Goal: Contribute content: Contribute content

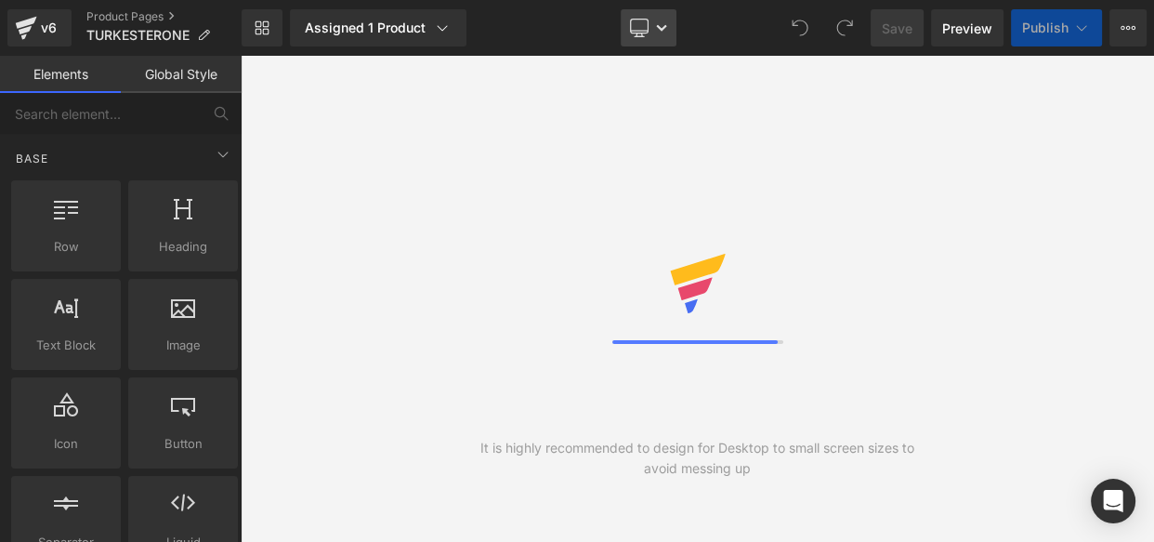
click at [648, 30] on icon at bounding box center [639, 27] width 18 height 14
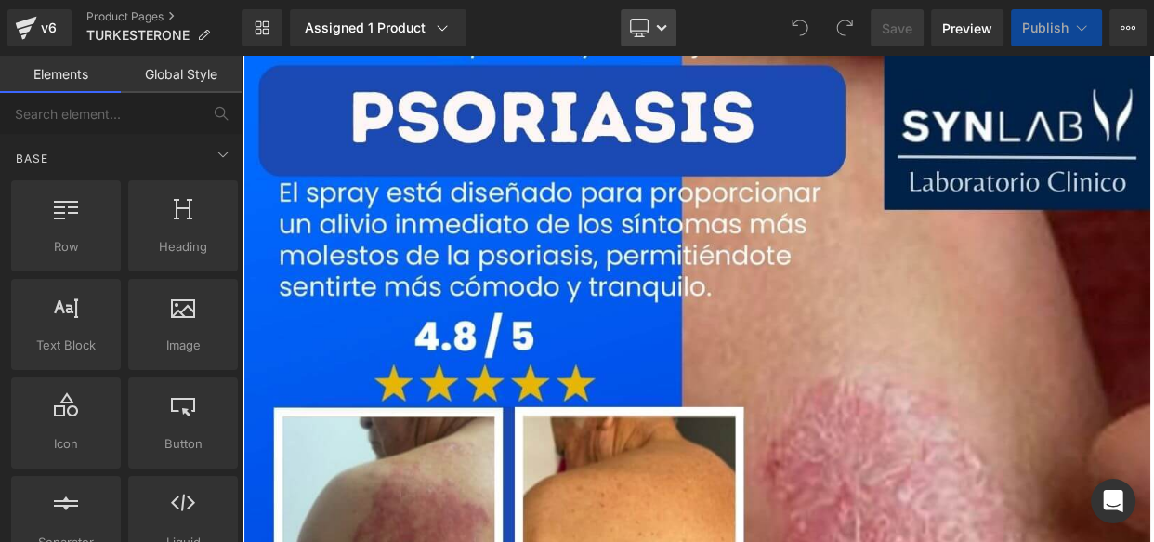
click at [652, 20] on link "Desktop" at bounding box center [649, 27] width 56 height 37
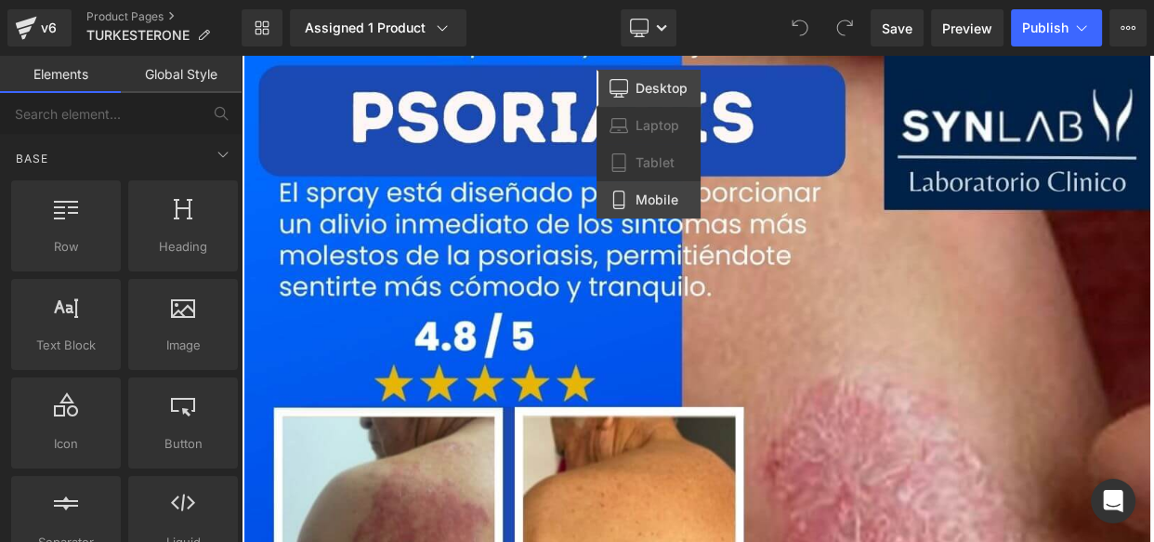
click at [637, 204] on span "Mobile" at bounding box center [657, 199] width 43 height 17
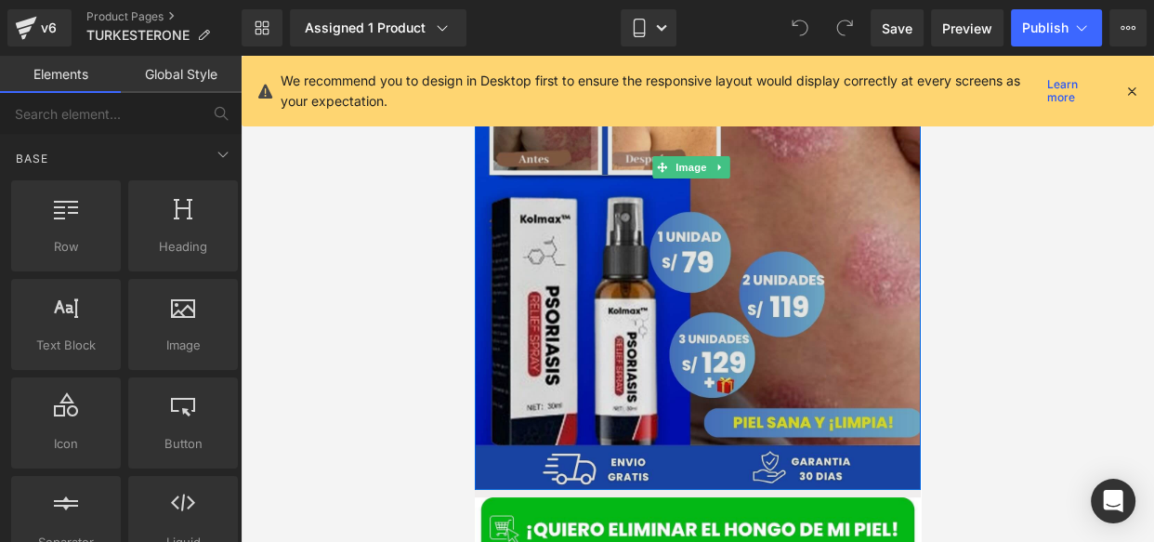
scroll to position [213, 0]
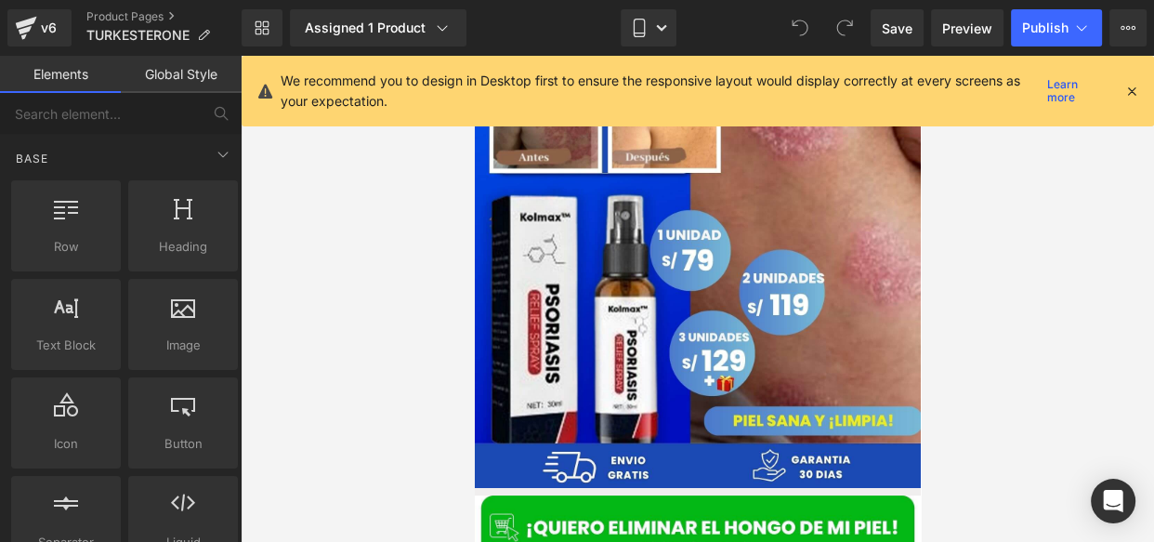
click at [1135, 101] on div "We recommend you to design in Desktop first to ensure the responsive layout wou…" at bounding box center [710, 91] width 859 height 41
click at [1134, 94] on icon at bounding box center [1131, 91] width 17 height 17
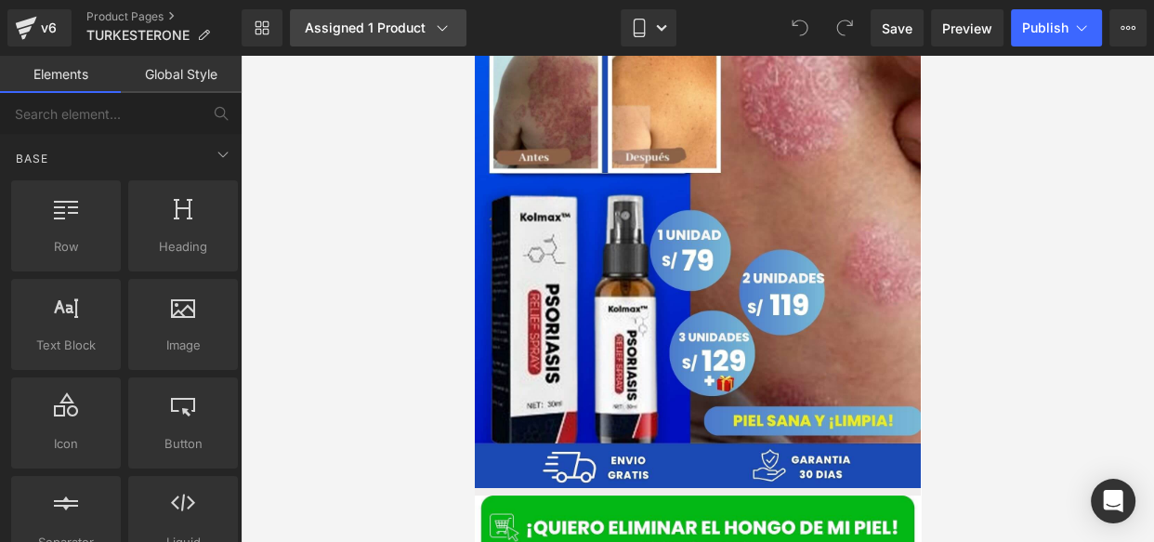
click at [433, 25] on icon at bounding box center [442, 28] width 19 height 19
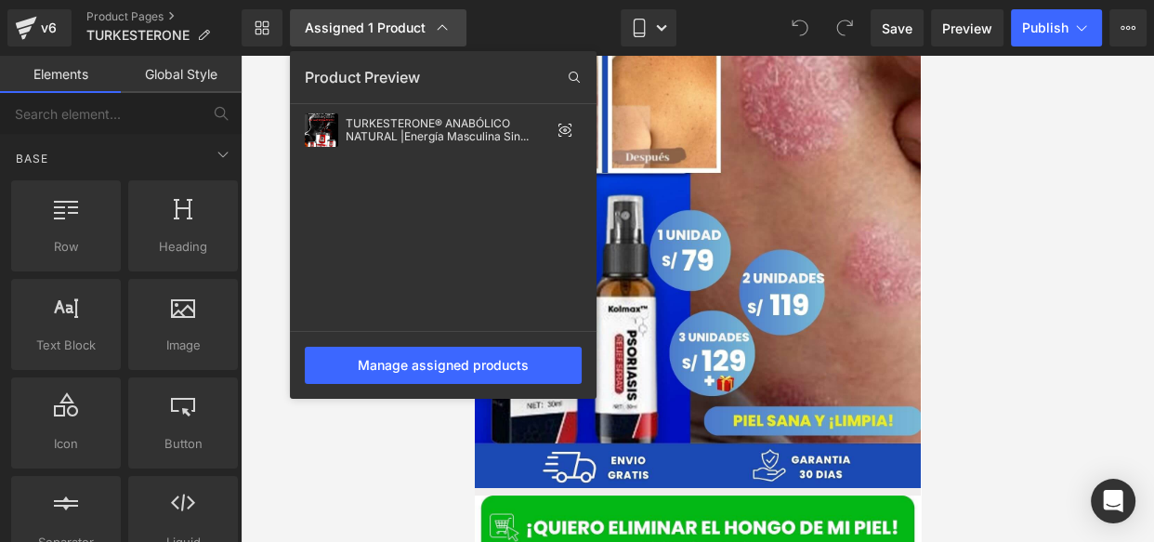
click at [430, 25] on div "Assigned 1 Product" at bounding box center [378, 28] width 147 height 19
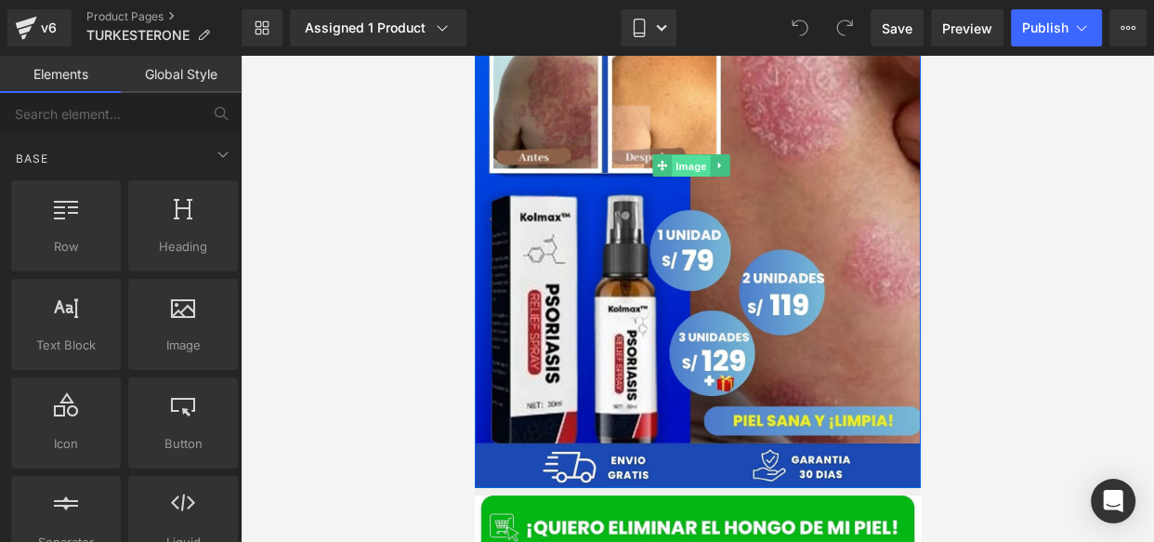
click at [687, 156] on span "Image" at bounding box center [690, 166] width 39 height 22
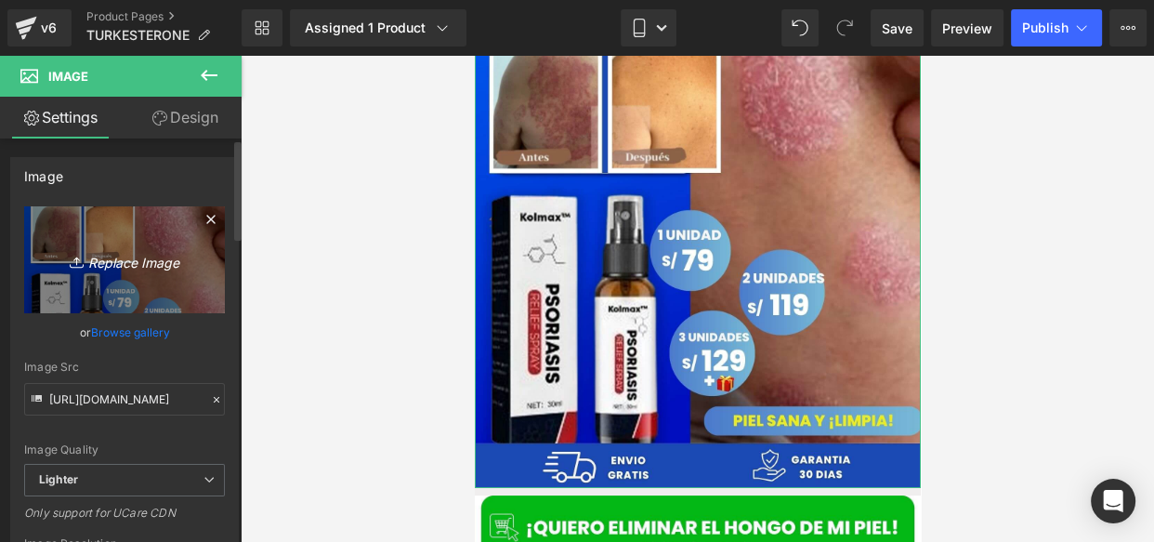
click at [79, 255] on icon at bounding box center [79, 262] width 19 height 19
type input "C:\fakepath\1.jpg"
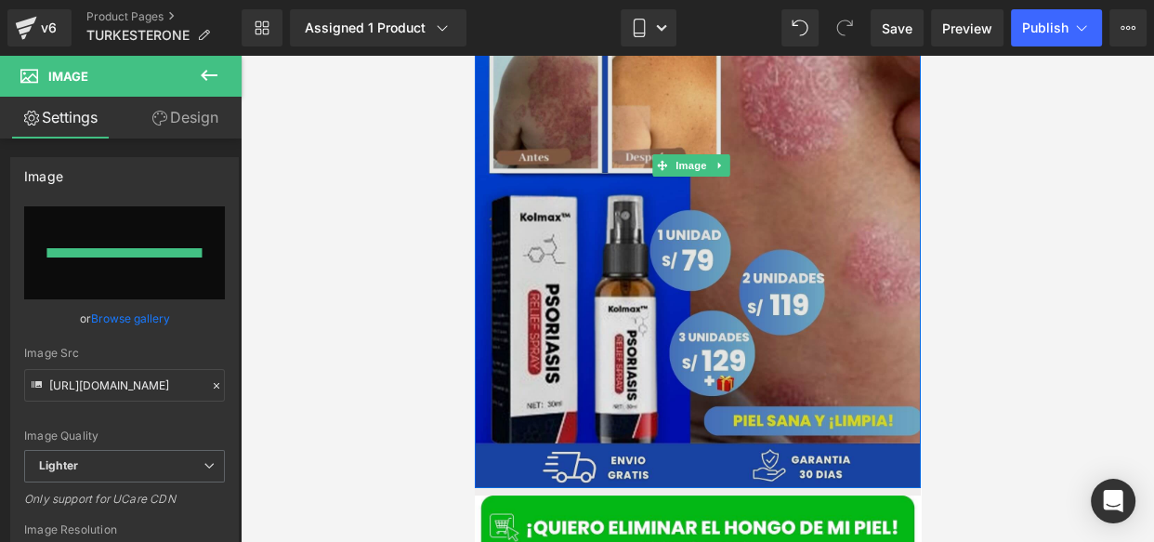
type input "[URL][DOMAIN_NAME]"
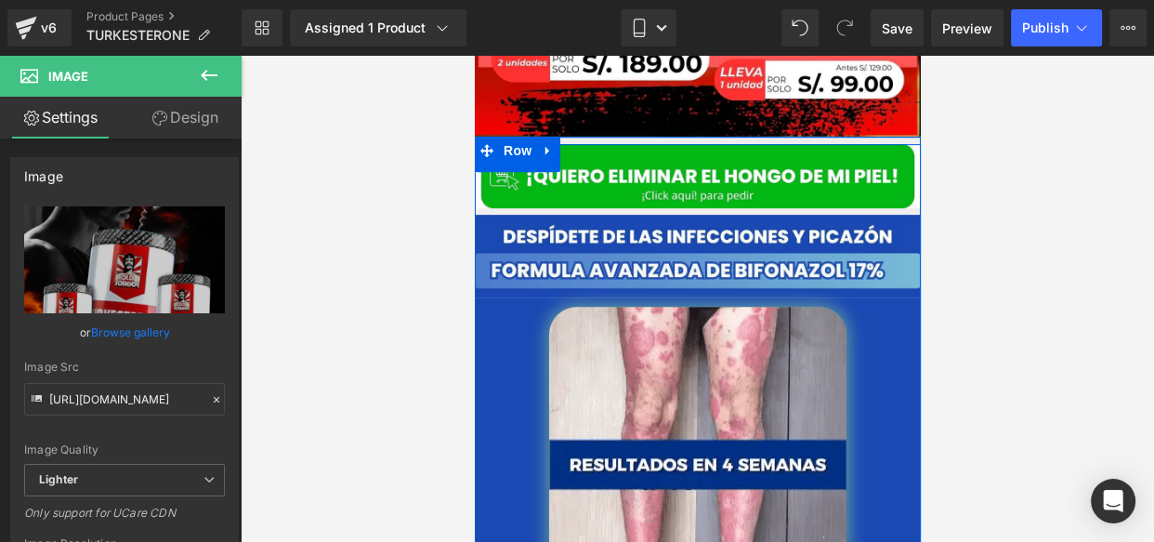
scroll to position [762, 0]
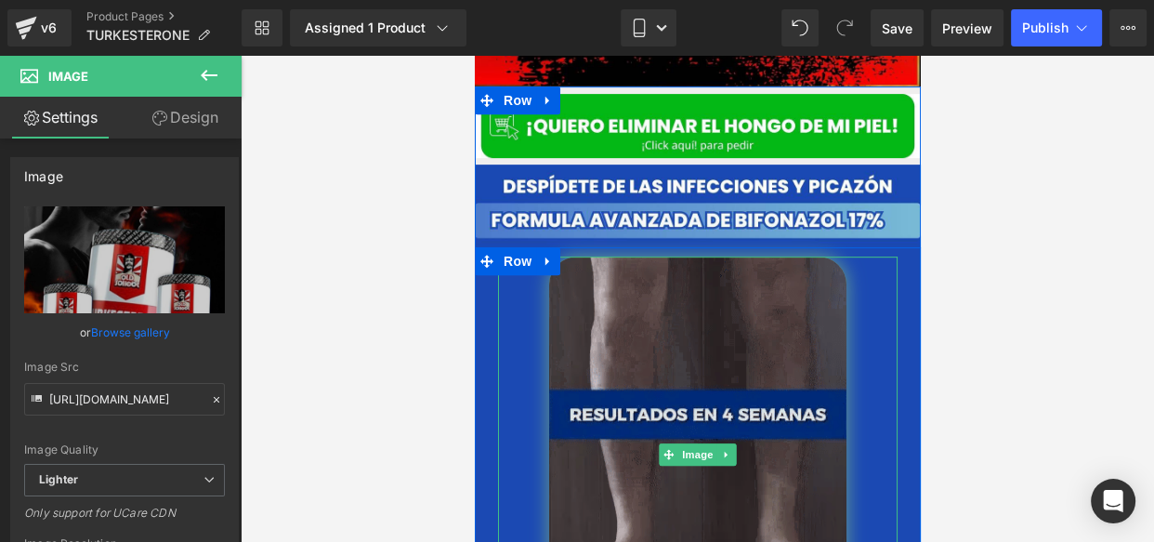
click at [677, 443] on span "Image" at bounding box center [696, 454] width 39 height 22
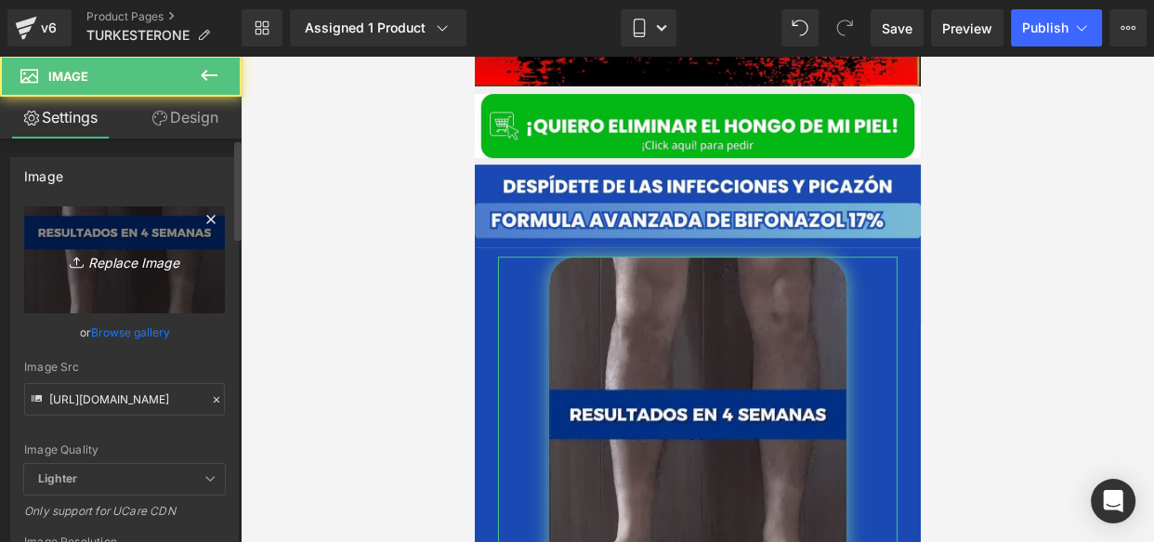
click at [121, 259] on icon "Replace Image" at bounding box center [124, 259] width 149 height 23
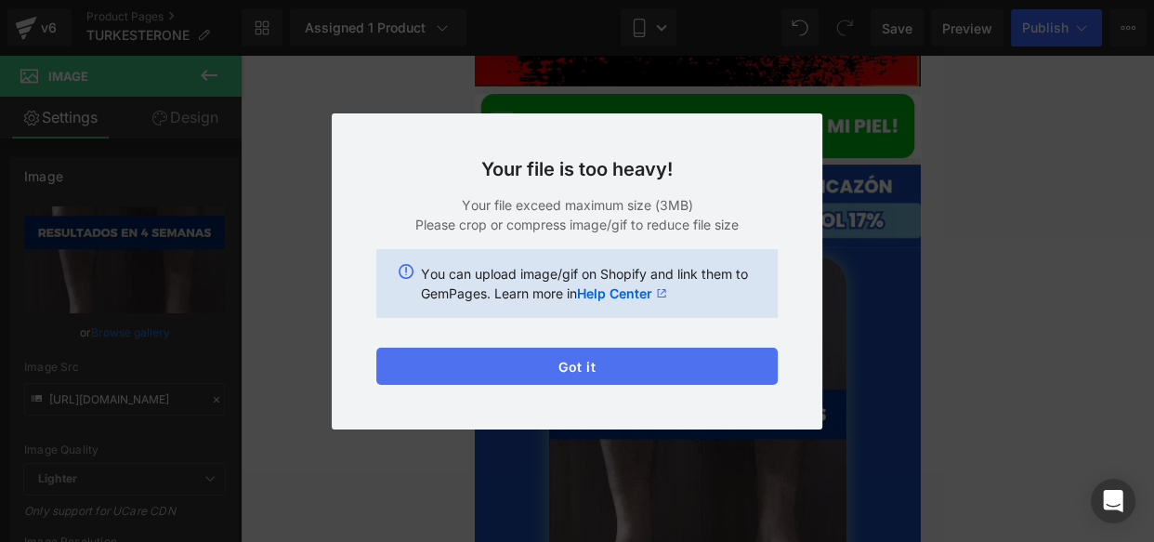
click at [720, 369] on button "Got it" at bounding box center [576, 366] width 401 height 37
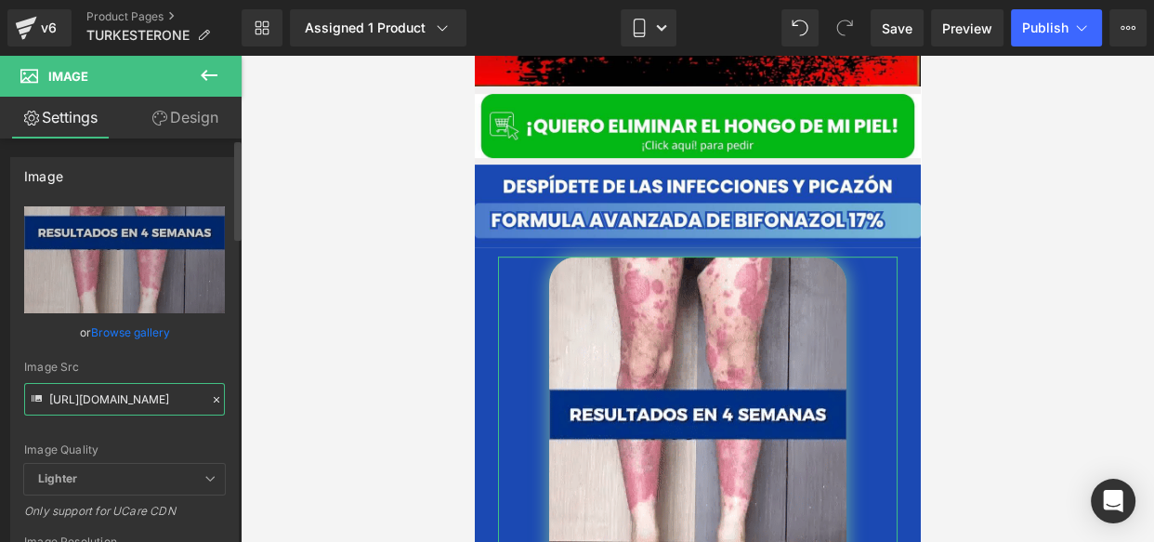
click at [126, 408] on input "[URL][DOMAIN_NAME]" at bounding box center [124, 399] width 201 height 33
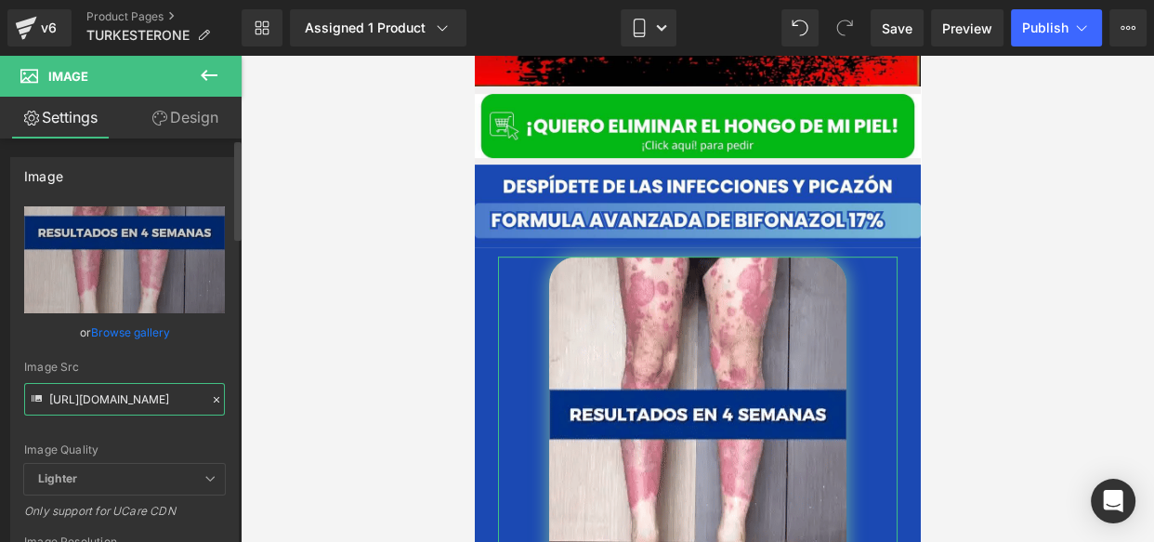
click at [126, 408] on input "[URL][DOMAIN_NAME]" at bounding box center [124, 399] width 201 height 33
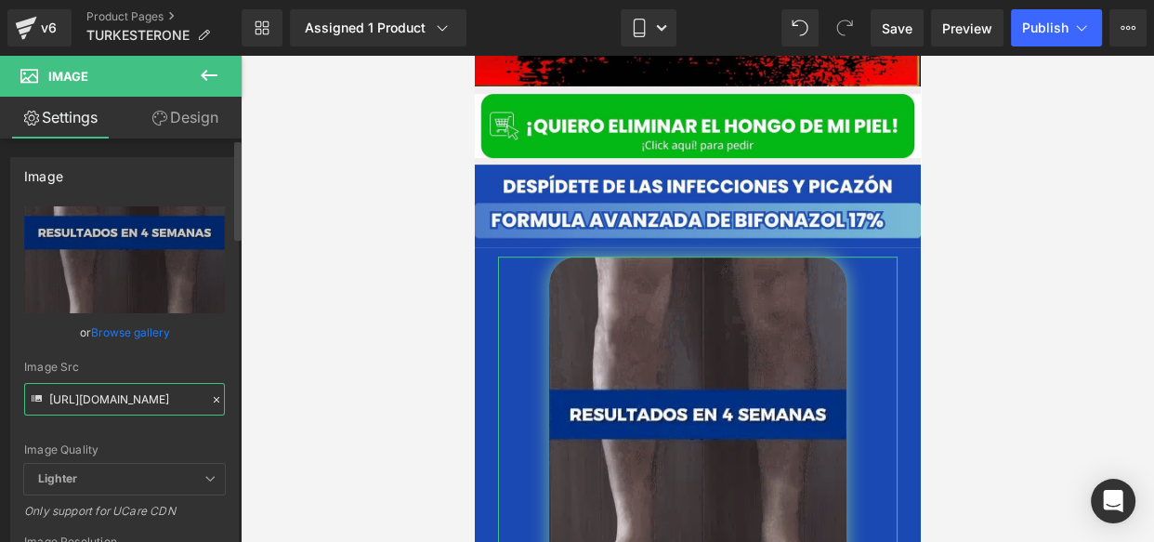
click at [126, 408] on input "[URL][DOMAIN_NAME]" at bounding box center [124, 399] width 201 height 33
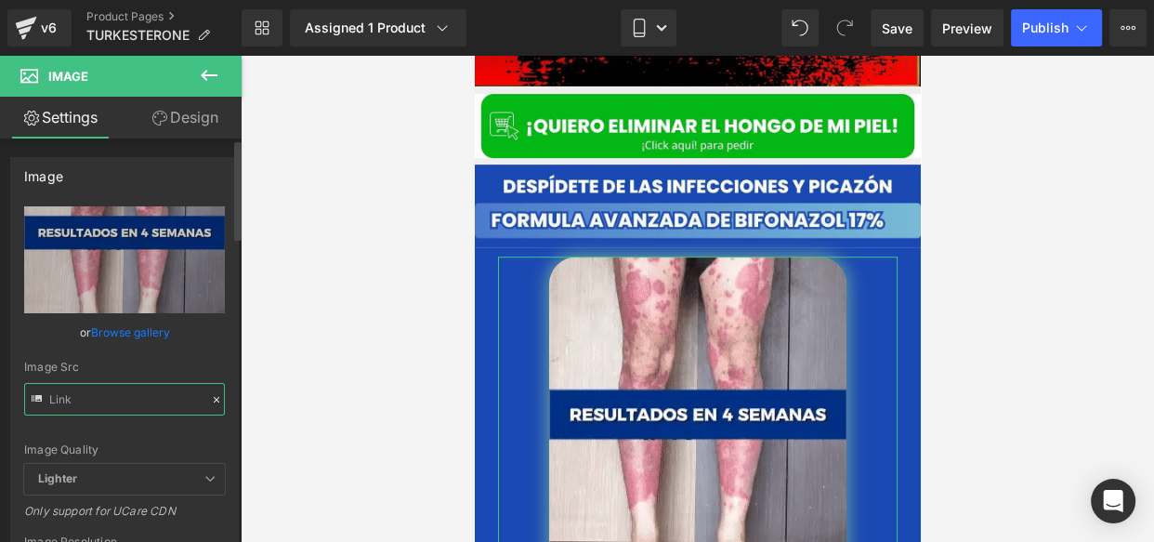
paste input "[URL][DOMAIN_NAME]"
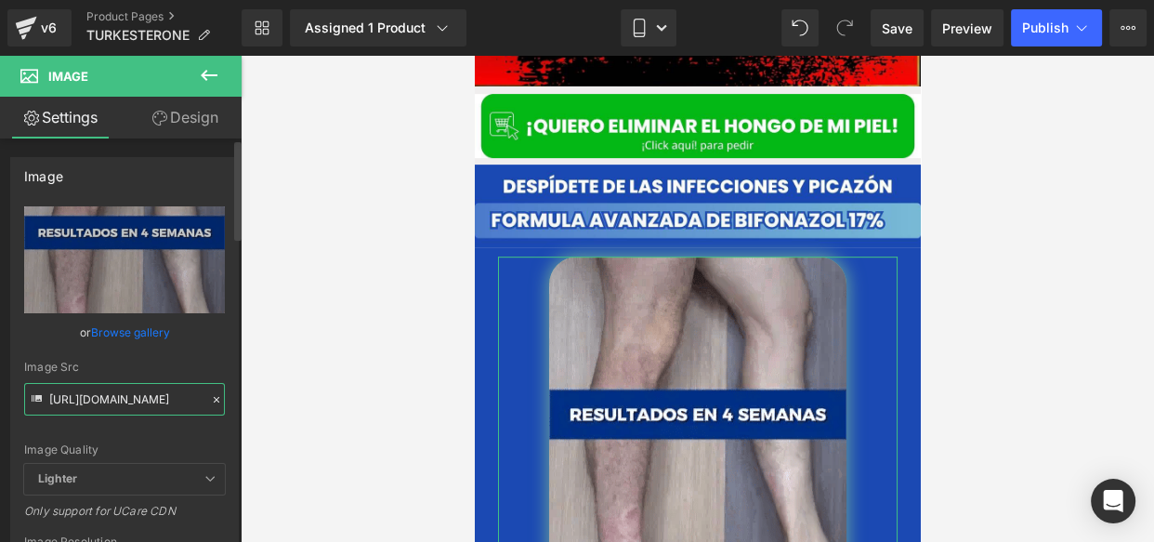
scroll to position [0, 260]
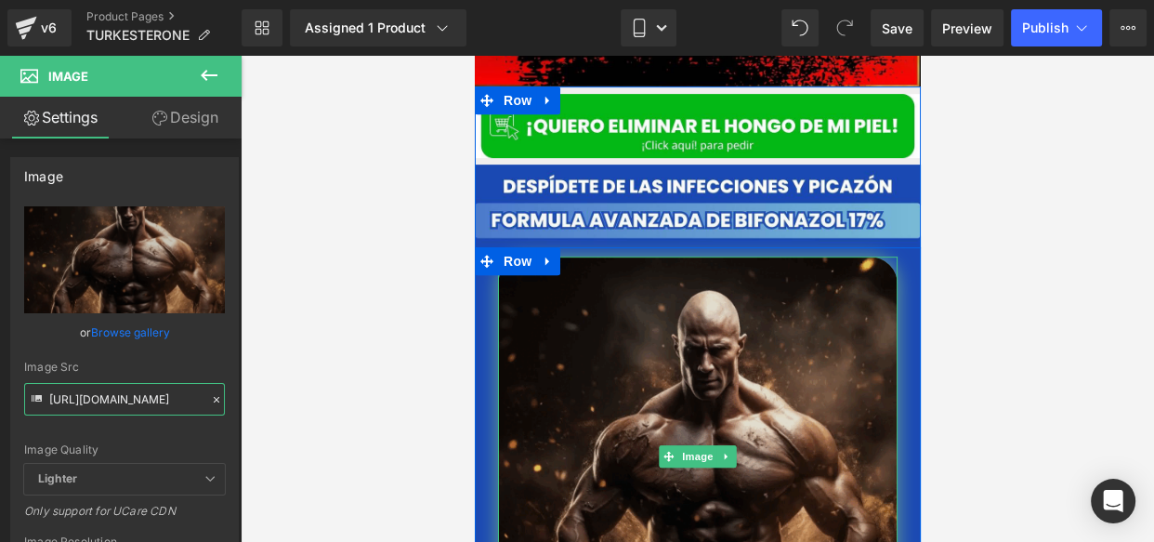
type input "[URL][DOMAIN_NAME]"
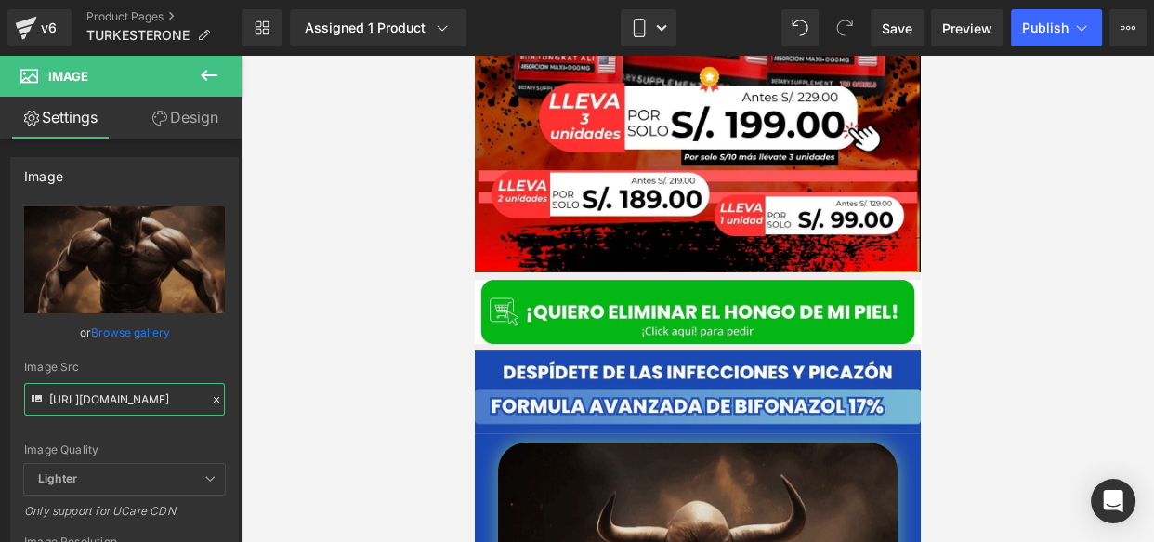
scroll to position [552, 0]
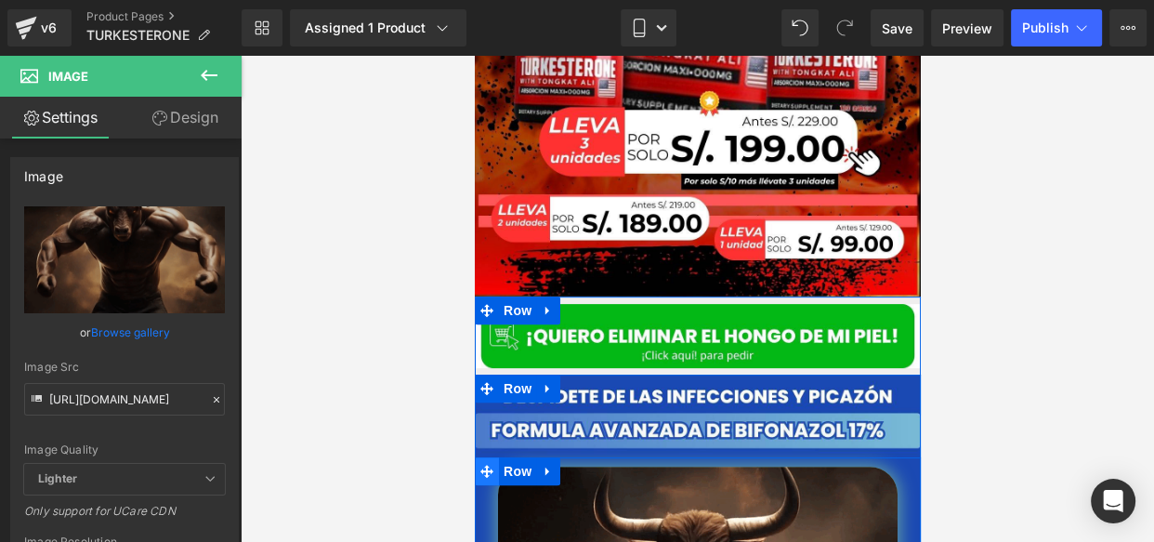
click at [488, 457] on span at bounding box center [486, 471] width 24 height 28
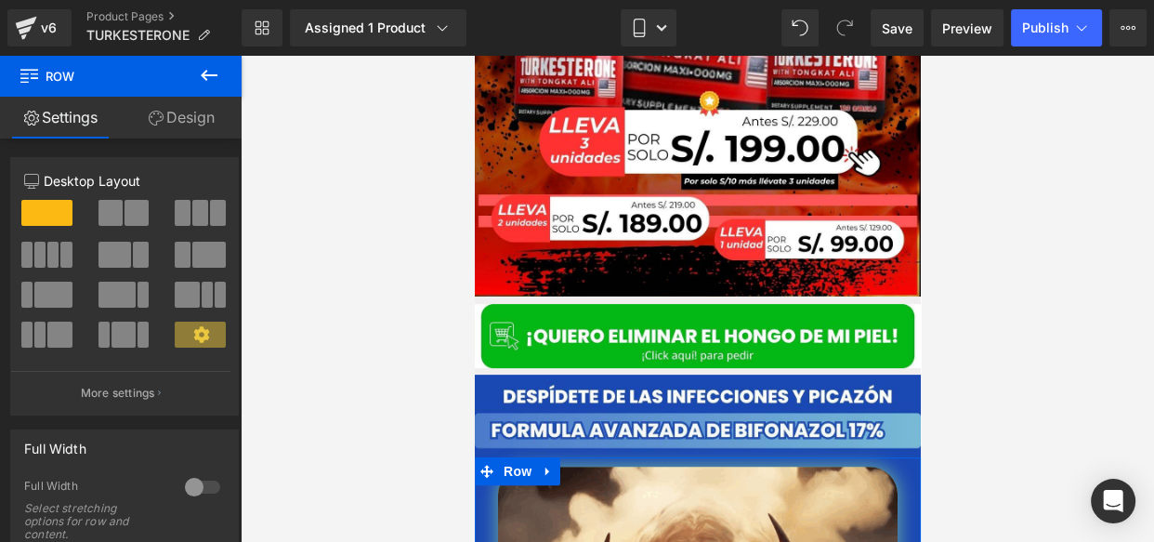
click at [166, 119] on link "Design" at bounding box center [181, 118] width 121 height 42
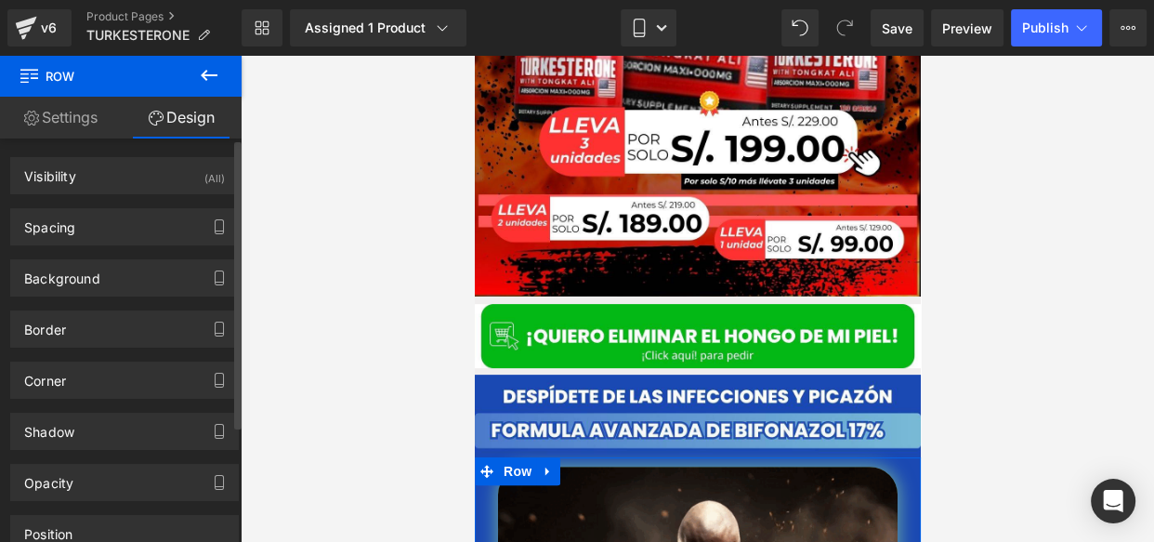
type input "#1b49b3"
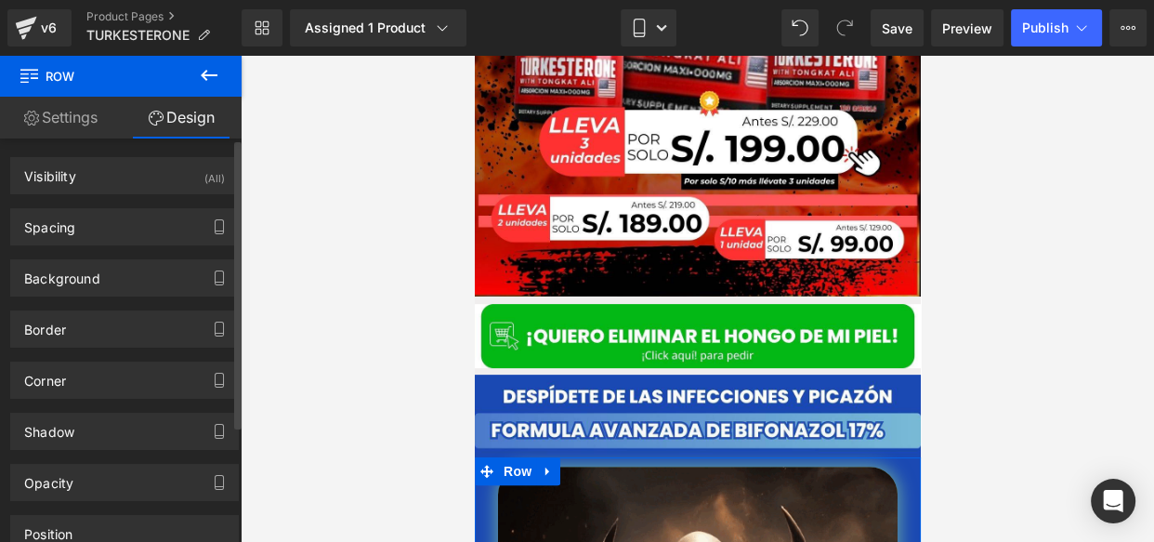
type input "100"
click at [117, 245] on div "Background Color & Image color #1b49b3 Color #1b49b3 100 % Image Replace Image …" at bounding box center [125, 270] width 250 height 51
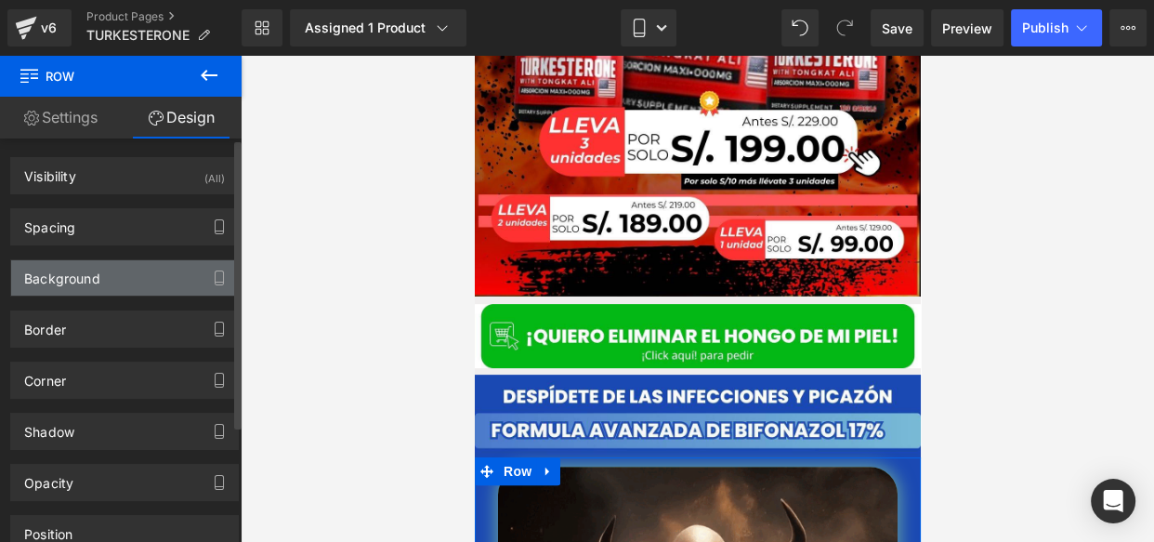
click at [122, 265] on div "Background" at bounding box center [124, 277] width 227 height 35
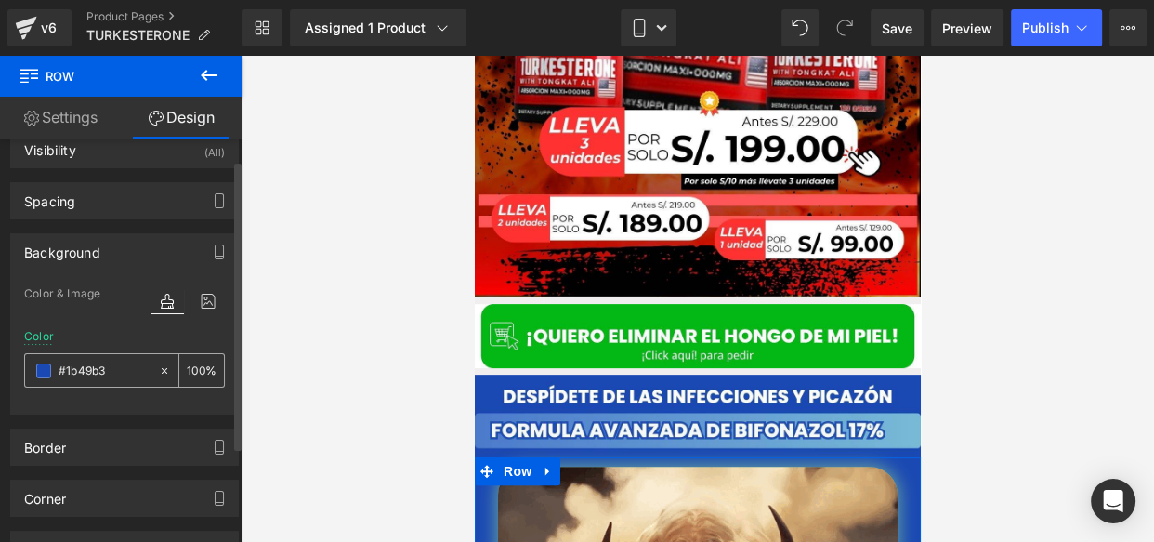
scroll to position [29, 0]
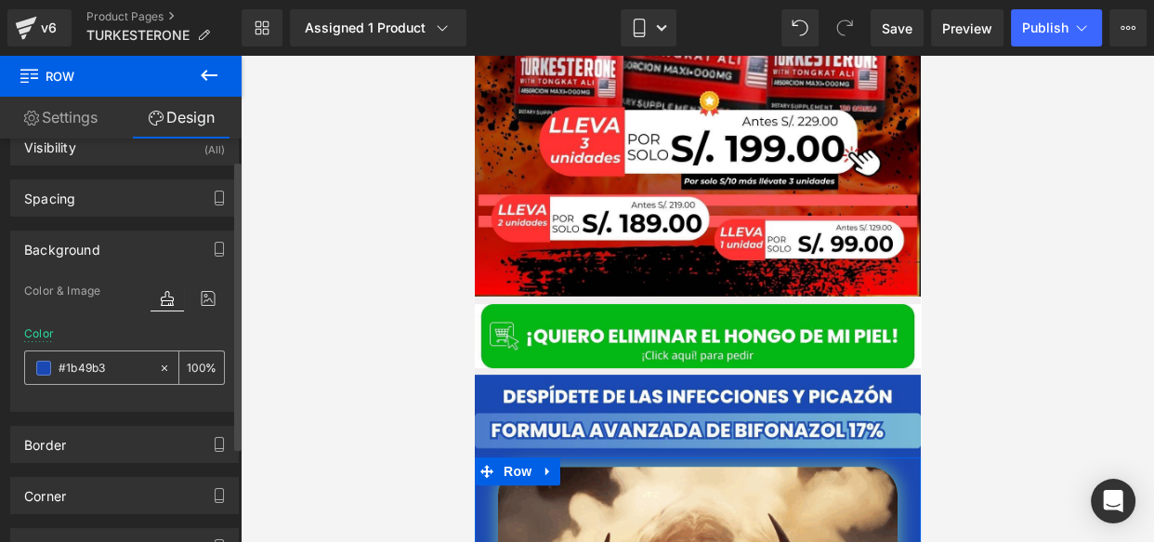
click at [46, 361] on span at bounding box center [43, 368] width 15 height 15
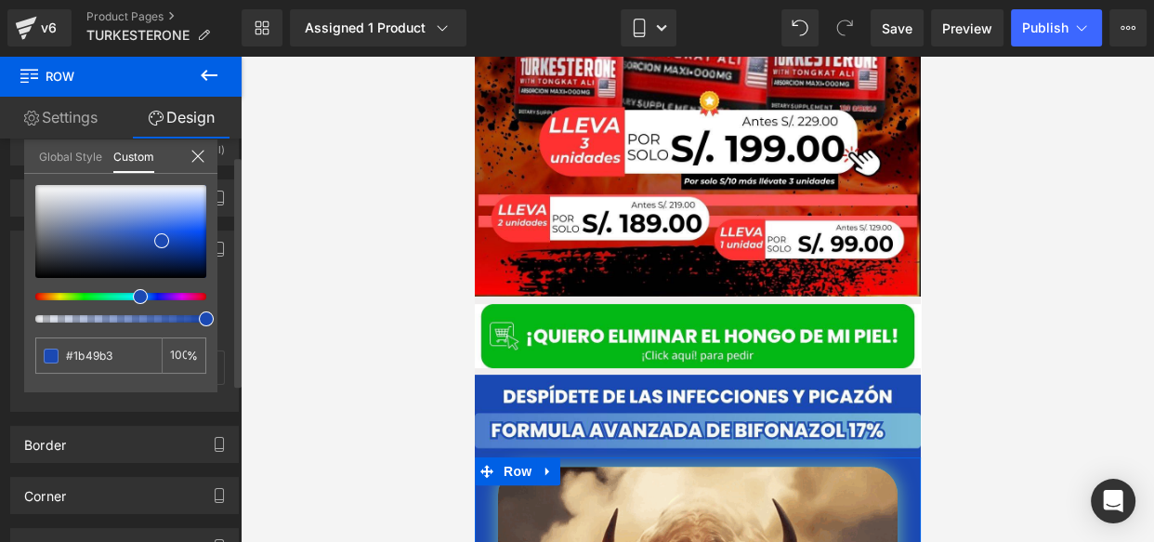
type input "#b17c1a"
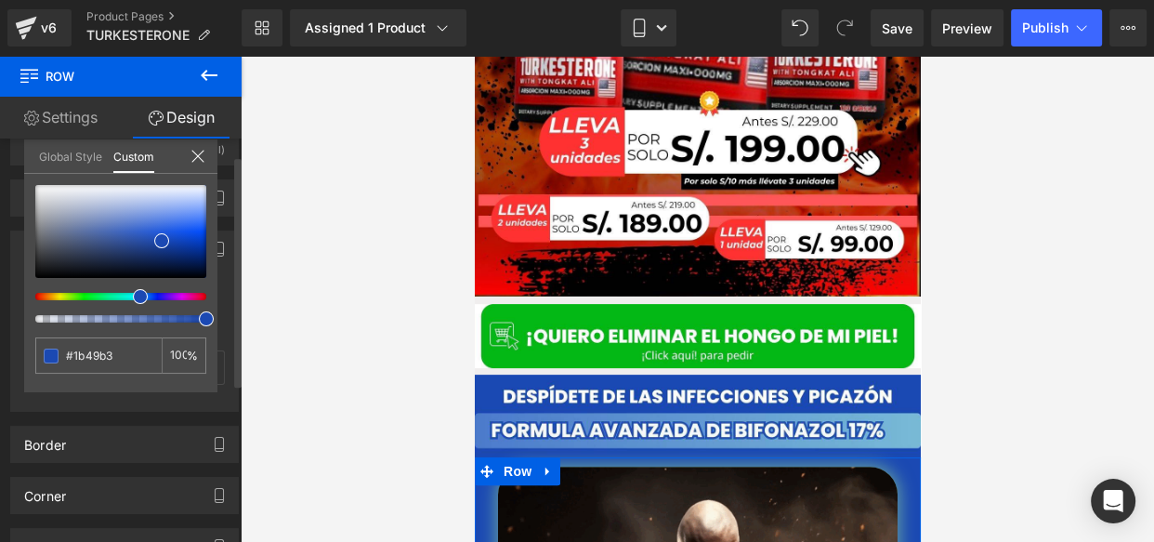
type input "#b17c1a"
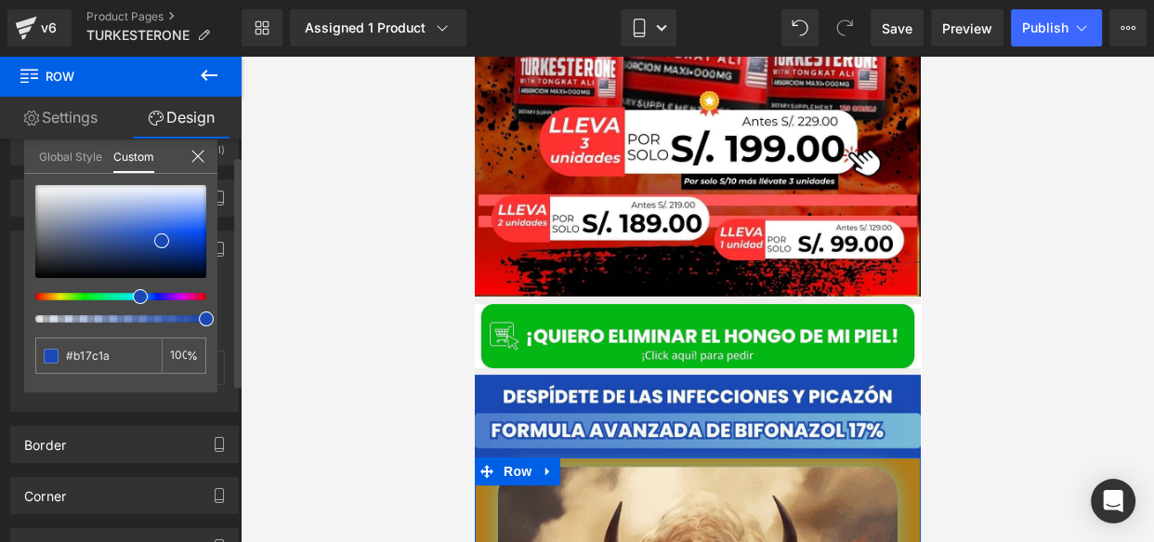
click at [46, 297] on div at bounding box center [113, 296] width 171 height 7
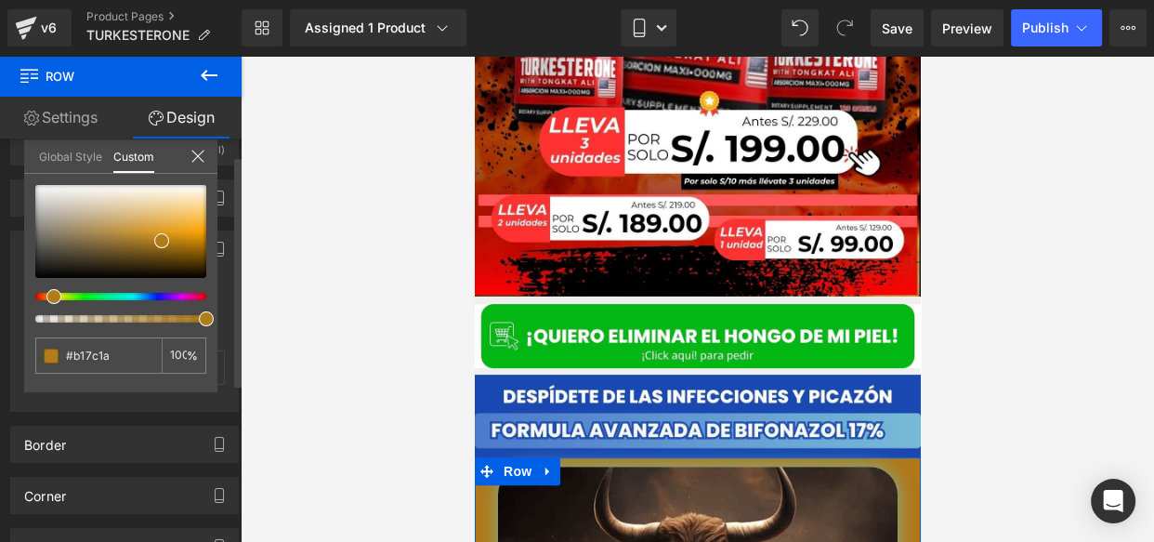
type input "#b1771a"
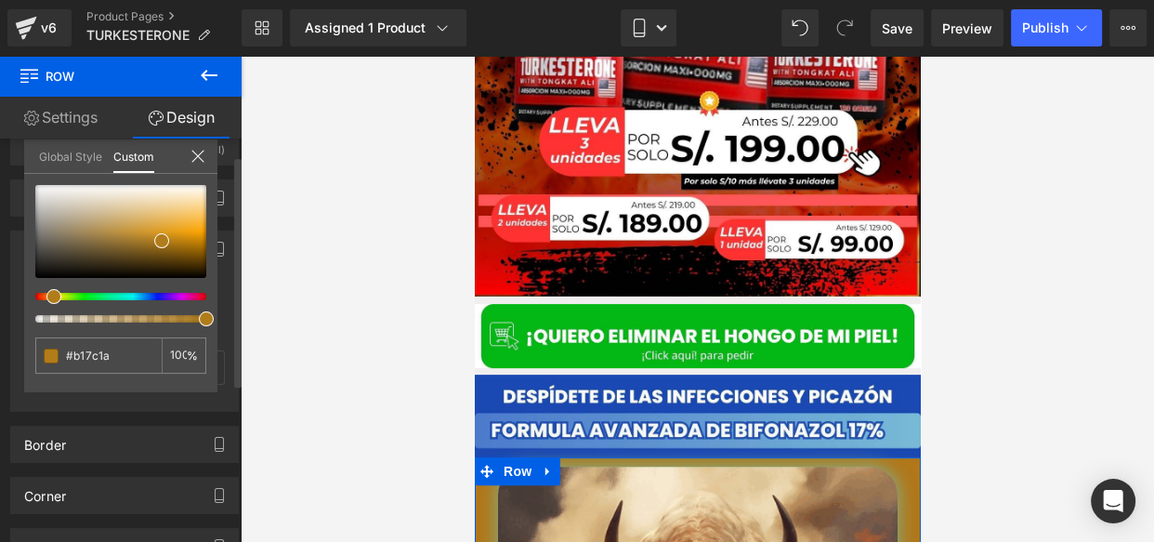
type input "#b1771a"
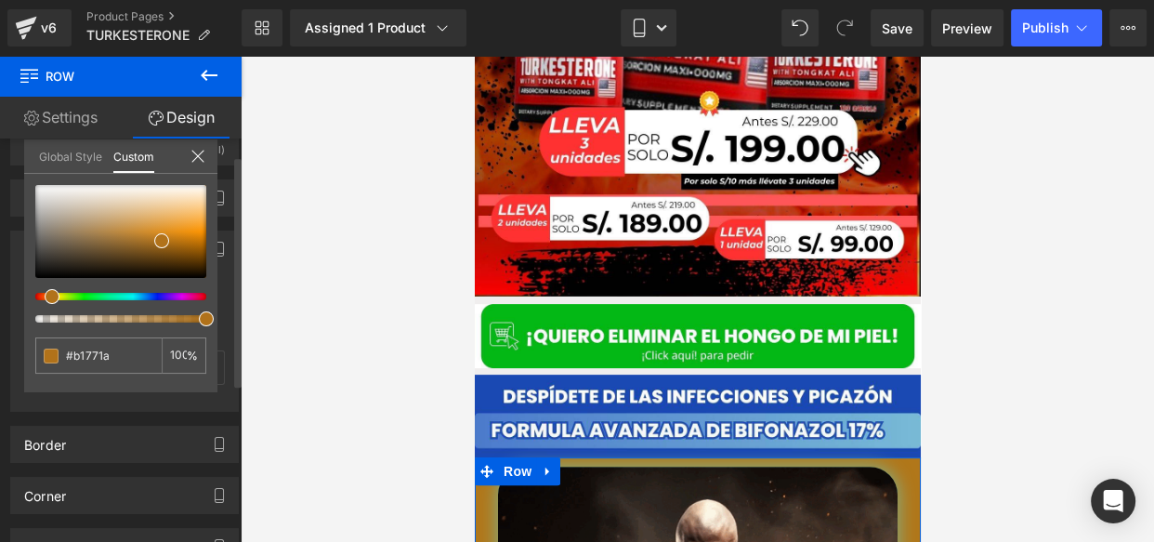
type input "#b1721a"
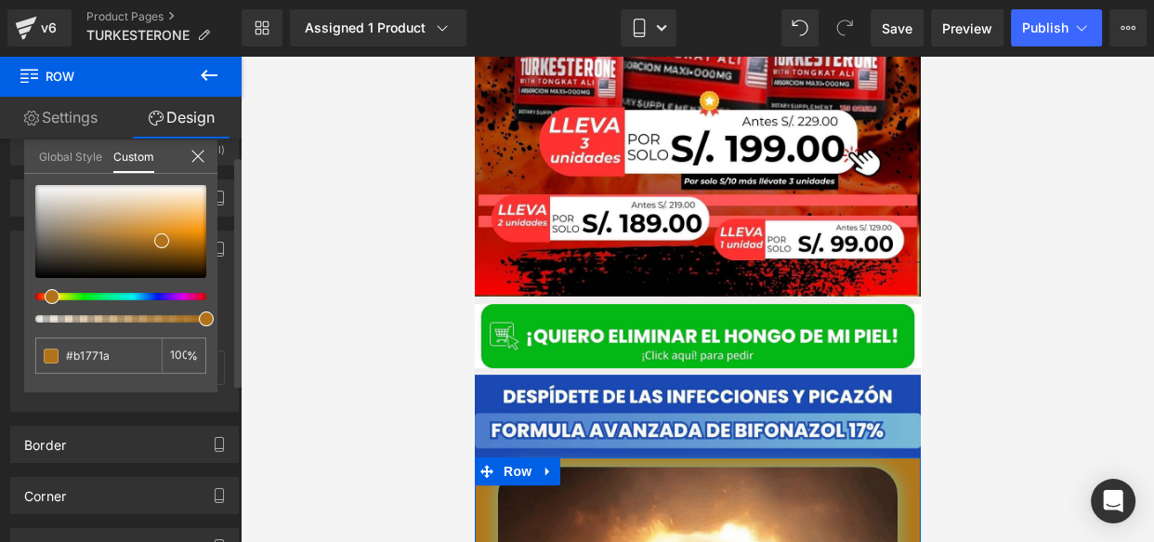
type input "#b1721a"
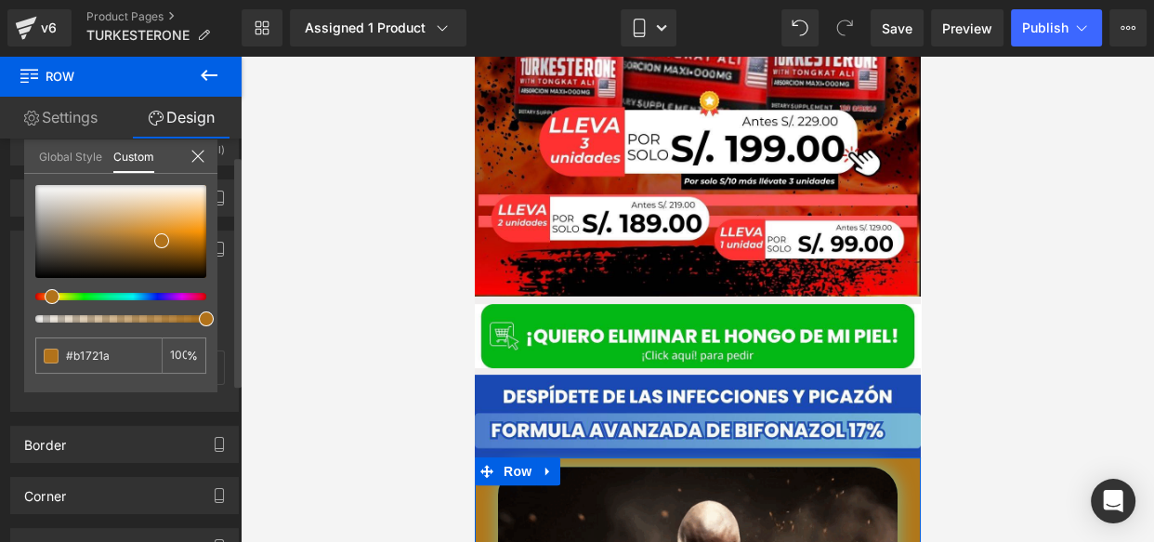
type input "#b16d1a"
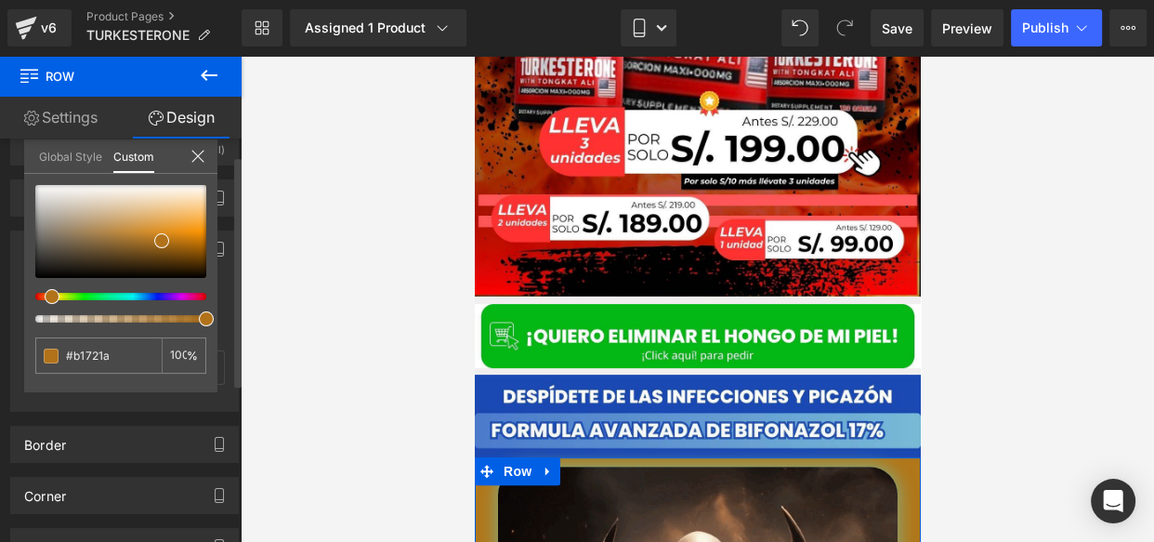
type input "#b16d1a"
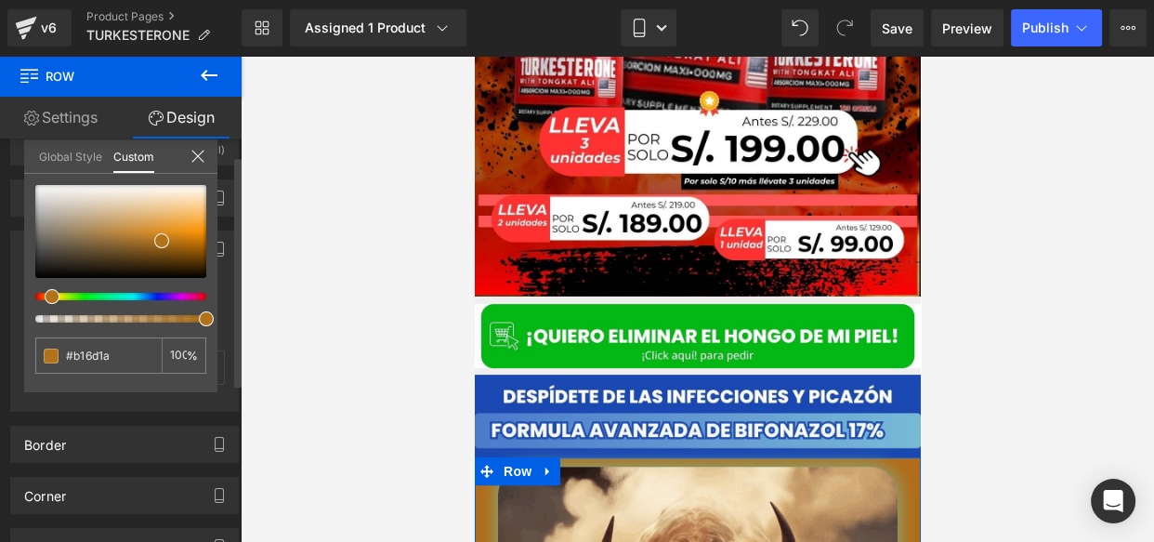
type input "#b1681a"
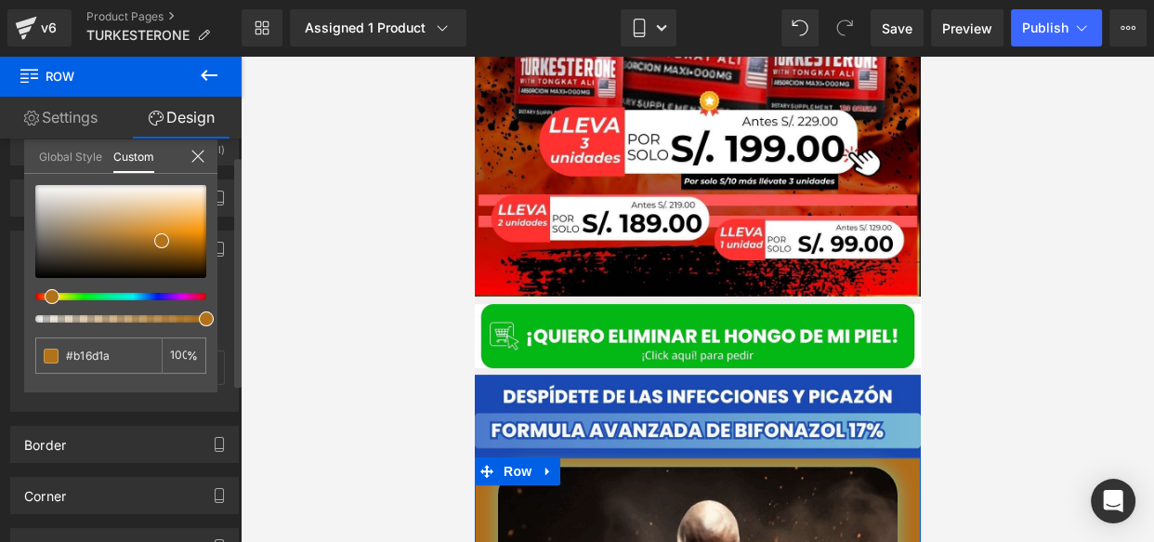
type input "#b1681a"
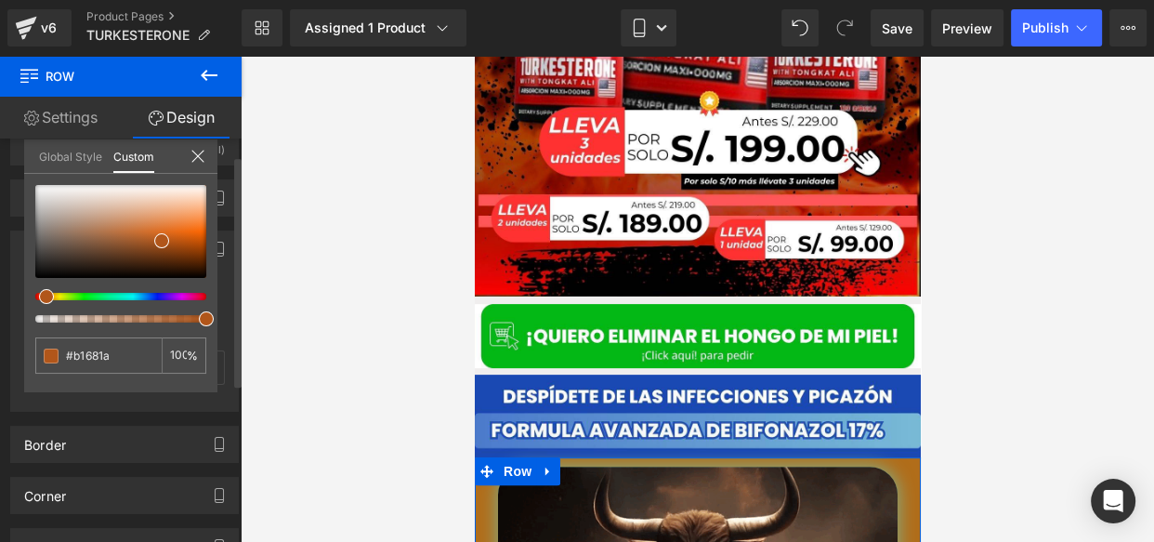
type input "#b1631a"
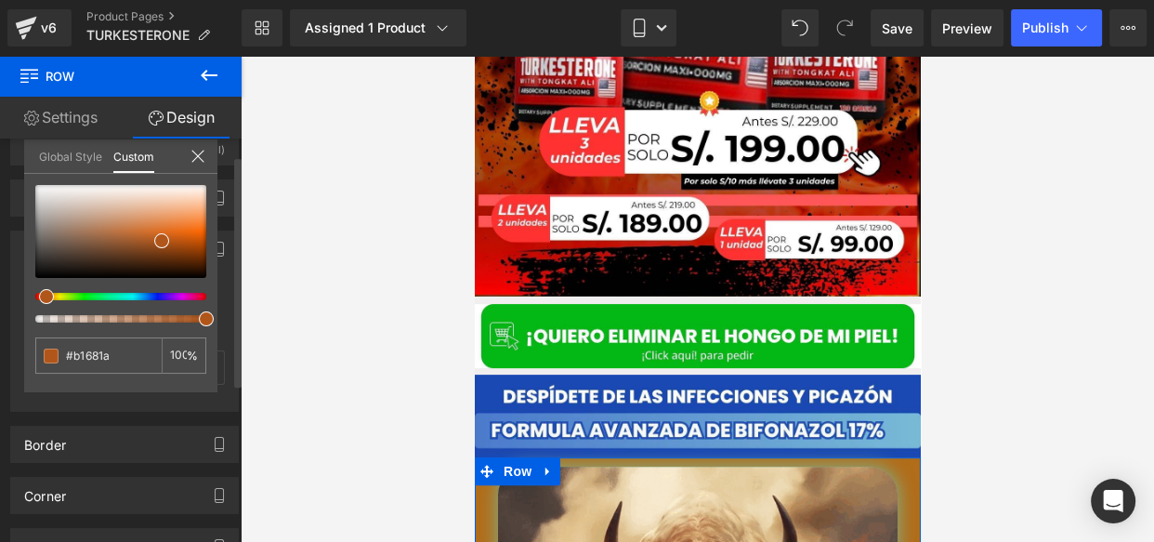
type input "#b1631a"
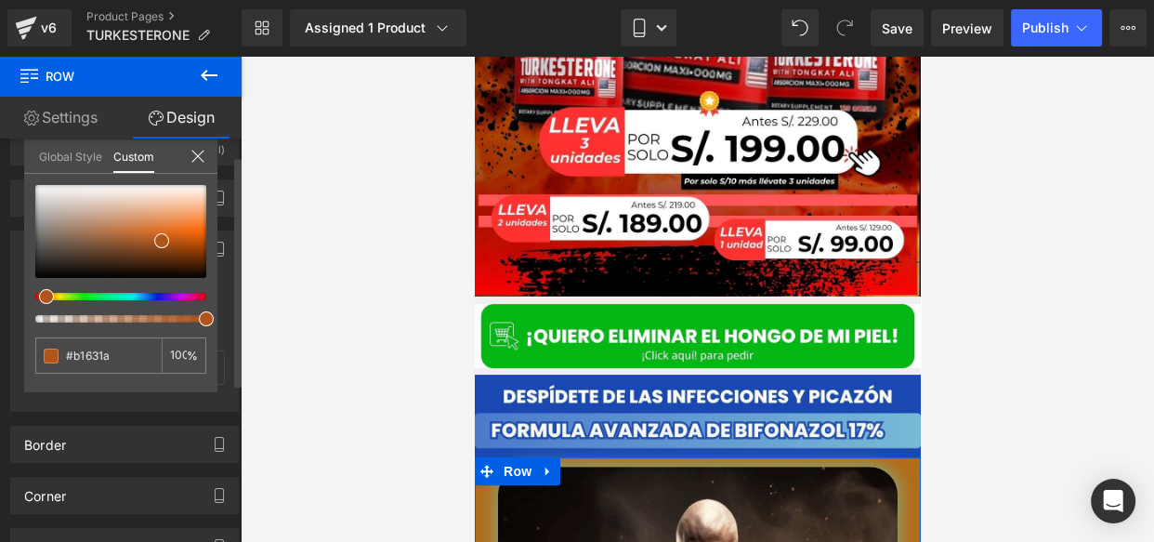
type input "#b1561a"
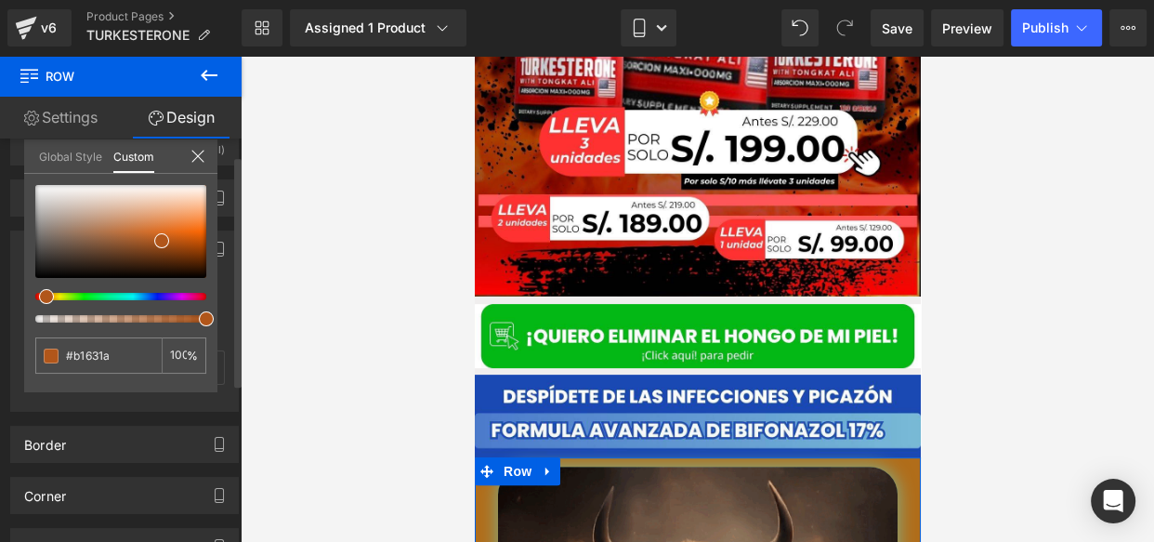
type input "#b1561a"
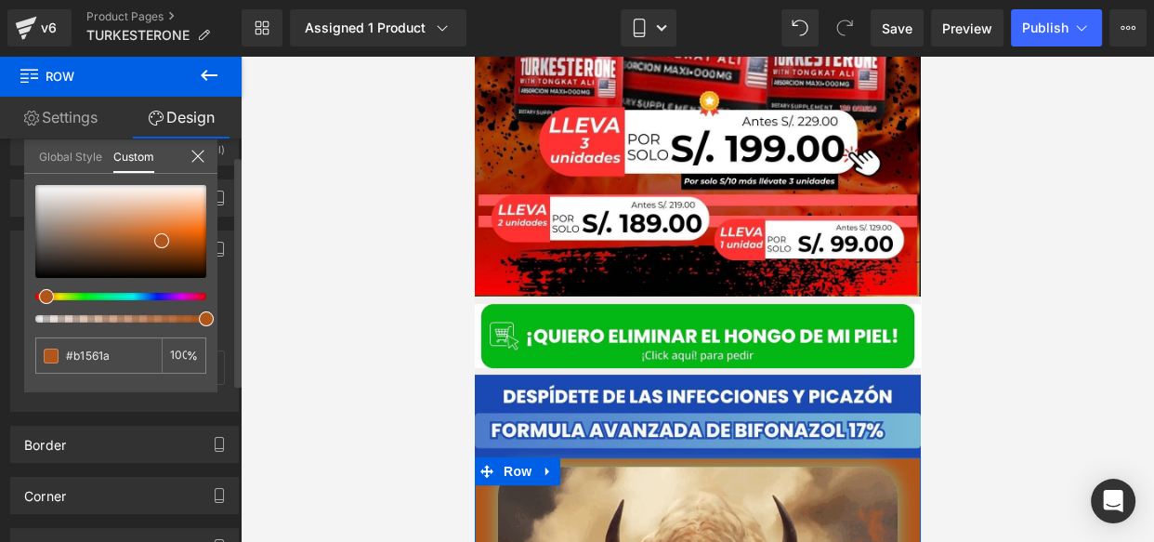
type input "#b14c1a"
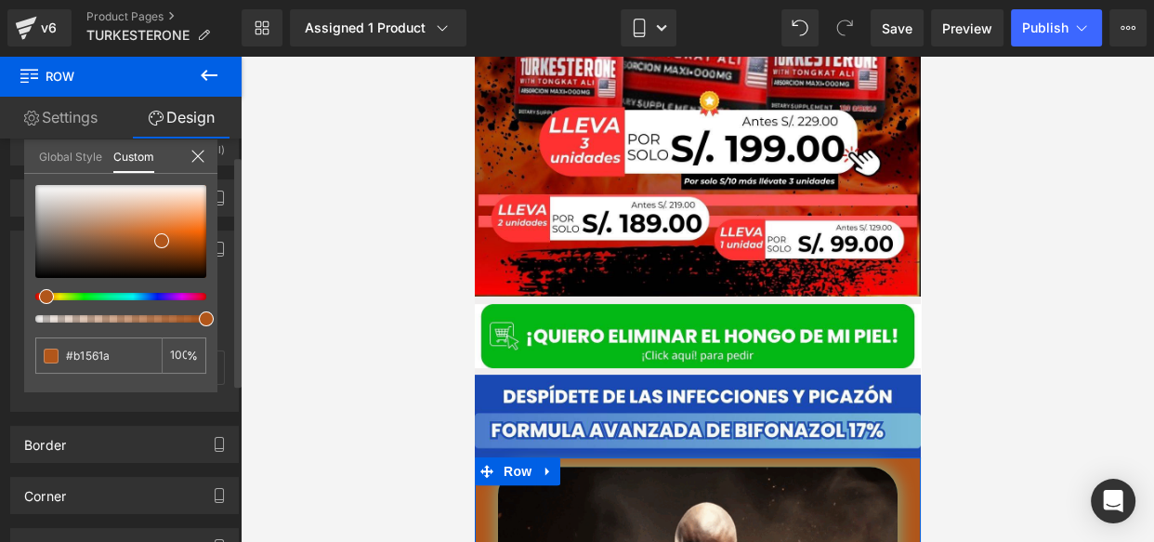
type input "#b14c1a"
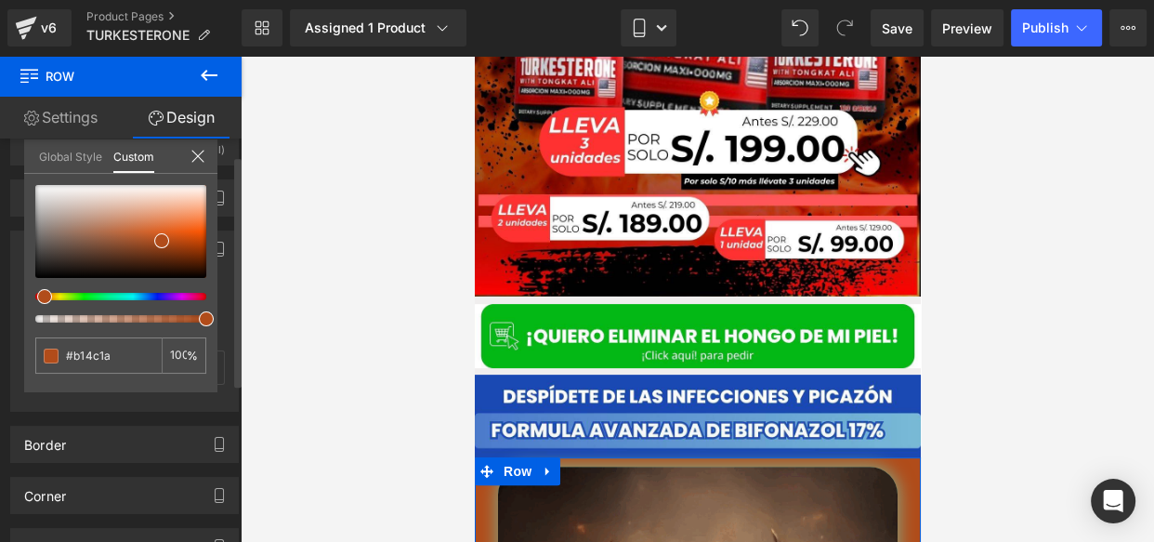
type input "#b1421a"
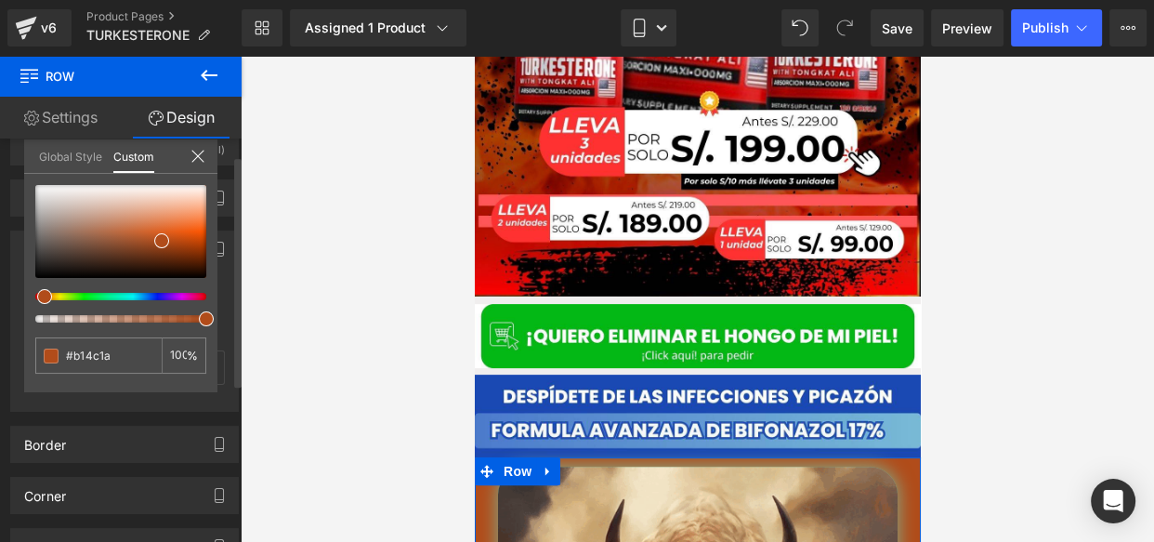
type input "#b1421a"
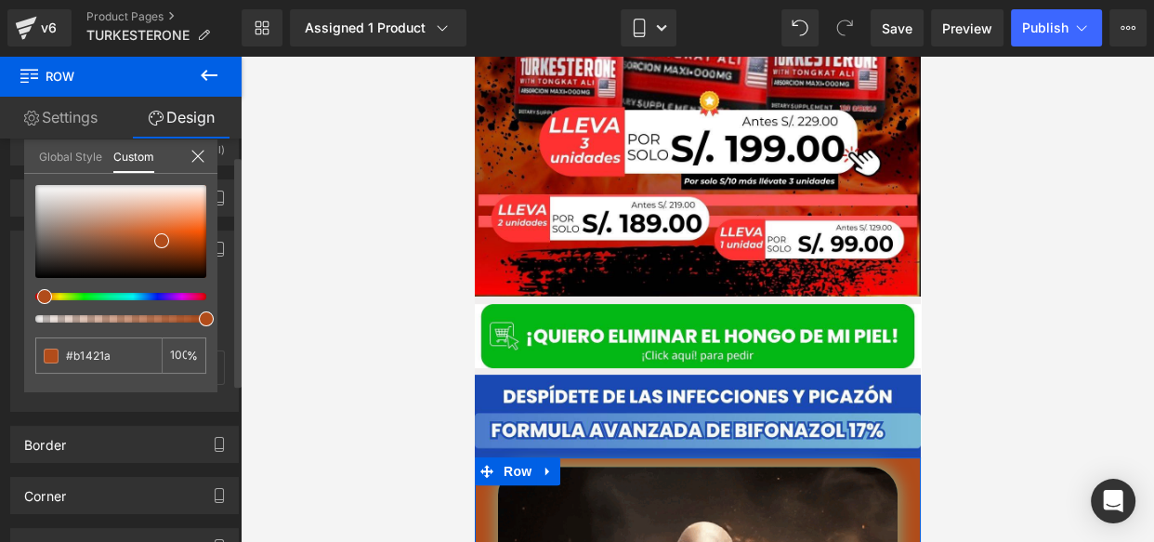
type input "#b13d1a"
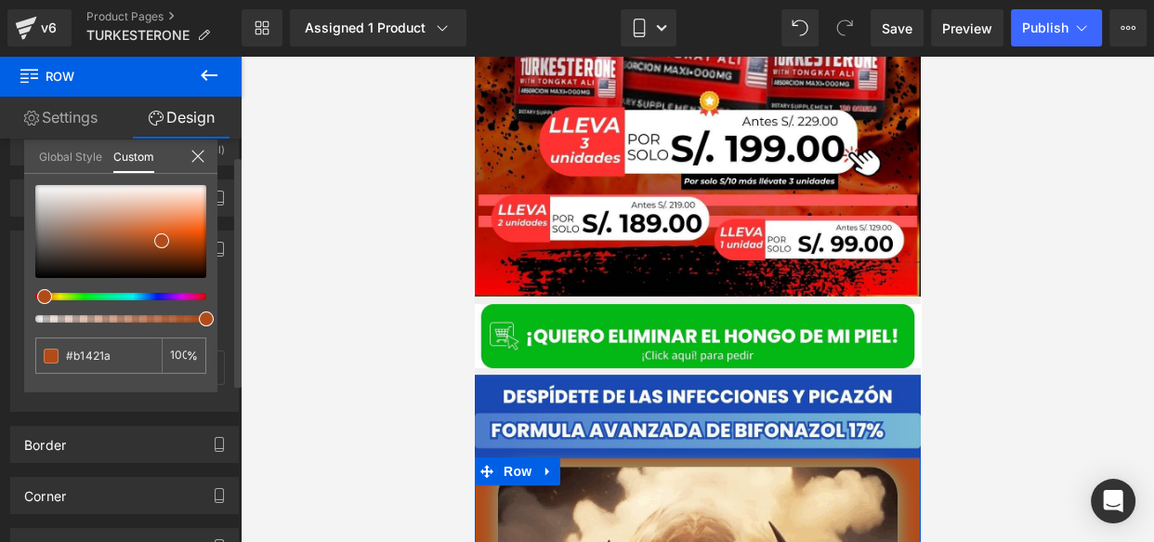
type input "#b13d1a"
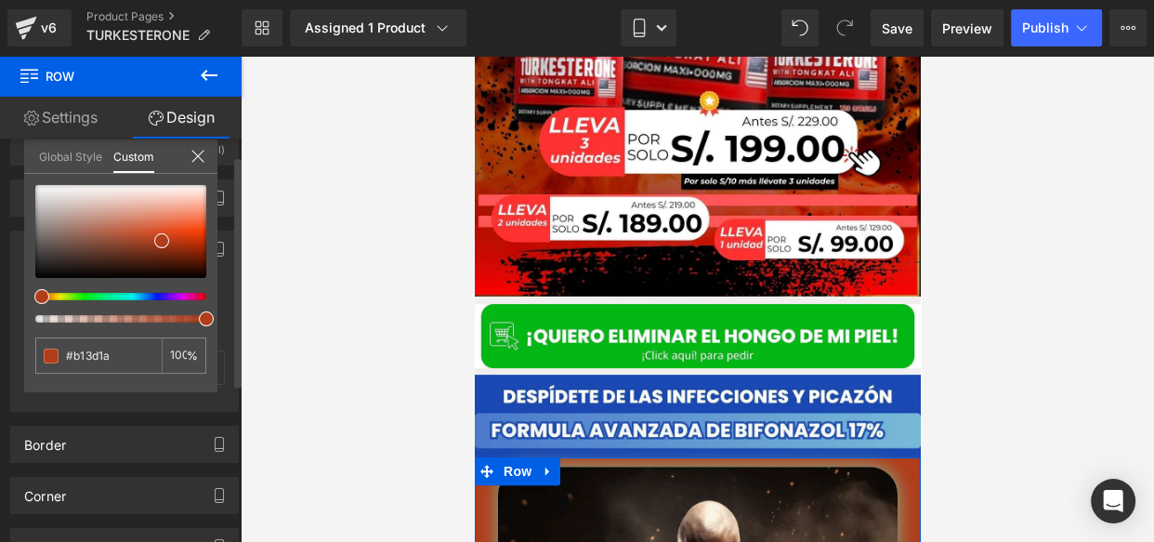
type input "#b1381a"
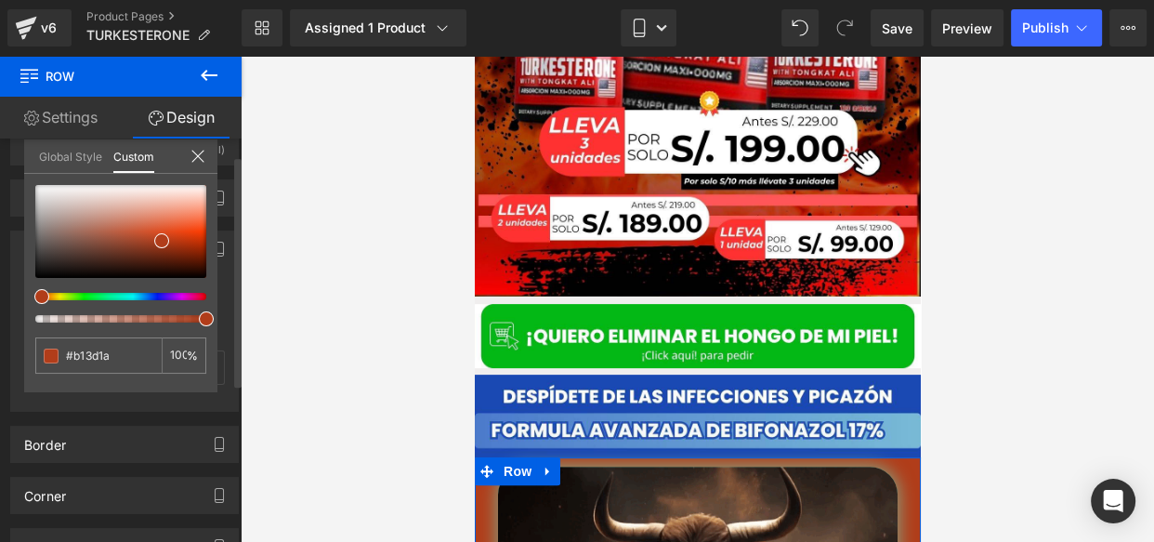
type input "#b1381a"
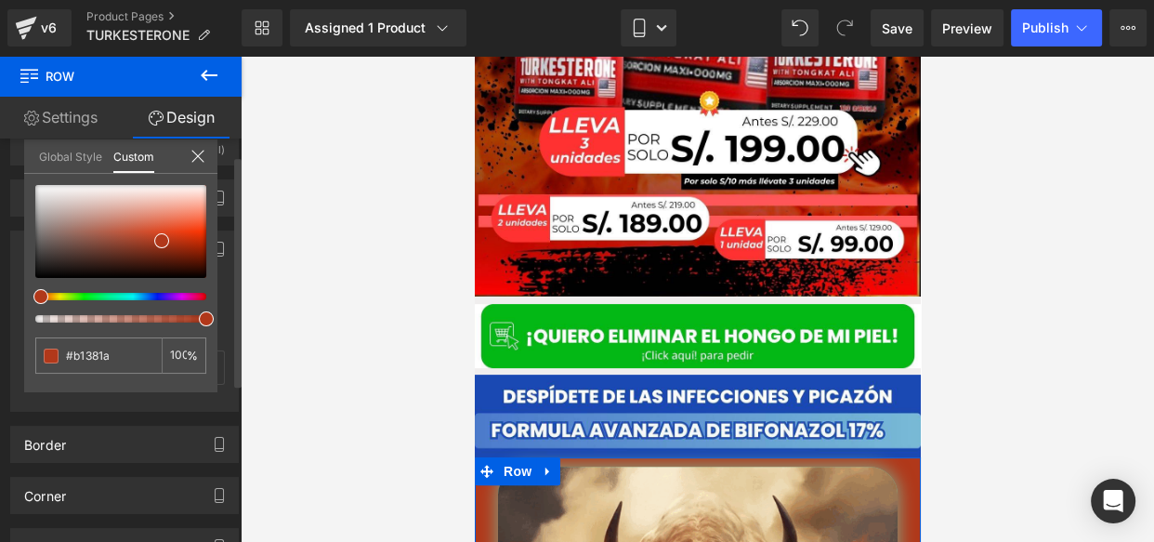
type input "#b1331a"
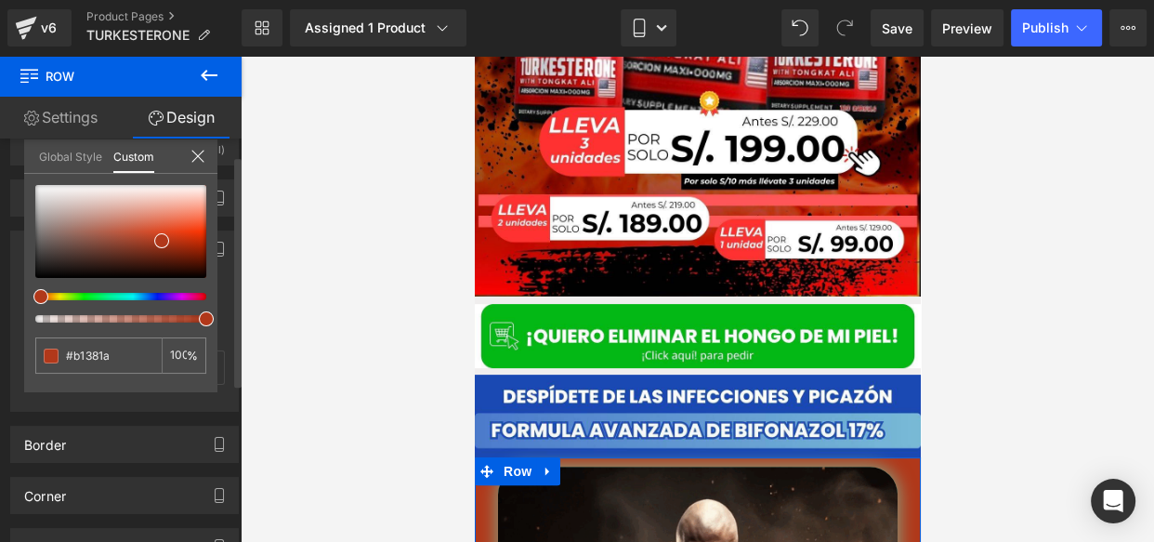
type input "#b1331a"
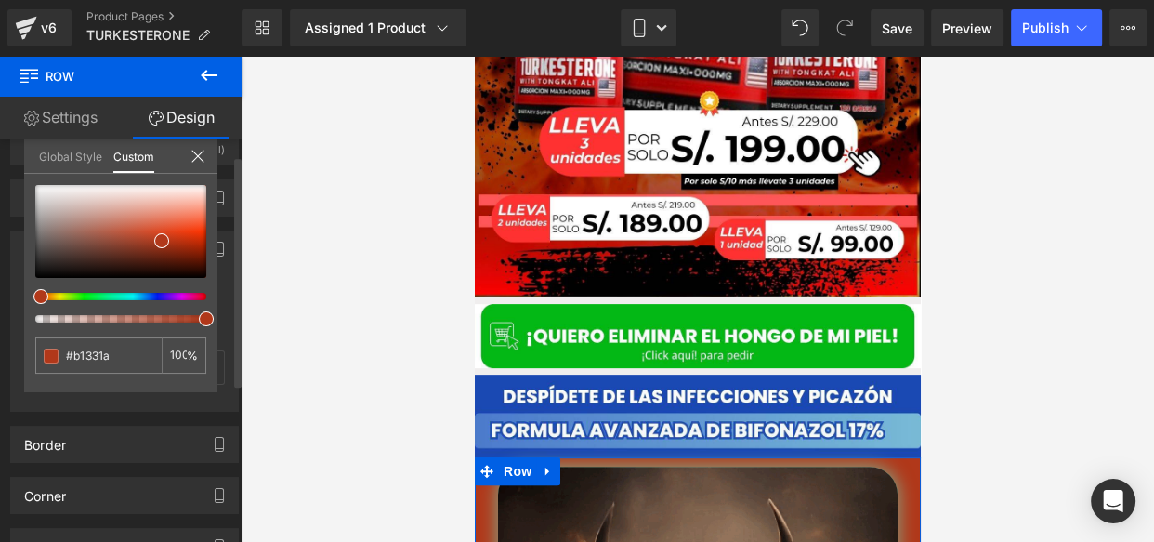
type input "#b1291a"
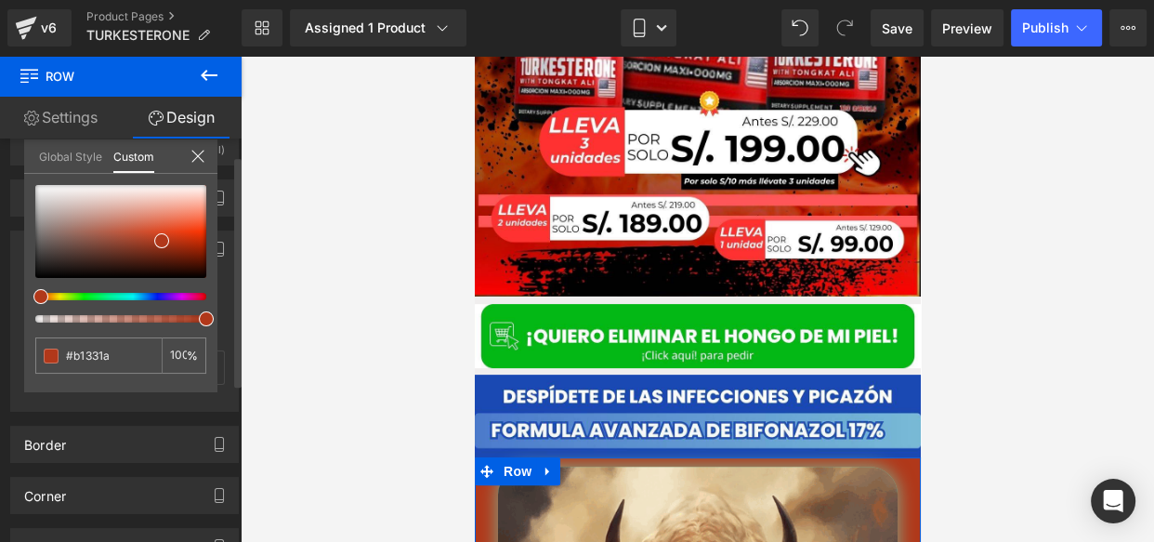
type input "#b1291a"
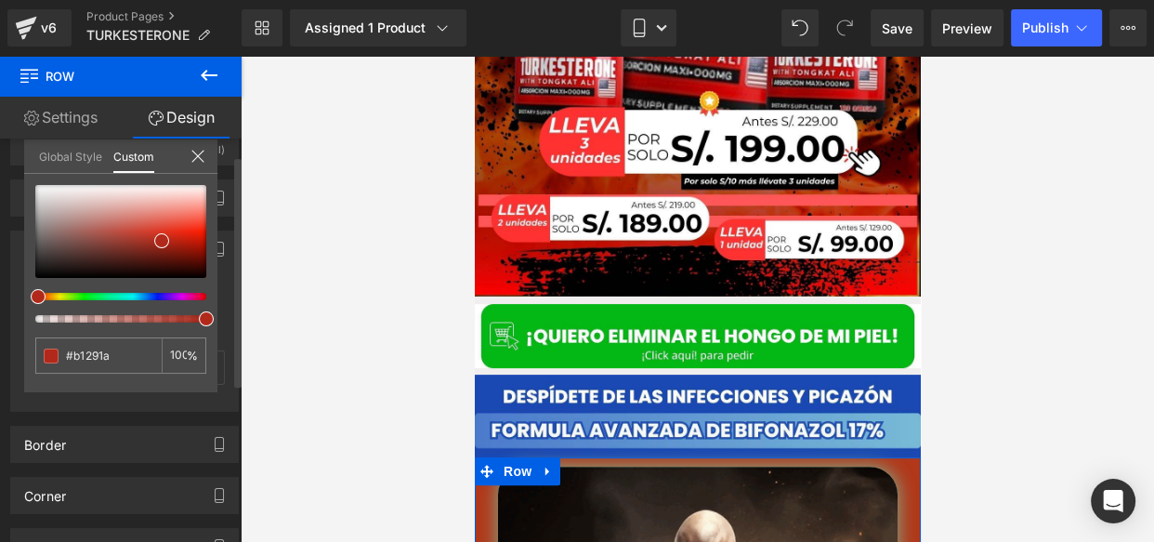
type input "#b1241a"
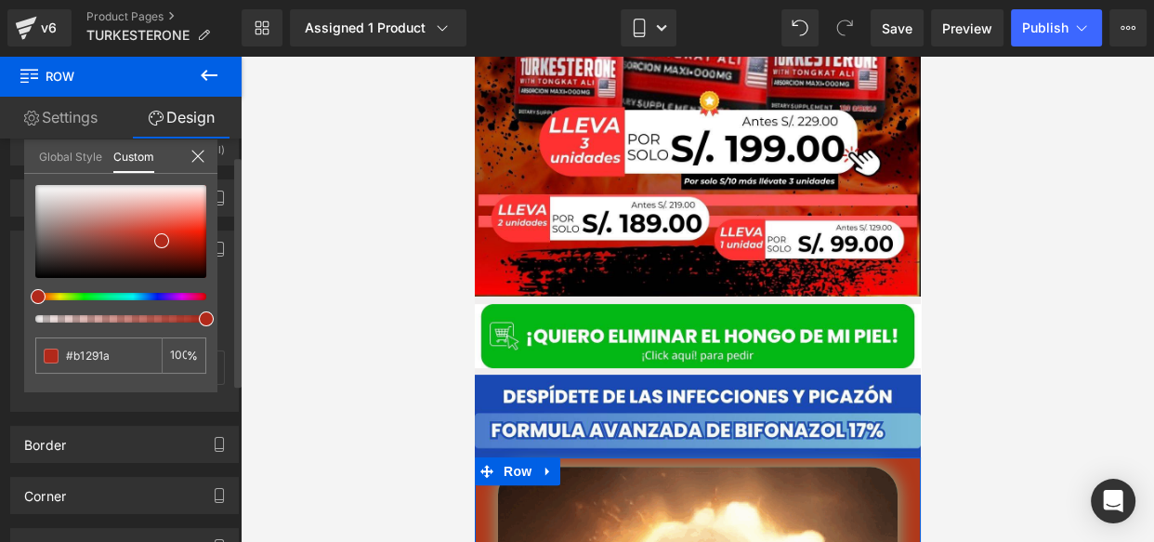
type input "#b1241a"
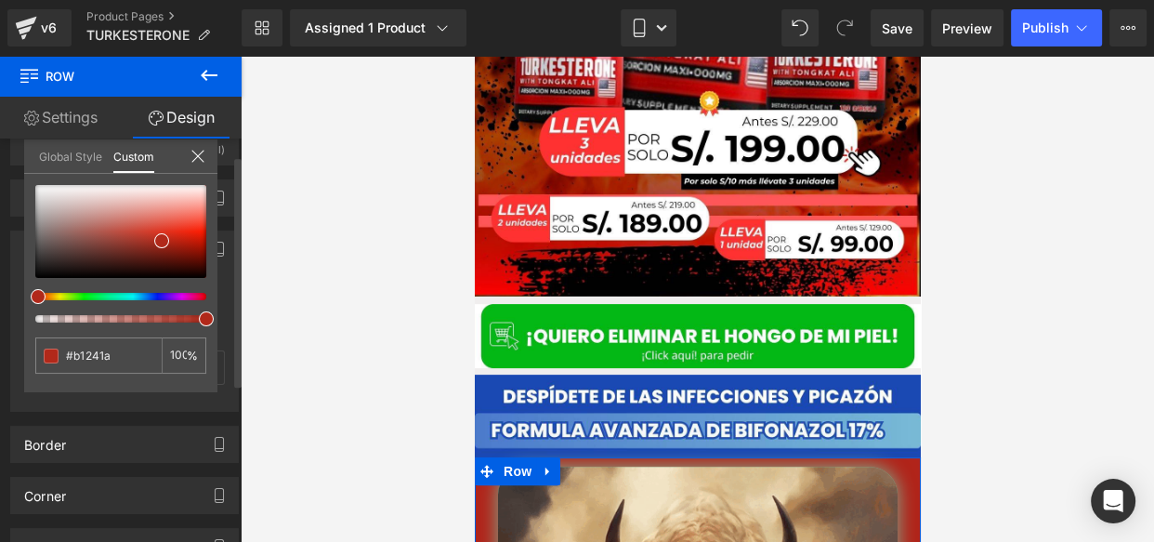
drag, startPoint x: 46, startPoint y: 296, endPoint x: 30, endPoint y: 296, distance: 15.8
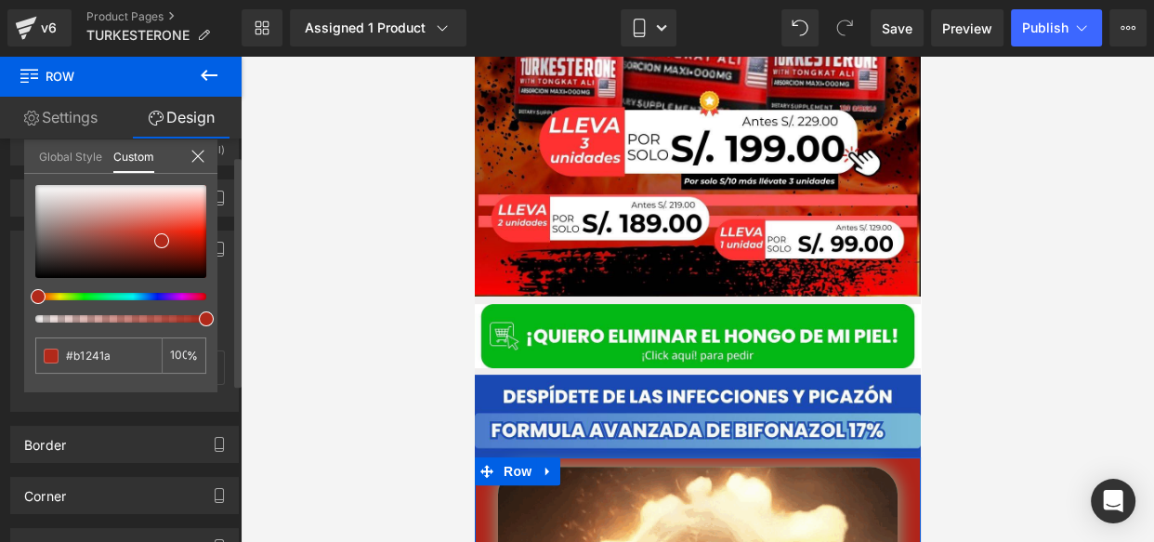
click at [30, 296] on div at bounding box center [113, 296] width 171 height 7
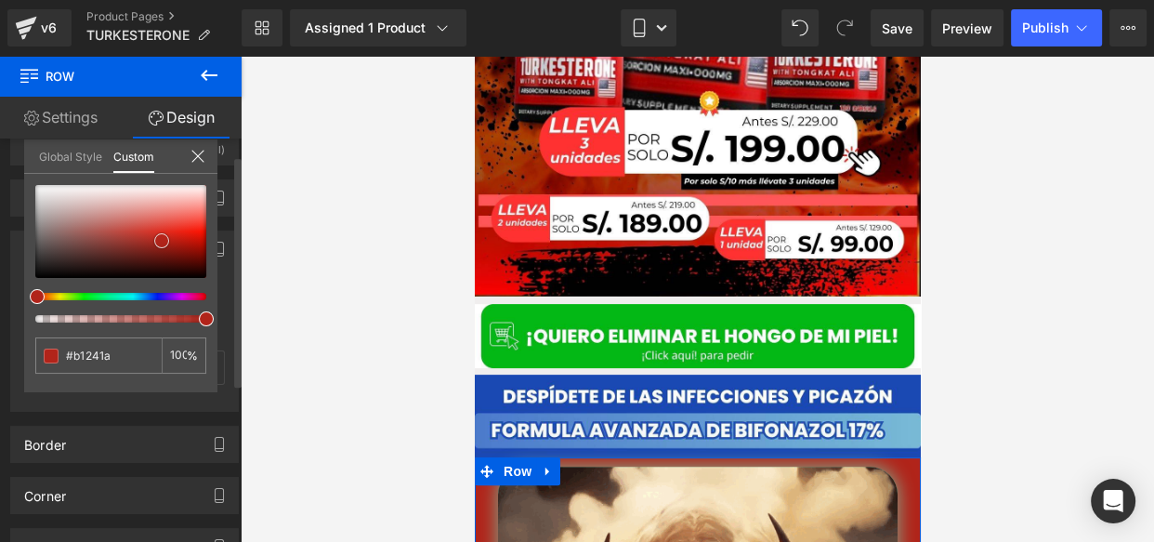
type input "#b22319"
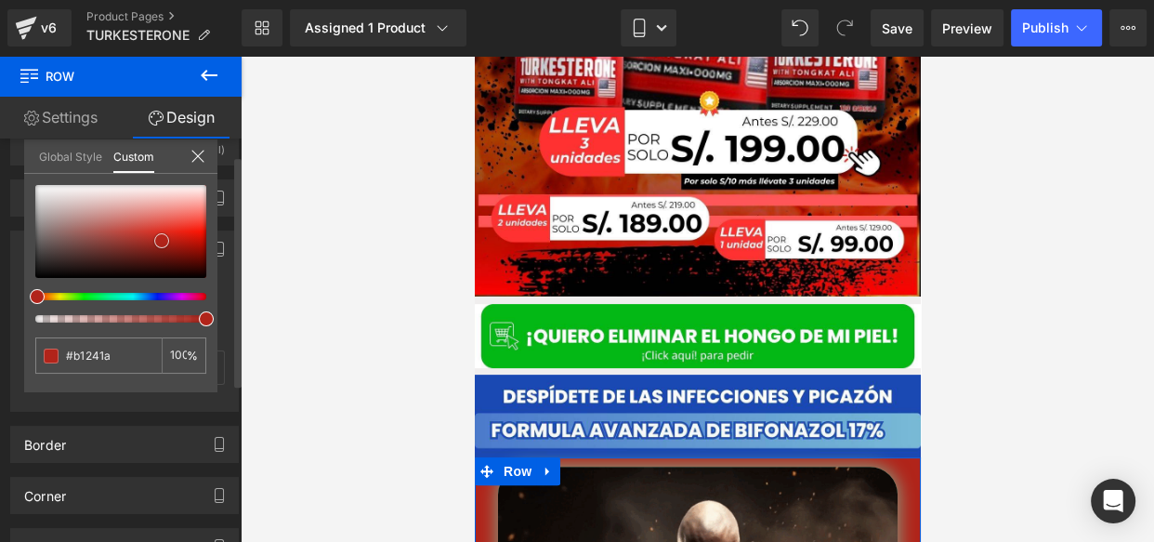
type input "#b22319"
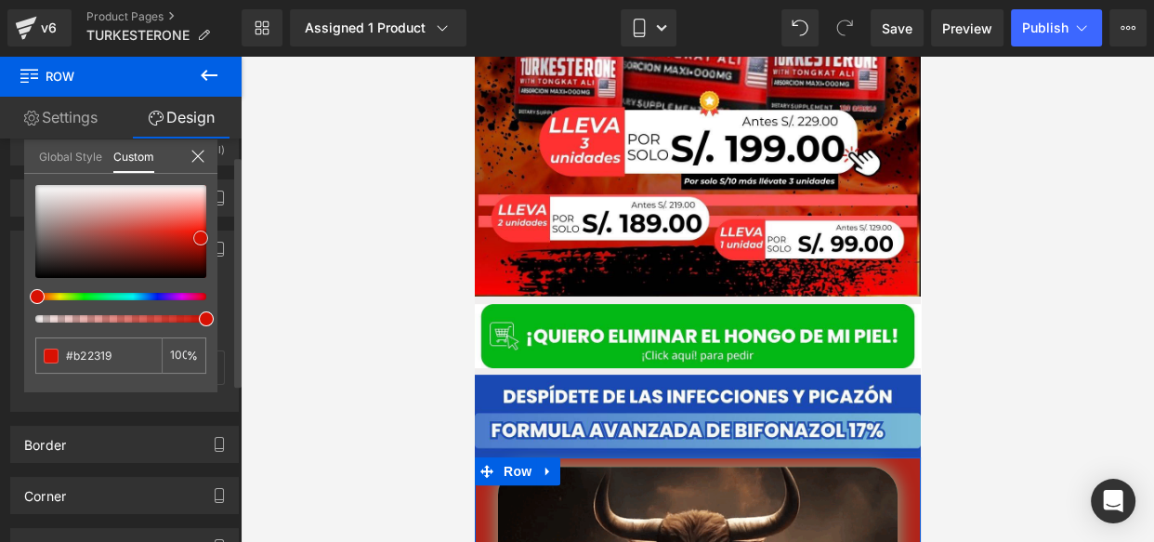
type input "#c91d11"
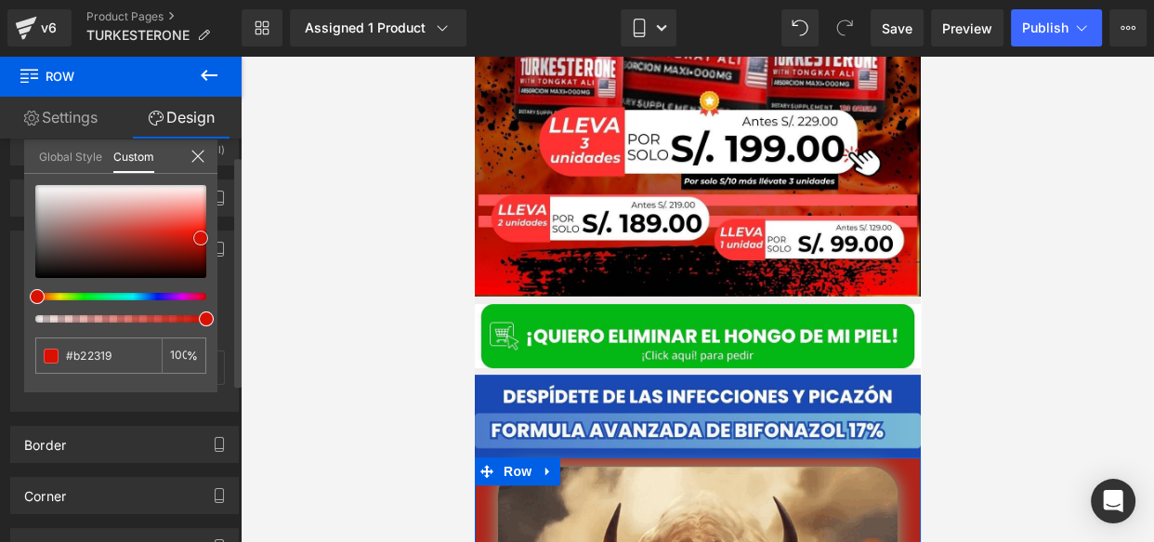
type input "#c91d11"
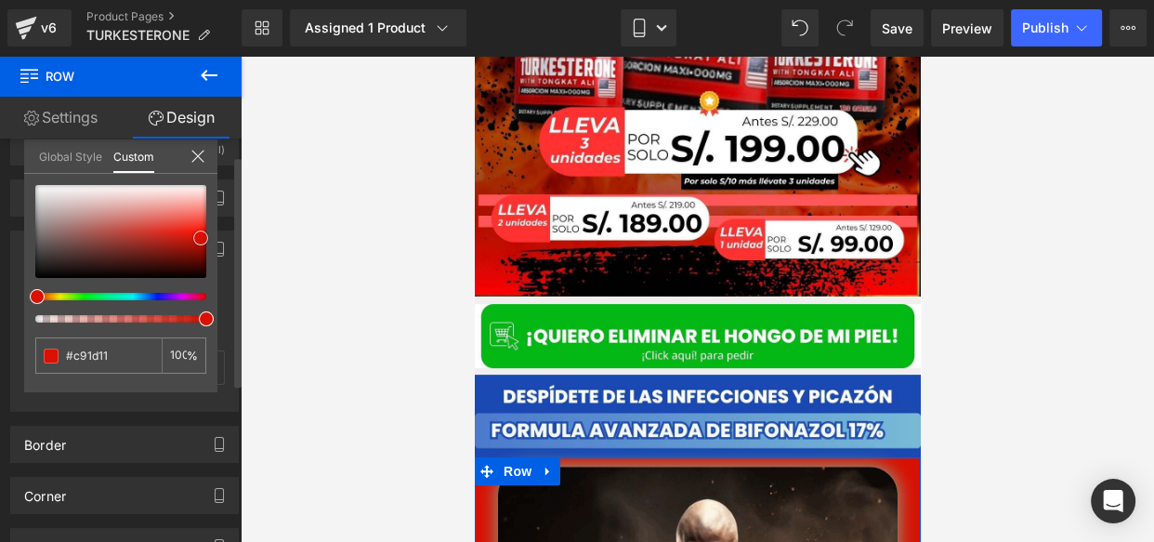
type input "#d81103"
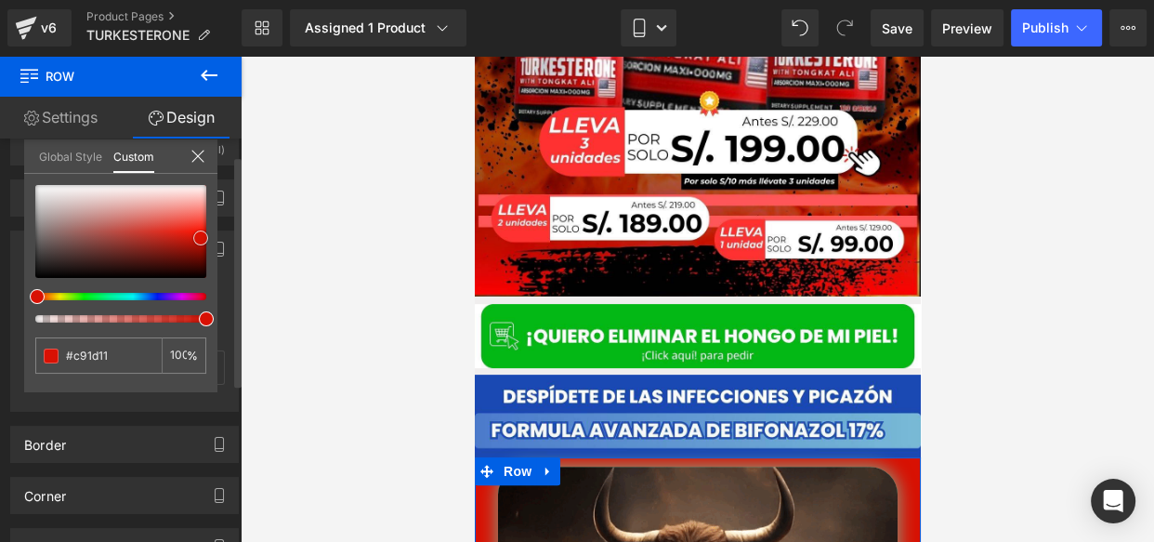
type input "#d81103"
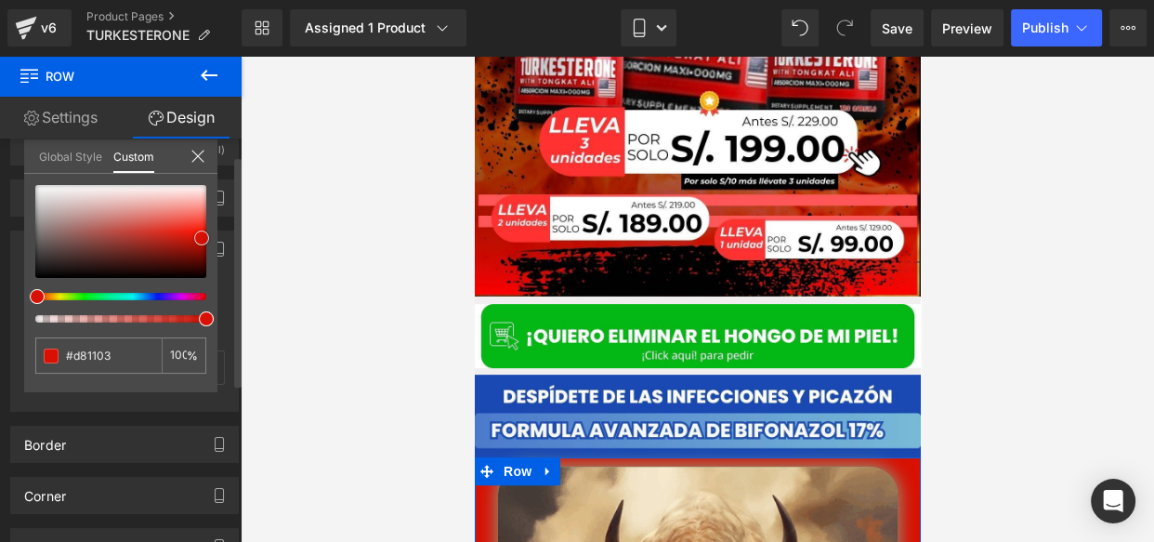
type input "#d61204"
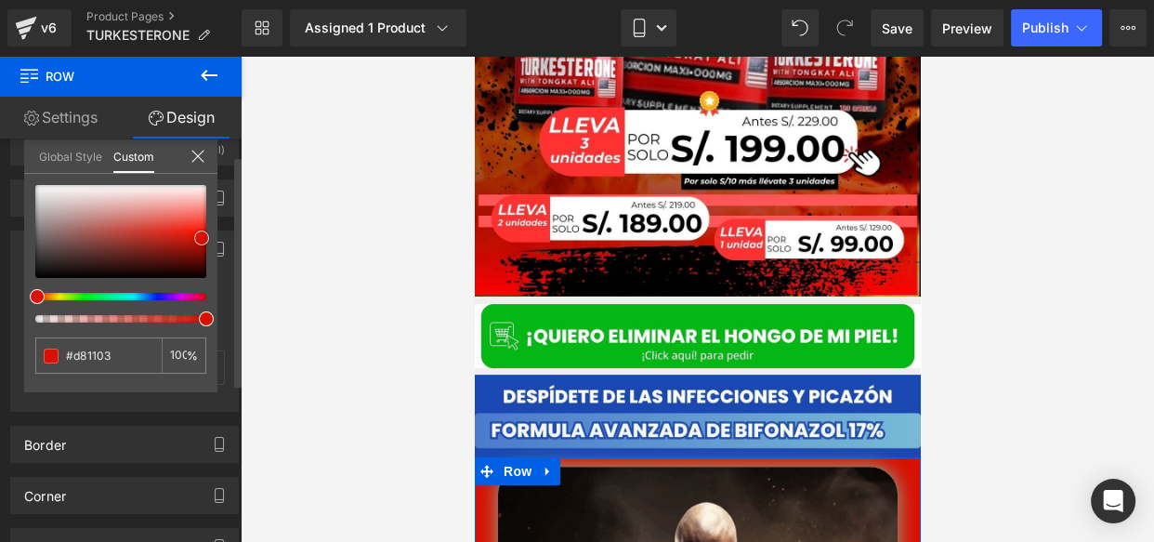
type input "#d61204"
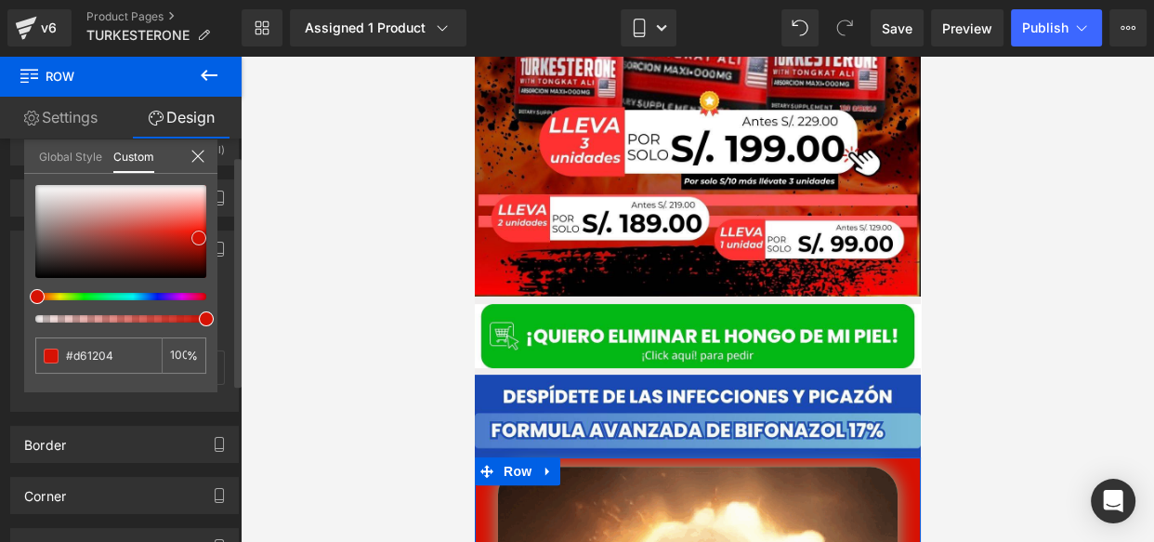
type input "#d51305"
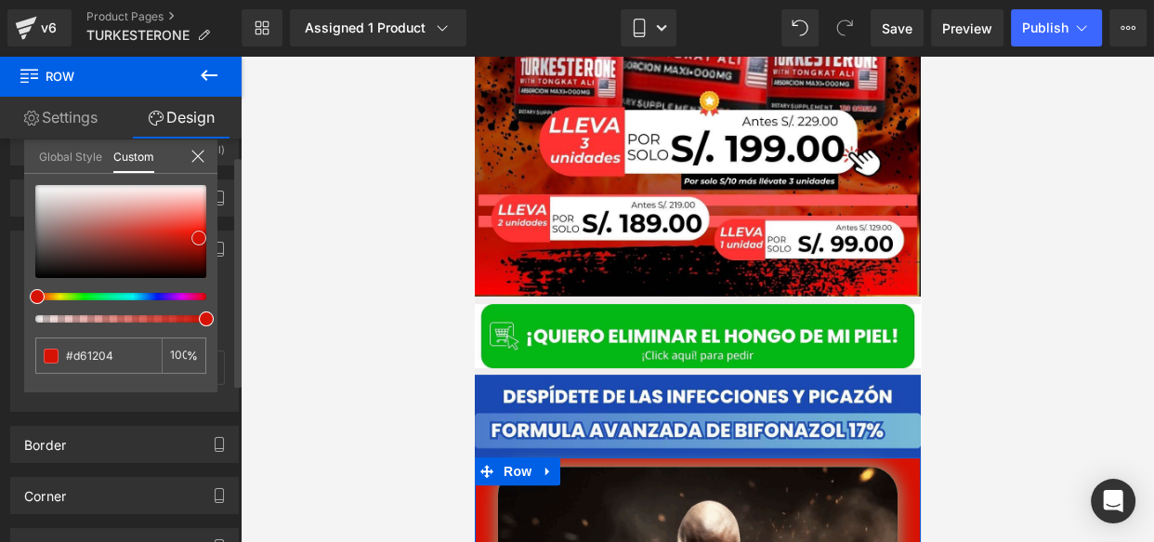
type input "#d51305"
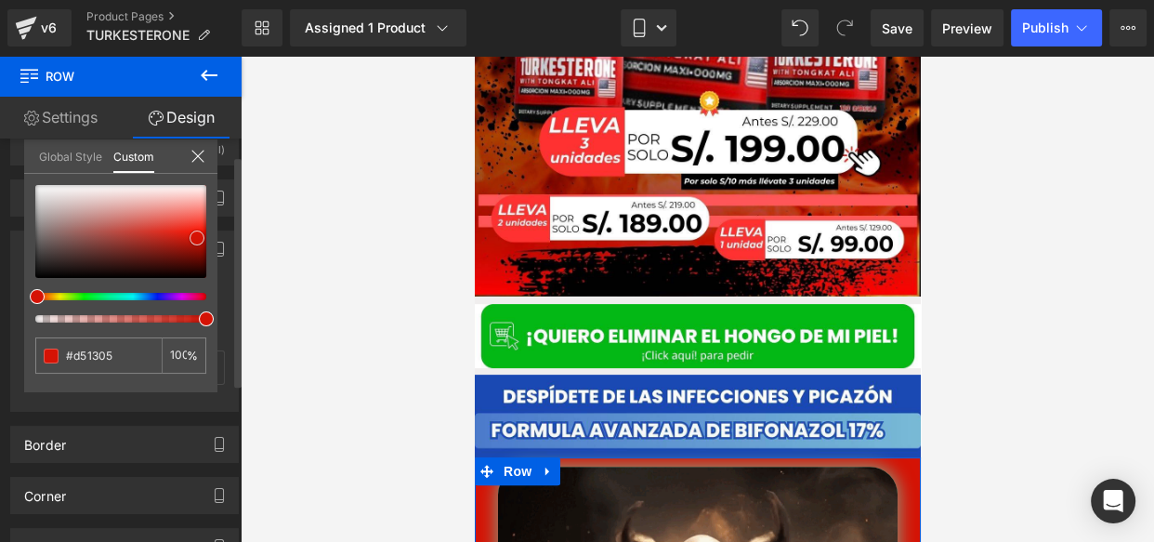
type input "#d41406"
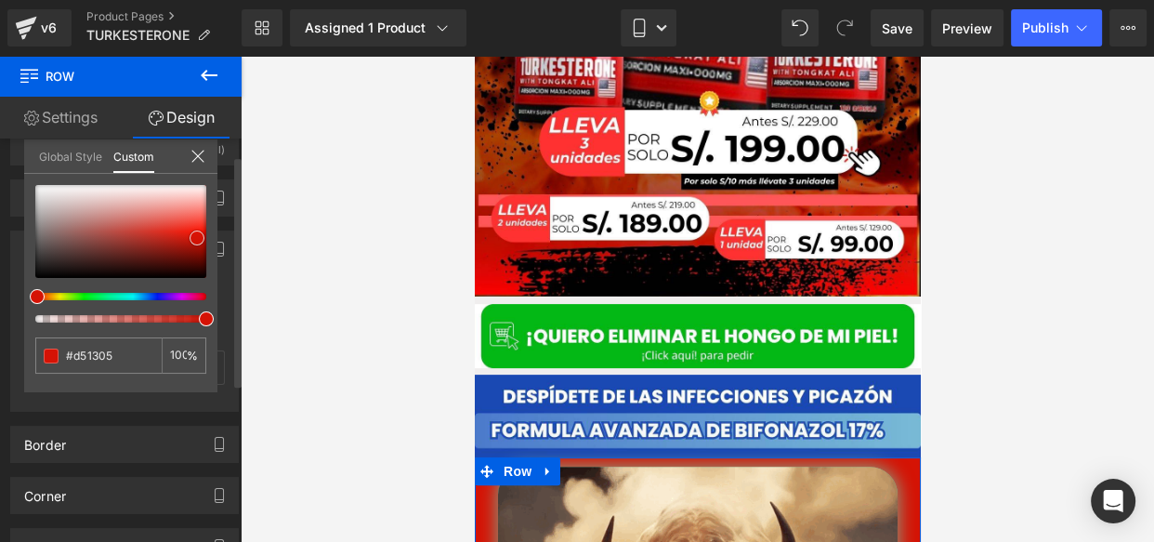
type input "#d41406"
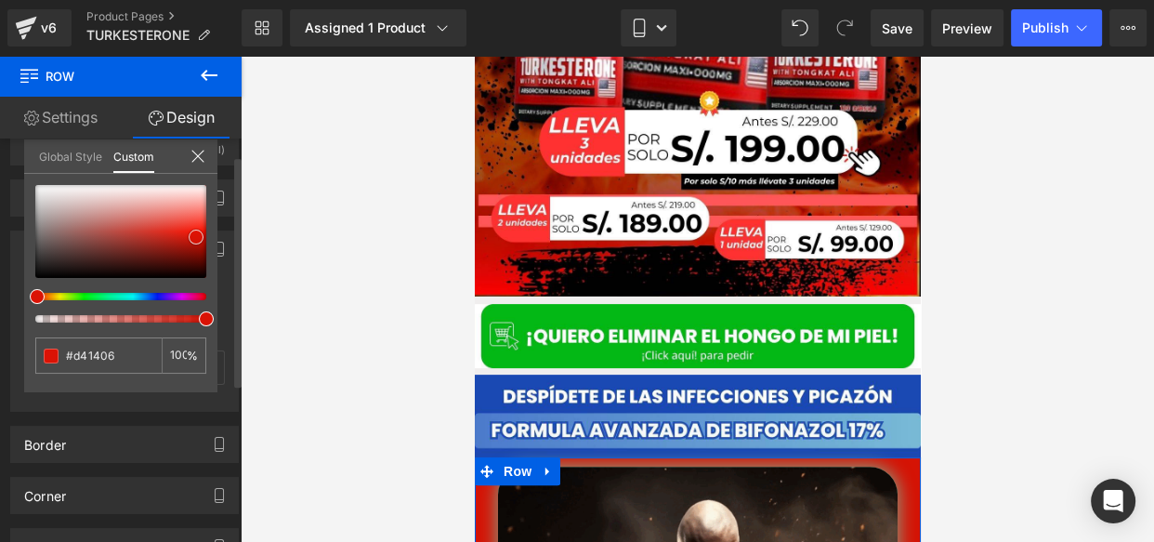
type input "#d91406"
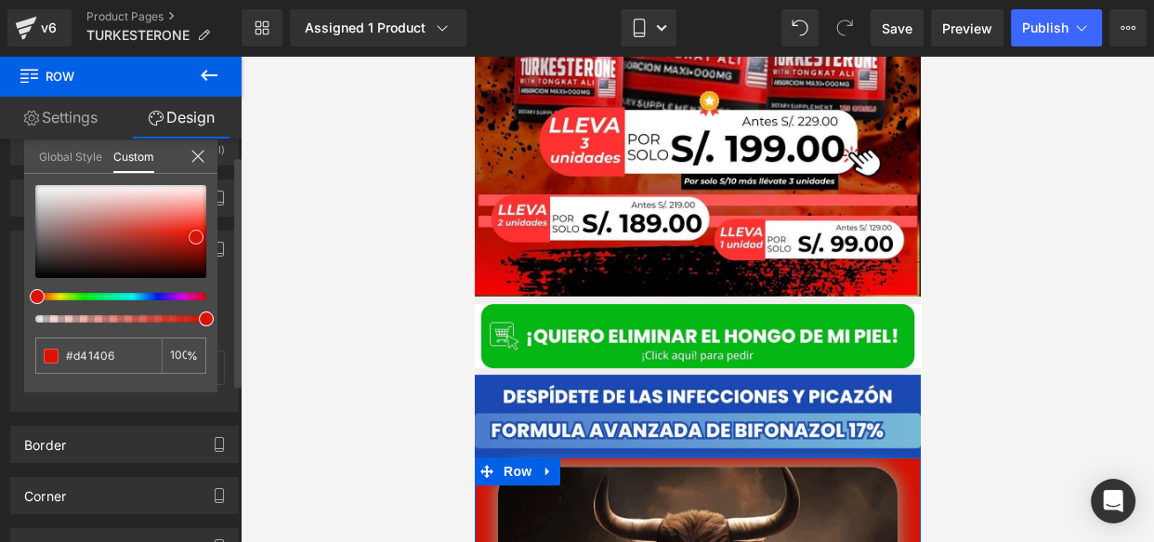
type input "#d91406"
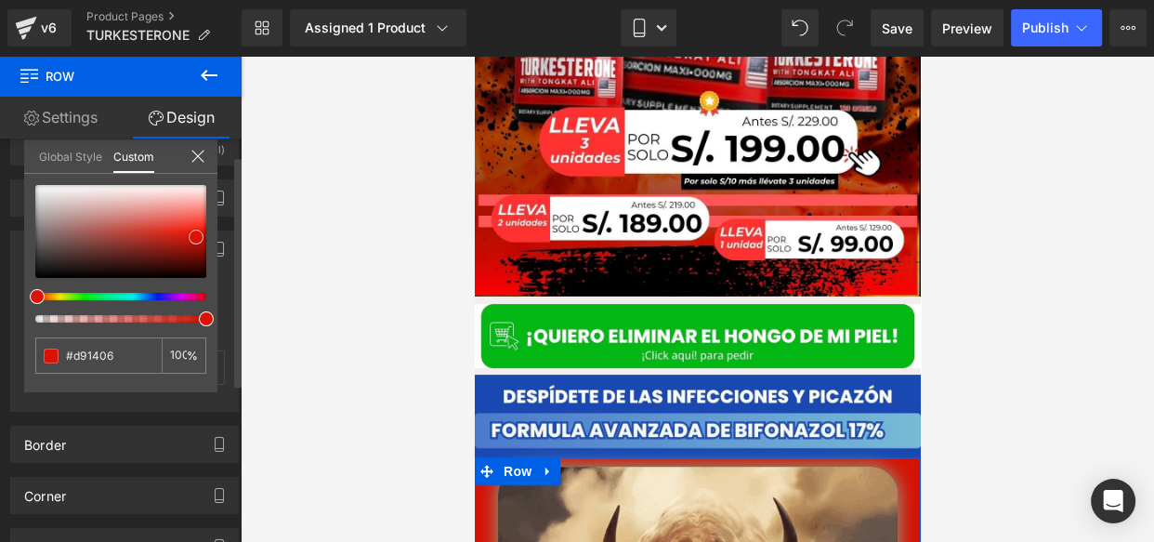
type input "#da1305"
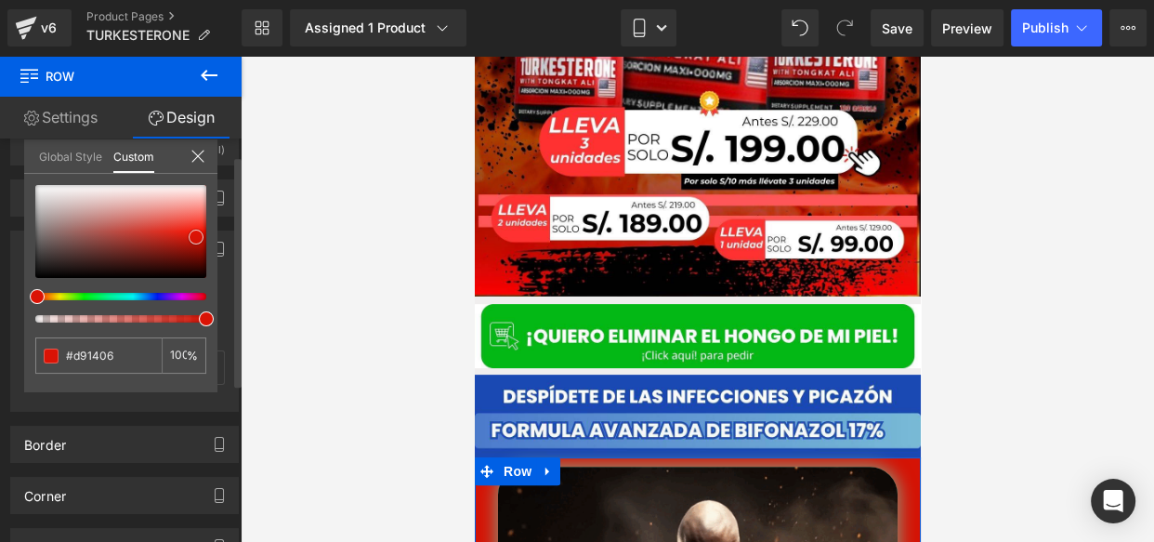
type input "#da1305"
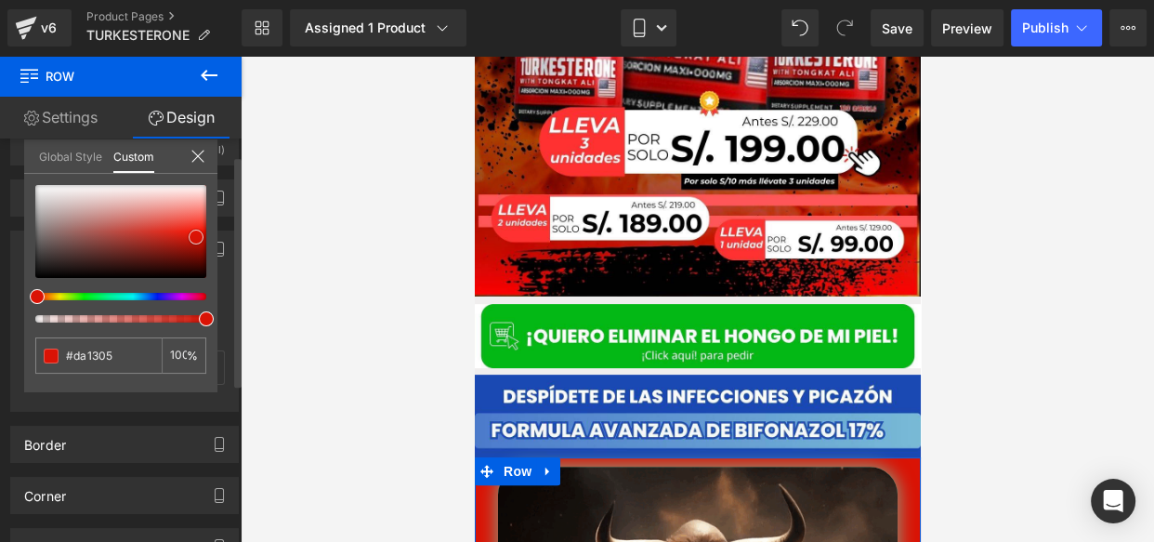
type input "#df1405"
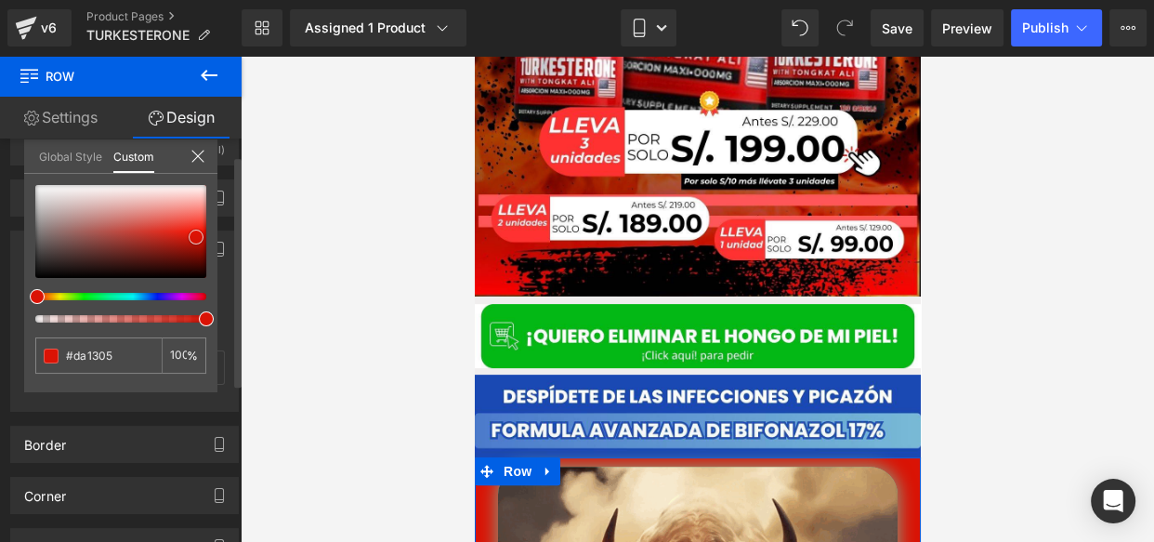
type input "#df1405"
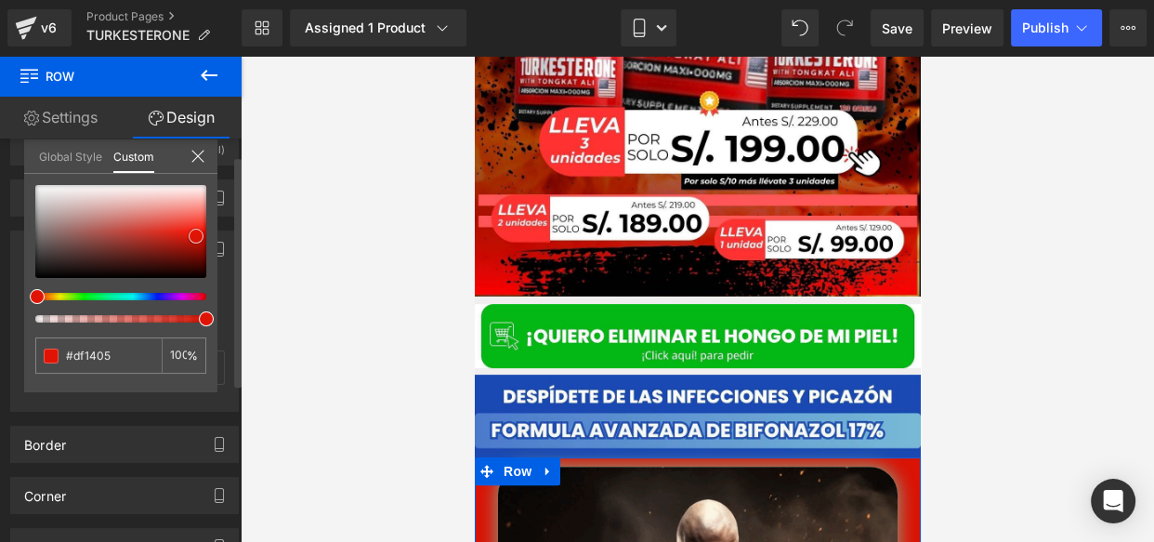
drag, startPoint x: 158, startPoint y: 235, endPoint x: 192, endPoint y: 230, distance: 34.7
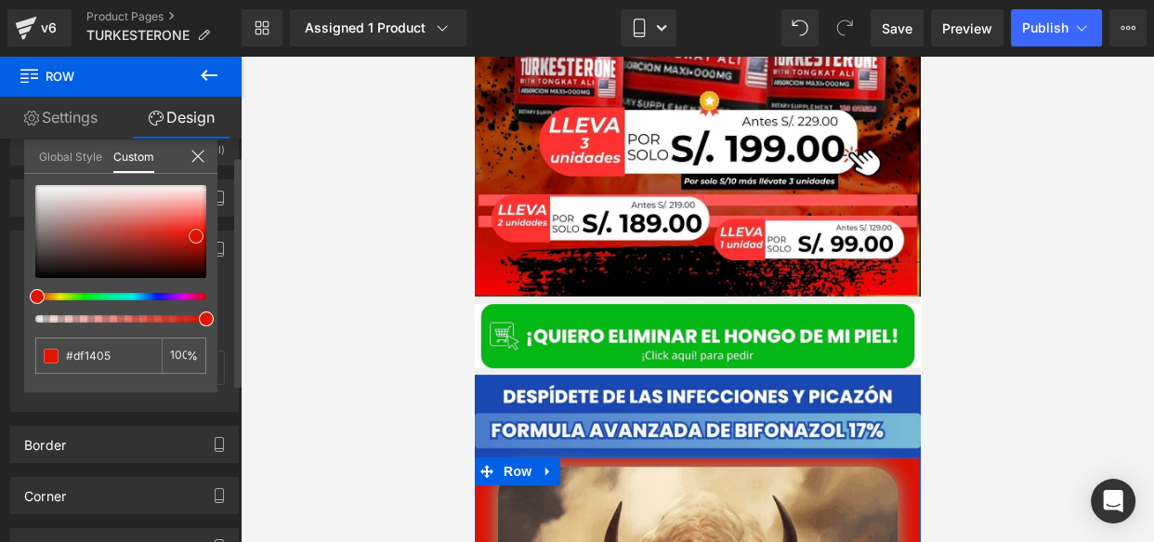
click at [192, 230] on span at bounding box center [196, 236] width 15 height 15
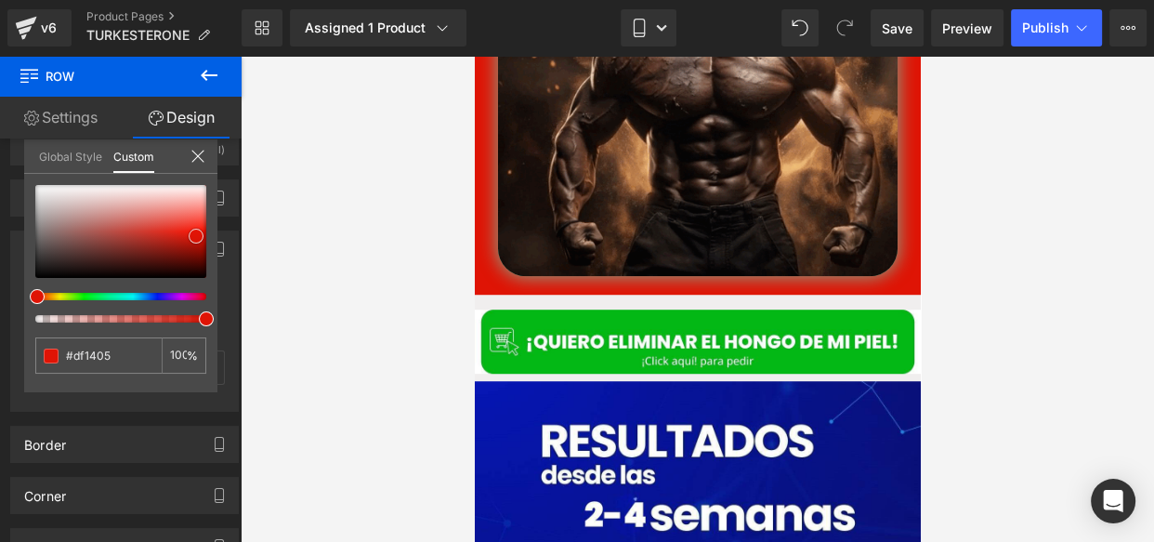
scroll to position [1143, 0]
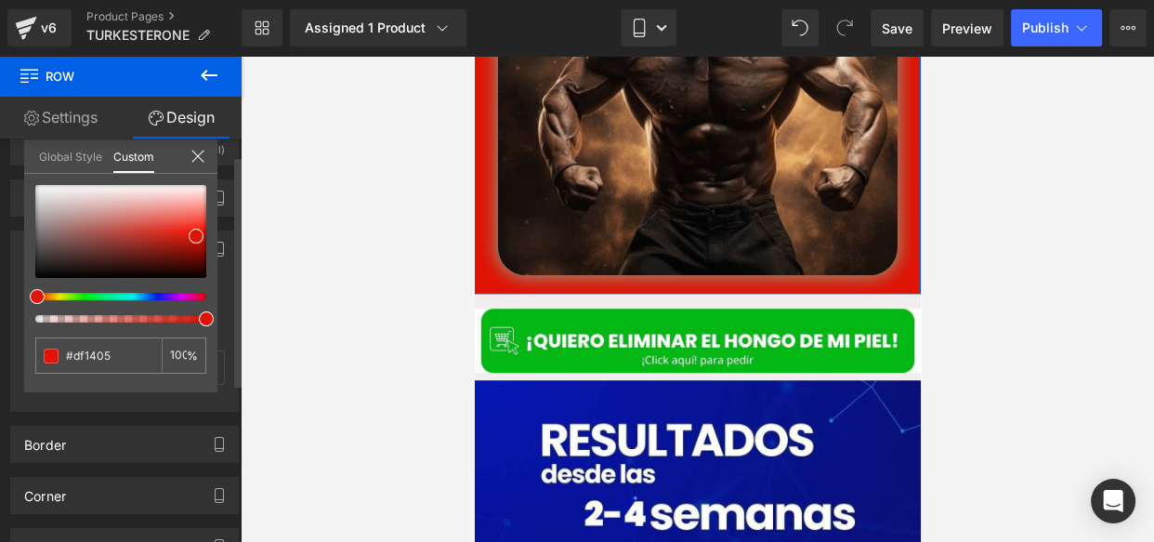
click at [203, 155] on icon at bounding box center [197, 156] width 15 height 15
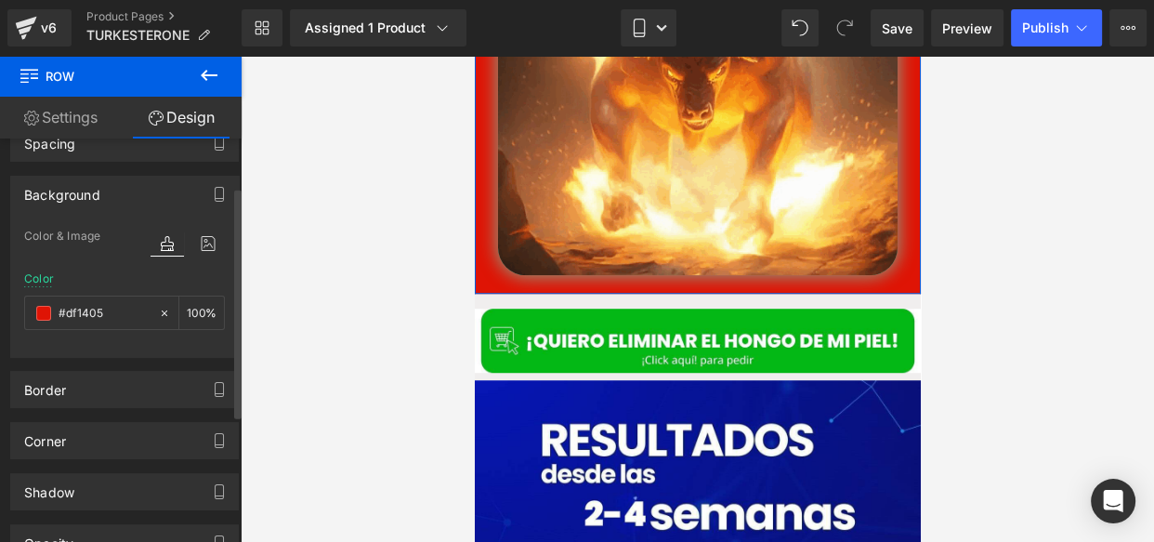
scroll to position [93, 0]
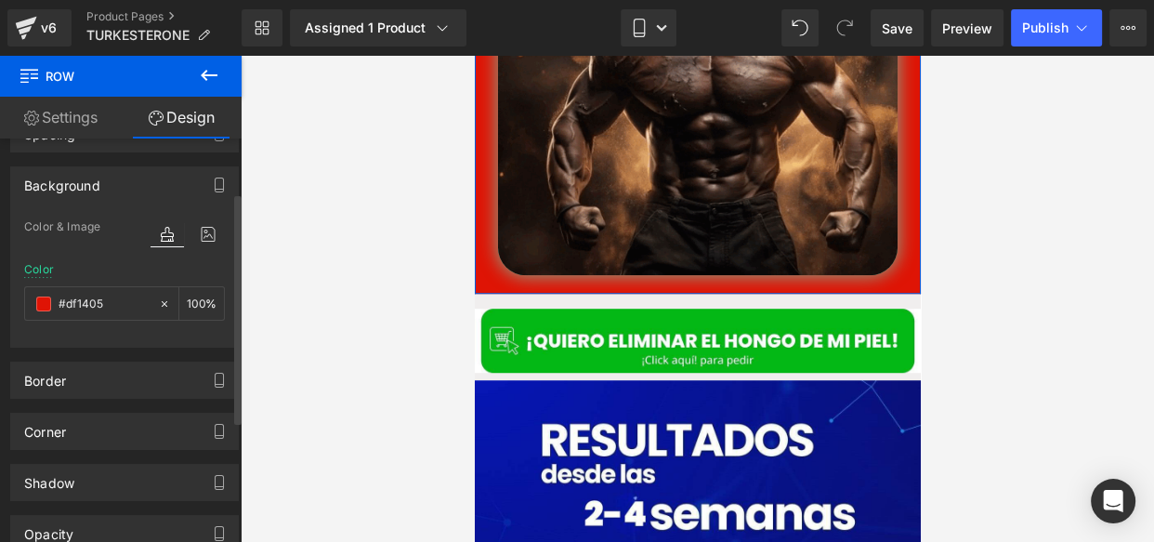
click at [80, 389] on div "Border" at bounding box center [124, 379] width 227 height 35
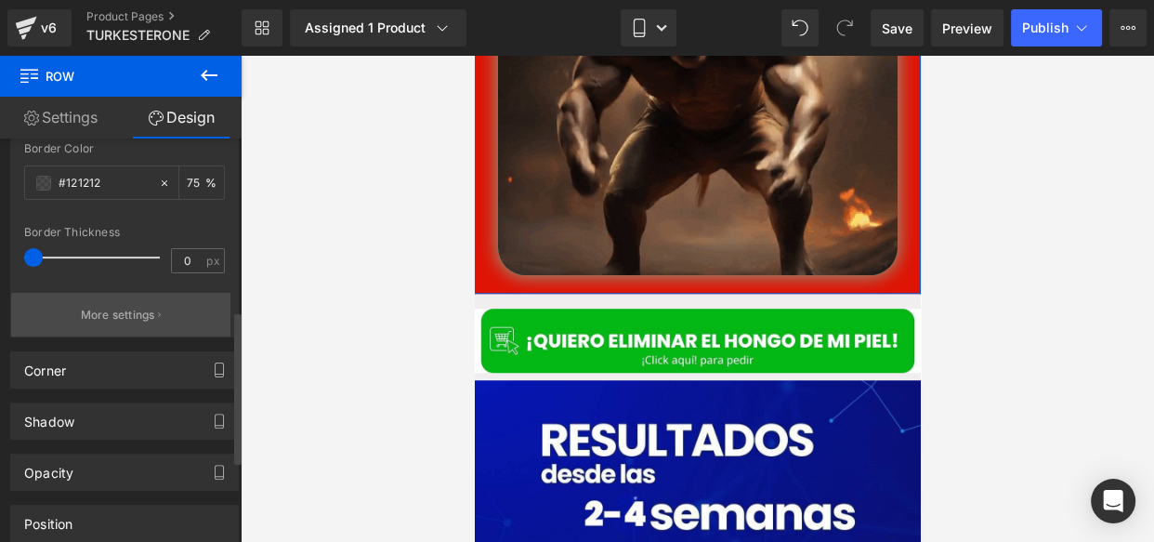
scroll to position [527, 0]
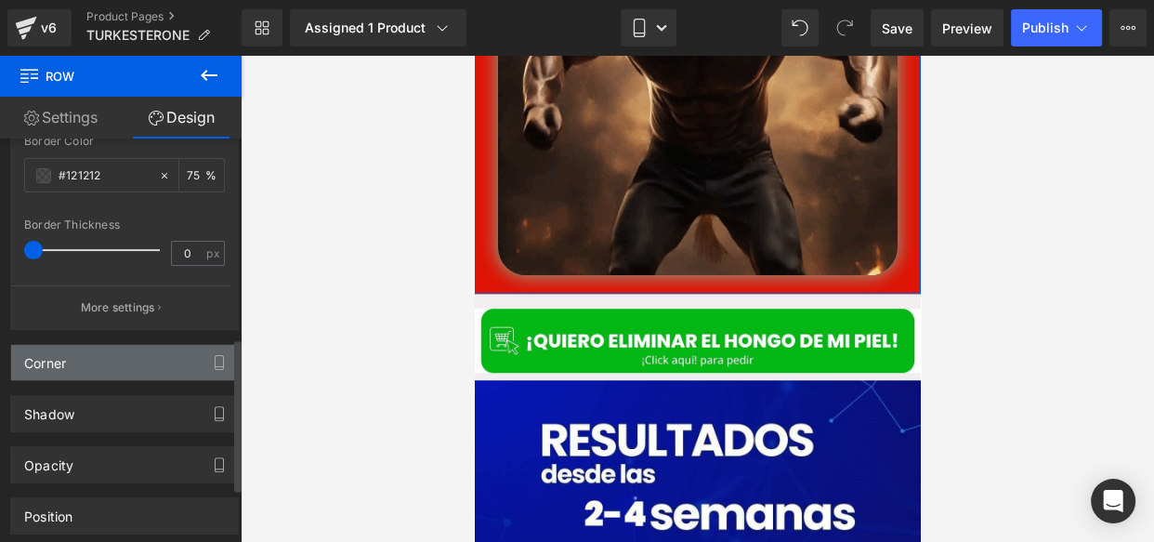
click at [66, 345] on div "Corner" at bounding box center [45, 358] width 42 height 26
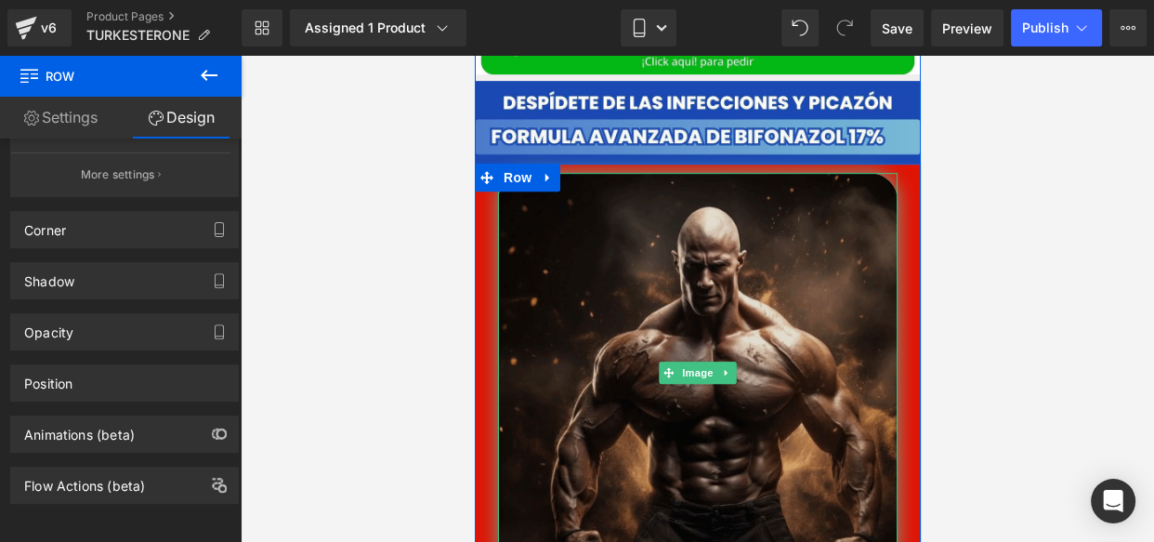
scroll to position [827, 0]
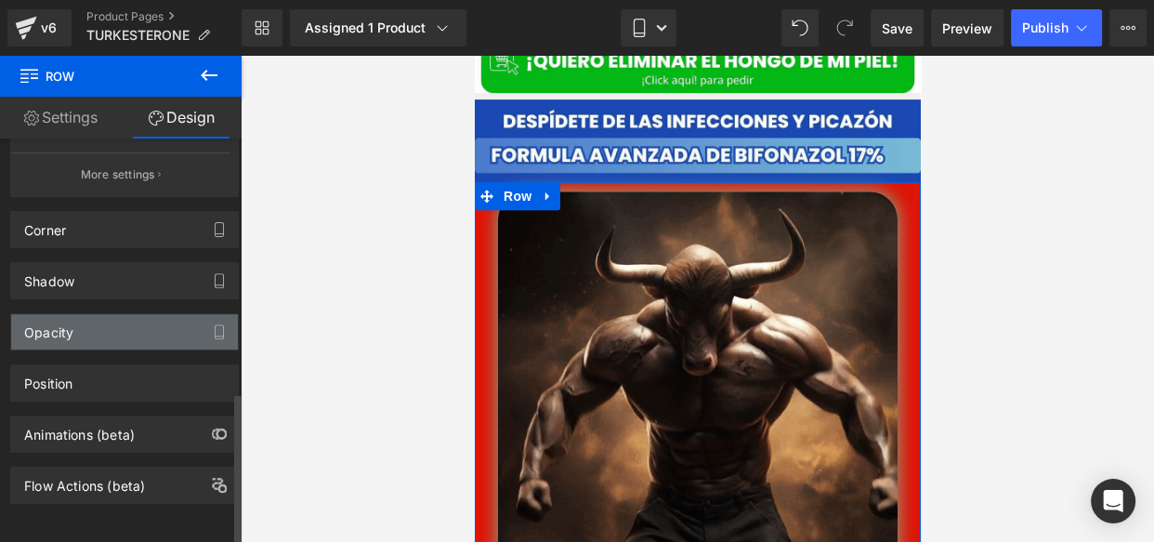
click at [125, 314] on div "Opacity" at bounding box center [124, 331] width 227 height 35
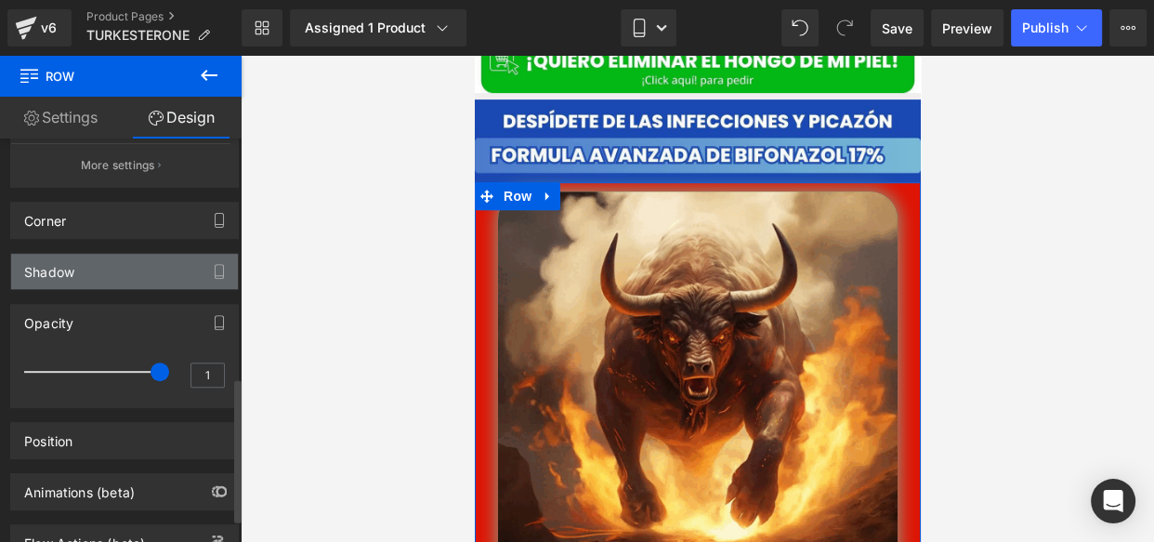
click at [109, 276] on div "Shadow" at bounding box center [124, 271] width 227 height 35
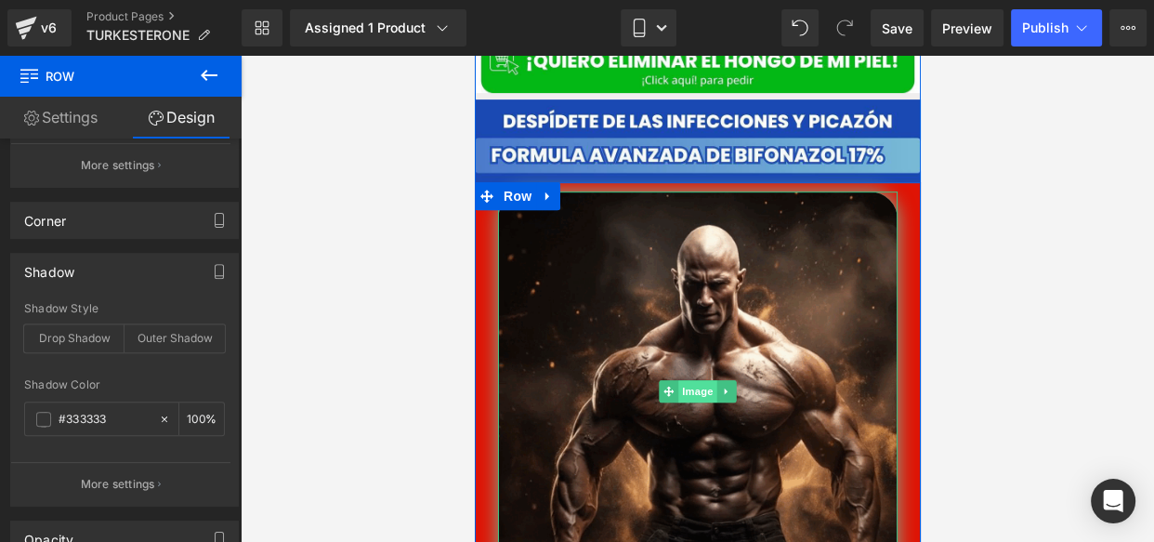
click at [681, 380] on span "Image" at bounding box center [696, 391] width 39 height 22
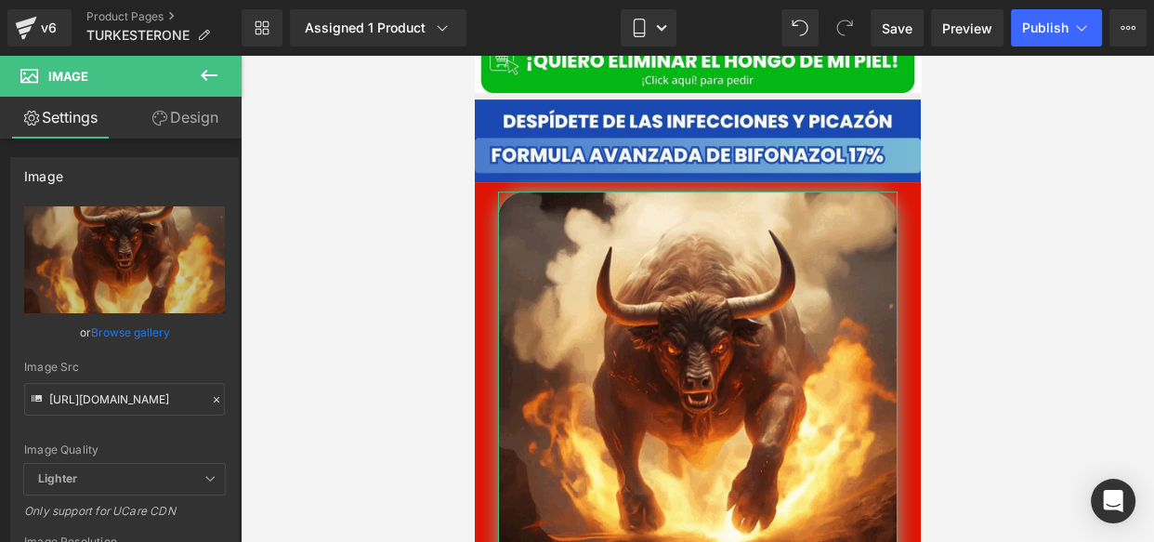
click at [169, 133] on link "Design" at bounding box center [185, 118] width 121 height 42
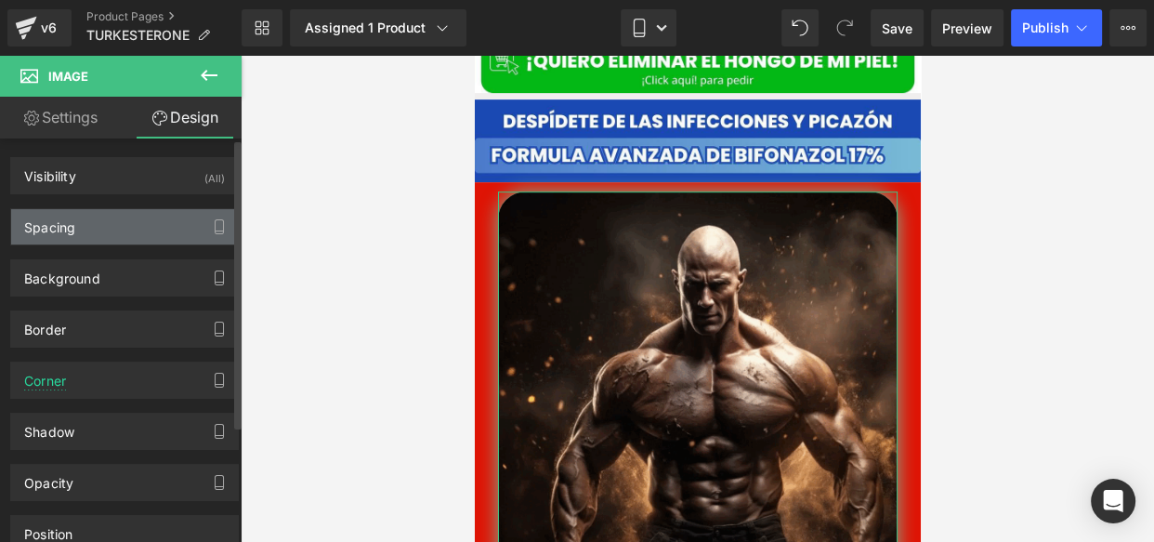
click at [111, 221] on div "Spacing" at bounding box center [124, 226] width 227 height 35
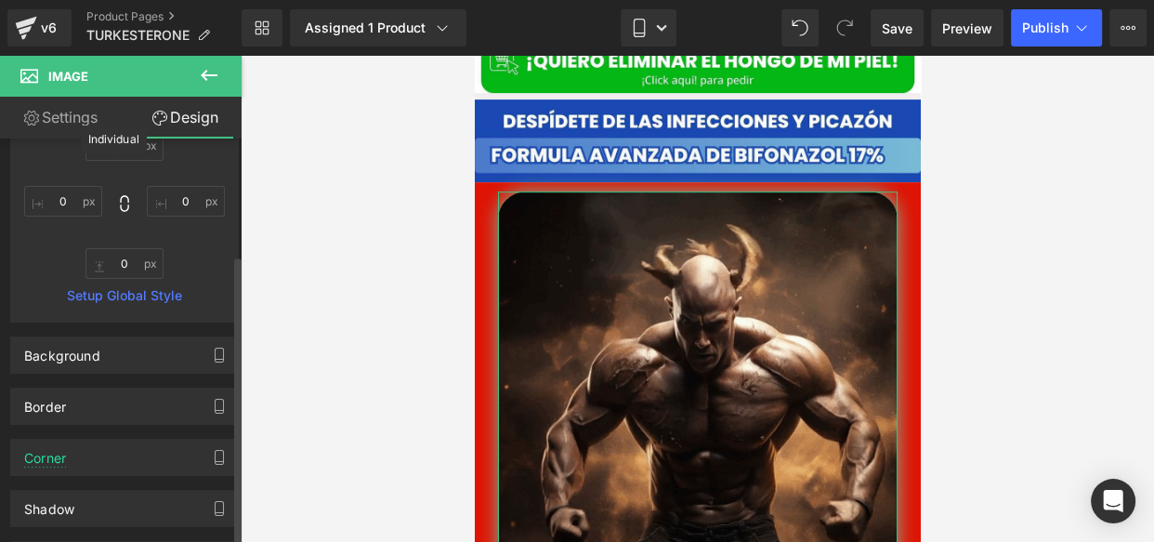
scroll to position [352, 0]
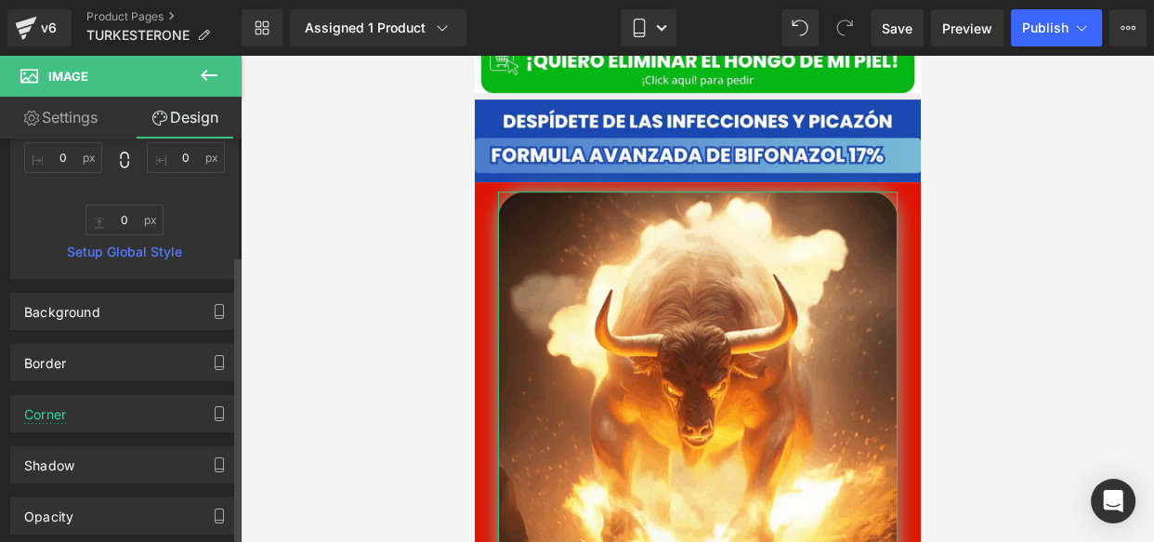
click at [77, 287] on div "Background Color & Image color #7ab898 Color #7ab898 100 % Image Replace Image …" at bounding box center [125, 304] width 250 height 51
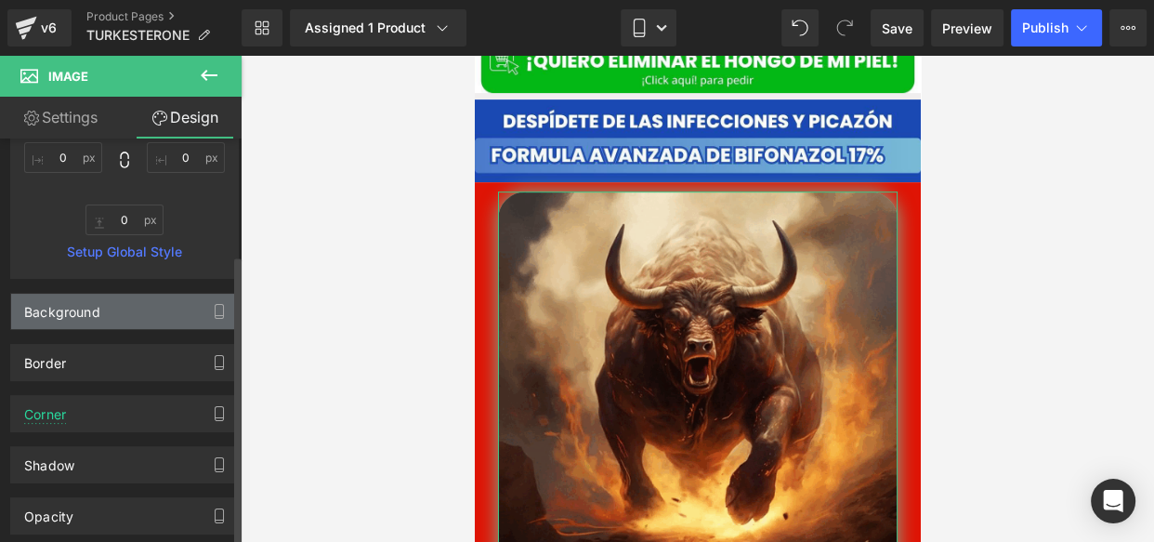
click at [77, 308] on div "Background" at bounding box center [62, 307] width 76 height 26
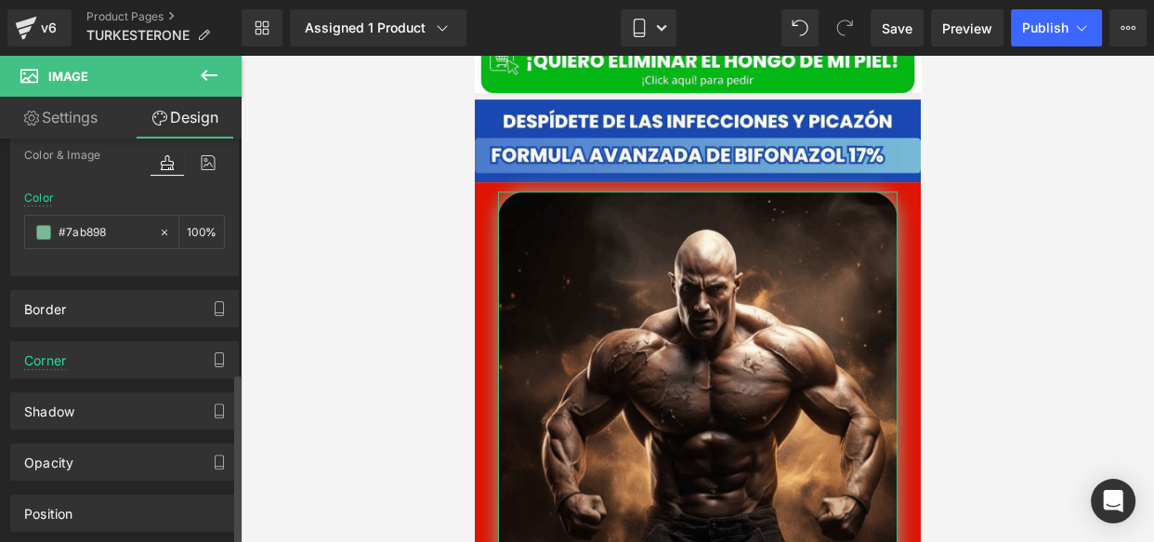
scroll to position [551, 0]
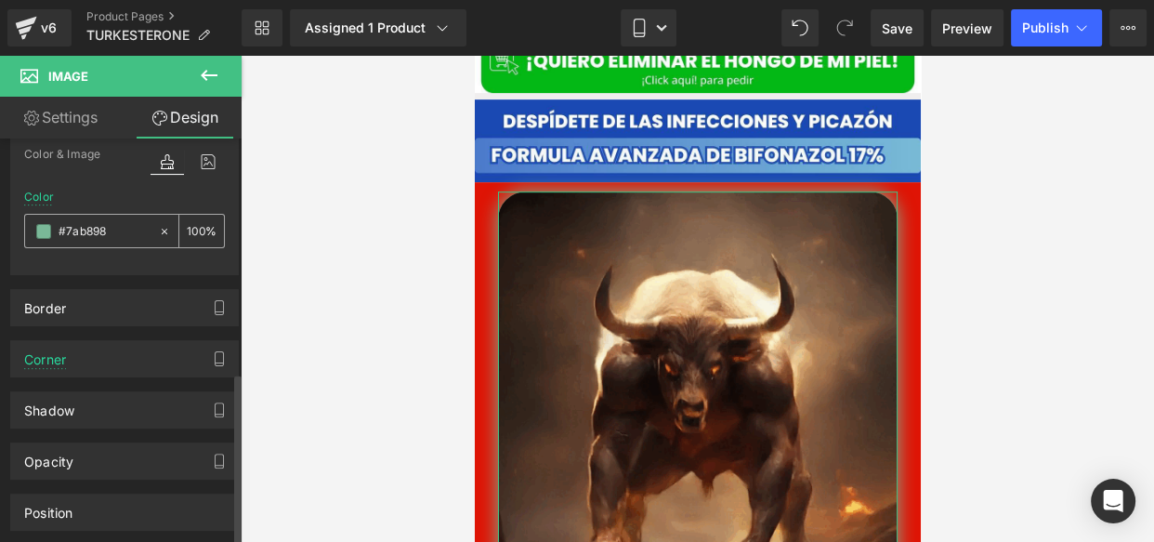
click at [45, 236] on span at bounding box center [43, 231] width 15 height 15
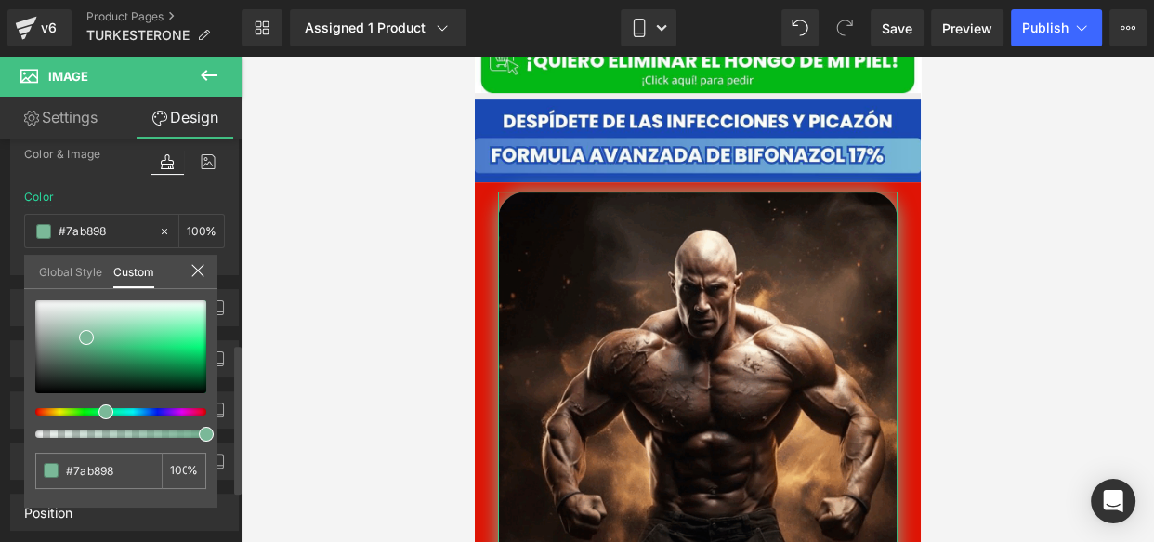
type input "#b7ac7a"
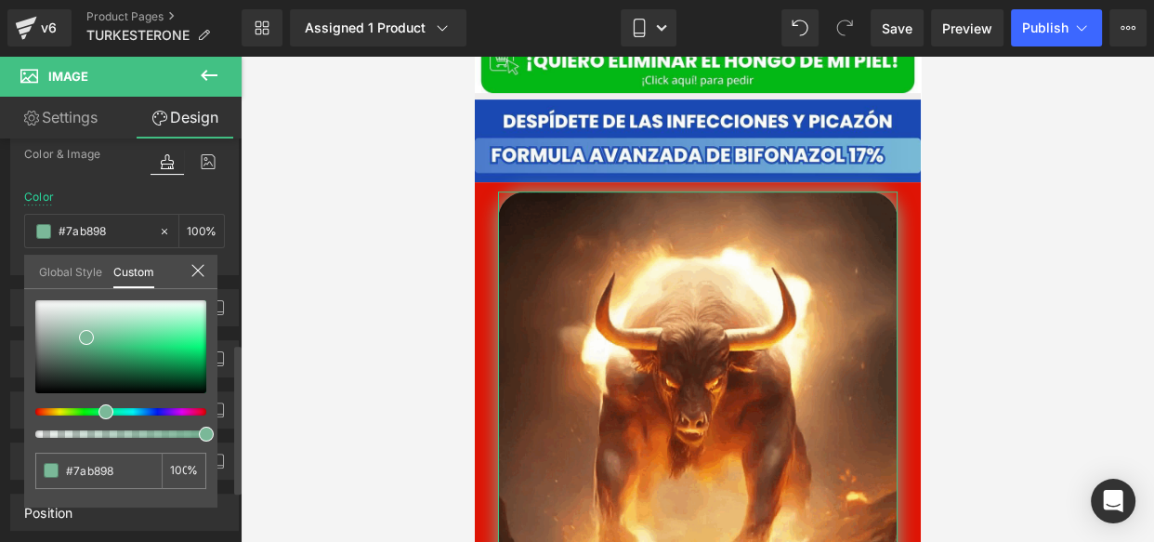
type input "#b7ac7a"
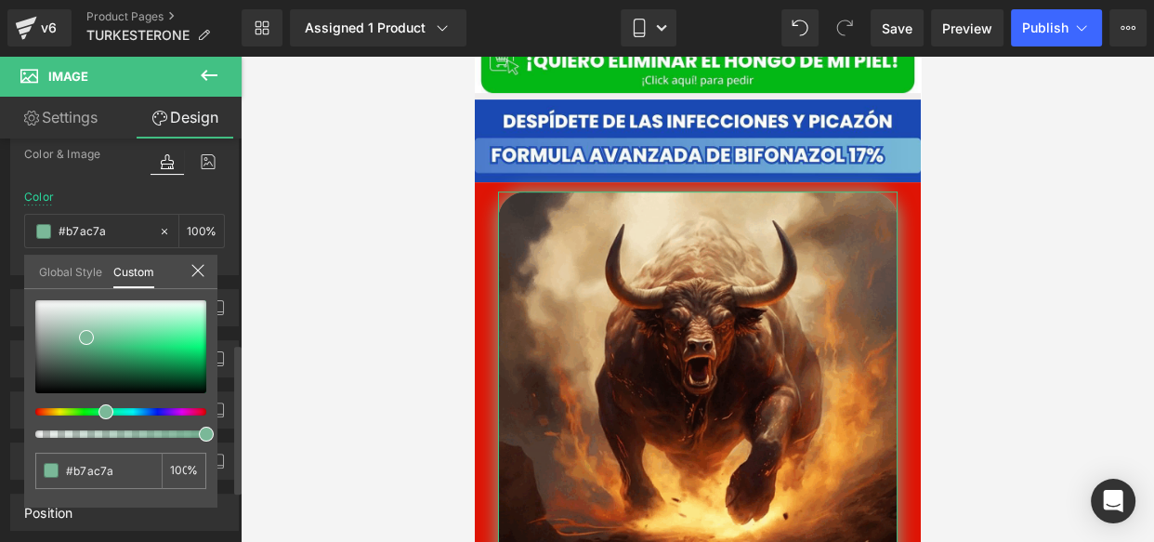
click at [51, 408] on div at bounding box center [113, 411] width 171 height 7
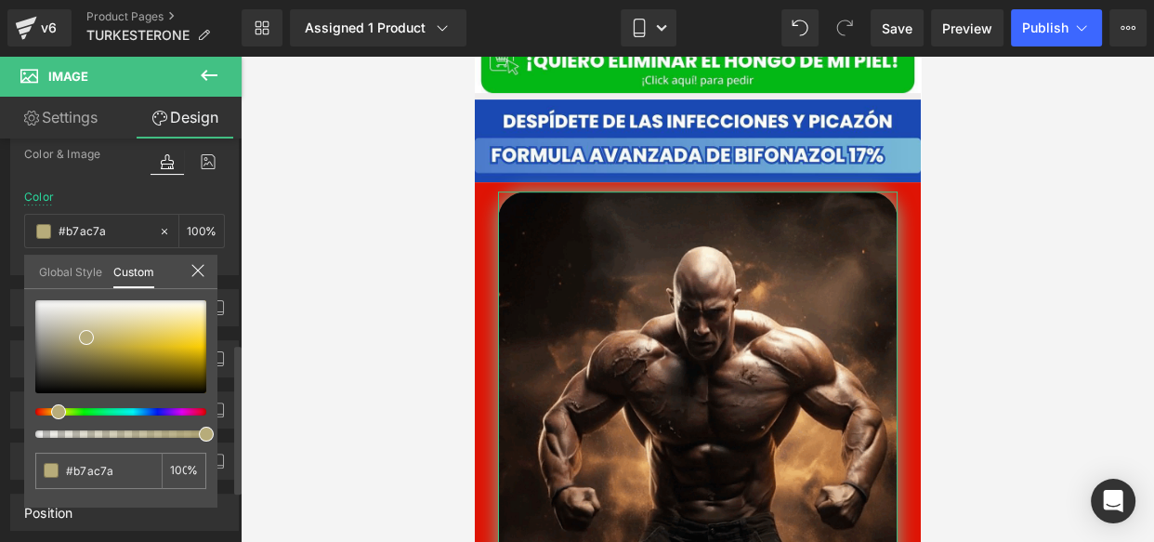
click at [51, 408] on span at bounding box center [58, 411] width 15 height 15
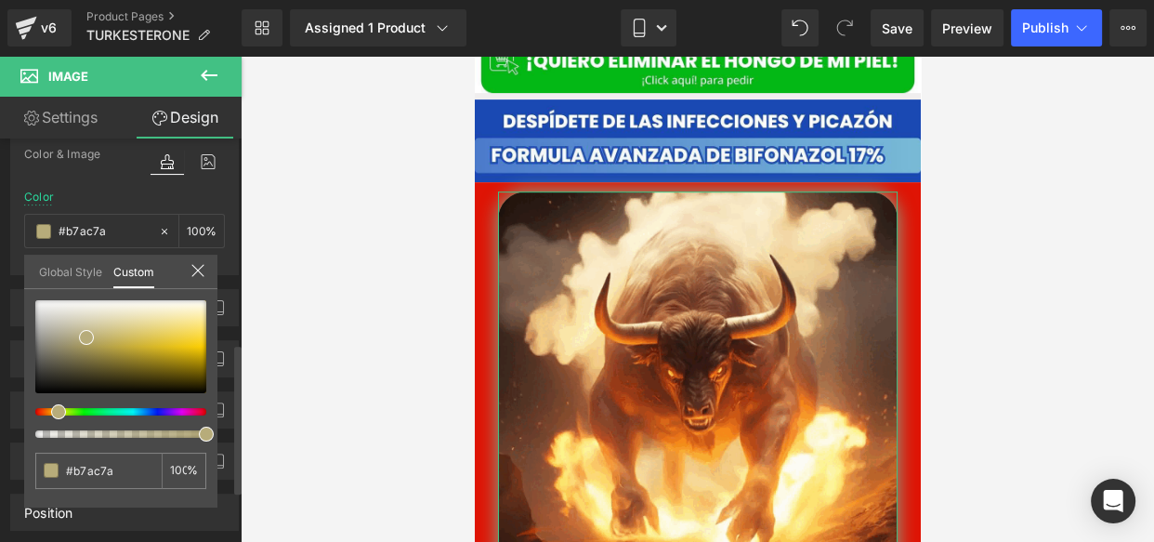
type input "#b7a27a"
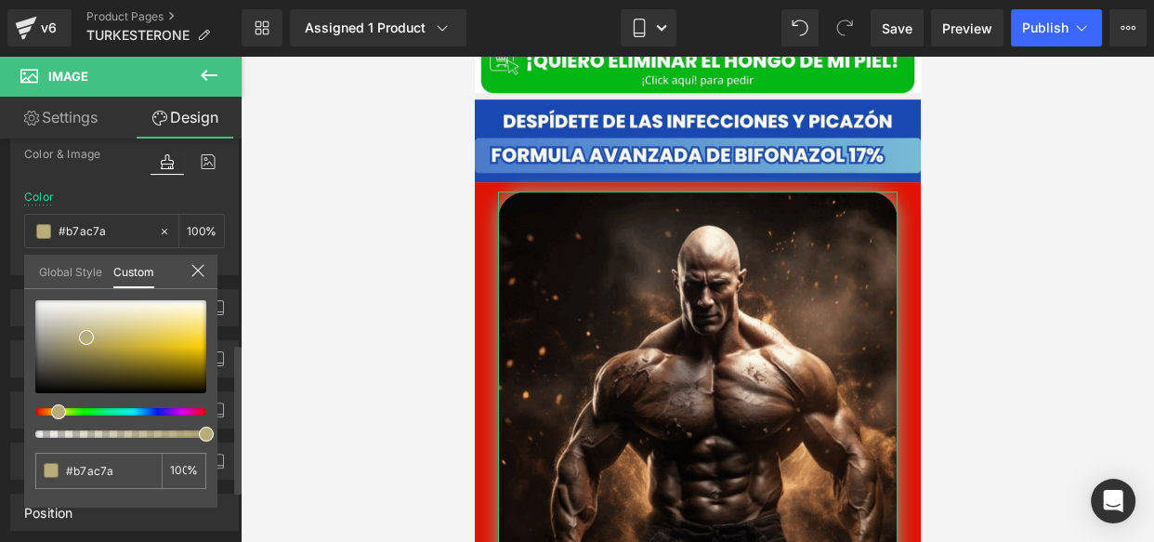
type input "#b7a27a"
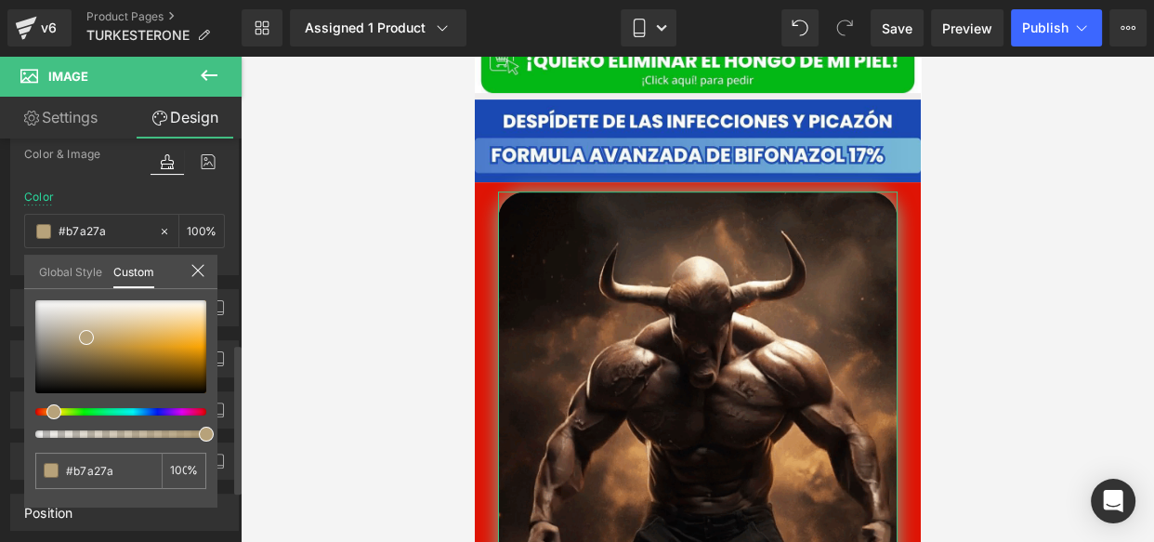
click at [46, 408] on div at bounding box center [113, 411] width 171 height 7
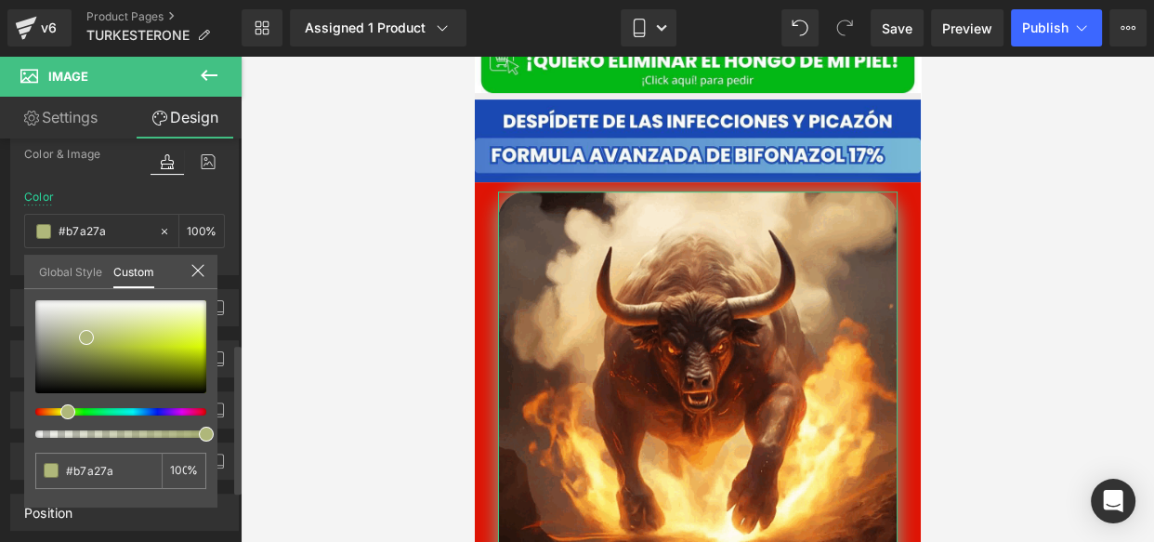
type input "#b7b27a"
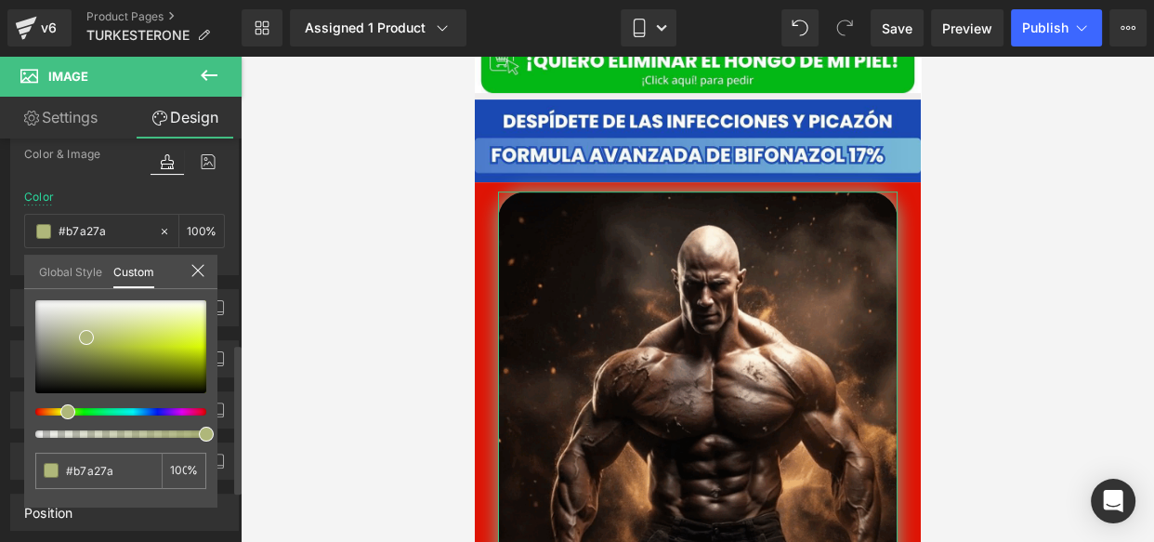
type input "#b7b27a"
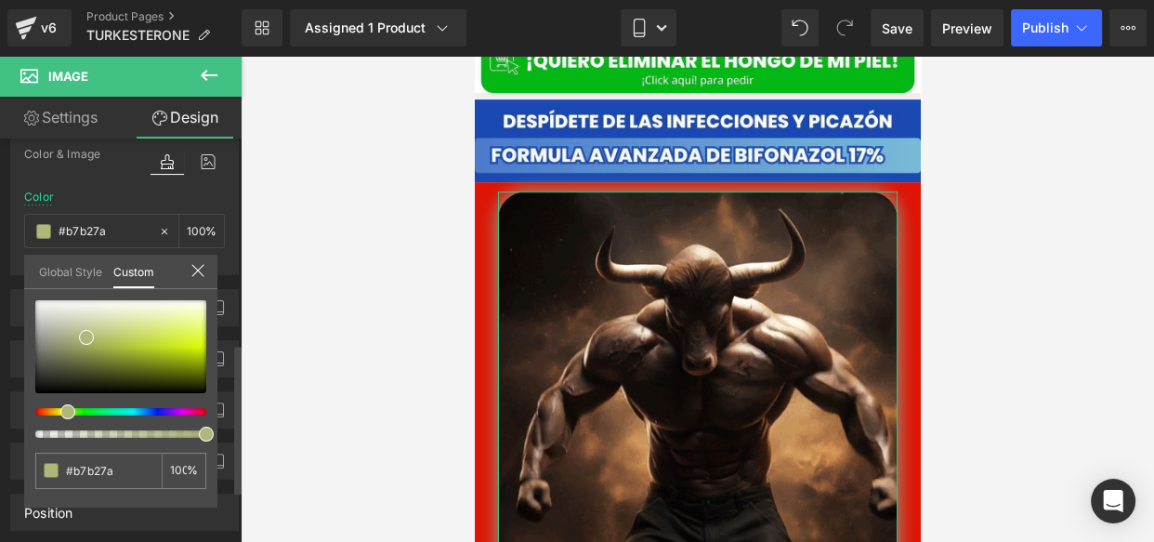
type input "#afb77a"
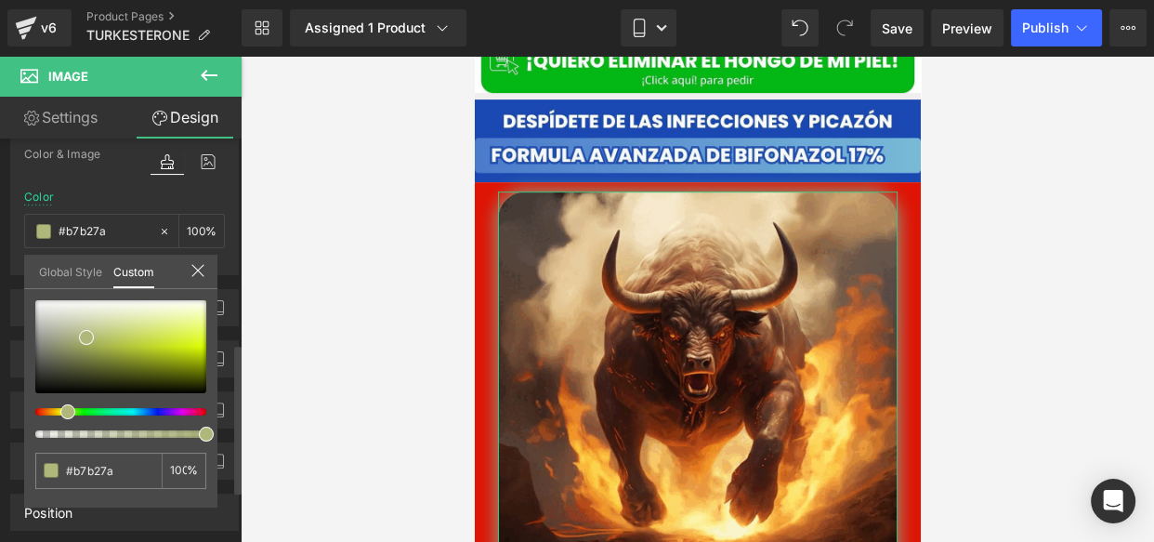
type input "#afb77a"
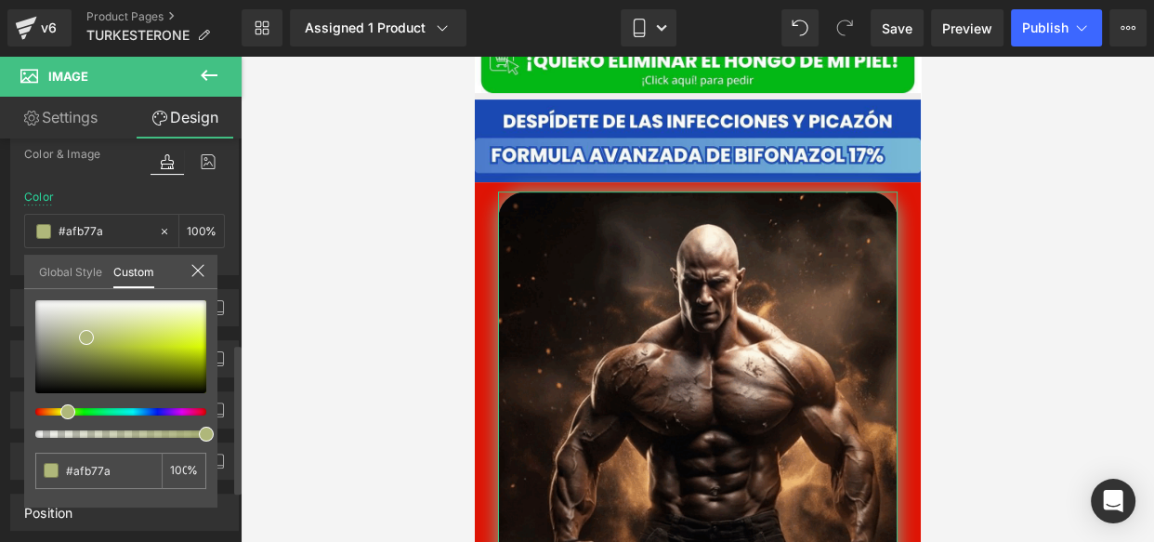
type input "#9db77a"
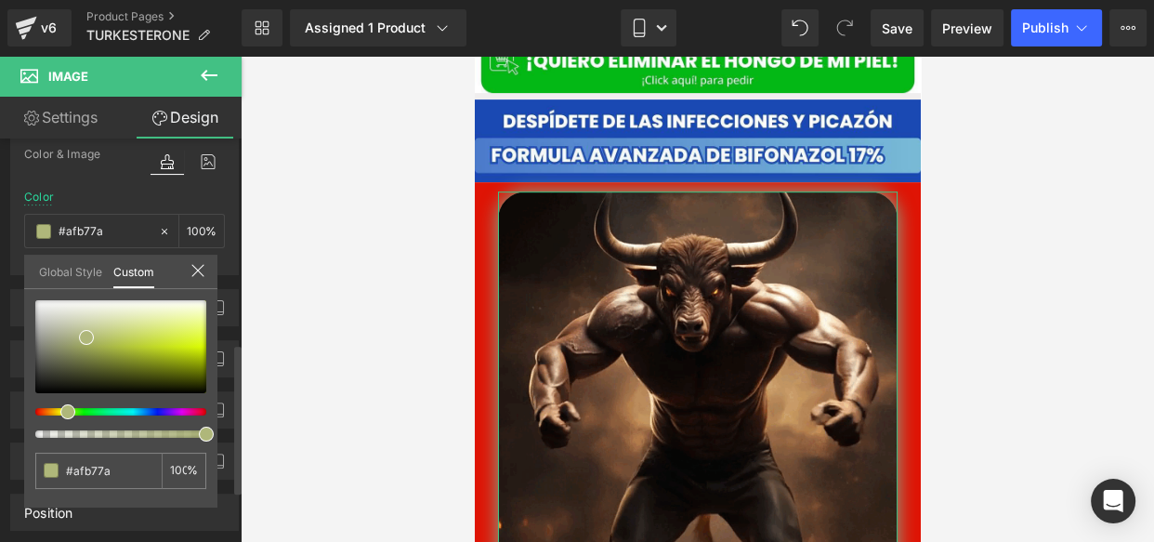
type input "#9db77a"
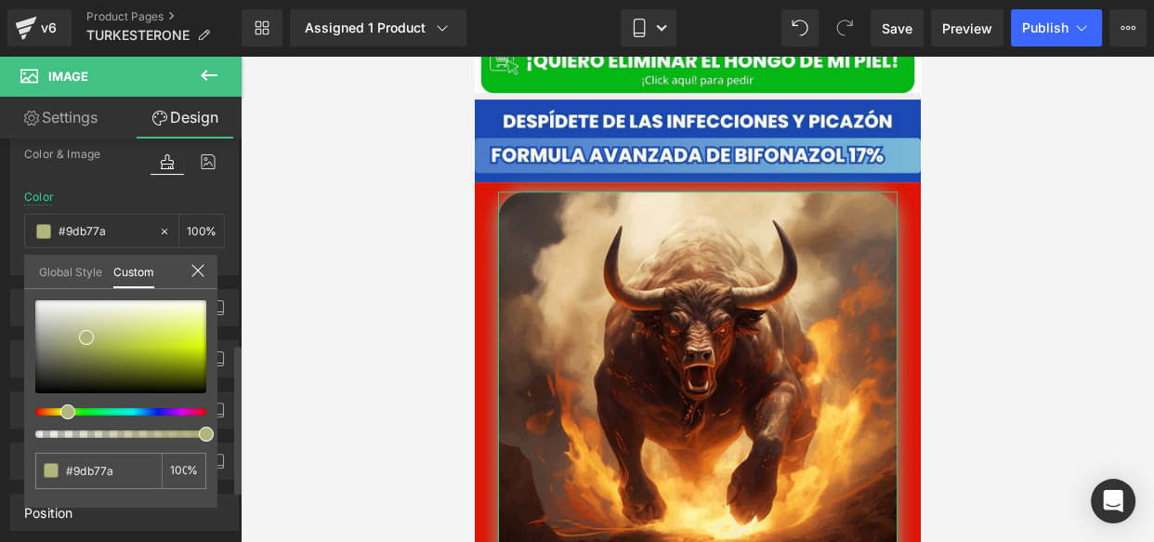
type input "#92b77a"
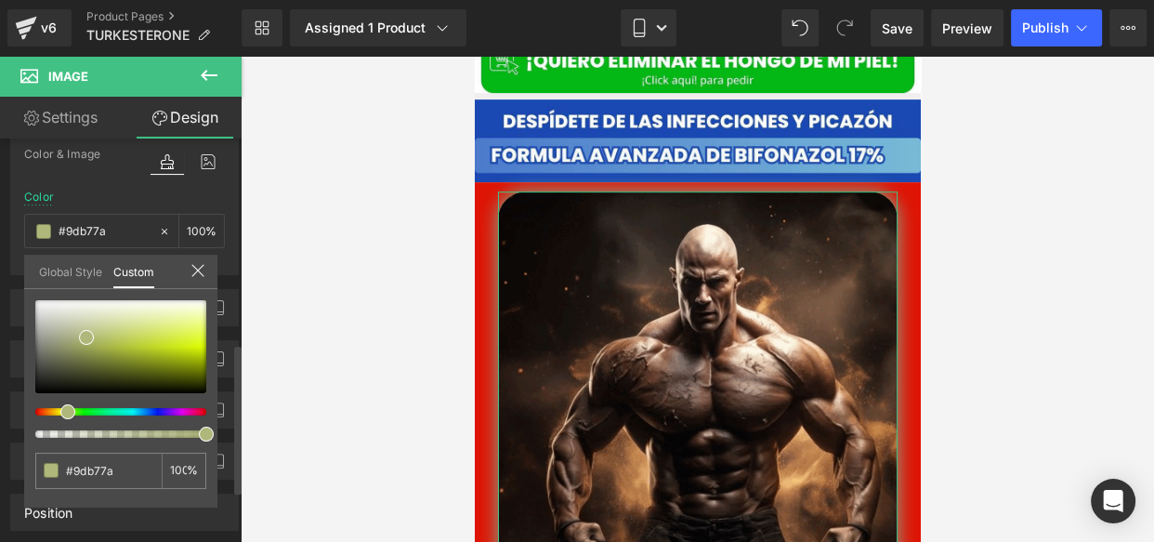
type input "#92b77a"
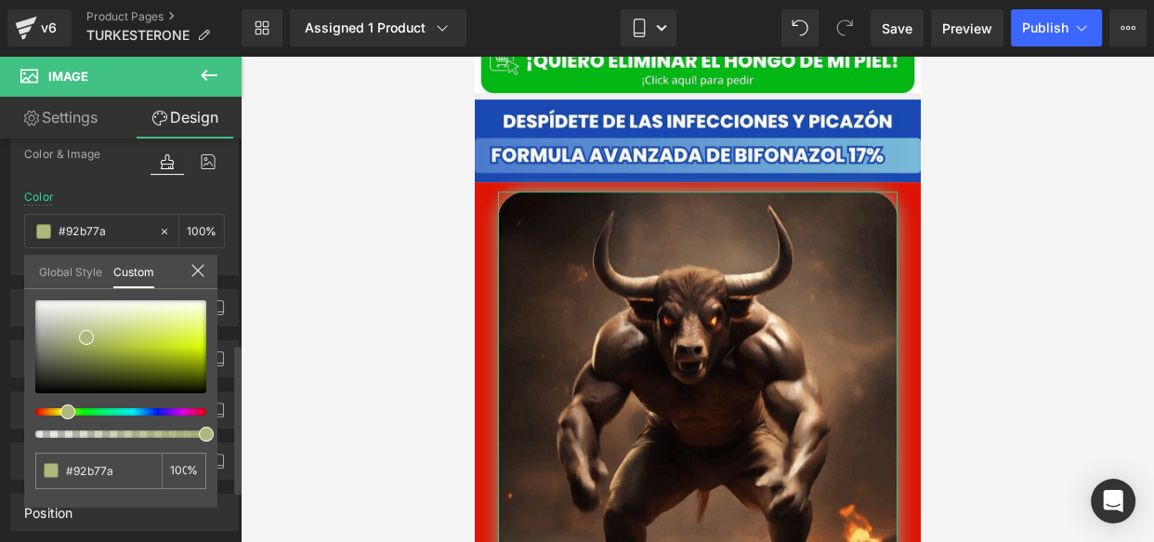
type input "#8cb77a"
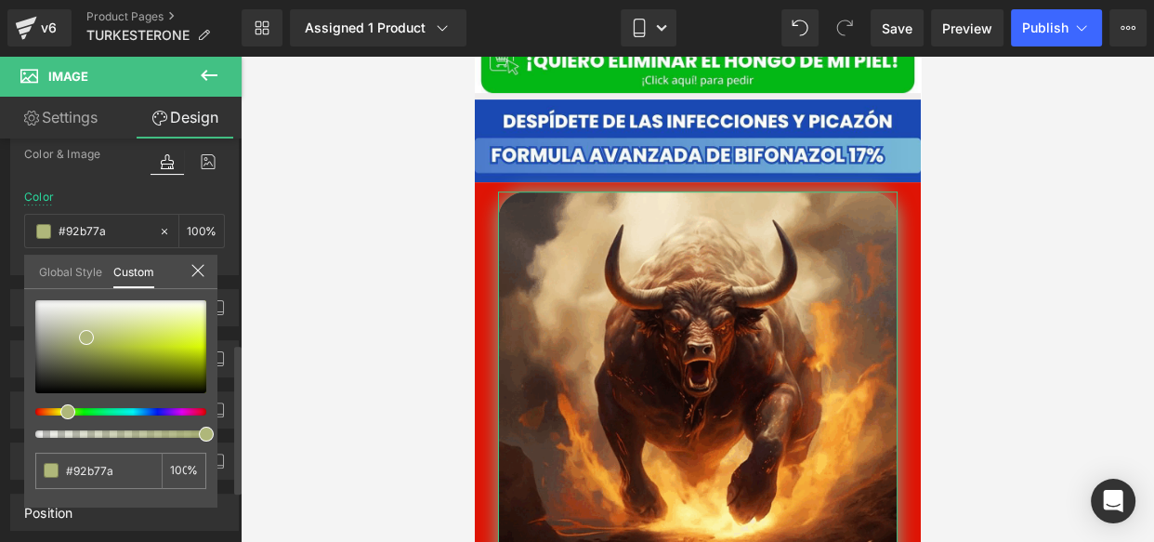
type input "#8cb77a"
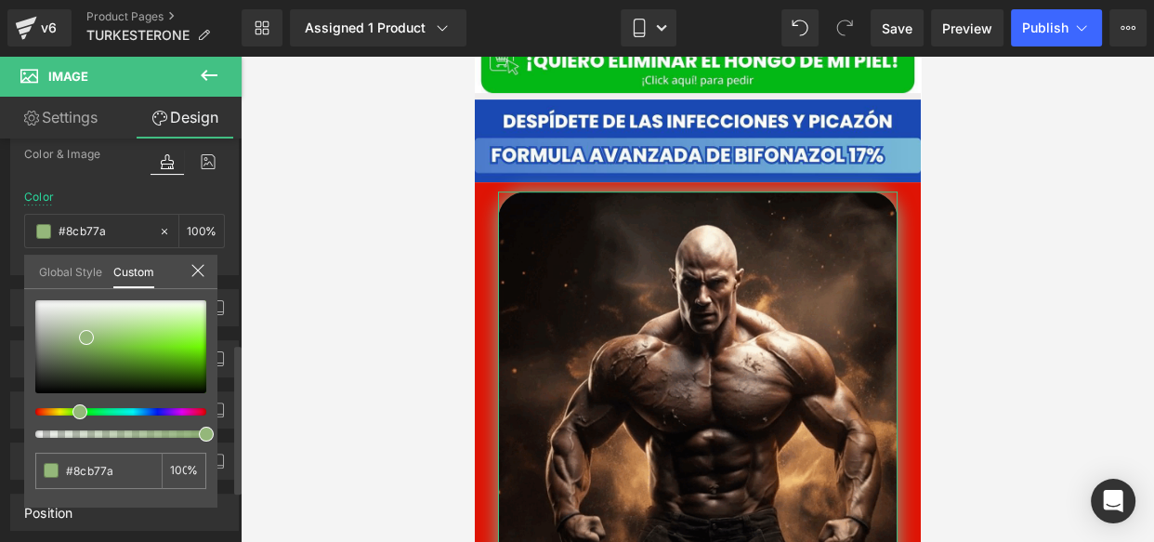
type input "#94b77a"
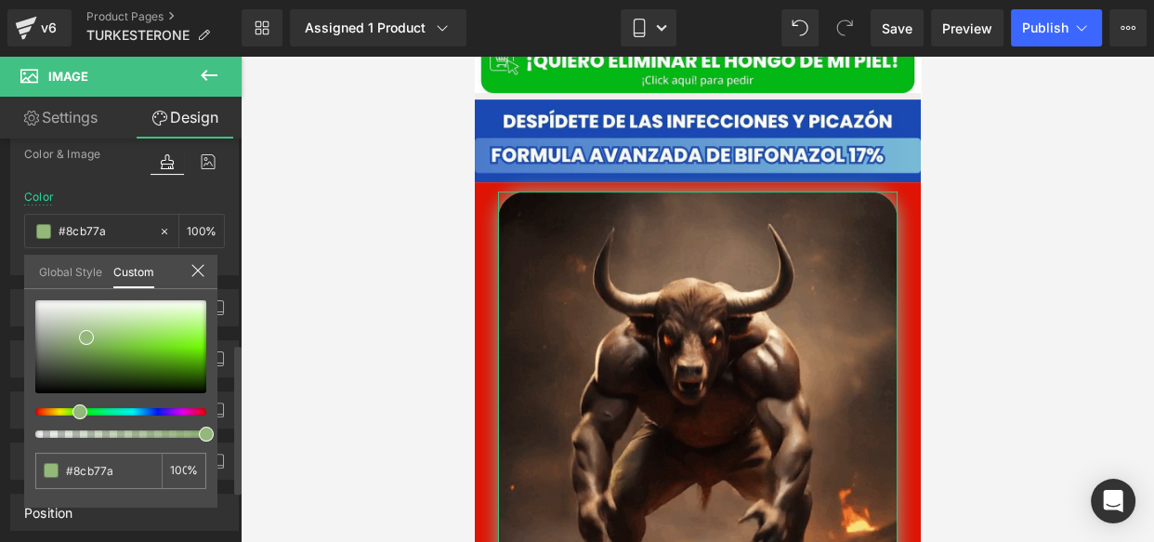
type input "#94b77a"
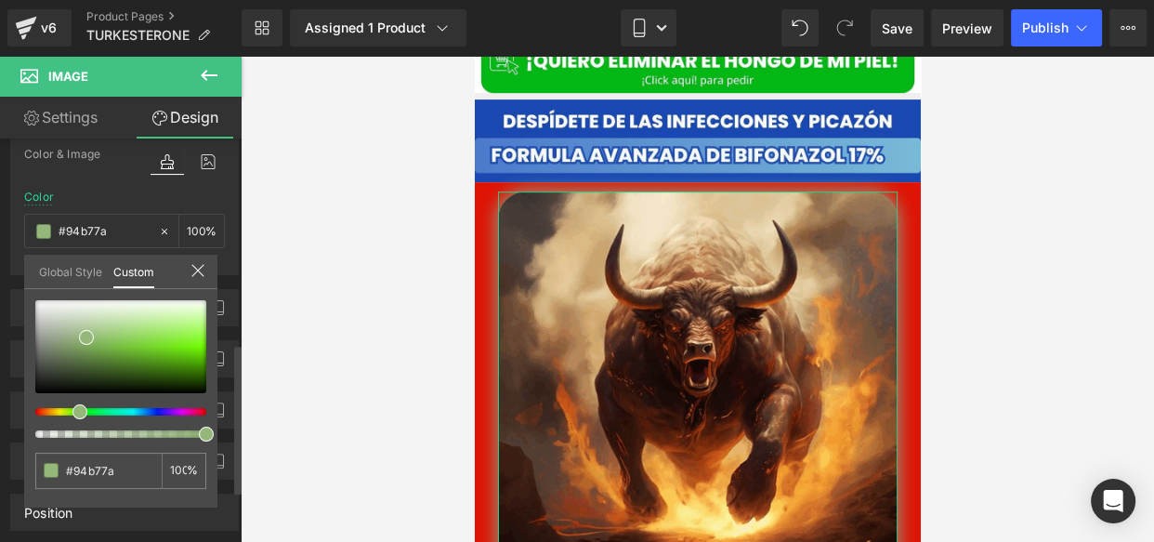
type input "#a5b77a"
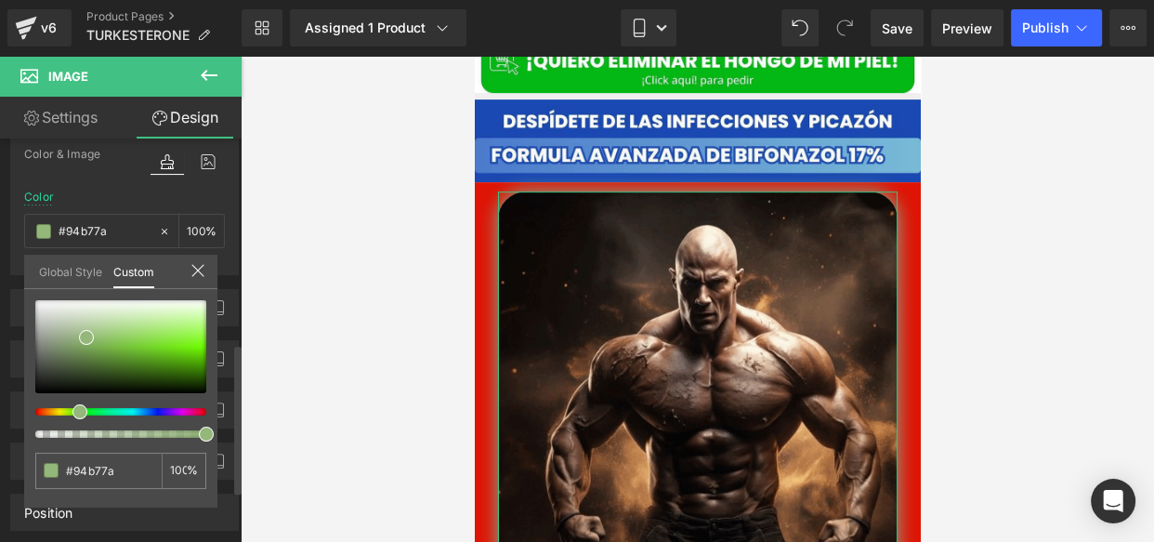
type input "#a5b77a"
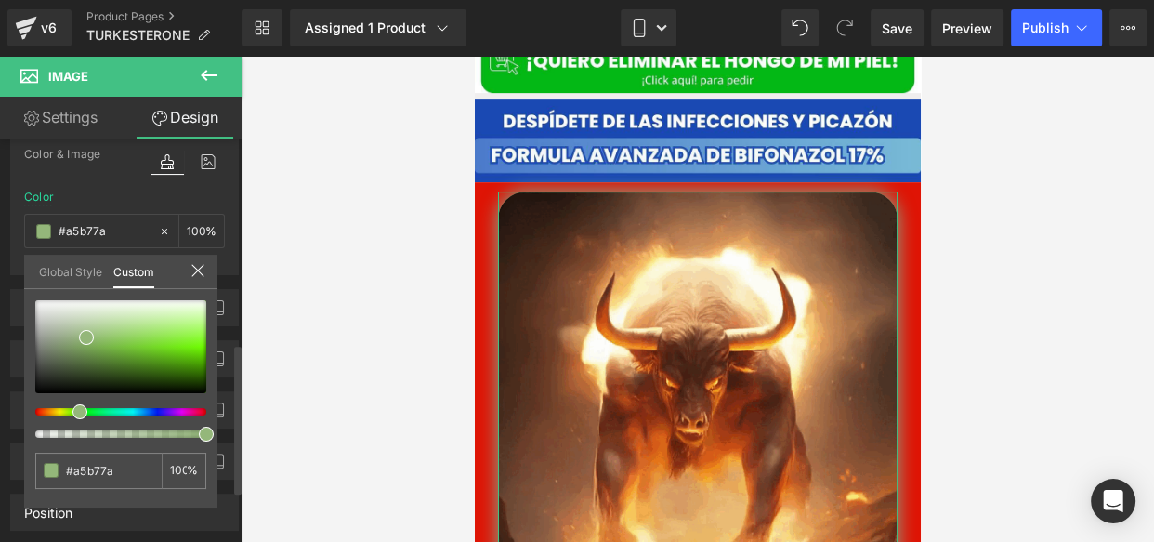
type input "#b1b77a"
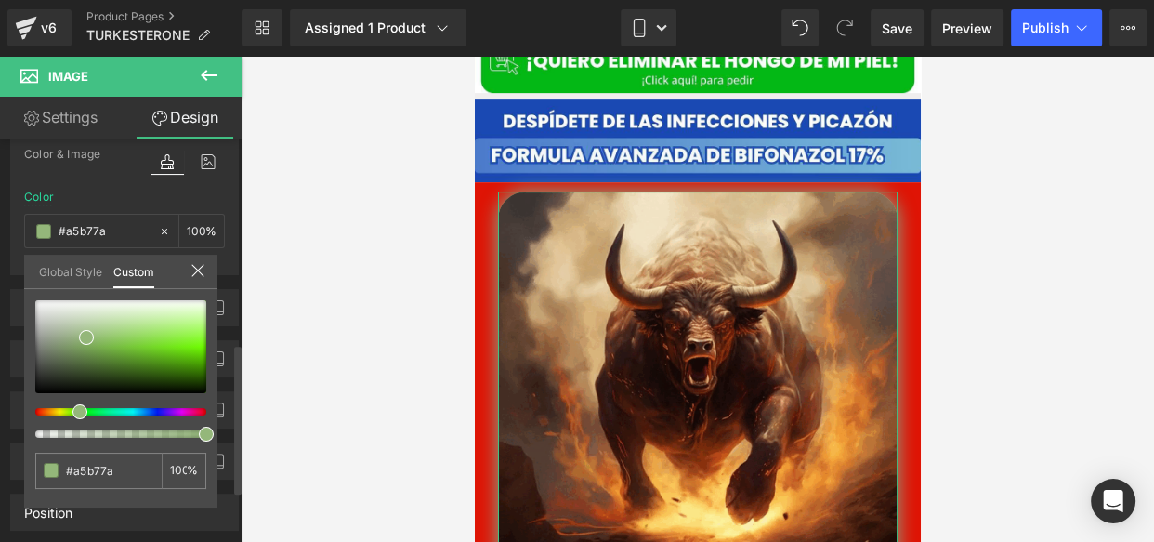
type input "#b1b77a"
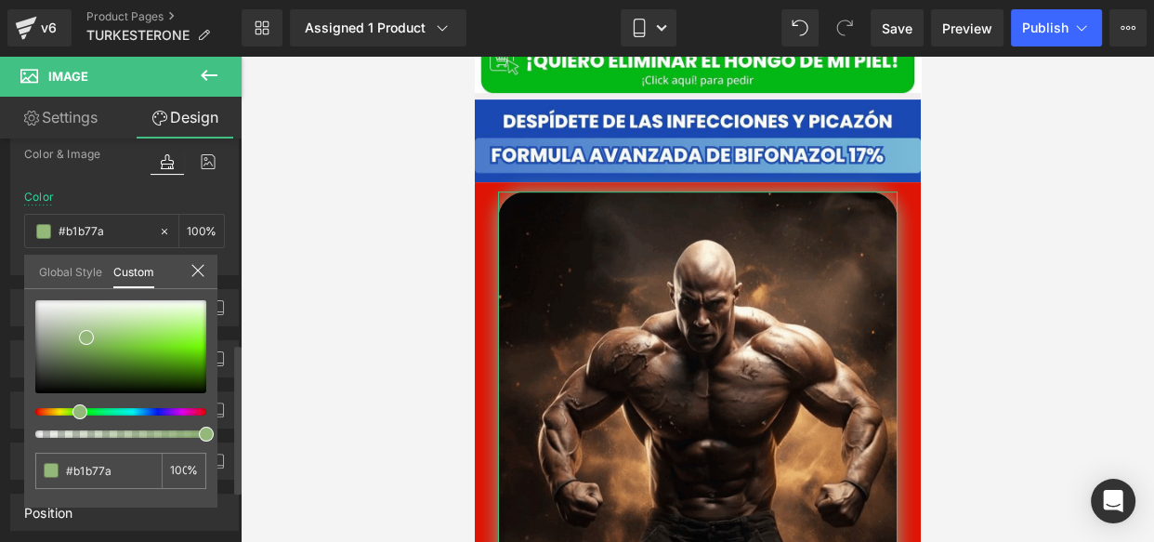
type input "#b5b77a"
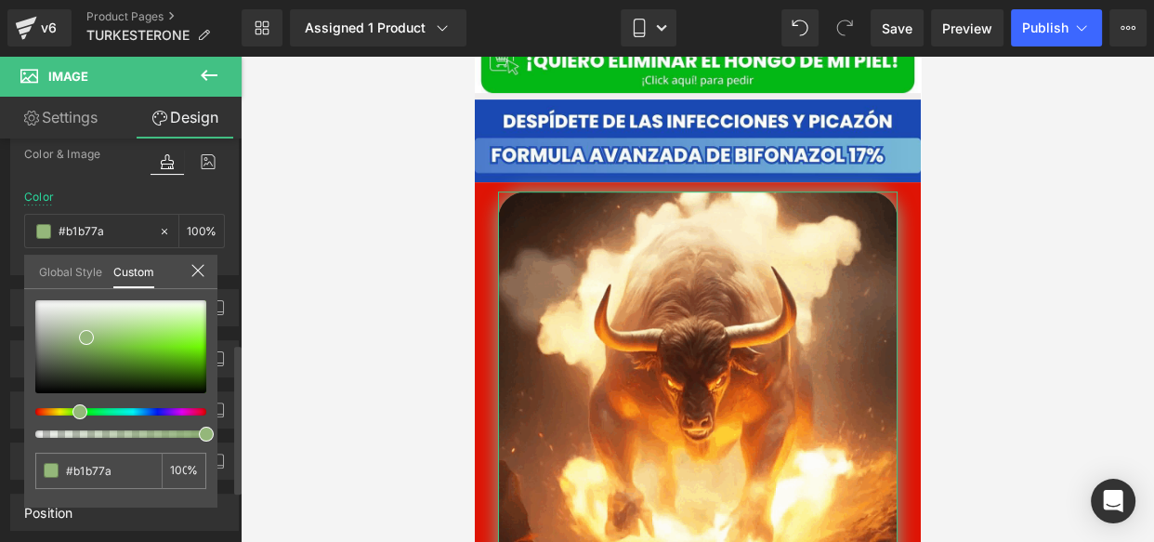
type input "#b5b77a"
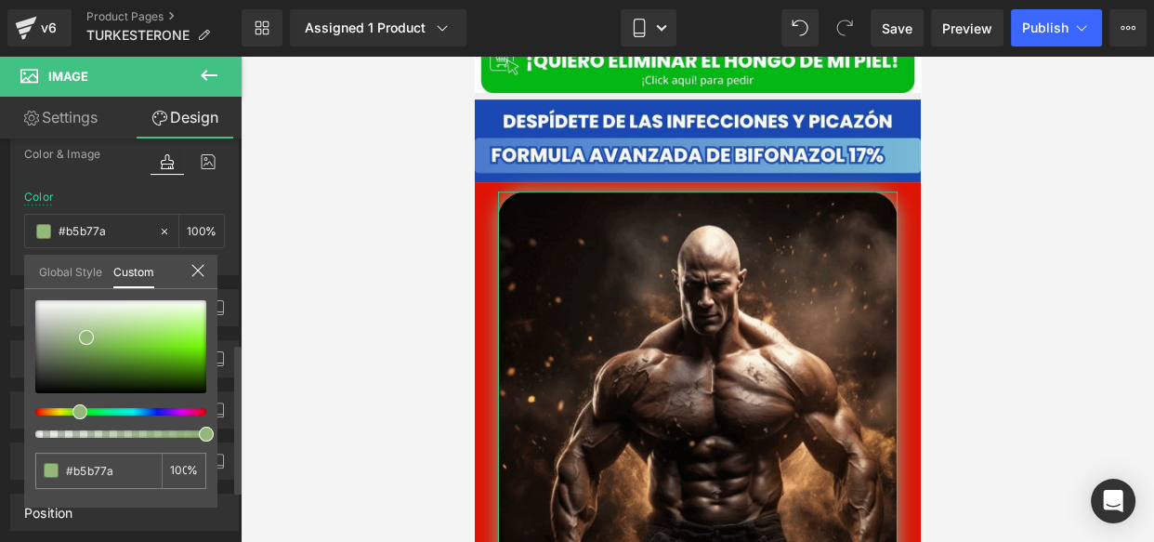
type input "#b7b77a"
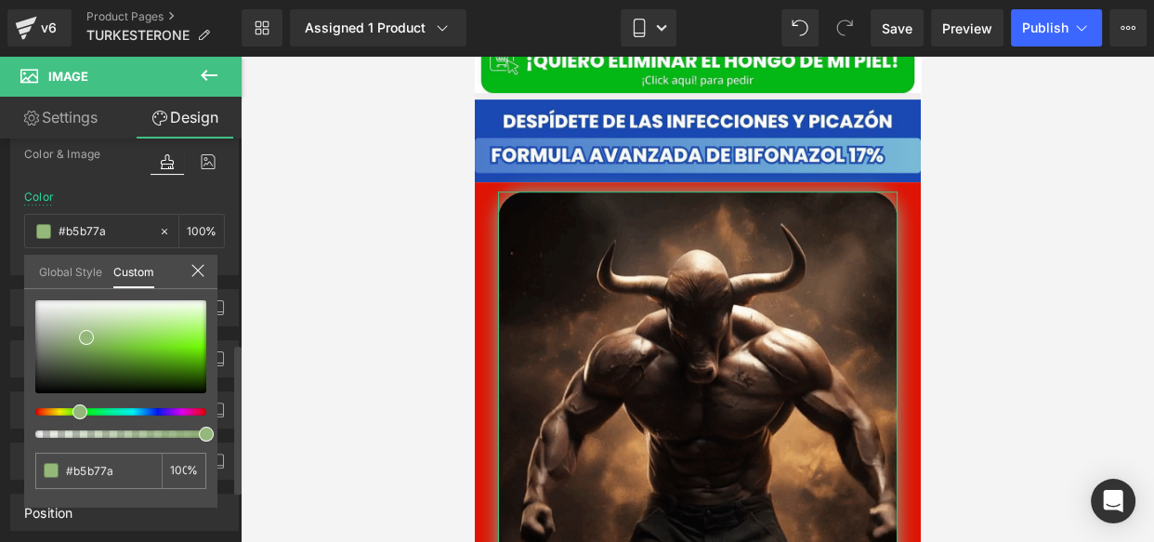
type input "#b7b77a"
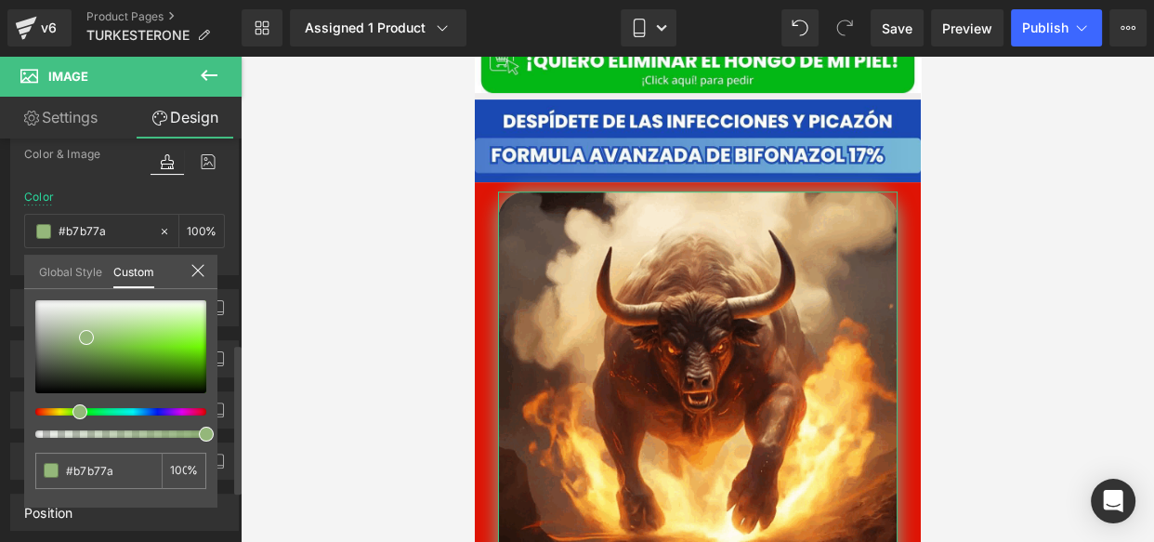
type input "#b7b67a"
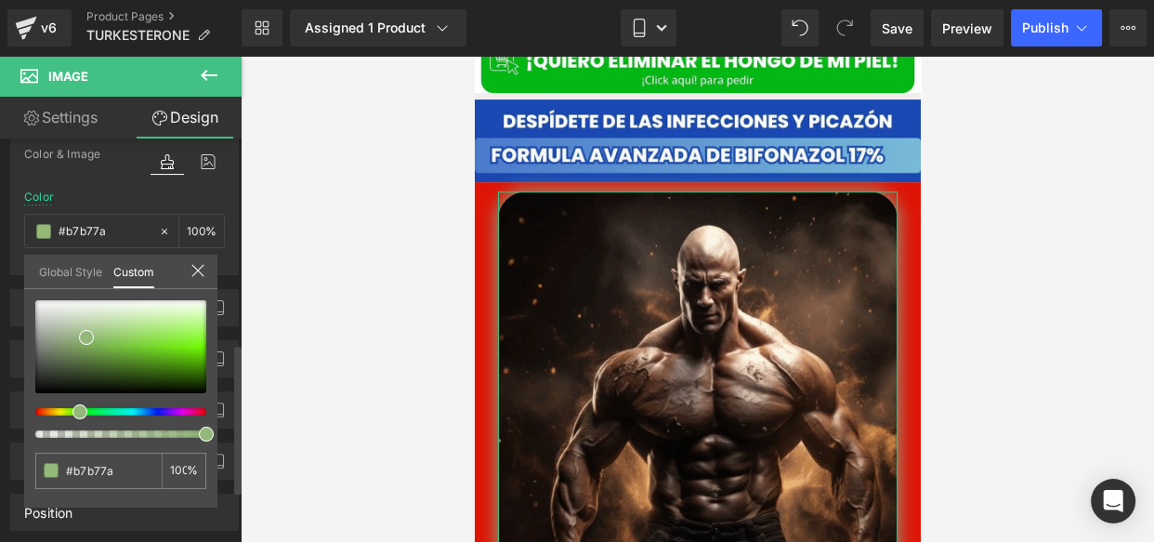
type input "#b7b67a"
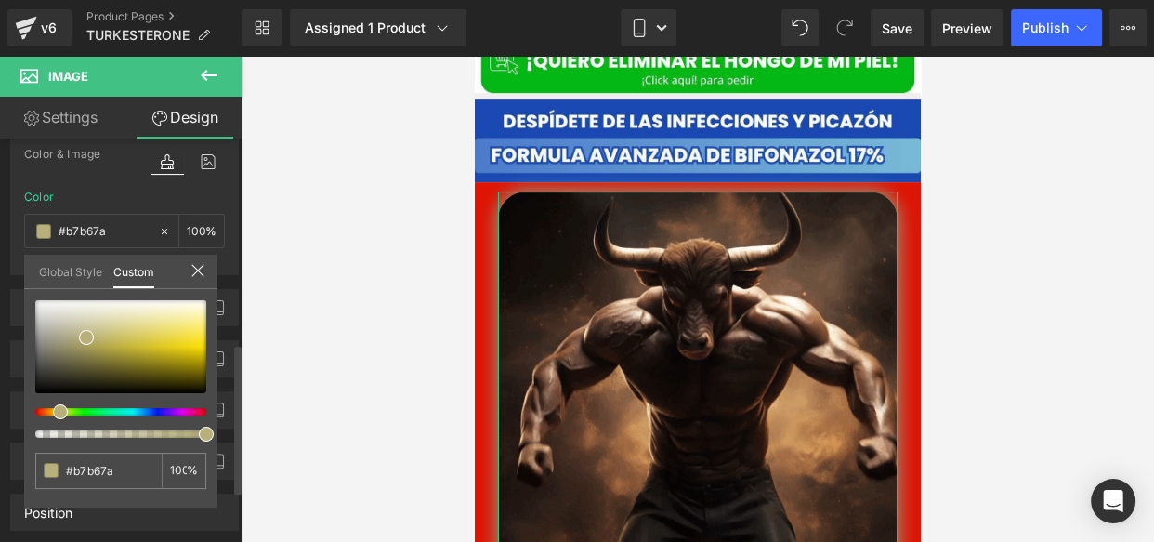
type input "#b7b47a"
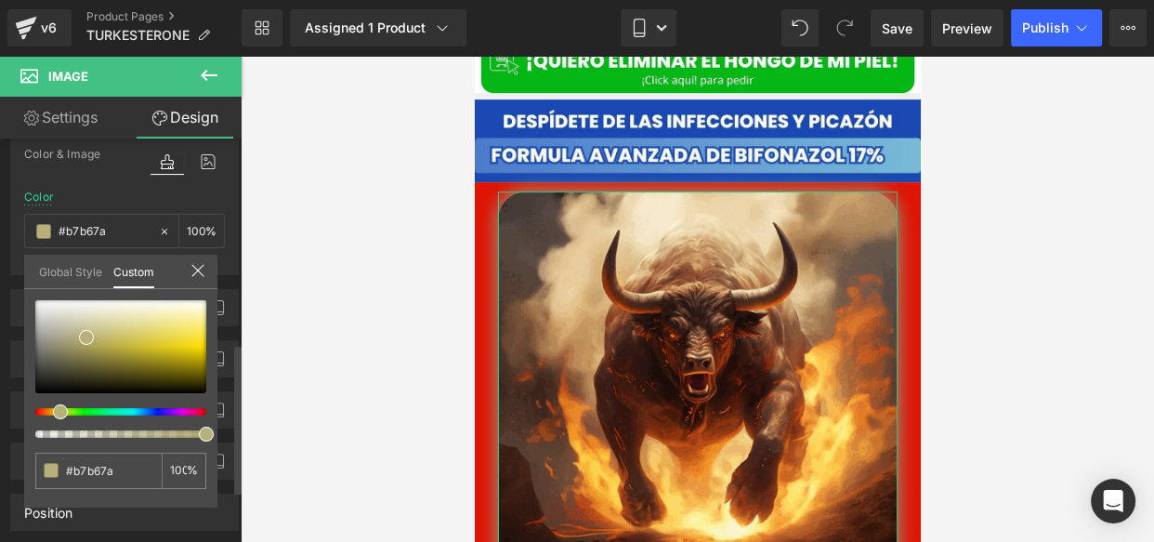
type input "#b7b47a"
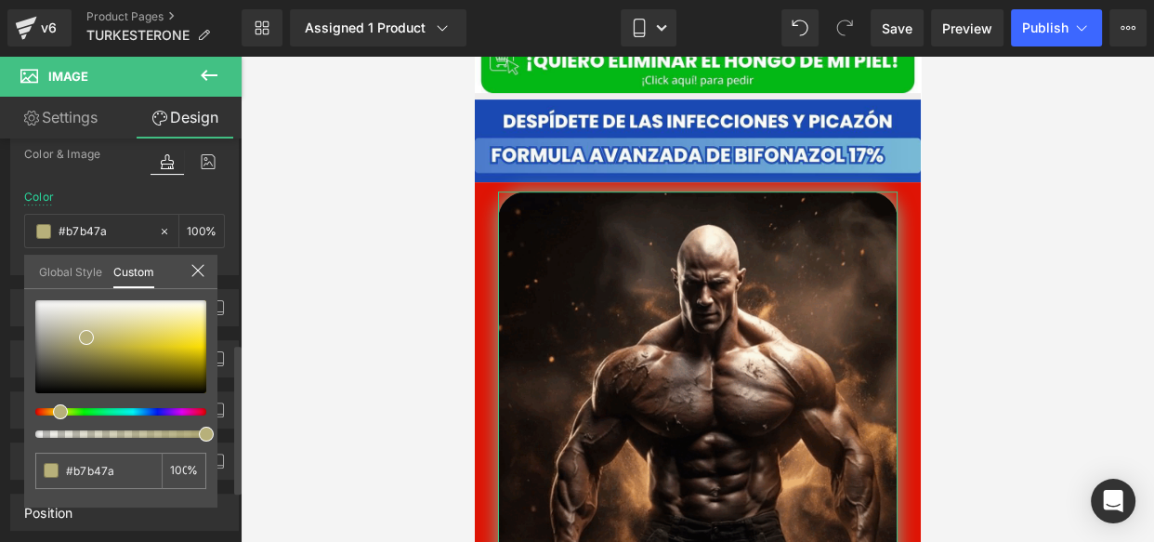
type input "#b7b07a"
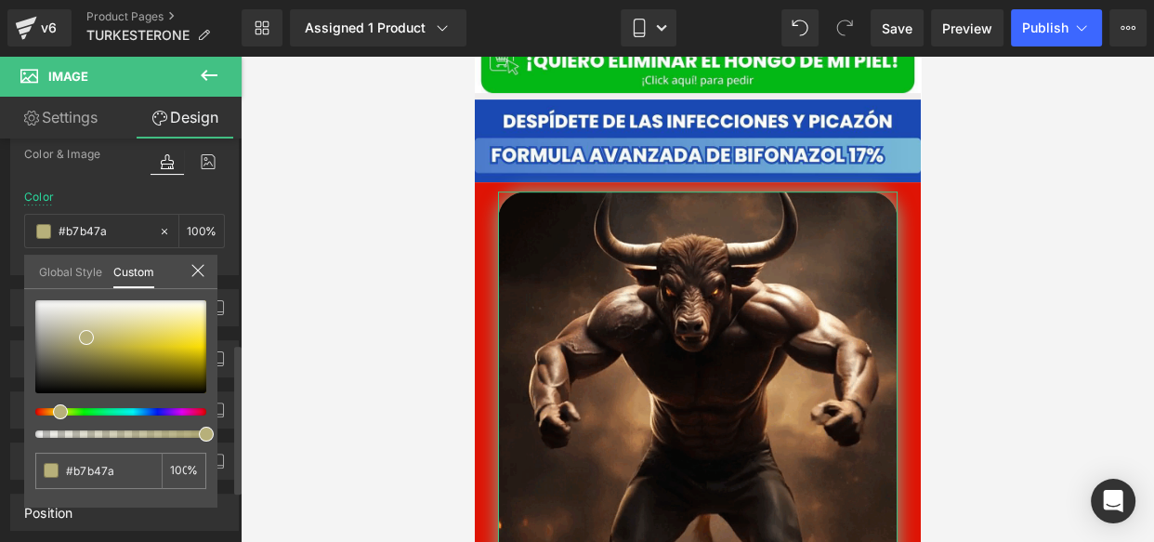
type input "#b7b07a"
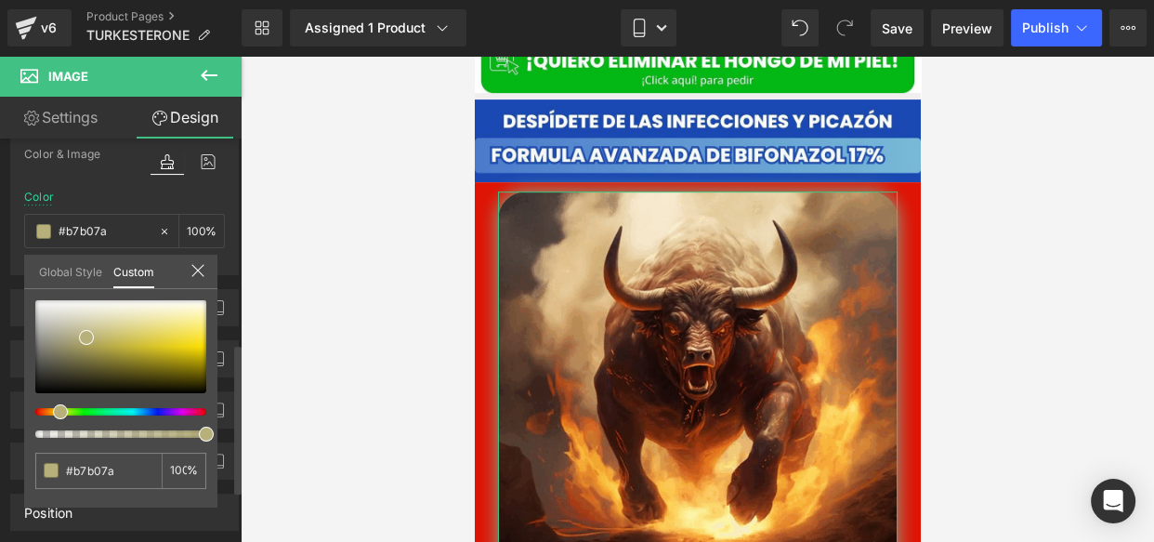
drag, startPoint x: 46, startPoint y: 408, endPoint x: 23, endPoint y: 405, distance: 23.4
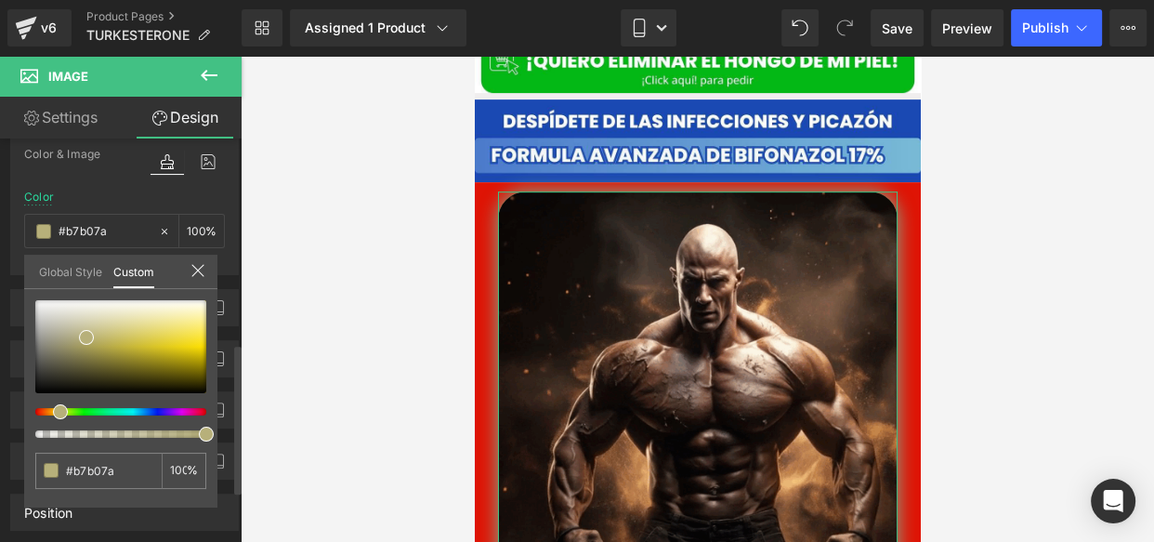
click at [24, 405] on div "#b7b07a 100 %" at bounding box center [120, 403] width 193 height 207
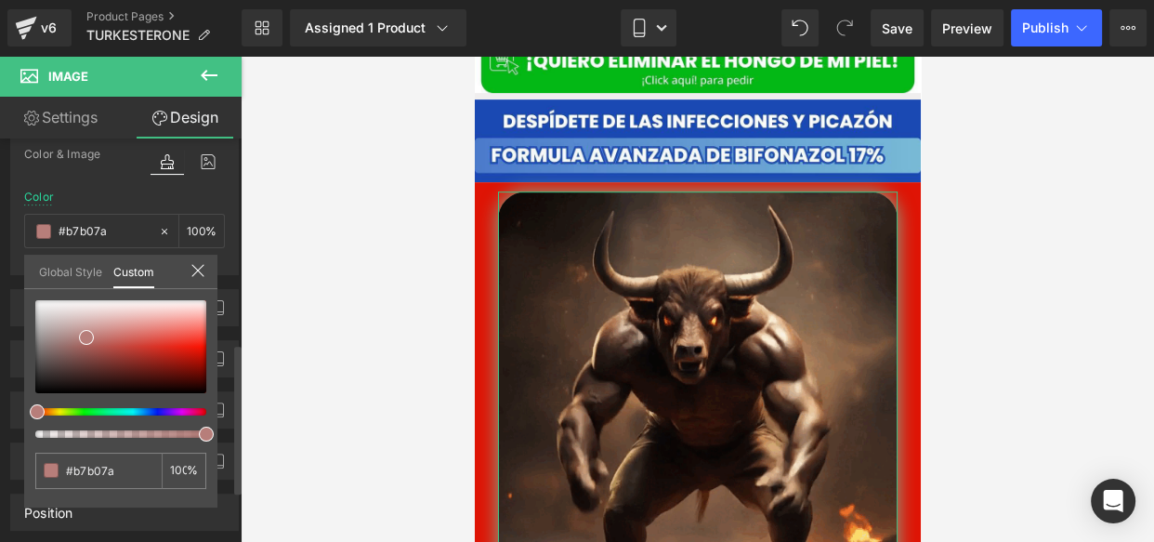
type input "#b7a07a"
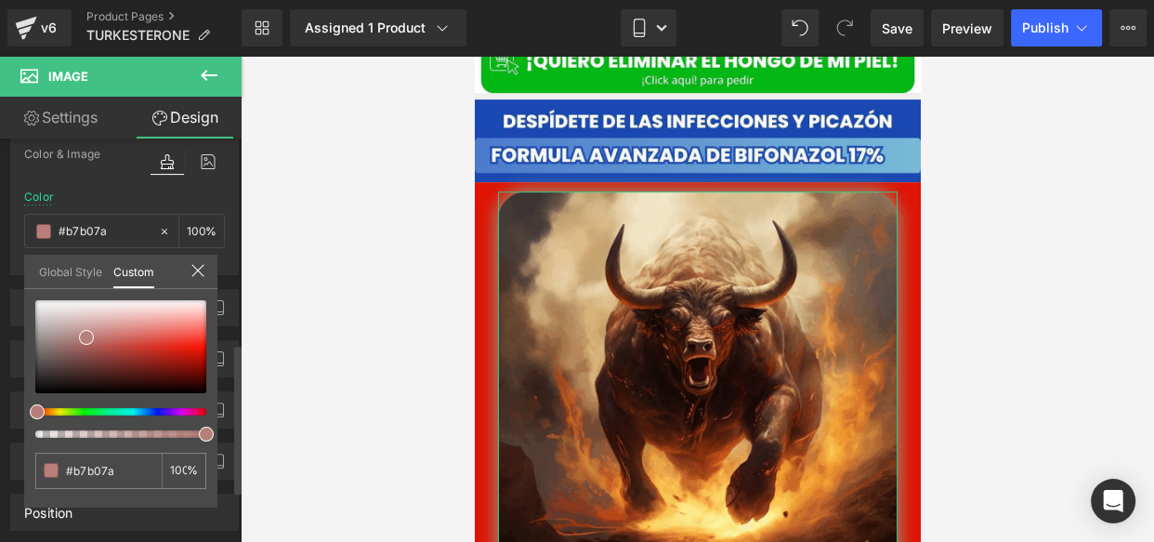
type input "#b7a07a"
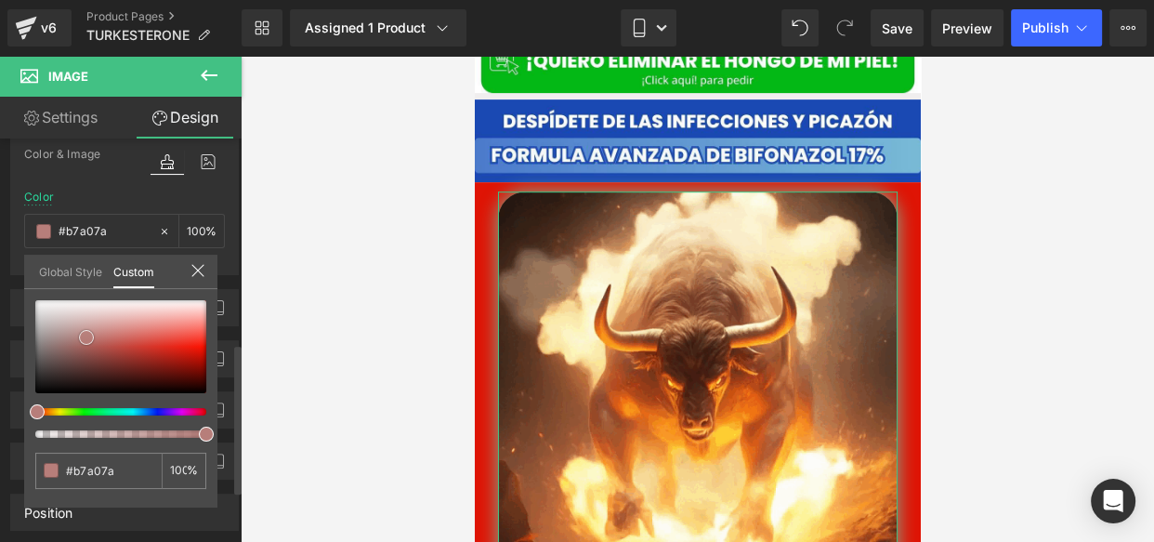
type input "#b47873"
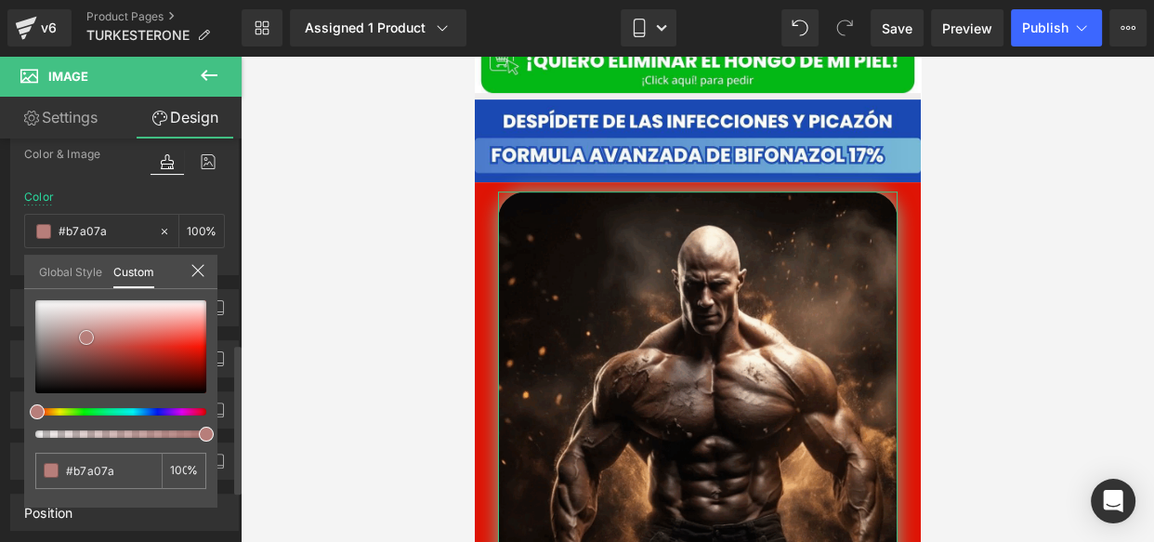
type input "#b47873"
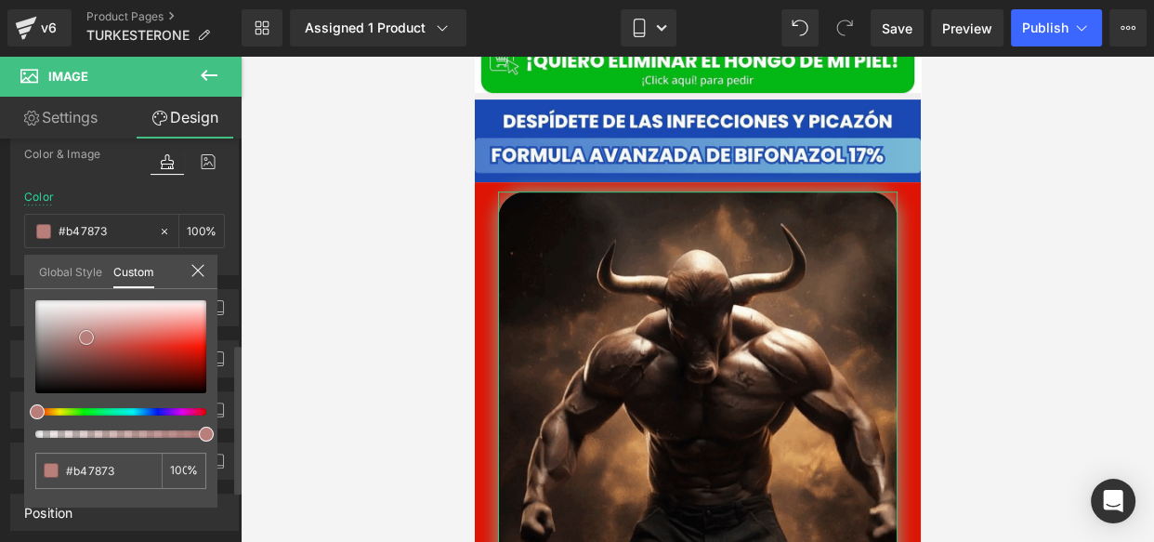
type input "#6a251f"
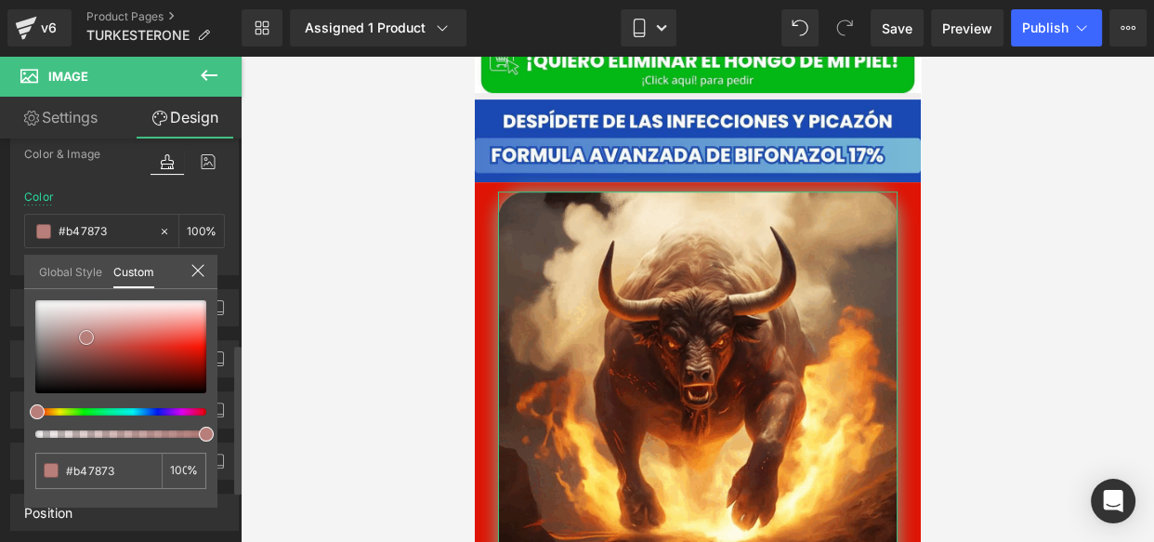
type input "#6a251f"
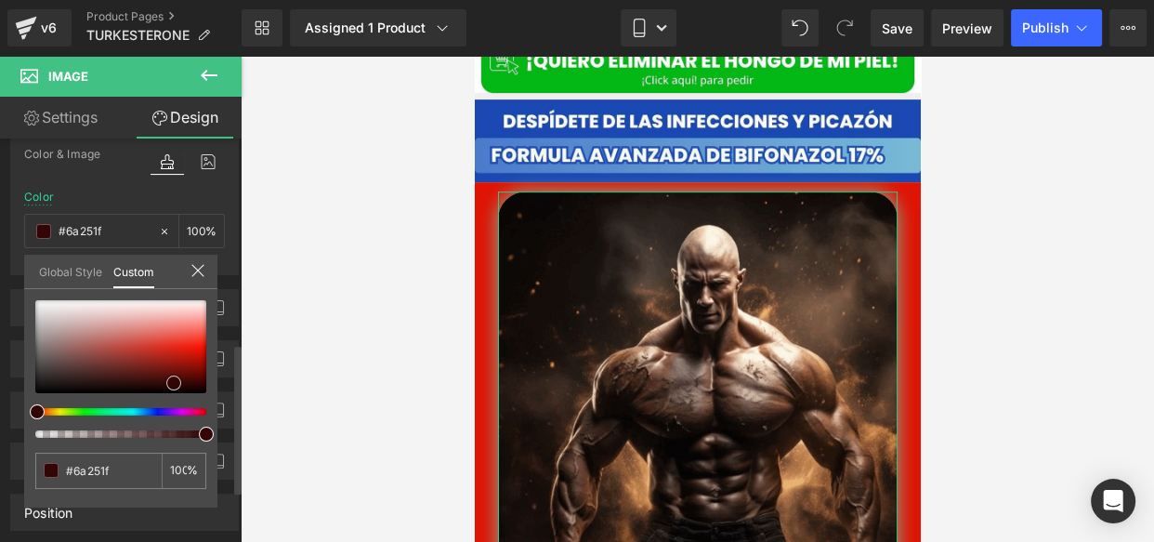
type input "#430e09"
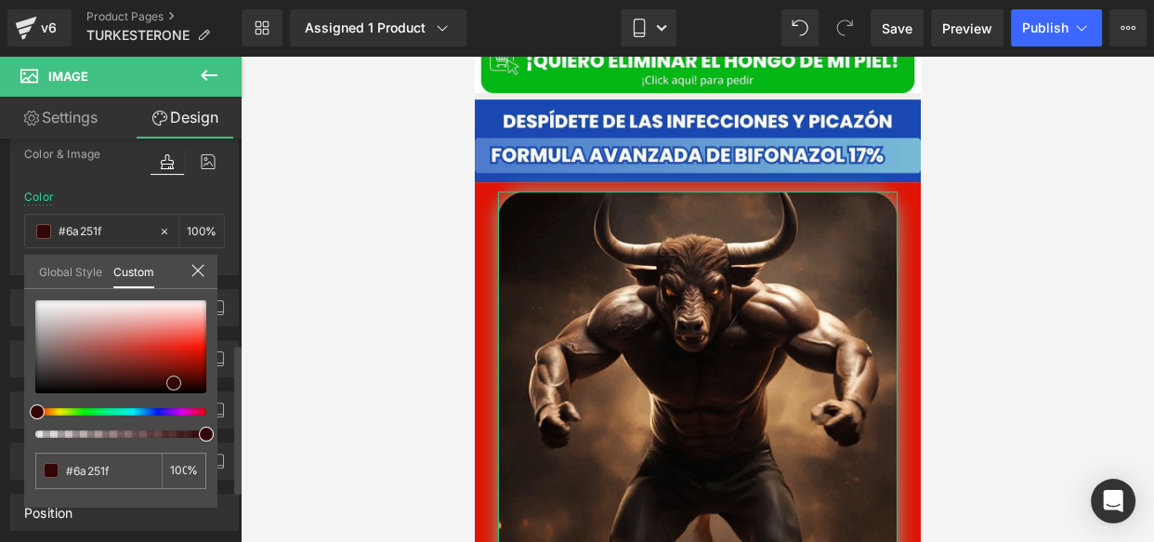
type input "#430e09"
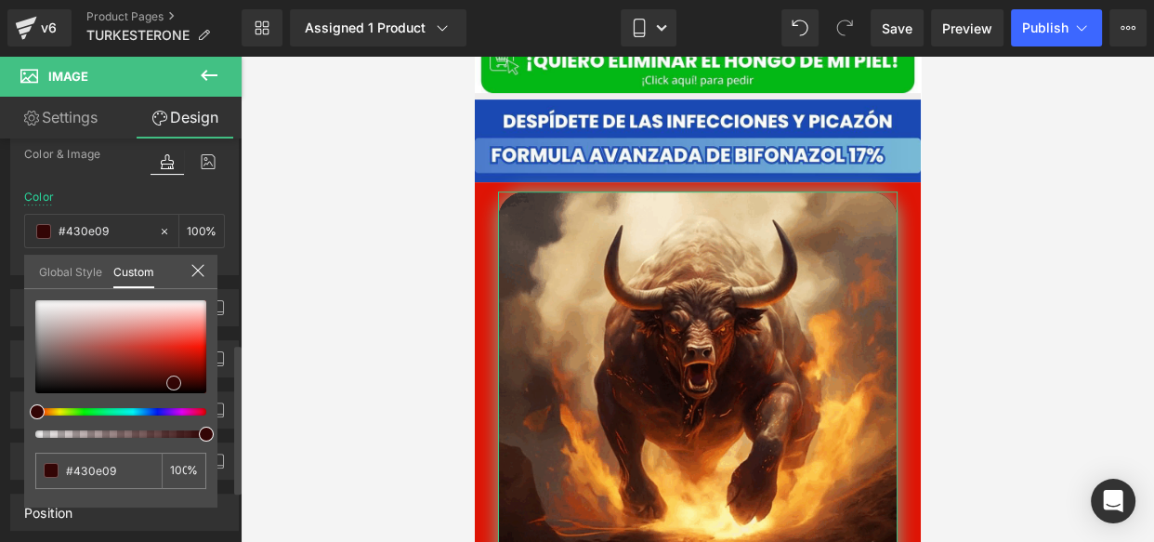
type input "#370705"
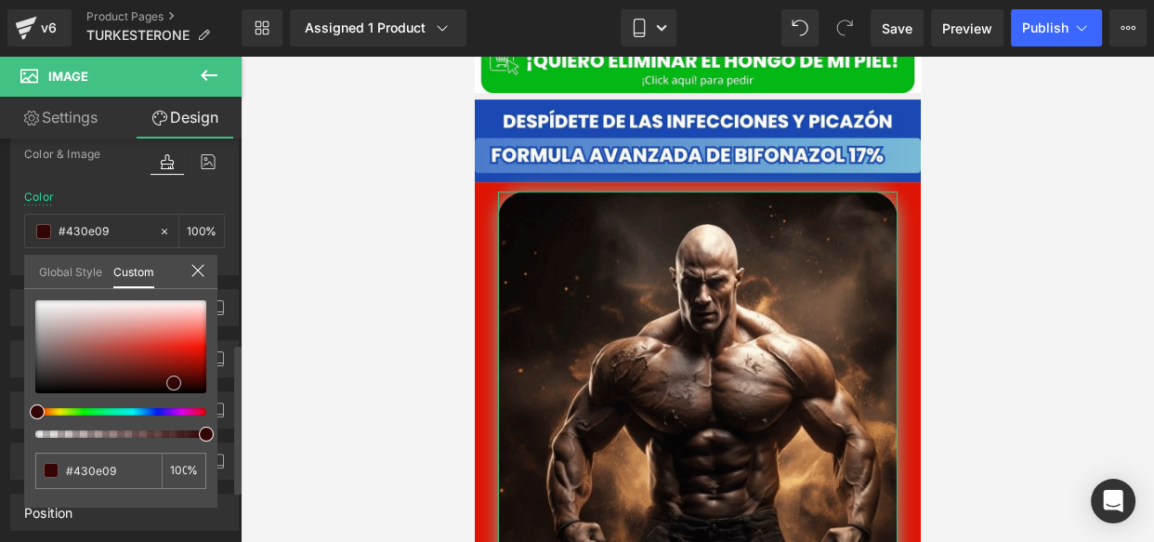
type input "#370705"
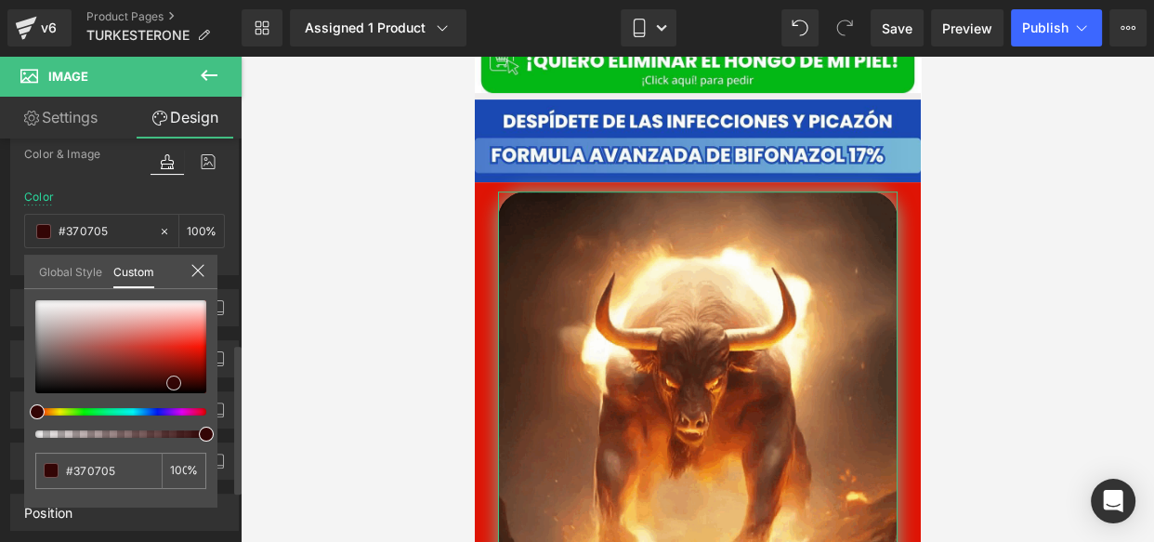
type input "#2f0303"
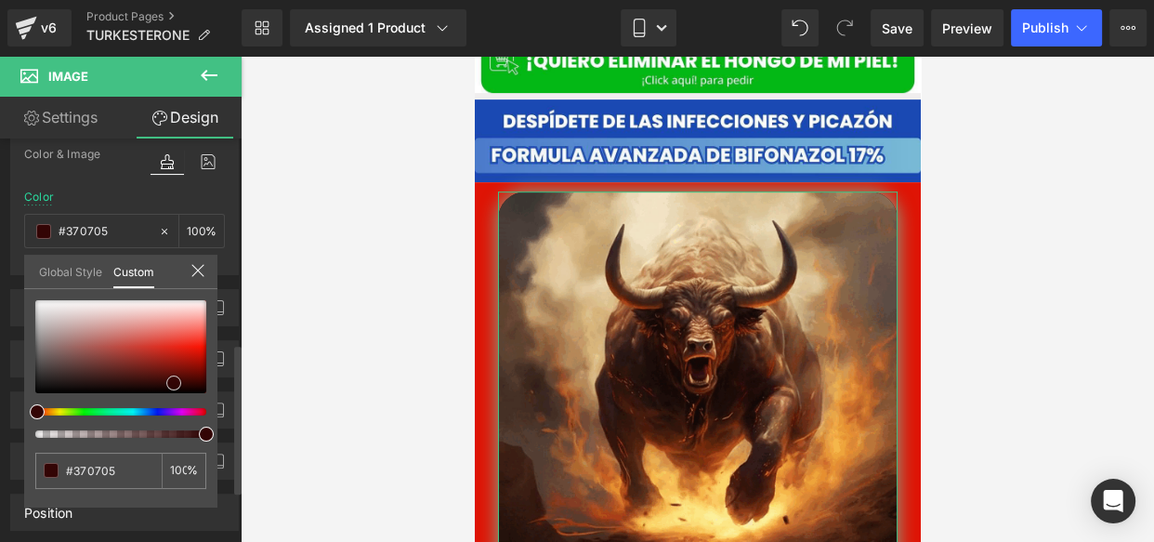
type input "#2f0303"
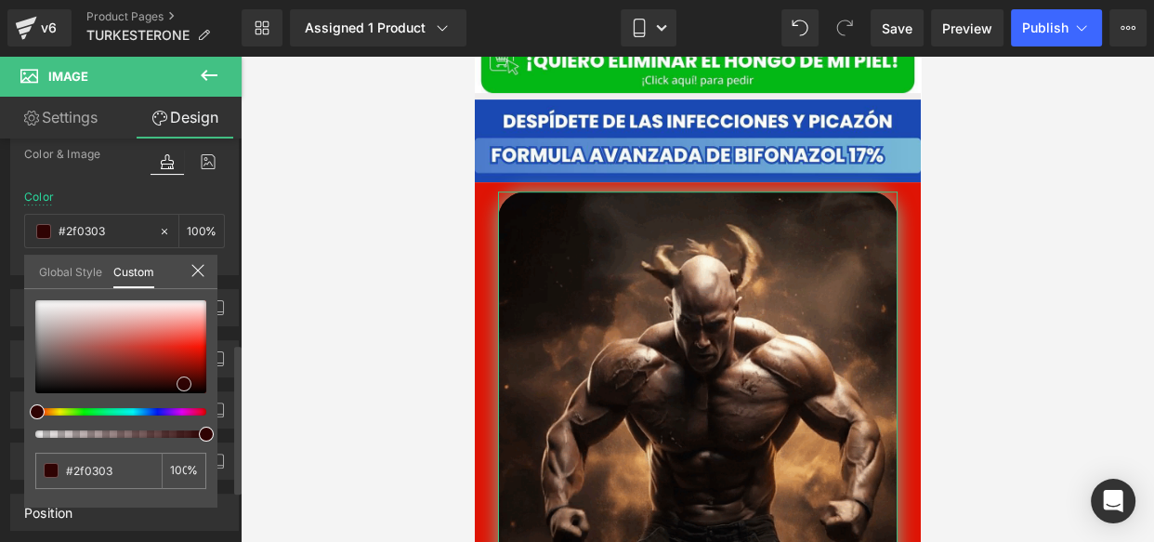
drag, startPoint x: 88, startPoint y: 340, endPoint x: 187, endPoint y: 387, distance: 108.9
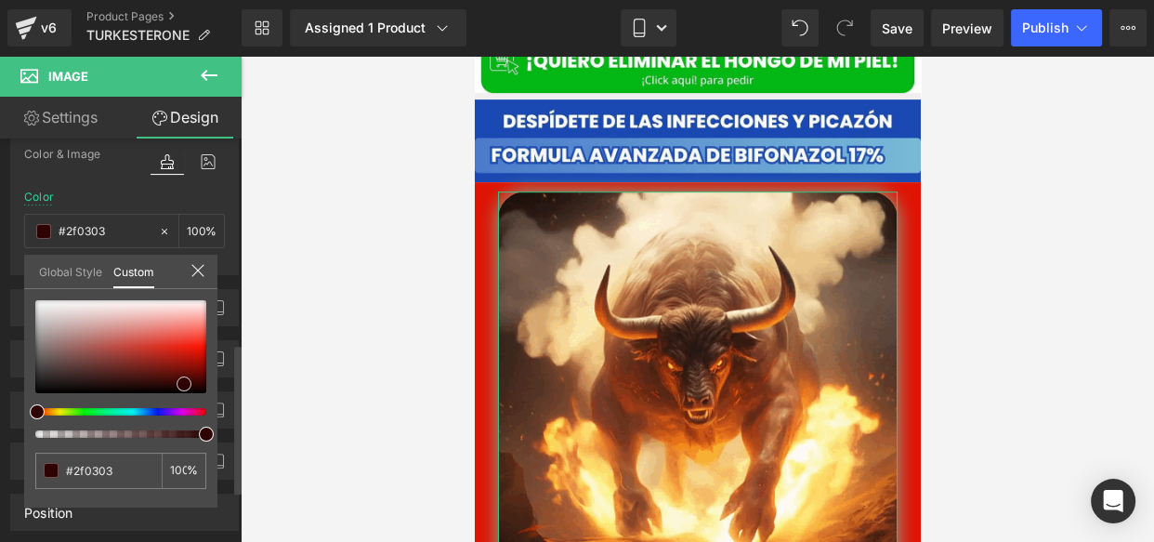
click at [187, 387] on span at bounding box center [184, 383] width 15 height 15
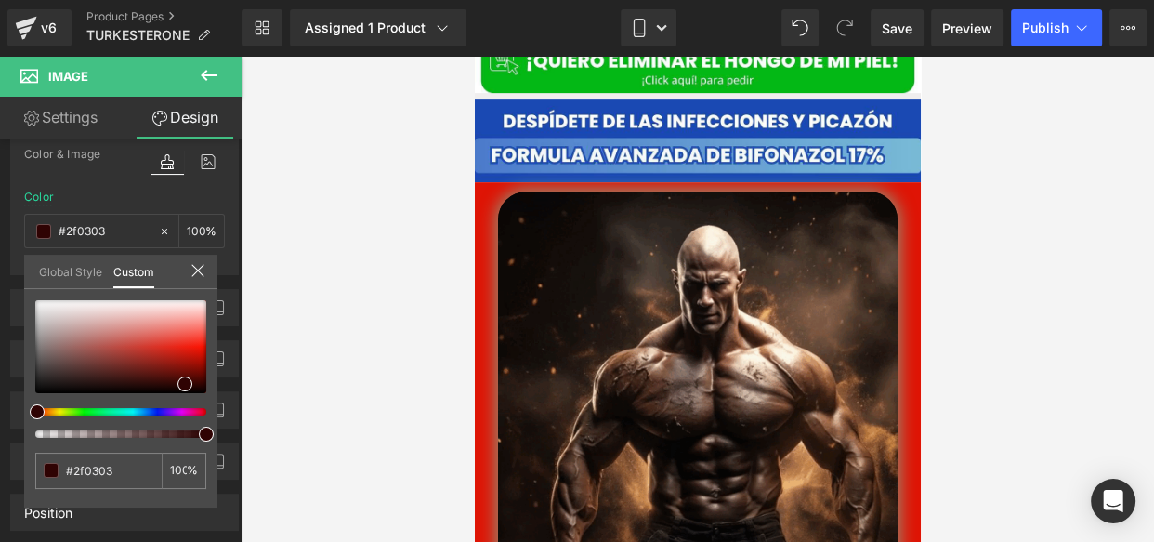
click at [343, 341] on div at bounding box center [697, 299] width 913 height 486
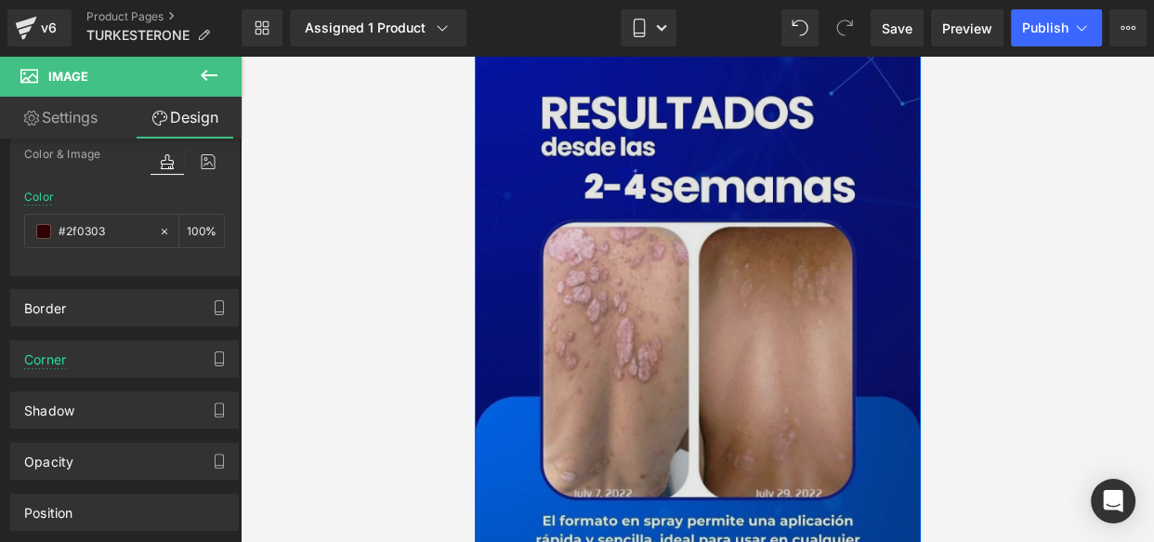
scroll to position [1472, 0]
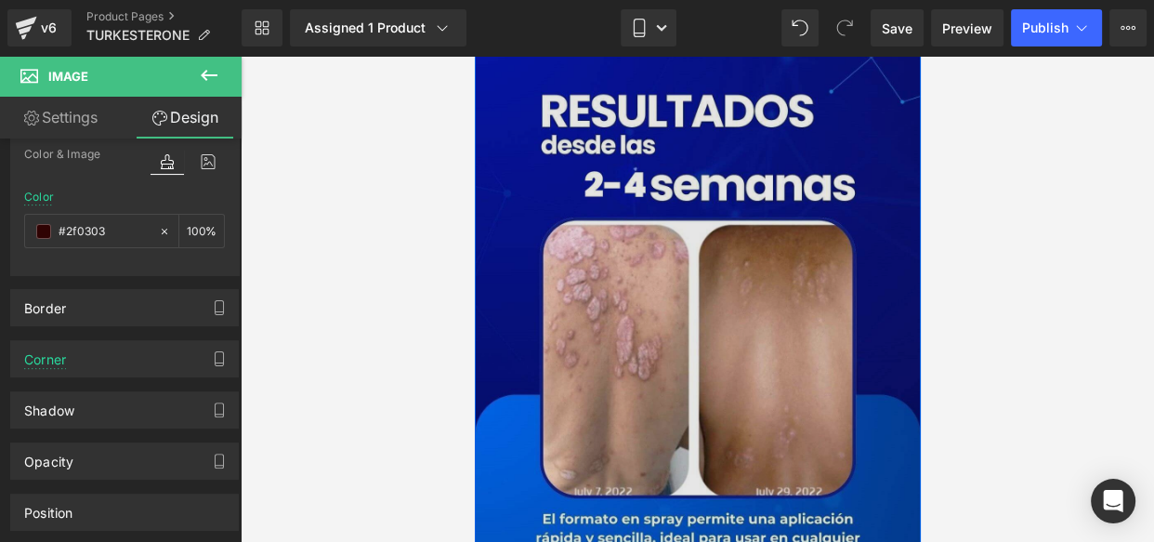
click at [702, 327] on img at bounding box center [697, 404] width 446 height 706
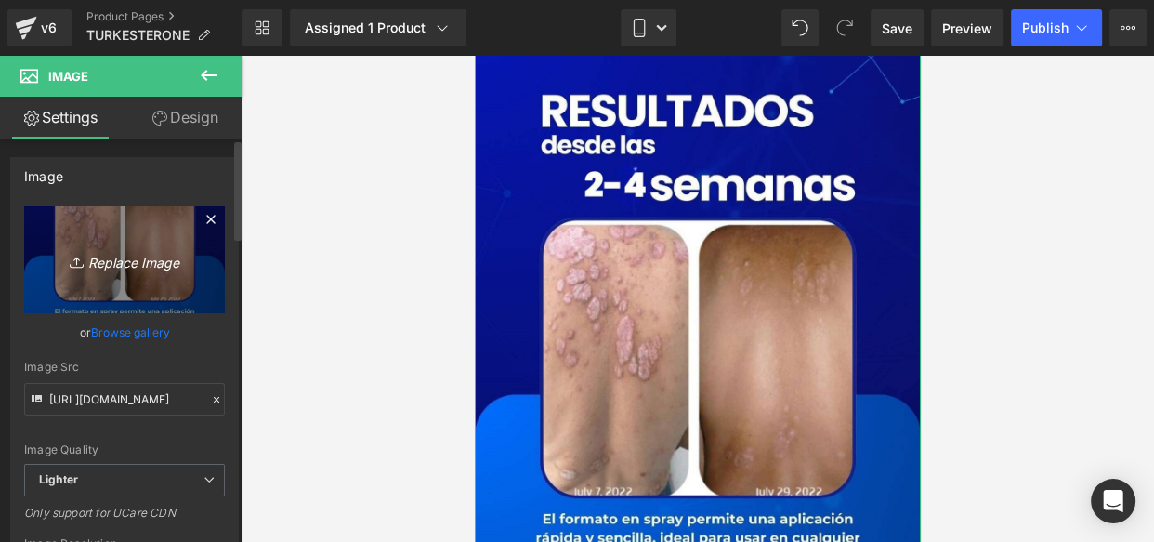
click at [163, 264] on icon "Replace Image" at bounding box center [124, 259] width 149 height 23
type input "C:\fakepath\2...jpg"
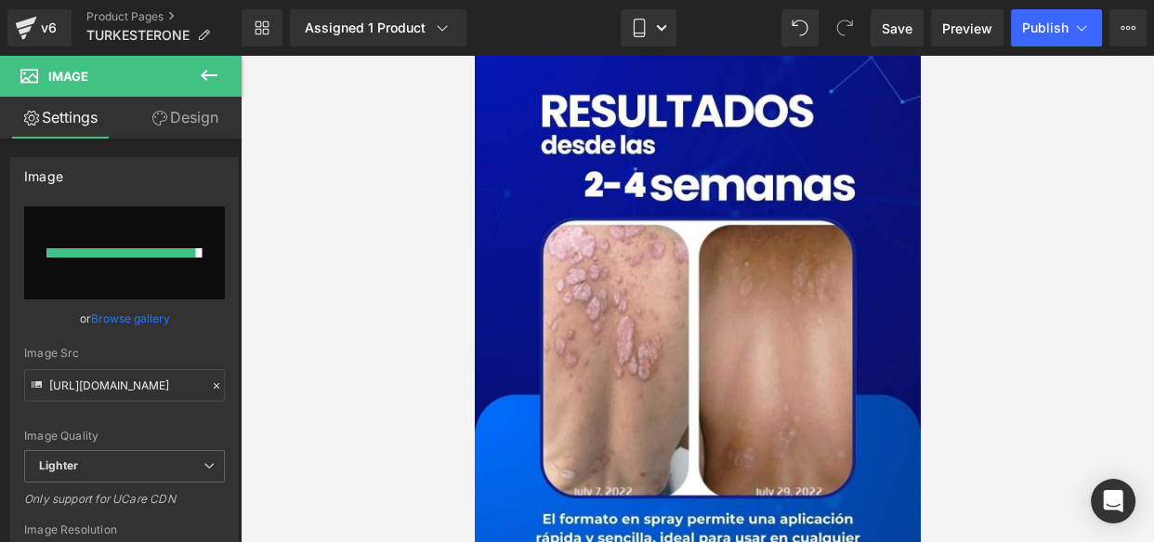
type input "[URL][DOMAIN_NAME]"
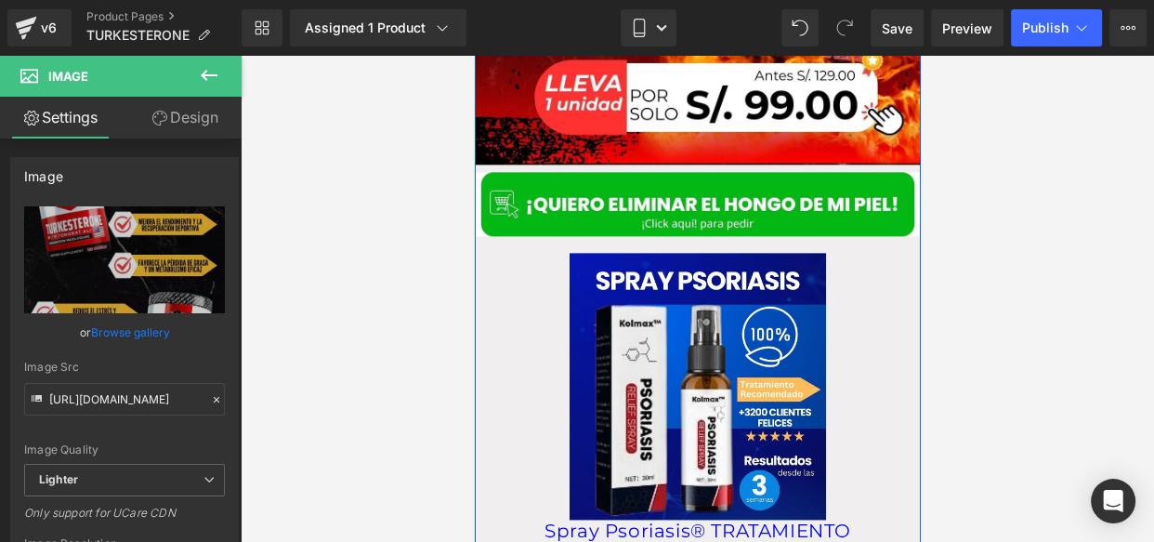
scroll to position [2285, 0]
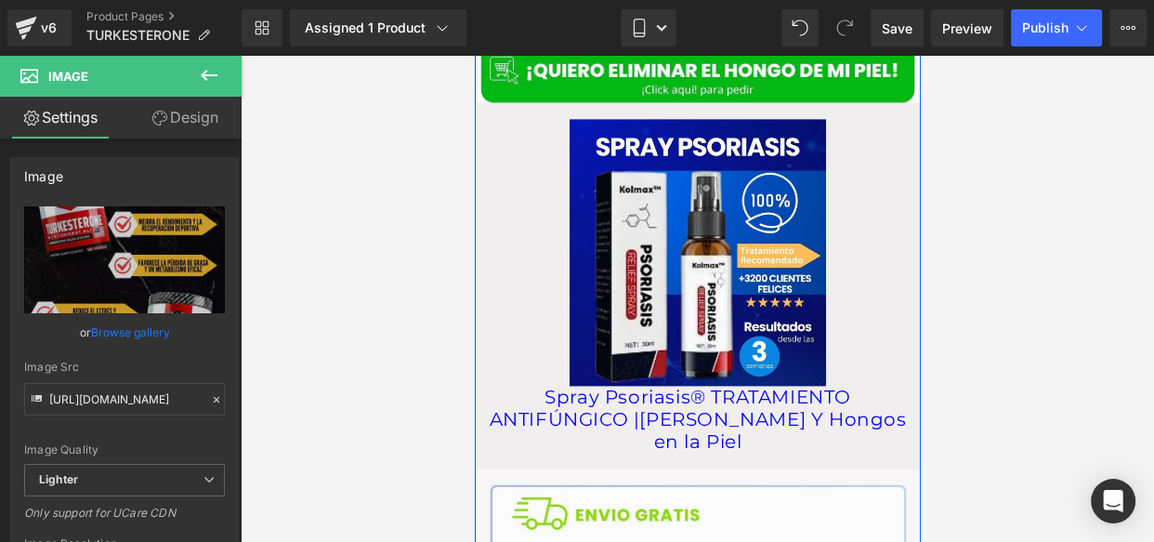
click at [668, 261] on img at bounding box center [697, 252] width 256 height 266
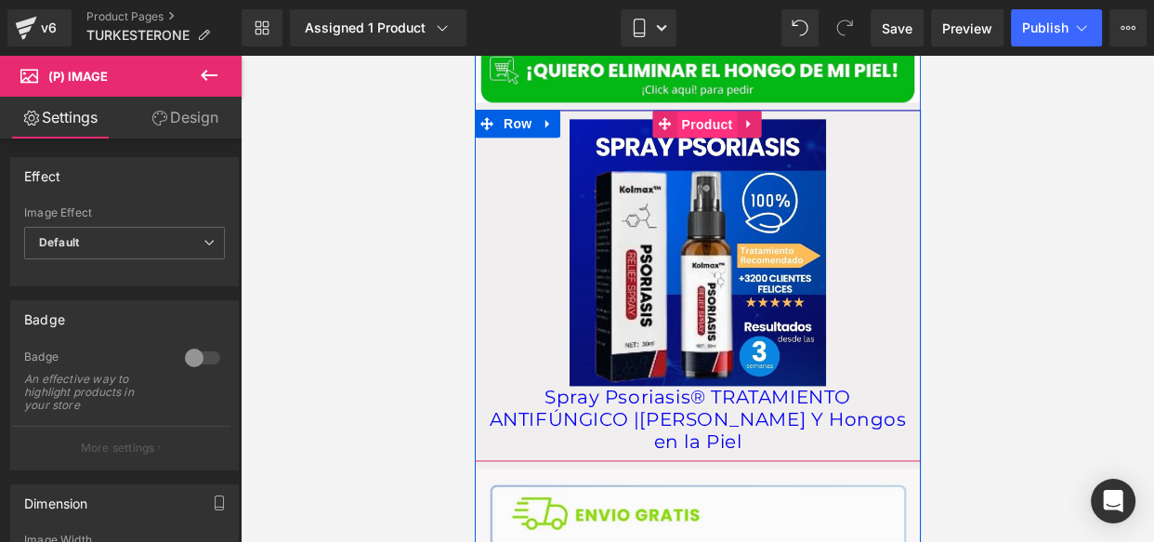
click at [703, 113] on span "Product" at bounding box center [706, 125] width 60 height 28
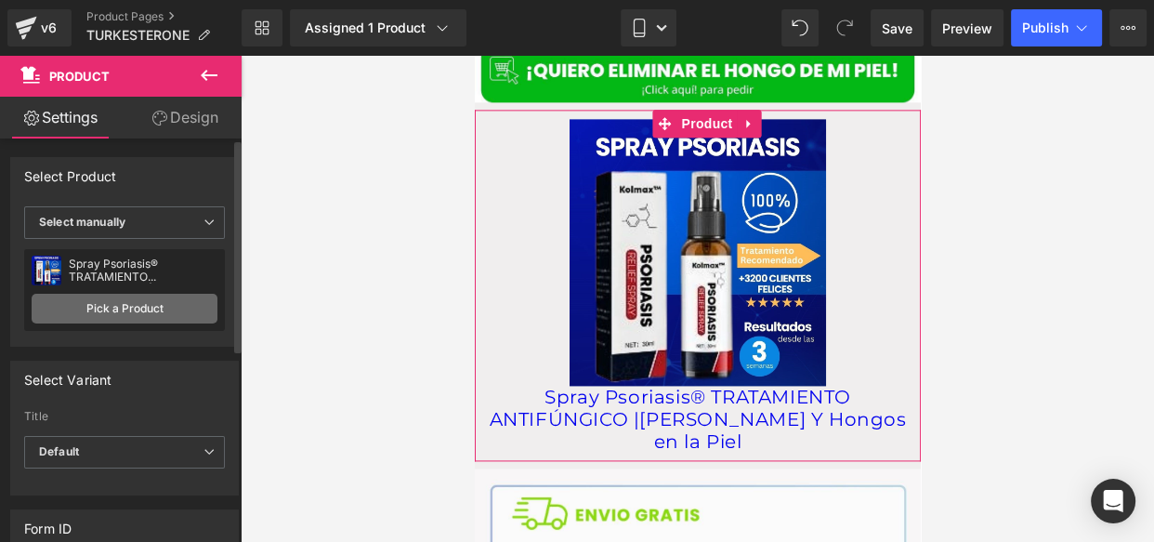
click at [139, 310] on link "Pick a Product" at bounding box center [125, 309] width 186 height 30
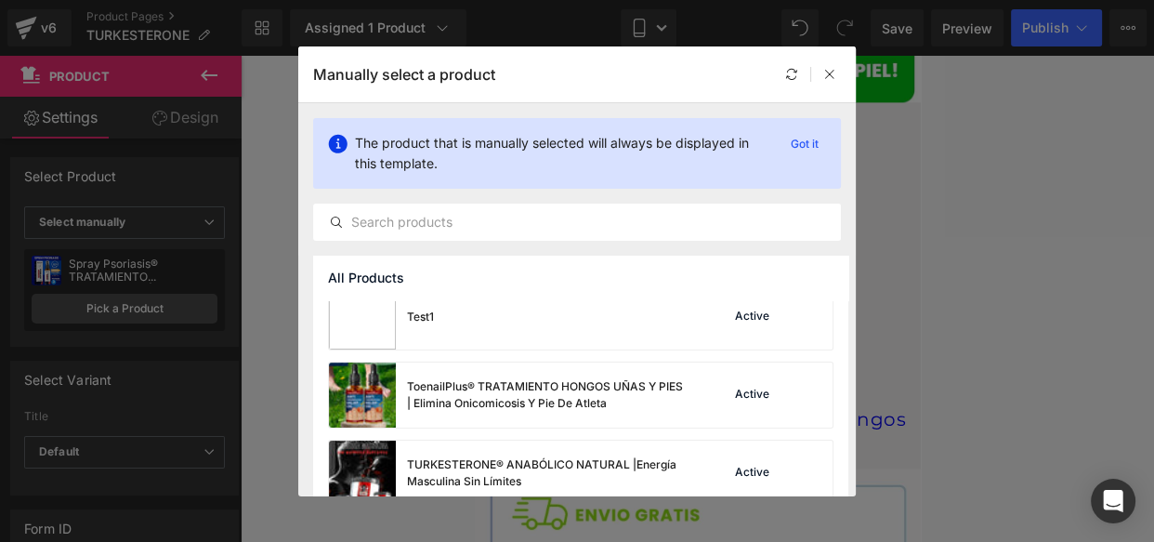
scroll to position [353, 0]
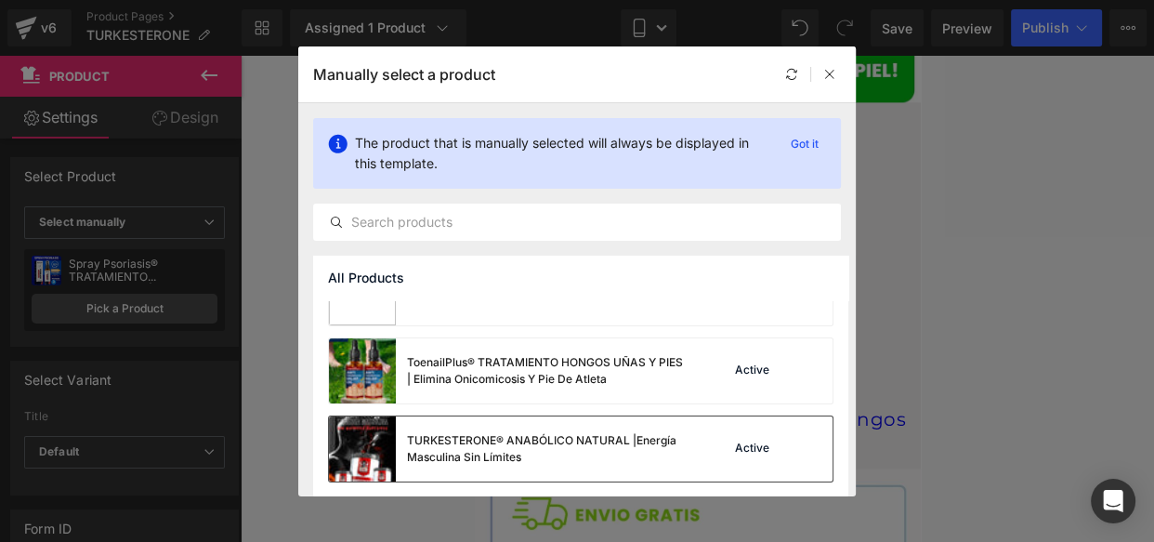
click at [538, 440] on div "TURKESTERONE® ANABÓLICO NATURAL |Energía Masculina Sin Límites" at bounding box center [546, 448] width 279 height 33
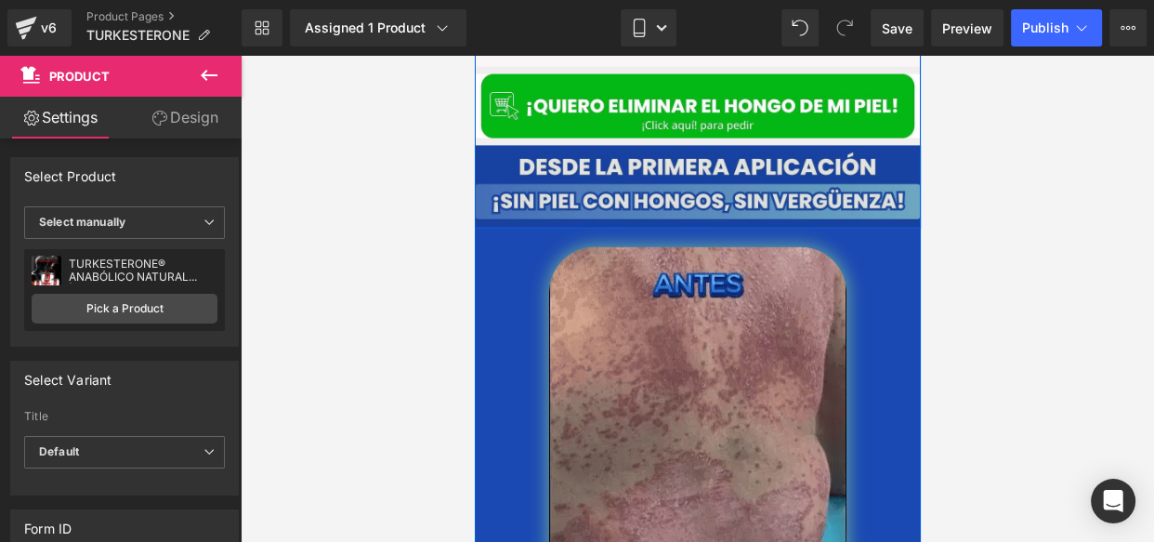
scroll to position [3824, 0]
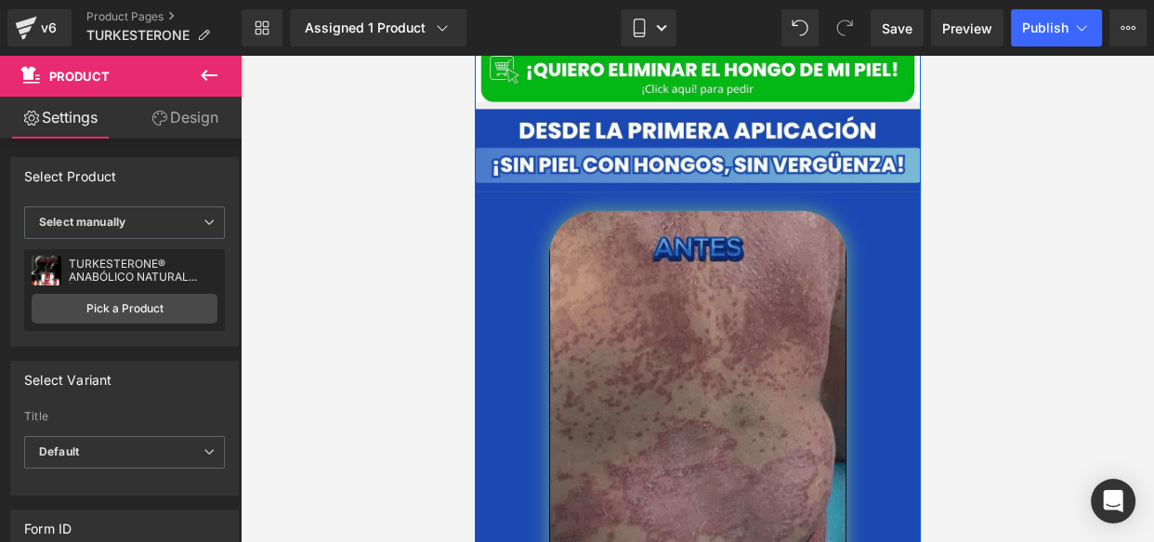
click at [599, 297] on img at bounding box center [696, 409] width 297 height 396
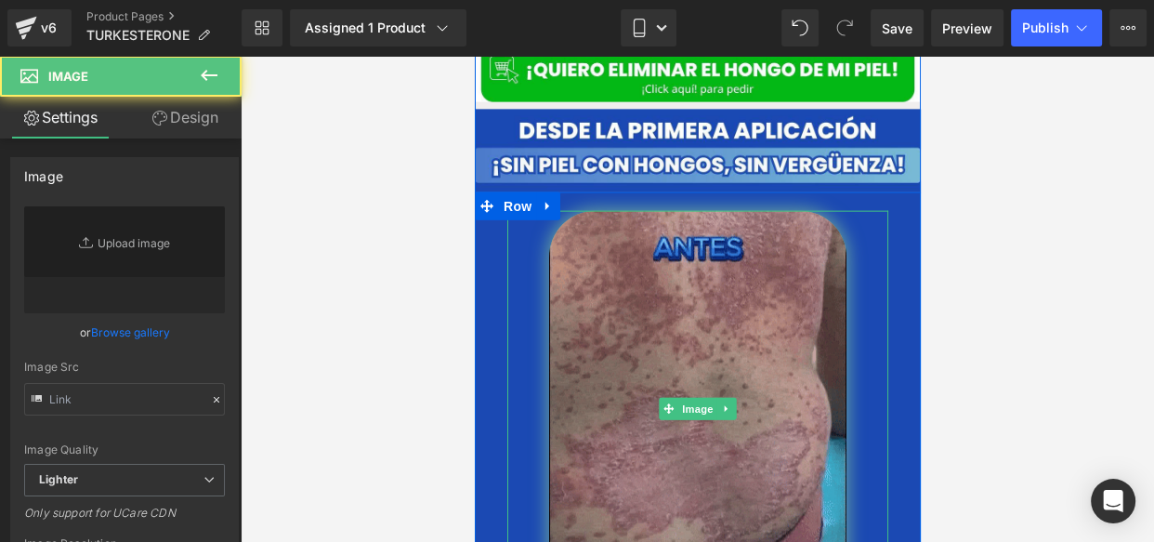
type input "[URL][DOMAIN_NAME]"
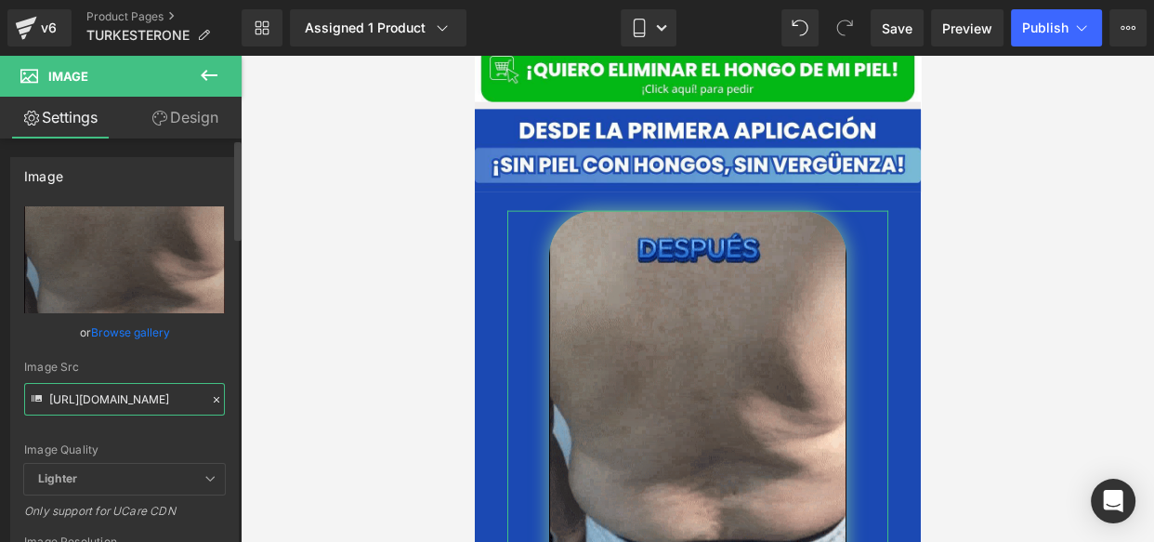
click at [121, 401] on input "[URL][DOMAIN_NAME]" at bounding box center [124, 399] width 201 height 33
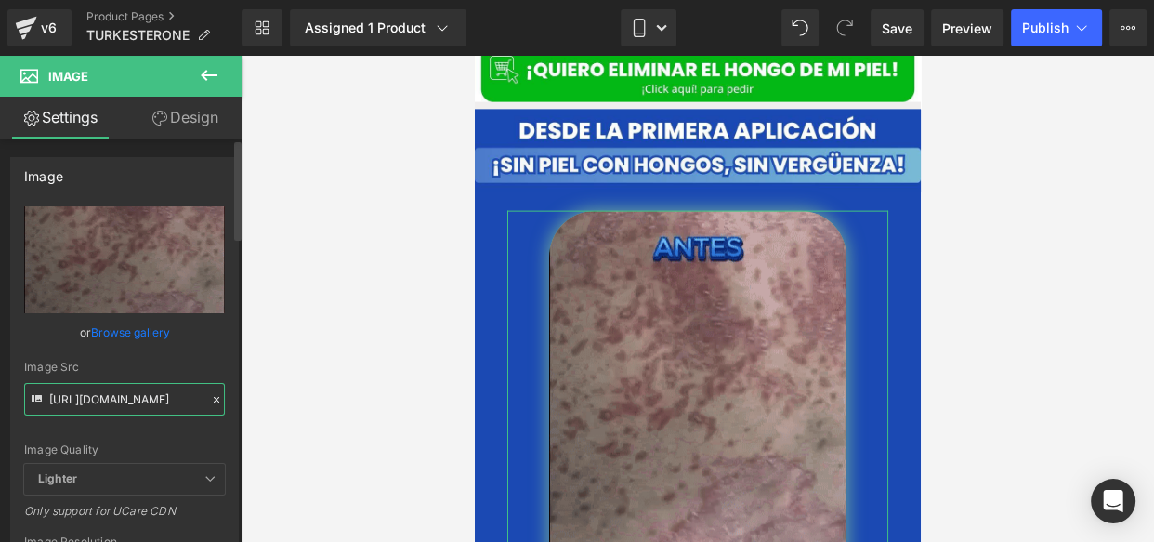
click at [121, 401] on input "[URL][DOMAIN_NAME]" at bounding box center [124, 399] width 201 height 33
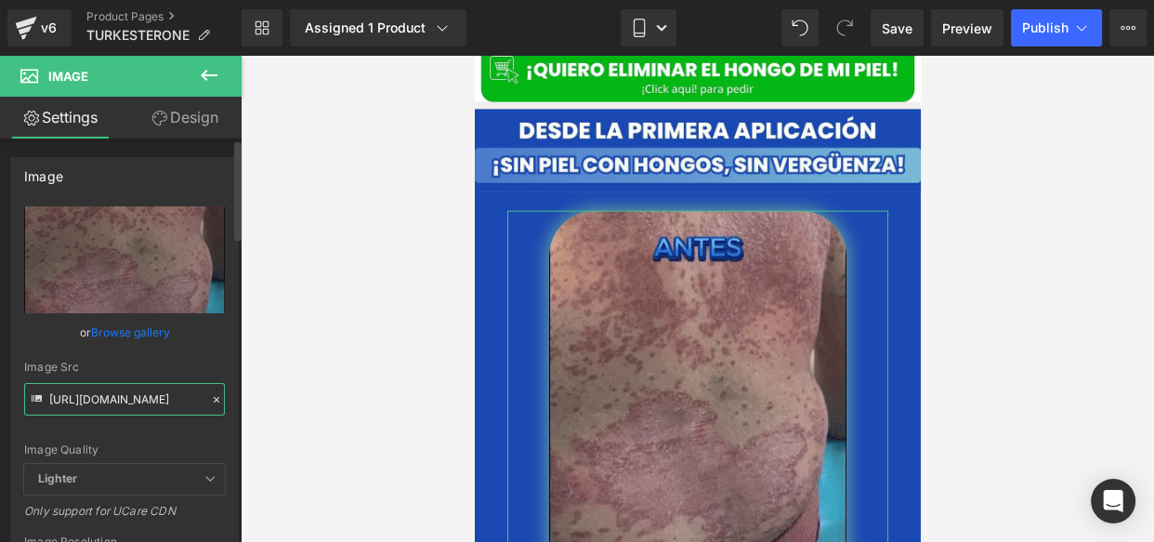
click at [121, 401] on input "[URL][DOMAIN_NAME]" at bounding box center [124, 399] width 201 height 33
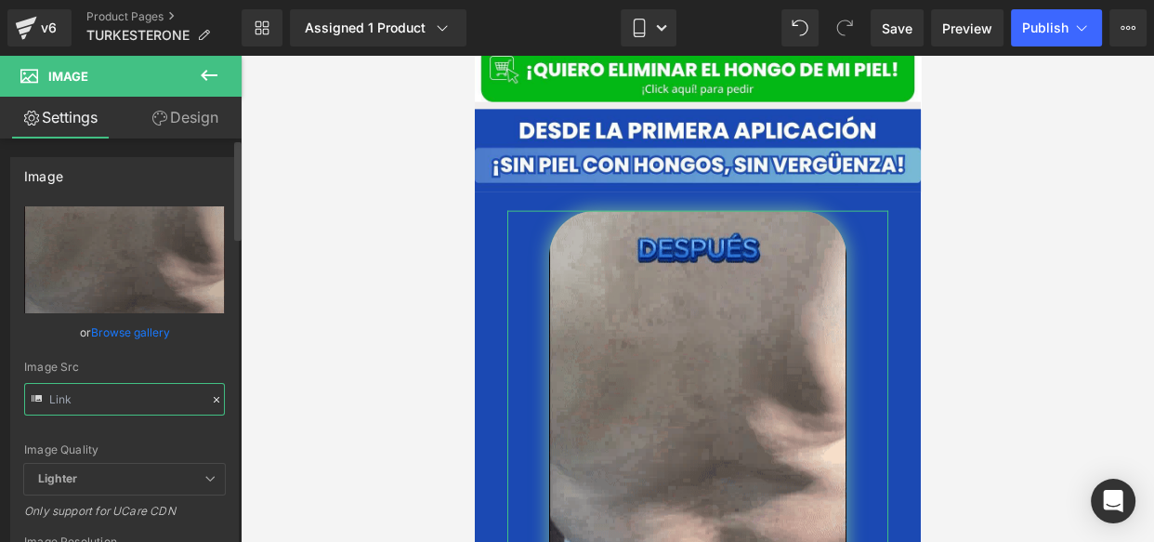
type input "[URL][DOMAIN_NAME]"
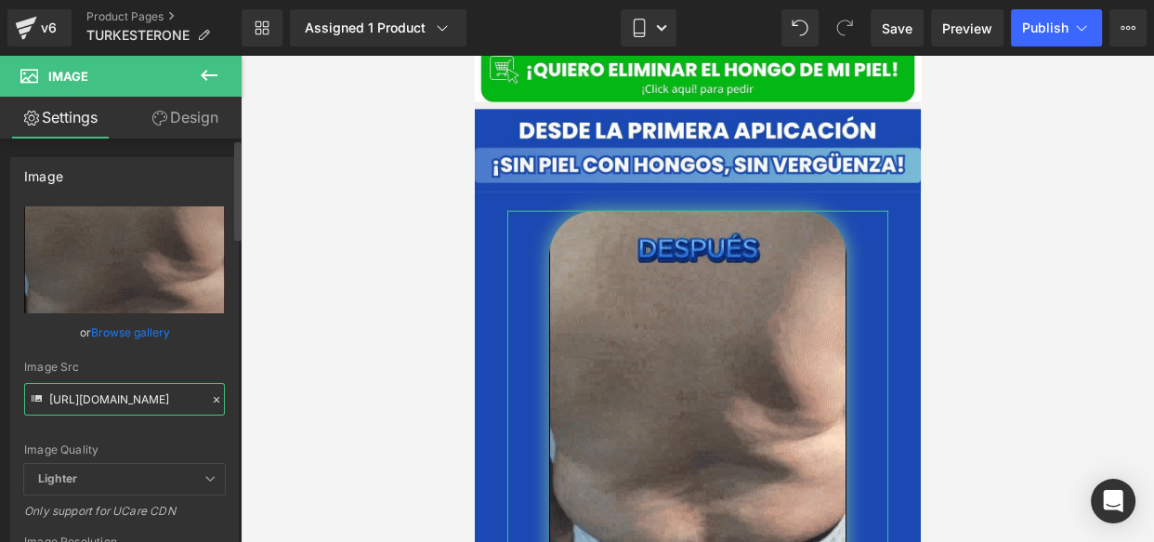
scroll to position [0, 259]
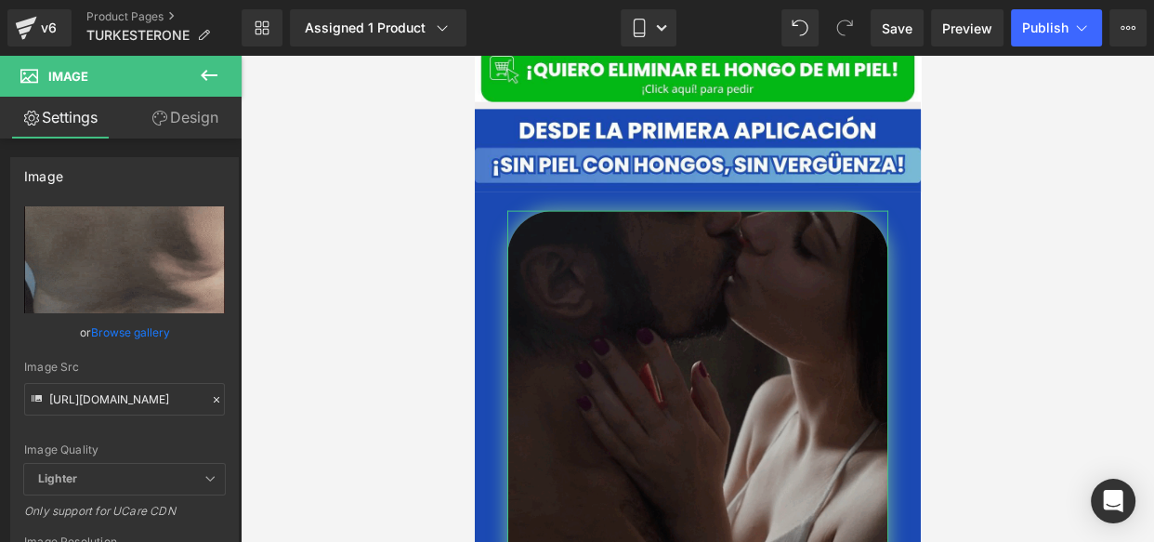
click at [188, 111] on link "Design" at bounding box center [185, 118] width 121 height 42
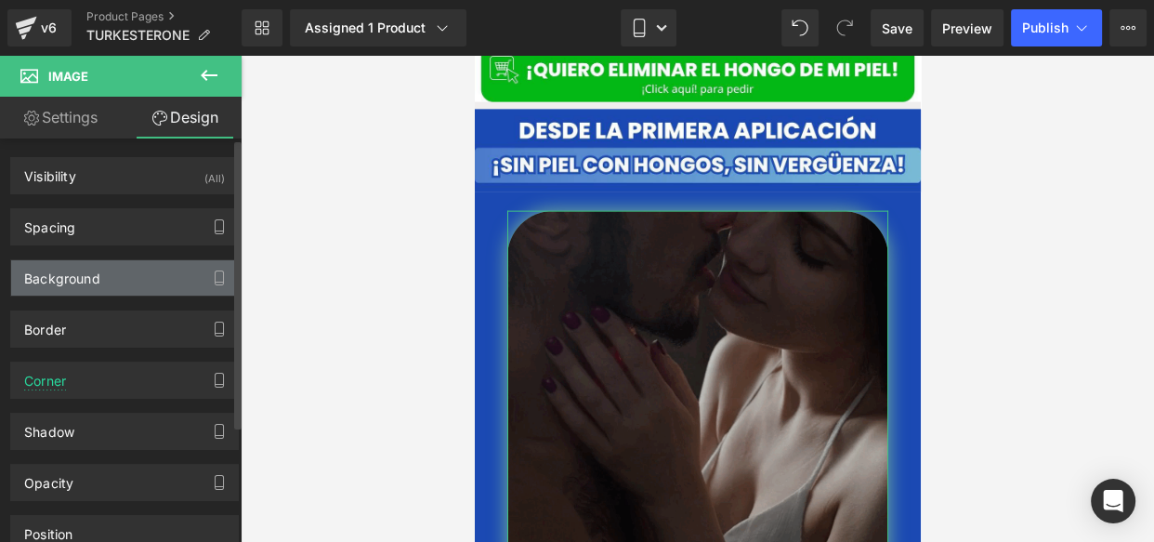
scroll to position [0, 0]
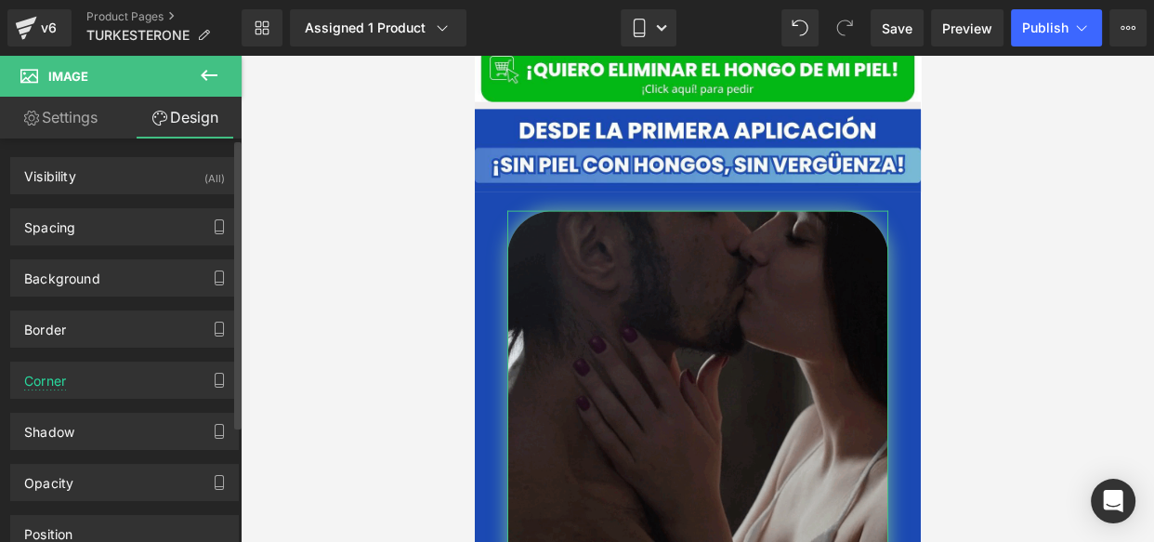
click at [87, 300] on div "Border Border Style Custom Custom Setup Global Style Custom Setup Global Style …" at bounding box center [125, 321] width 250 height 51
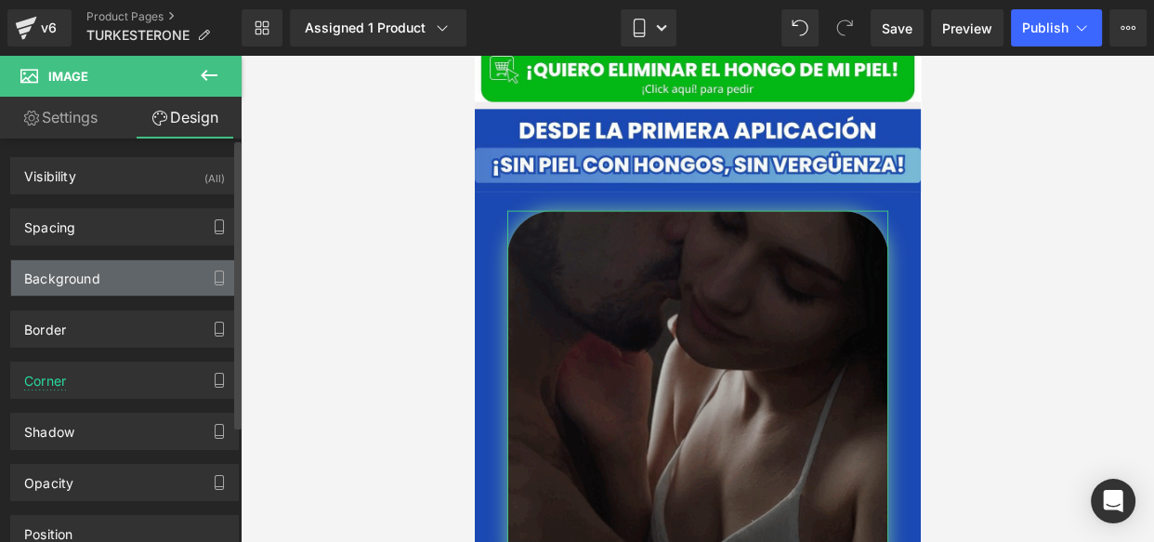
click at [87, 282] on div "Background" at bounding box center [62, 273] width 76 height 26
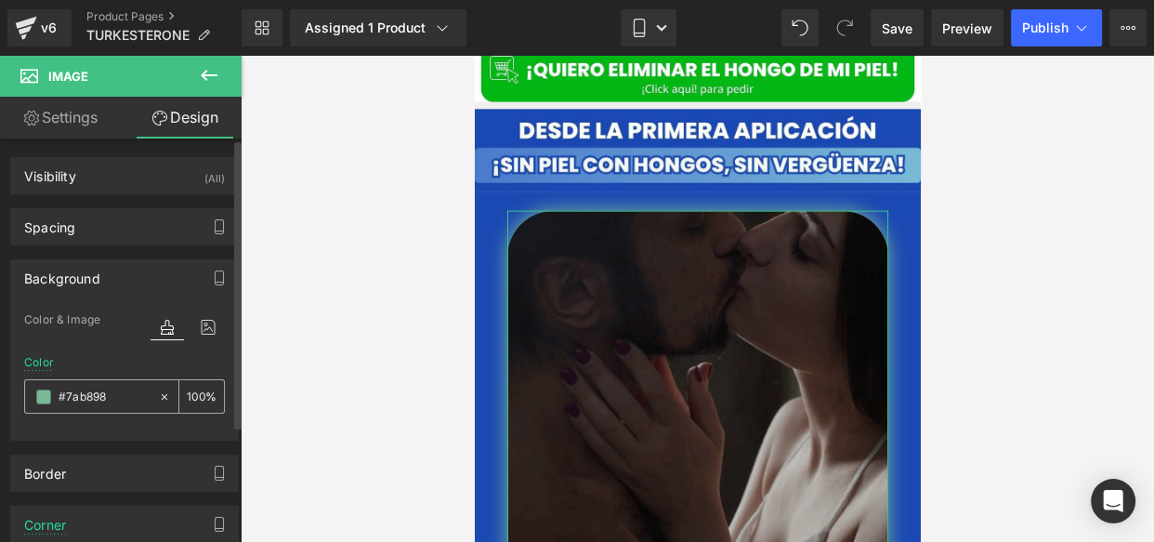
click at [50, 395] on span at bounding box center [43, 396] width 15 height 15
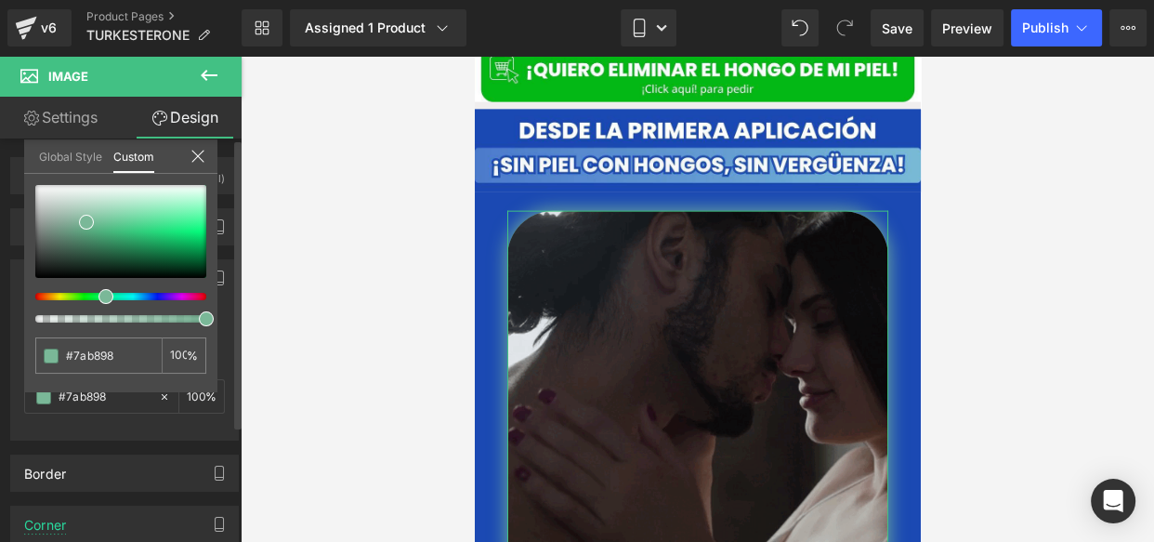
type input "#b79a7a"
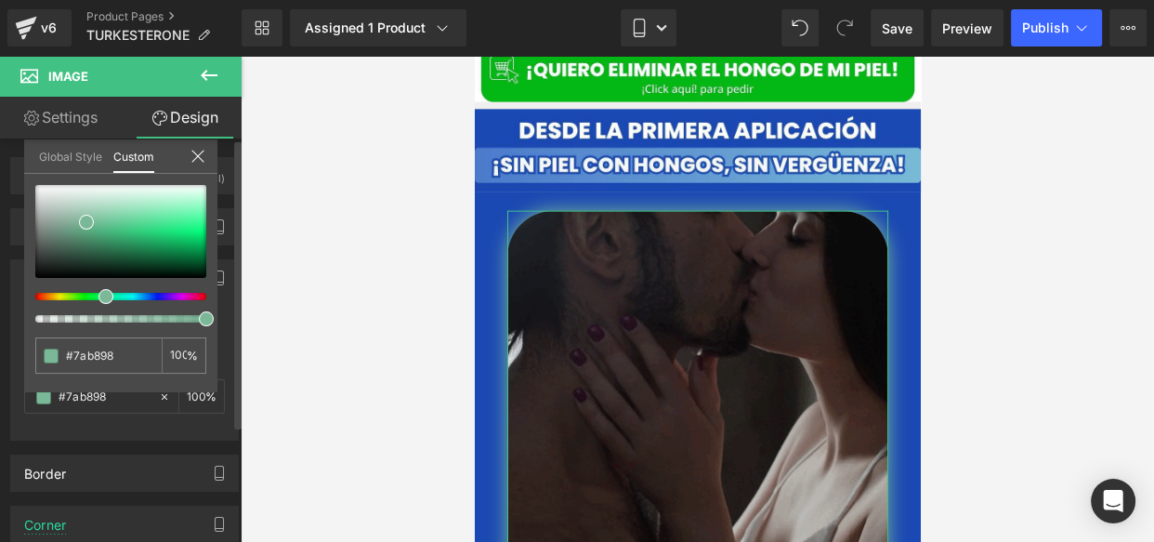
type input "#b79a7a"
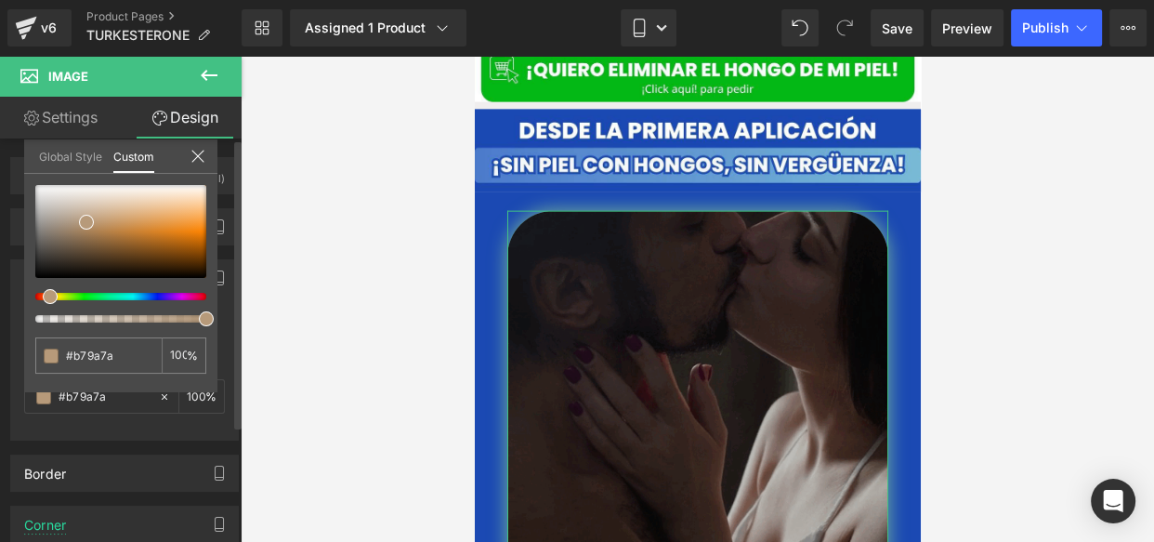
type input "#b7957a"
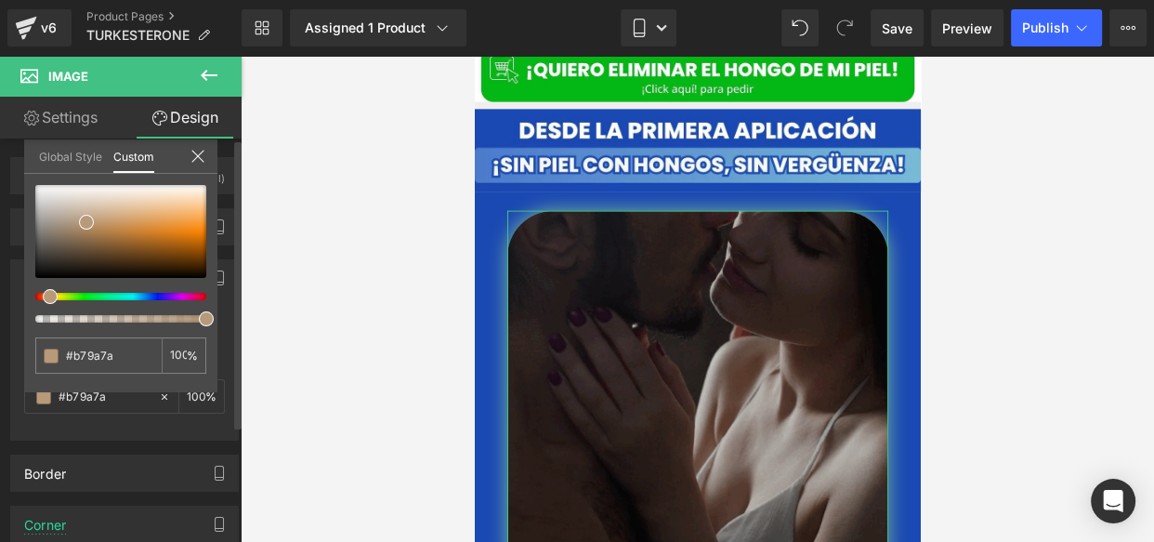
type input "#b7957a"
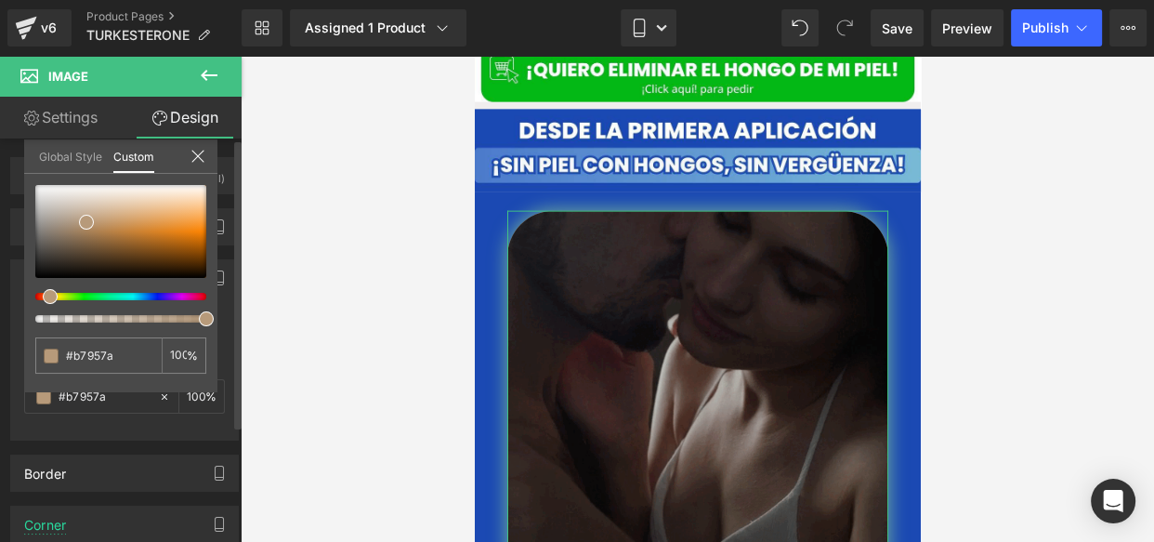
type input "#b77e7a"
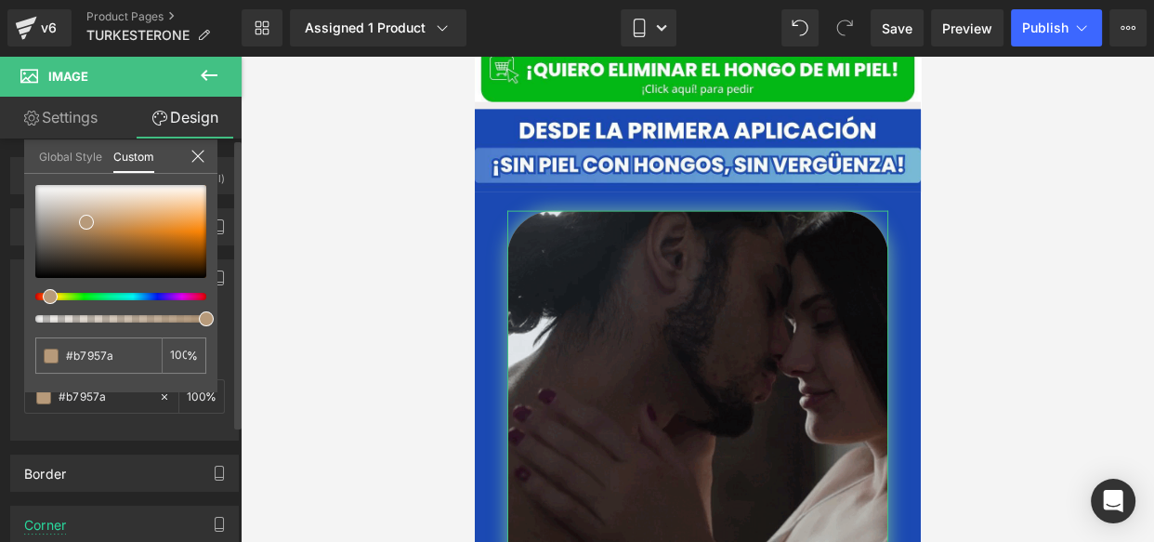
type input "#b77e7a"
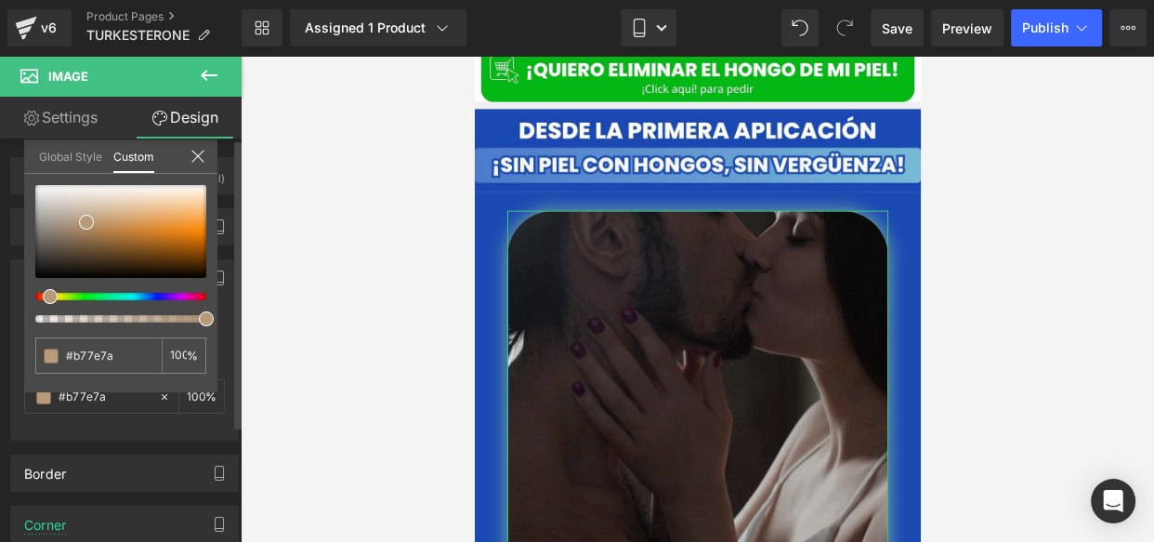
drag, startPoint x: 43, startPoint y: 293, endPoint x: 25, endPoint y: 294, distance: 17.7
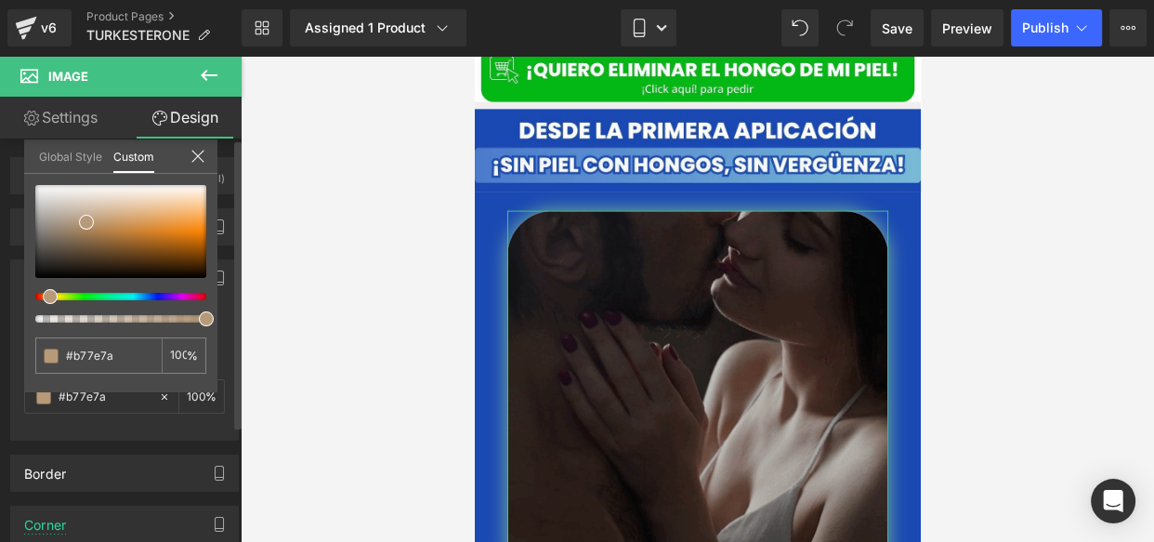
click at [25, 294] on div "#b77e7a 100 %" at bounding box center [120, 288] width 193 height 207
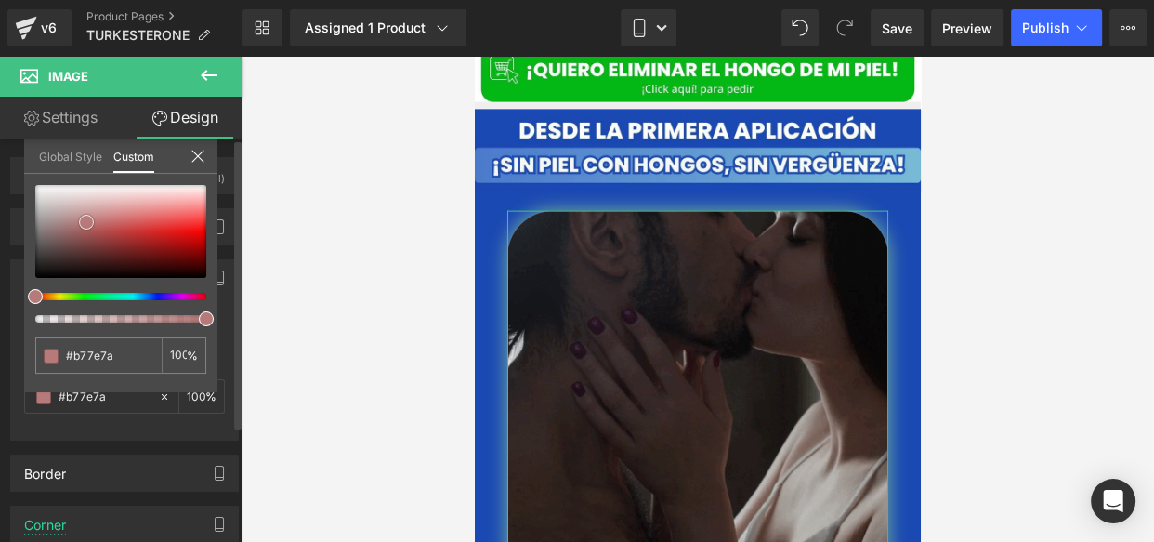
type input "#664141"
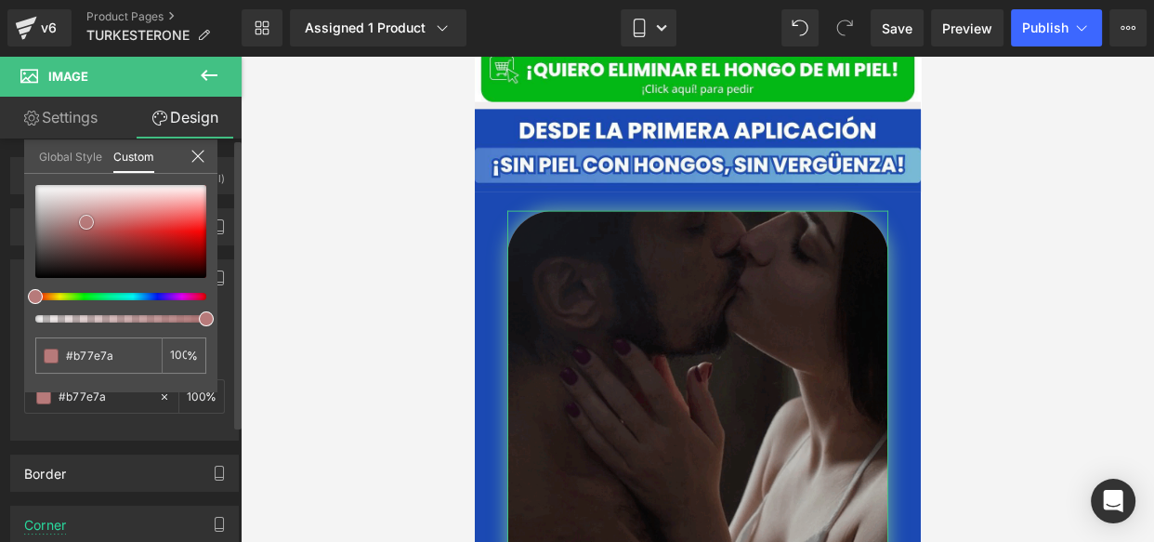
type input "#664141"
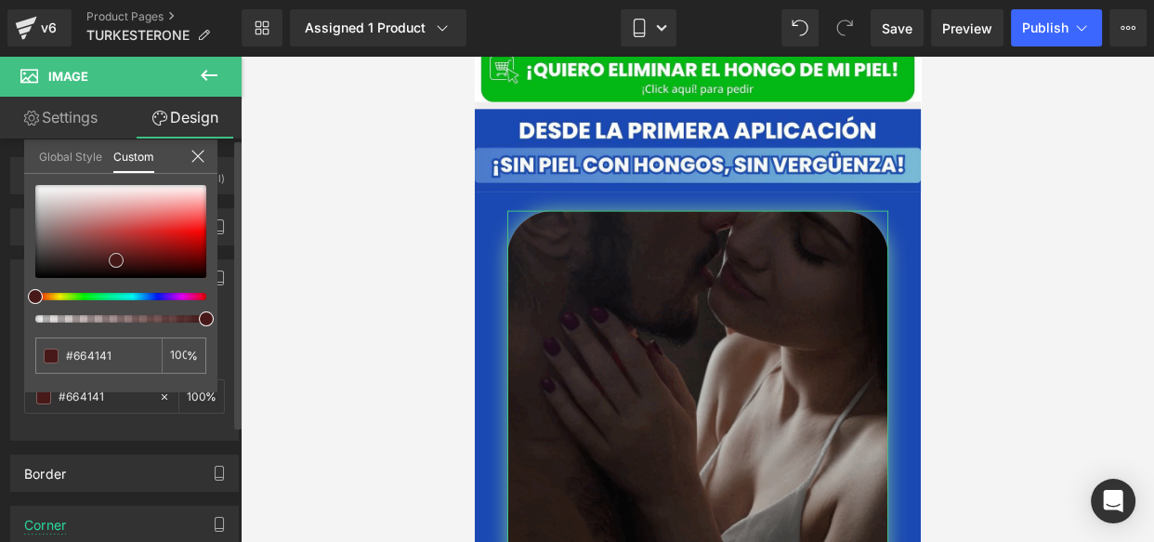
type input "#674040"
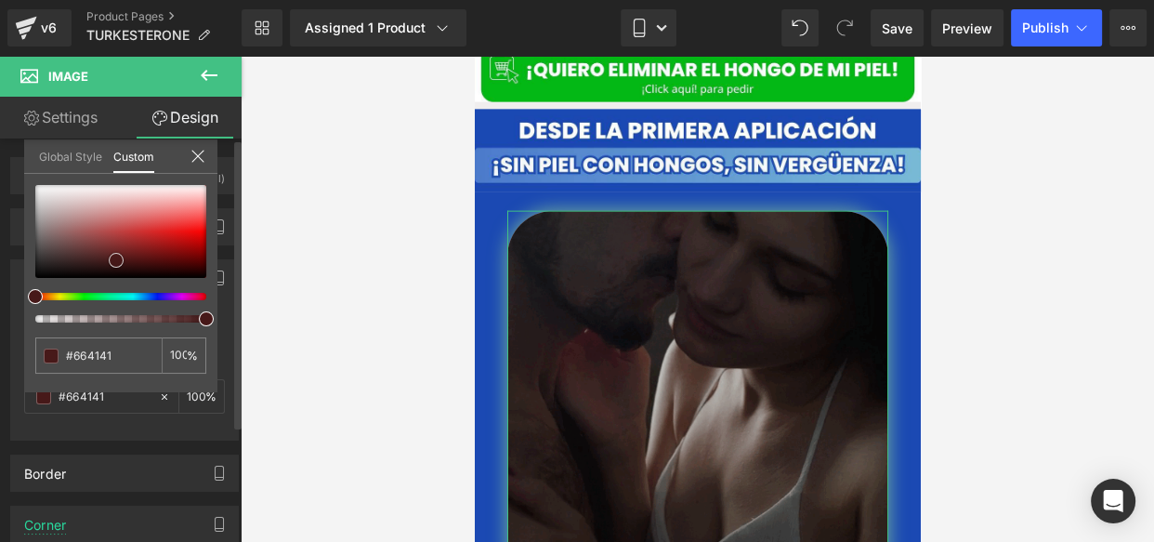
type input "#674040"
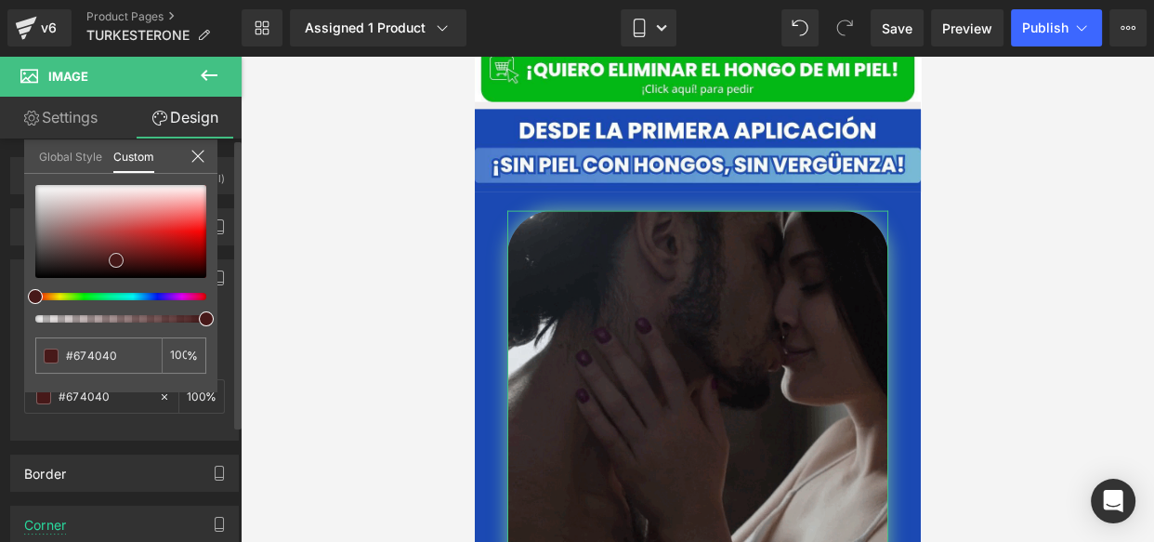
type input "#552020"
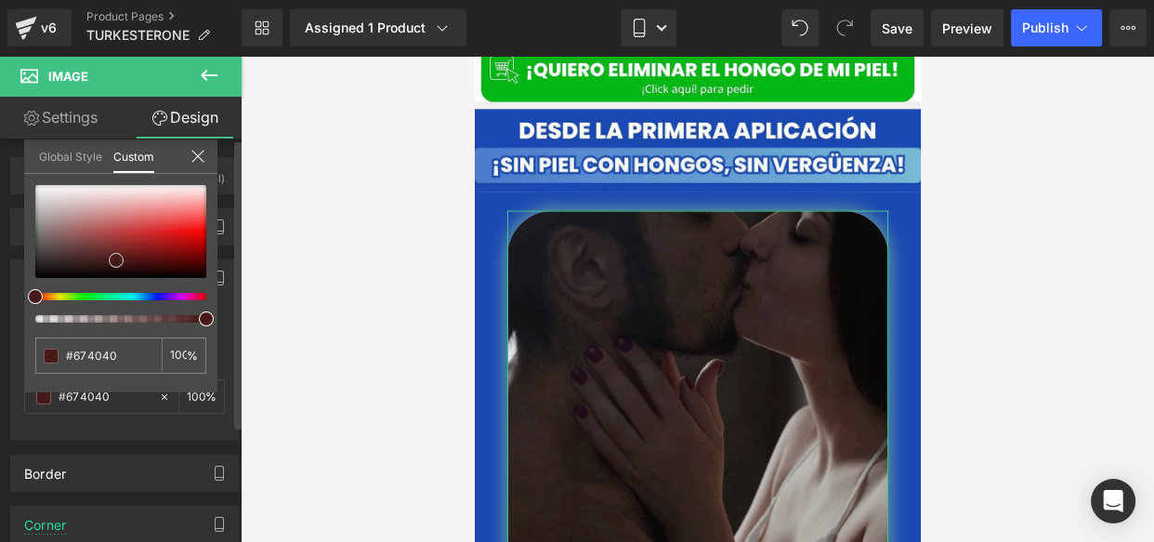
type input "#552020"
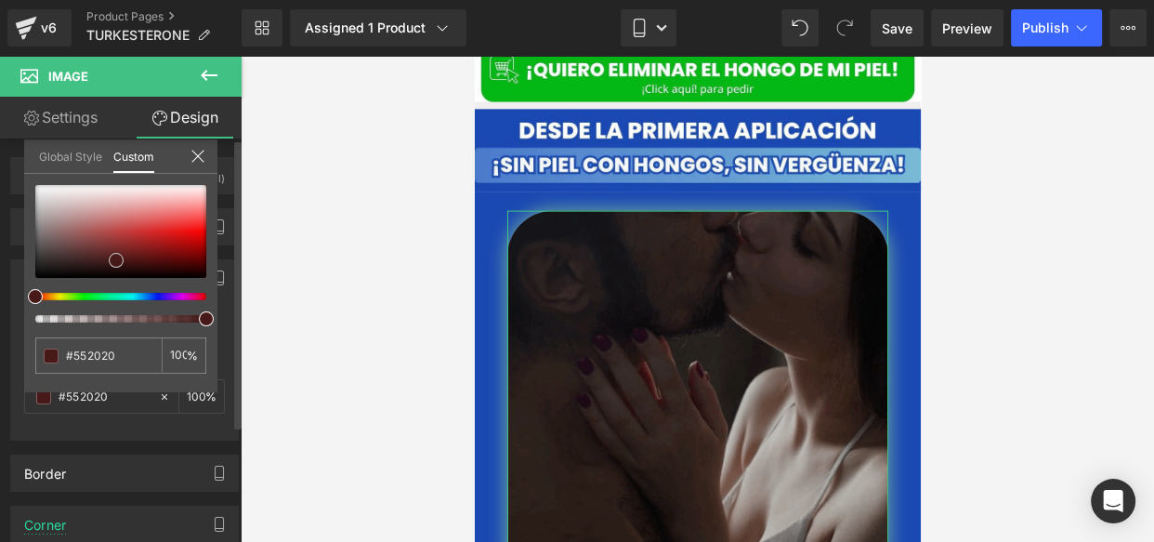
type input "#411515"
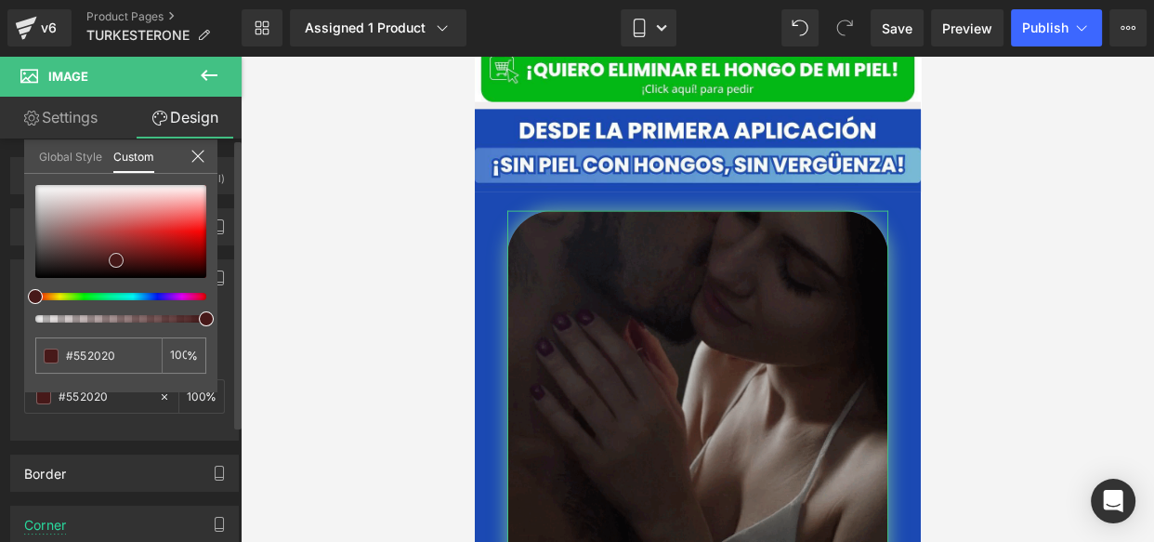
type input "#411515"
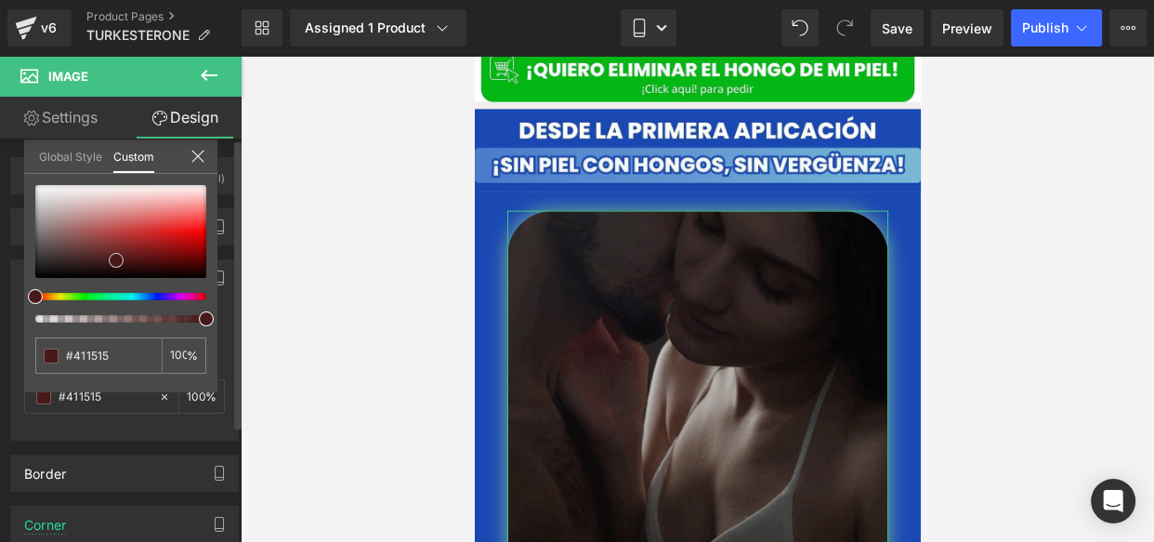
type input "#3d1313"
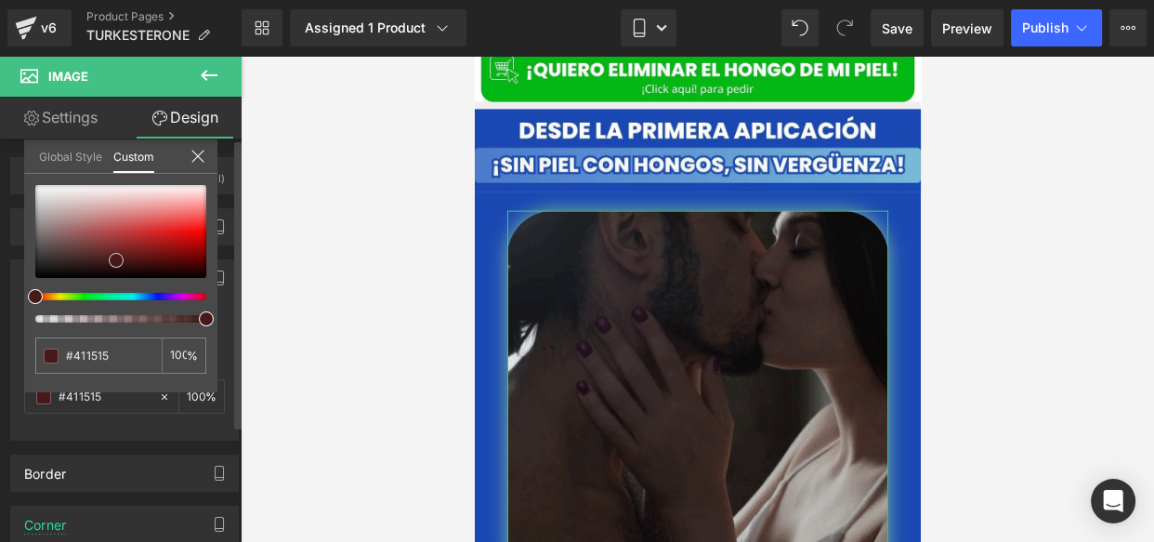
type input "#3d1313"
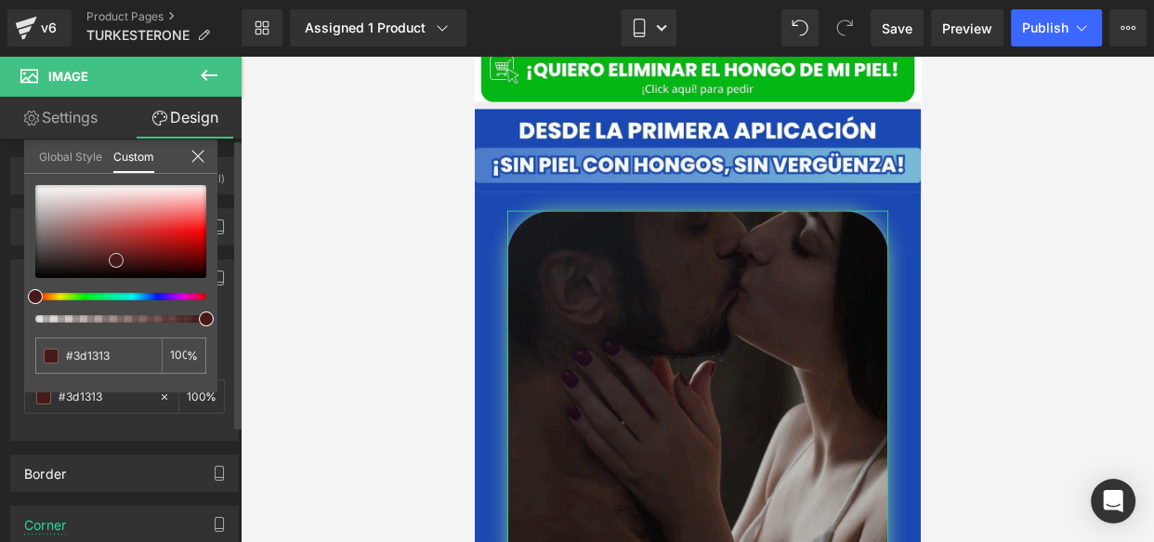
type input "#3e1313"
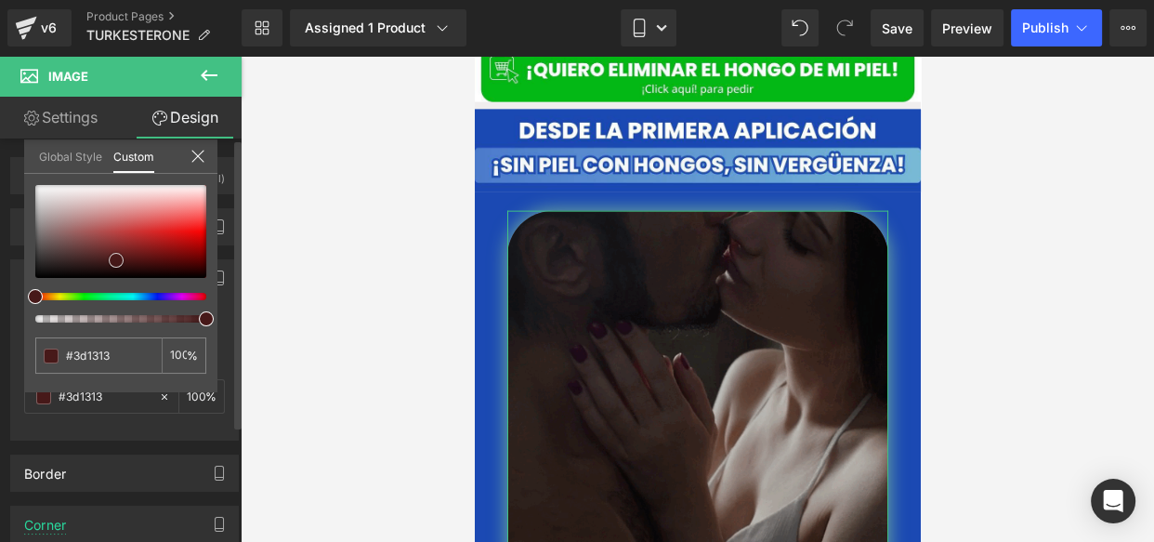
type input "#3e1313"
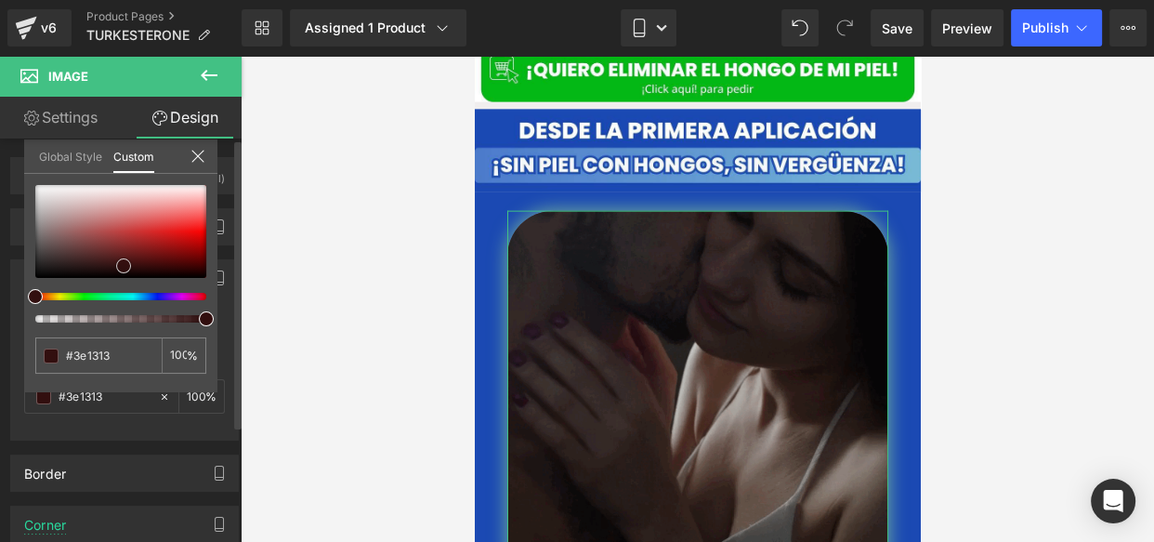
type input "#3a1111"
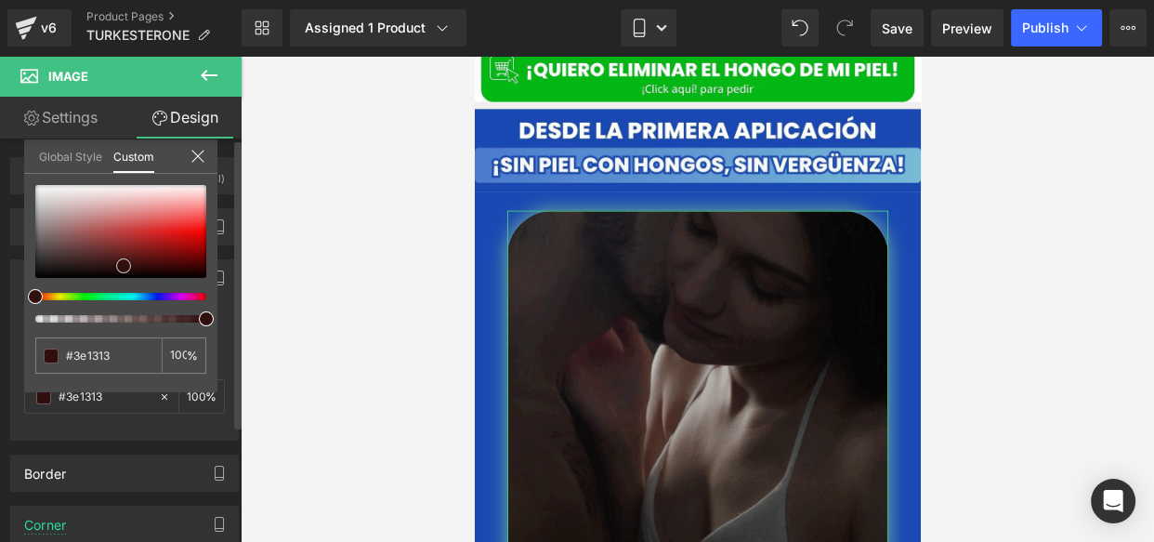
type input "#3a1111"
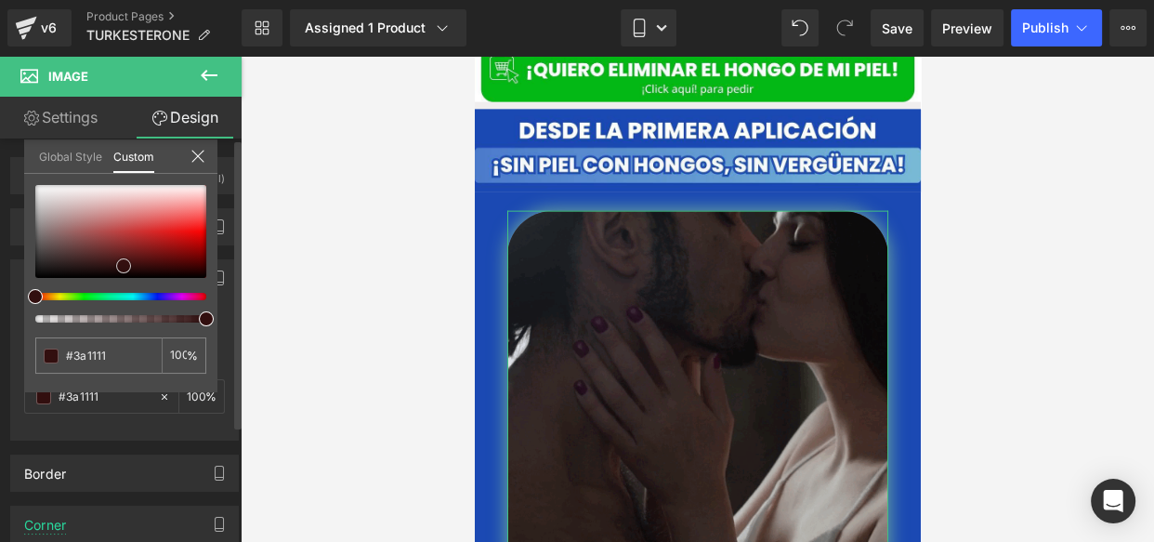
type input "#2f0e0e"
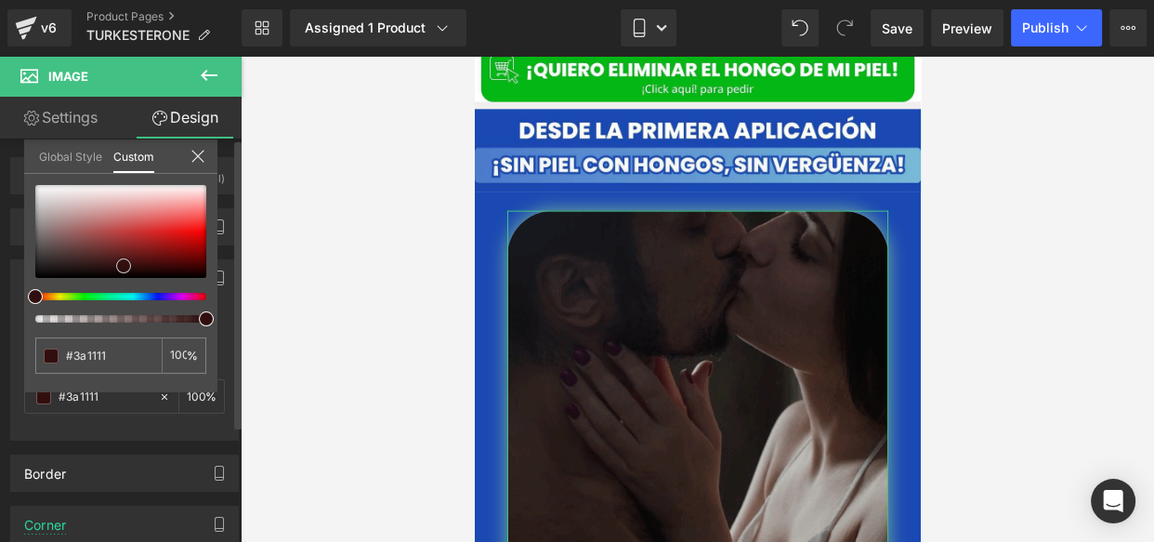
type input "#2f0e0e"
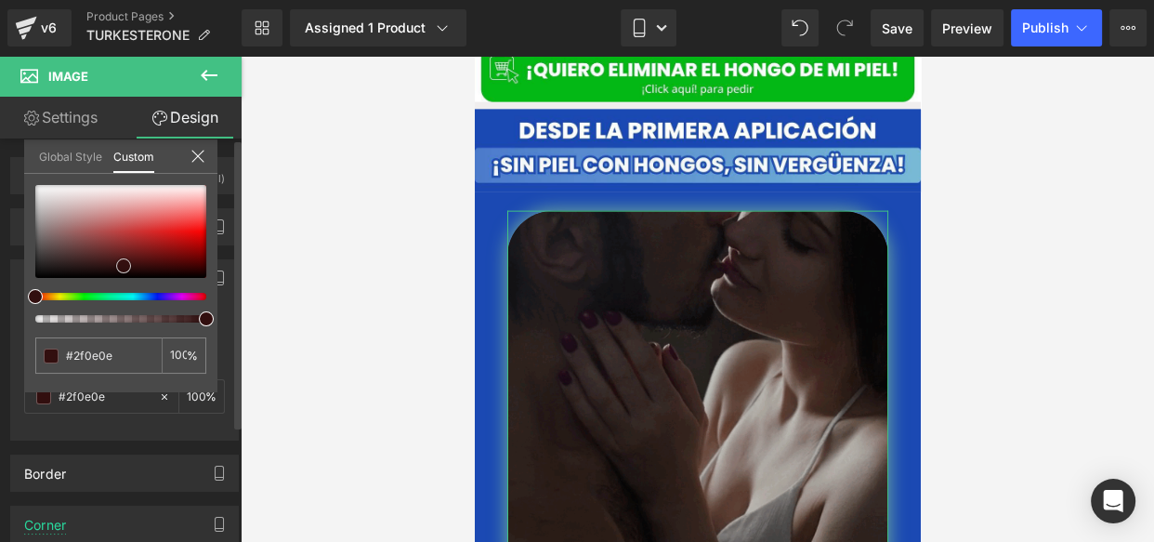
type input "#2a0d0d"
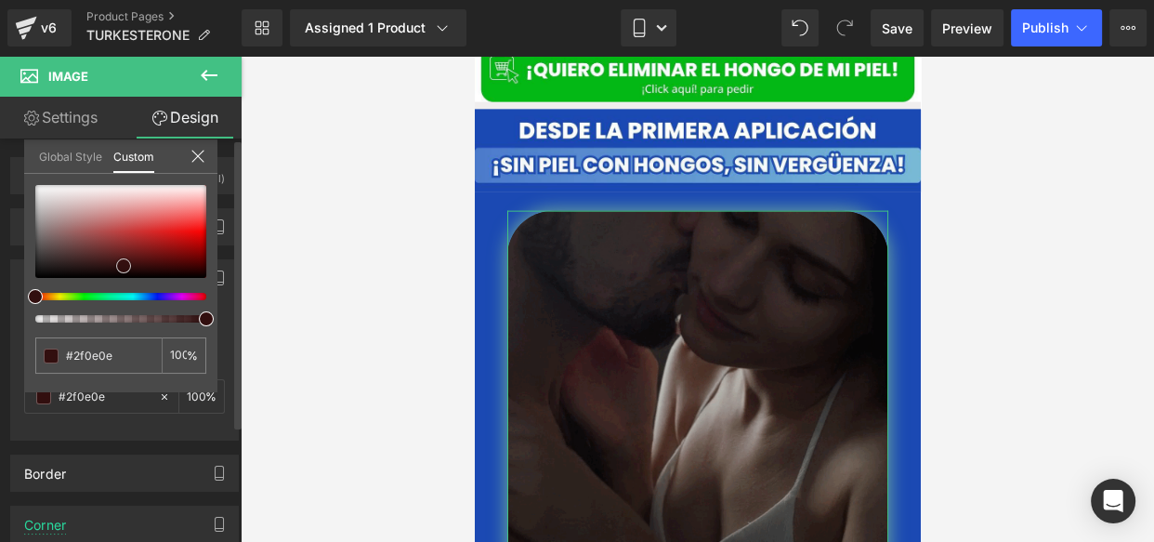
type input "#2a0d0d"
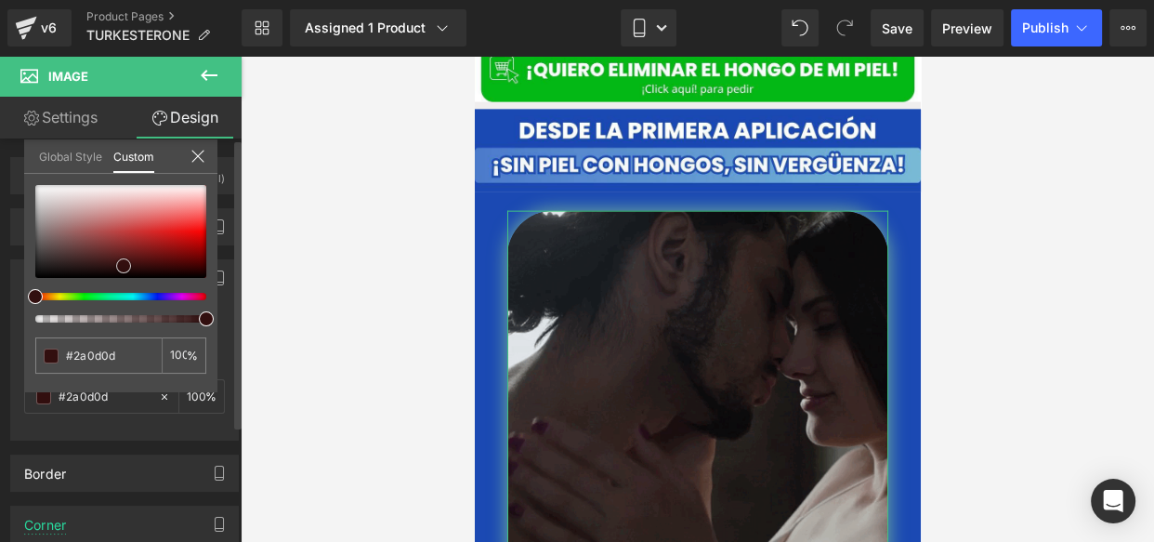
type input "#230a0a"
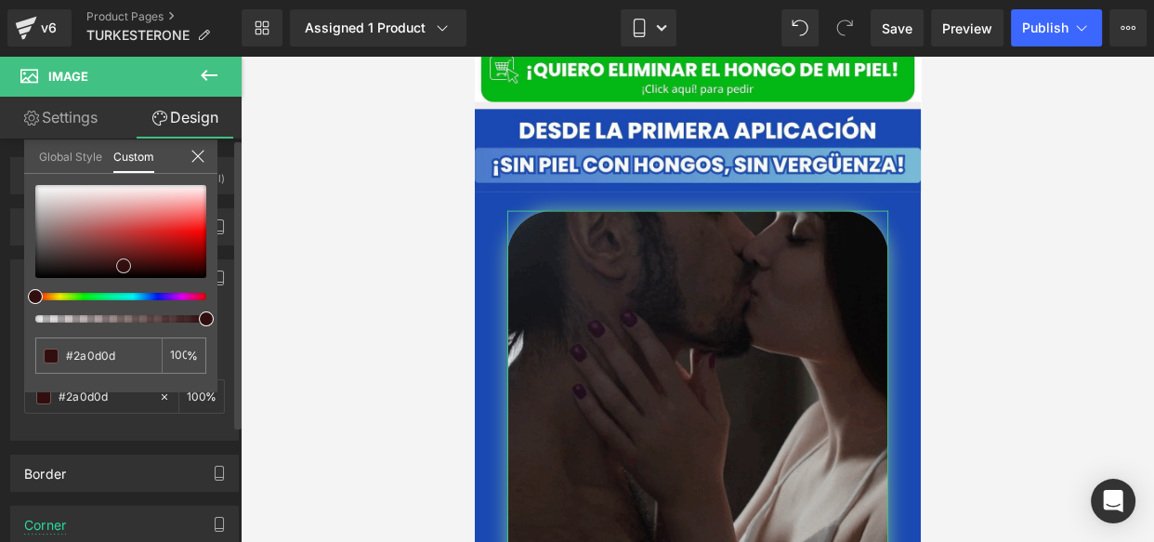
type input "#230a0a"
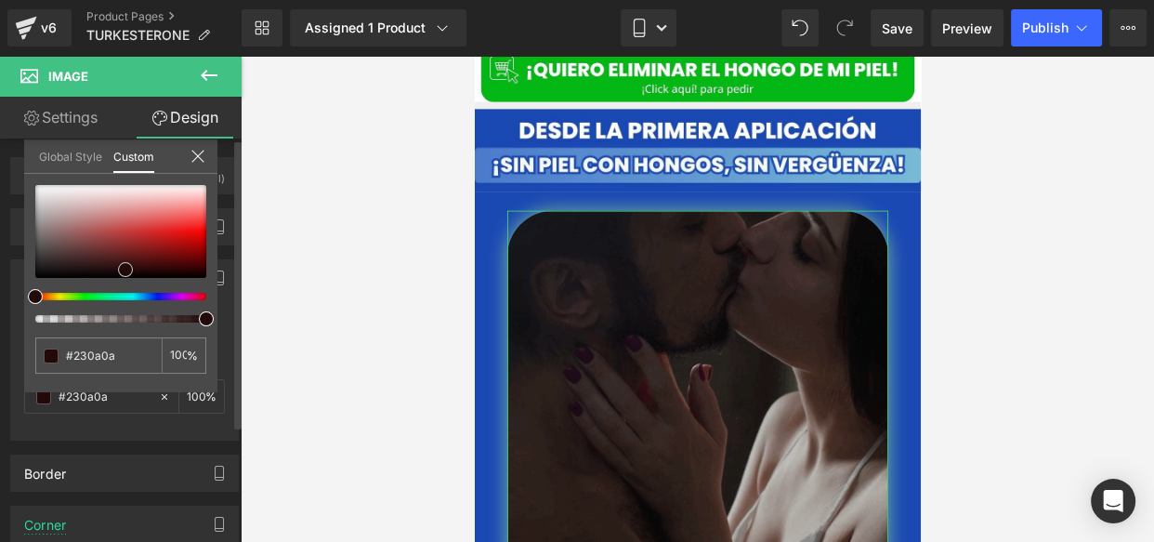
drag, startPoint x: 100, startPoint y: 253, endPoint x: 125, endPoint y: 269, distance: 30.2
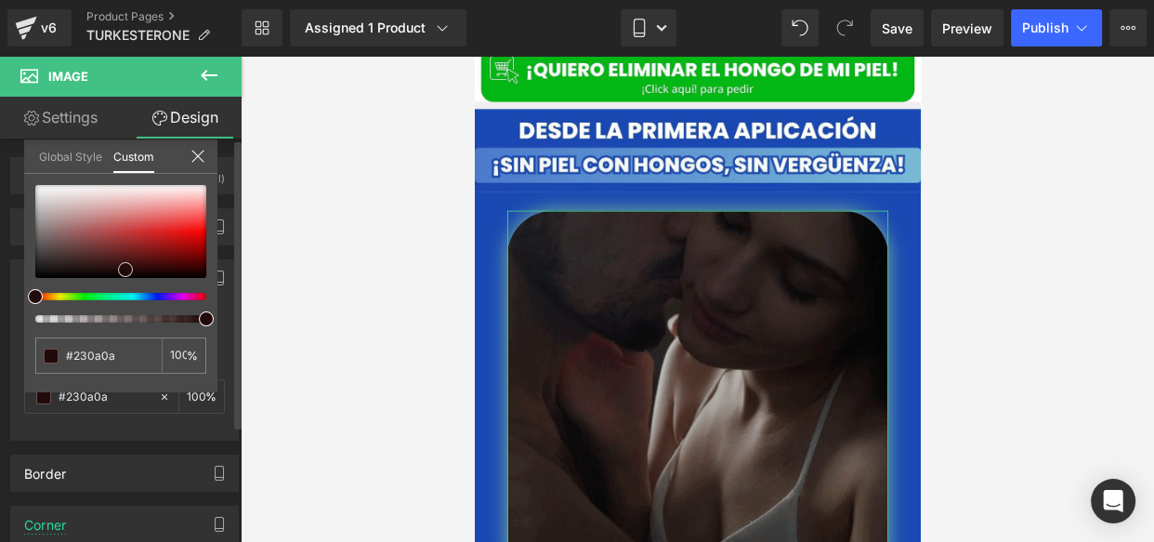
click at [125, 269] on div at bounding box center [120, 231] width 171 height 93
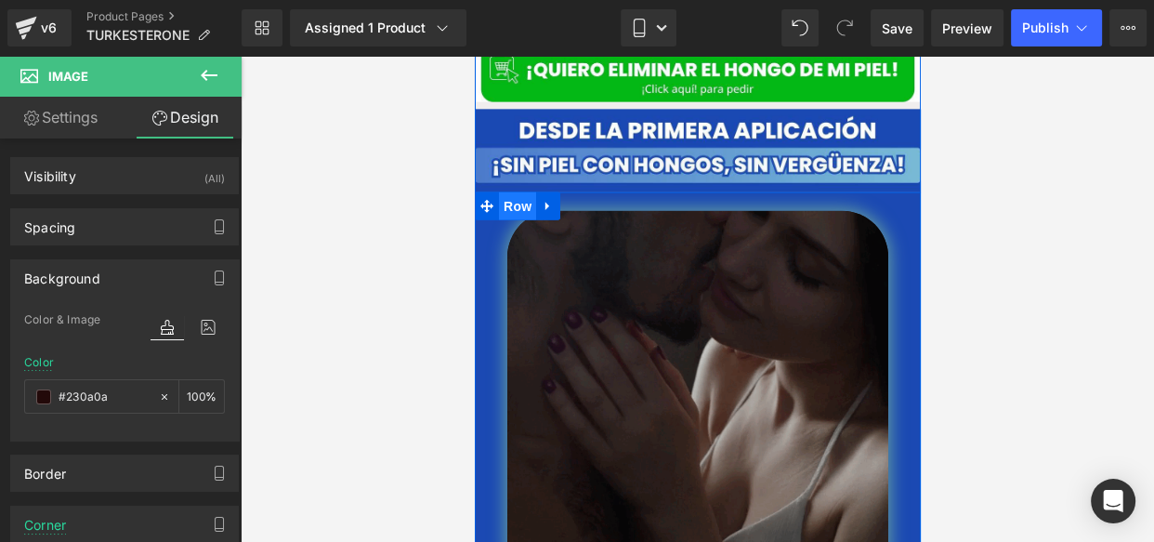
click at [504, 192] on span "Row" at bounding box center [516, 206] width 37 height 28
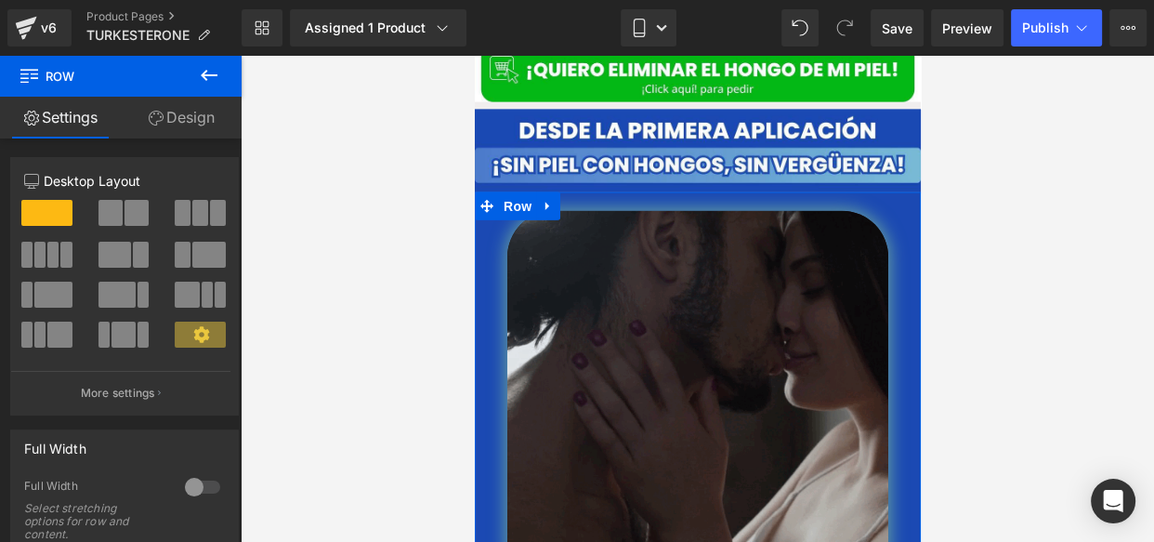
click at [166, 131] on link "Design" at bounding box center [181, 118] width 121 height 42
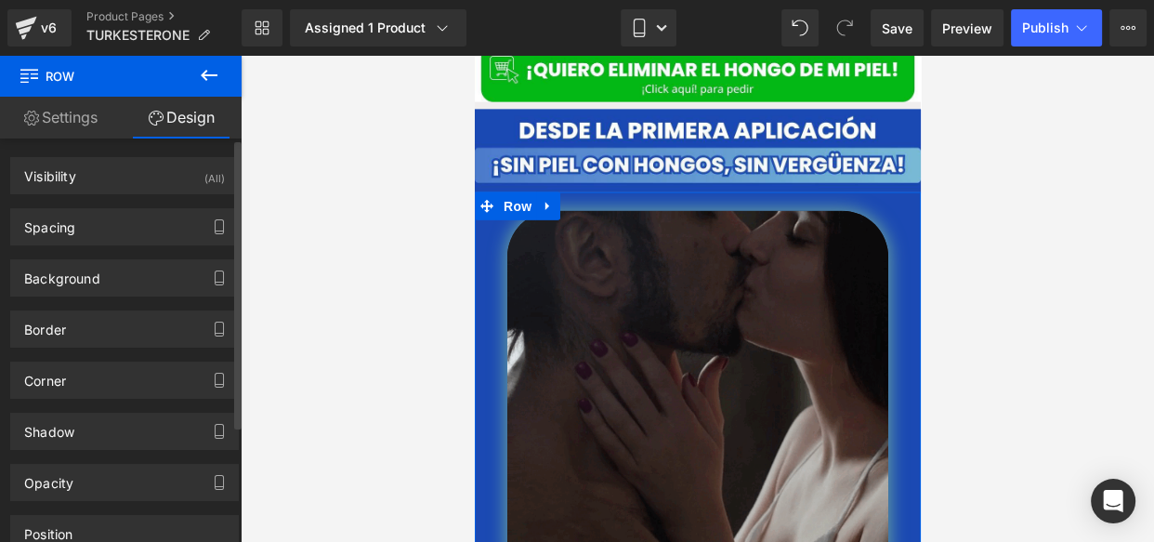
type input "#1b49b3"
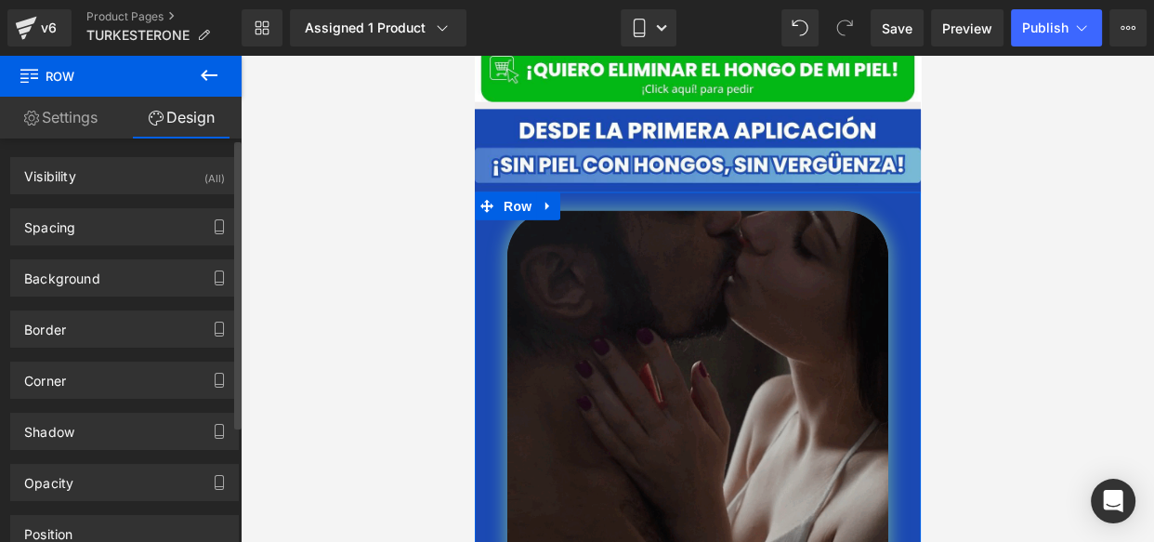
type input "100"
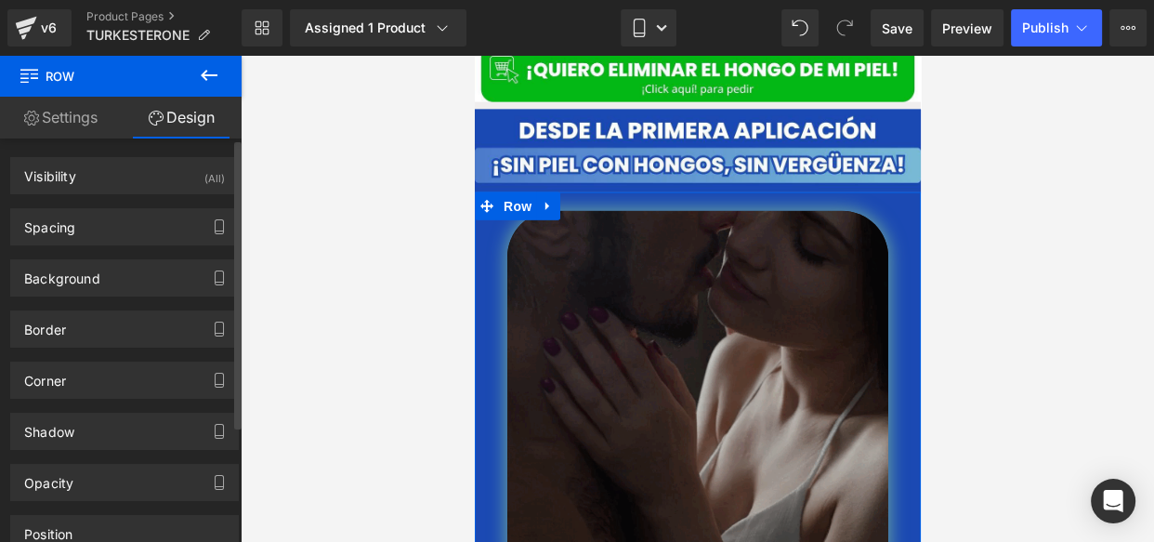
click at [139, 247] on div "Background Color & Image color #1b49b3 Color #1b49b3 100 % Image Replace Image …" at bounding box center [125, 270] width 250 height 51
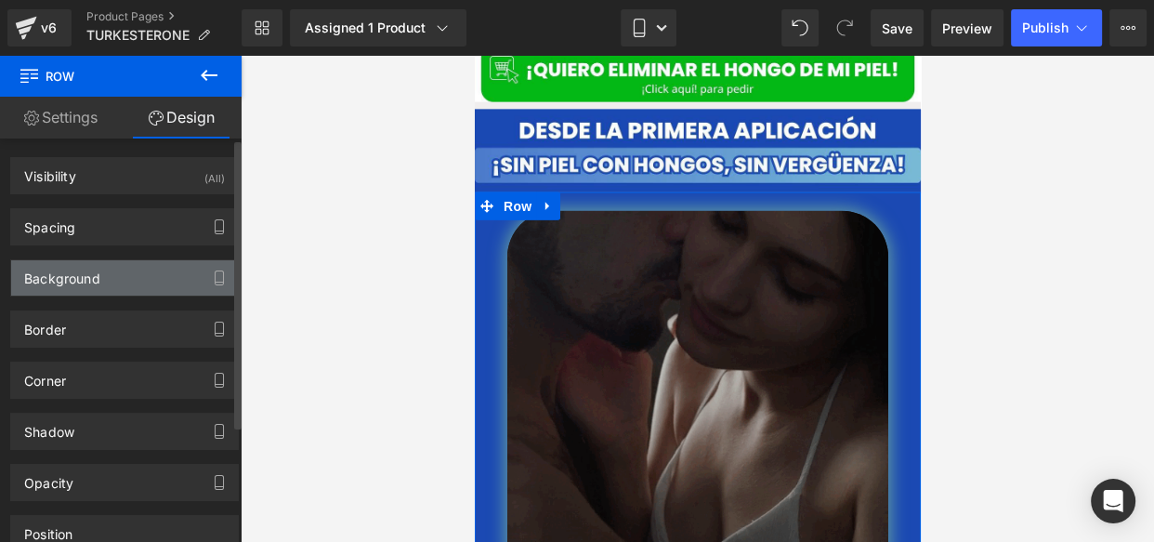
click at [131, 288] on div "Background" at bounding box center [124, 277] width 227 height 35
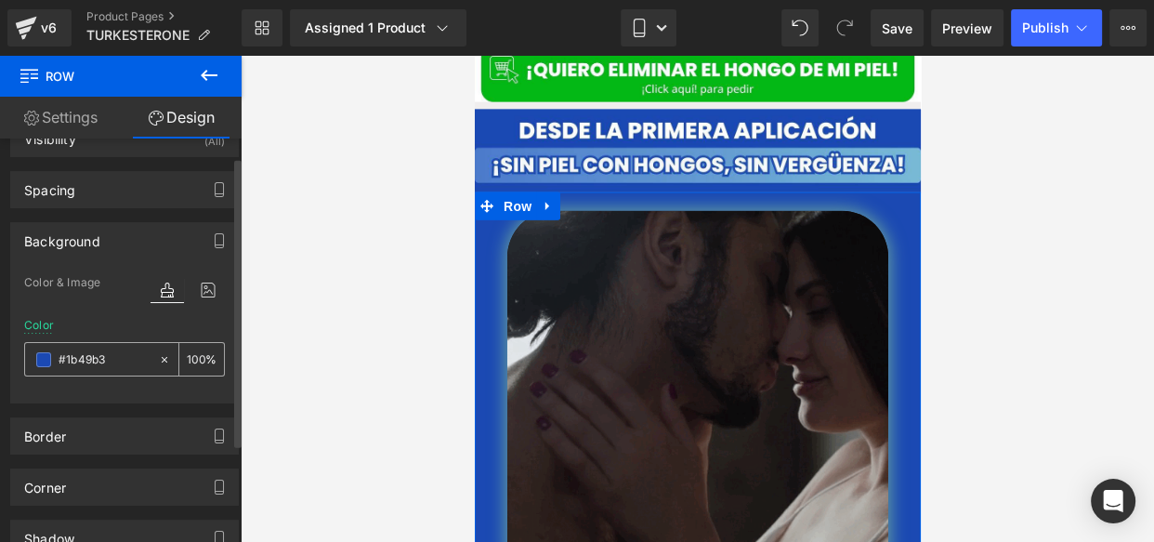
scroll to position [41, 0]
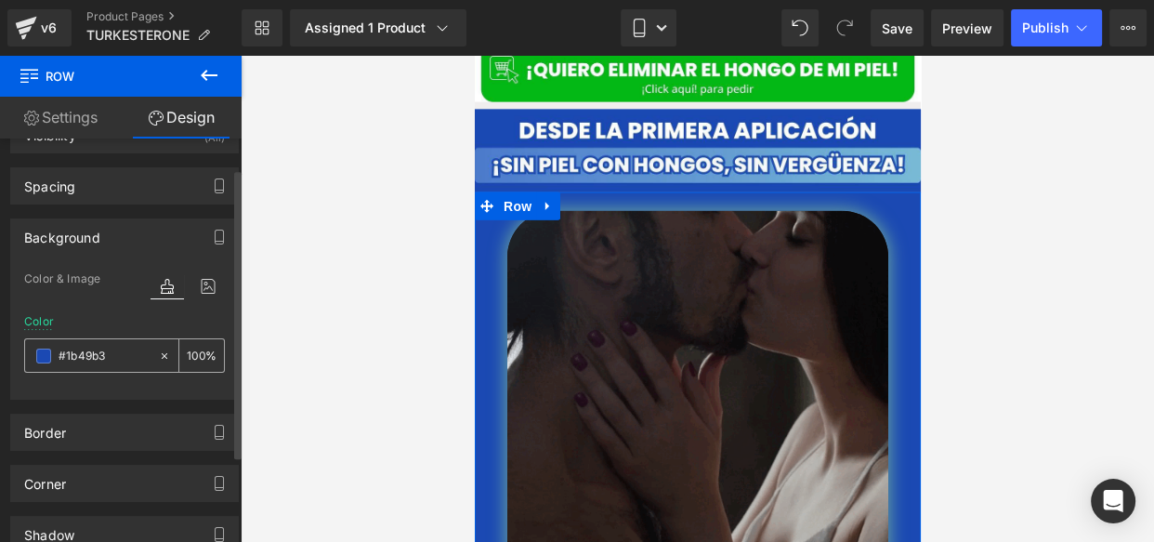
click at [32, 366] on div "#1b49b3" at bounding box center [91, 355] width 133 height 33
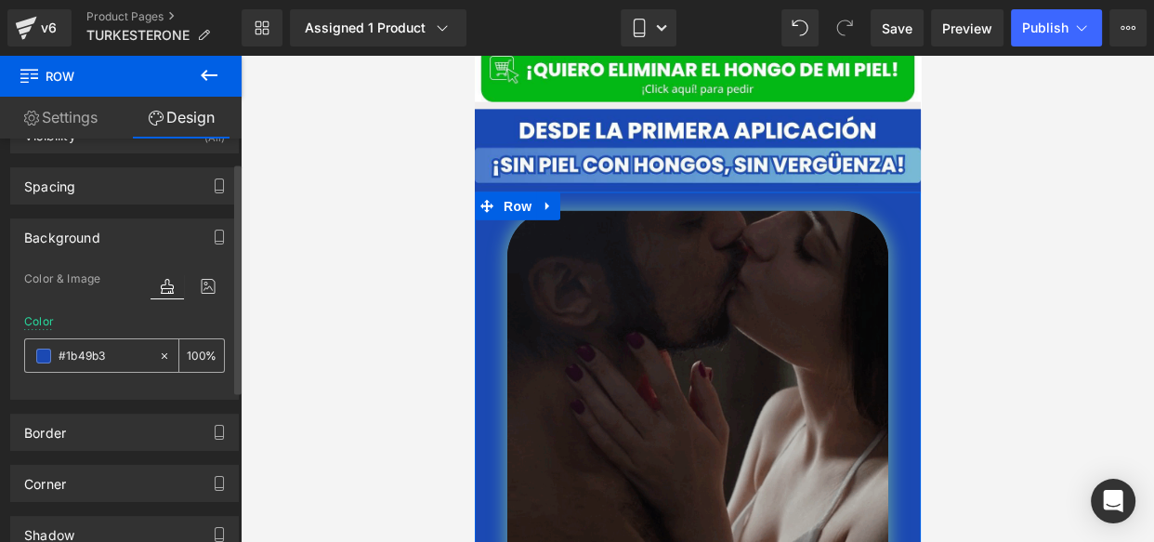
click at [40, 349] on span at bounding box center [43, 355] width 15 height 15
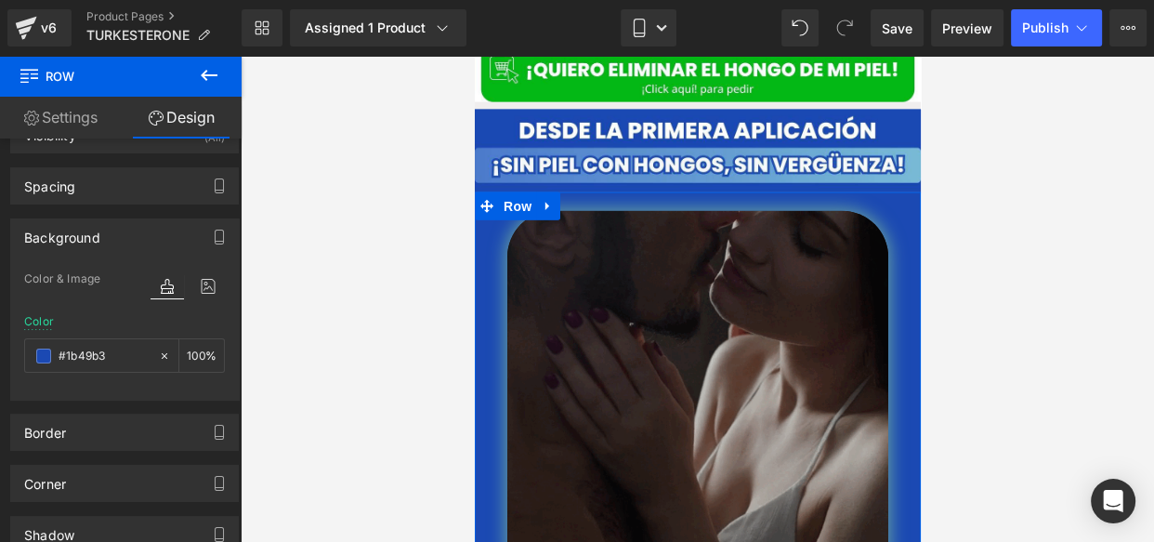
click at [336, 247] on div at bounding box center [697, 299] width 913 height 486
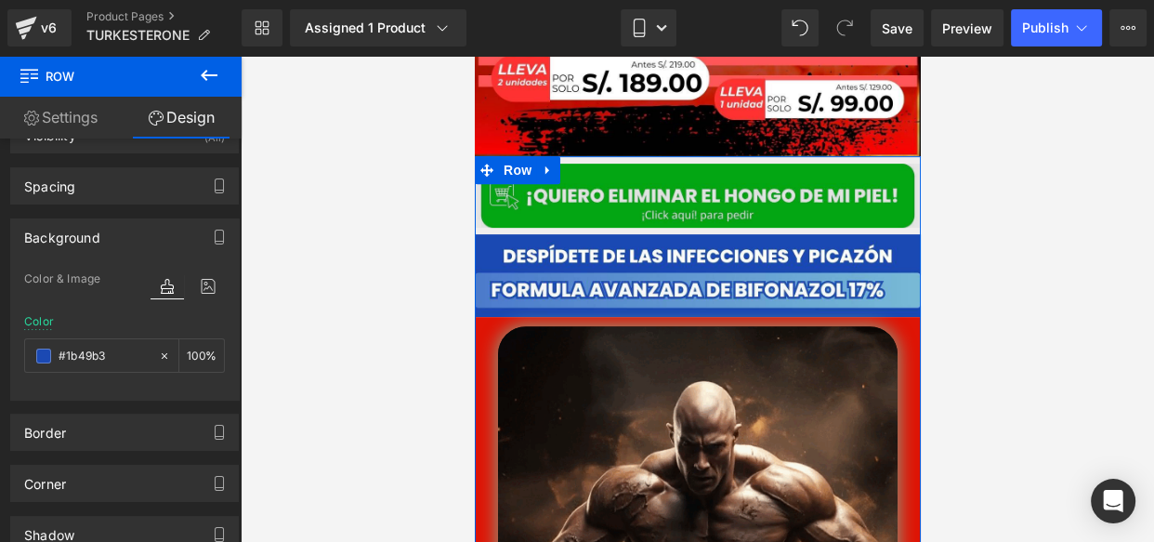
scroll to position [689, 0]
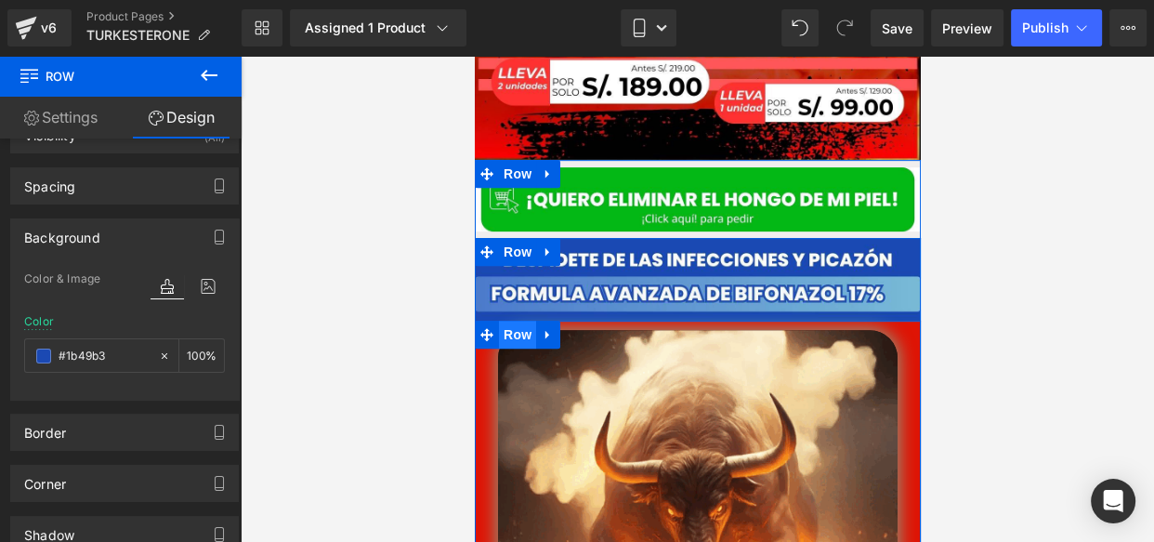
click at [510, 321] on span "Row" at bounding box center [516, 335] width 37 height 28
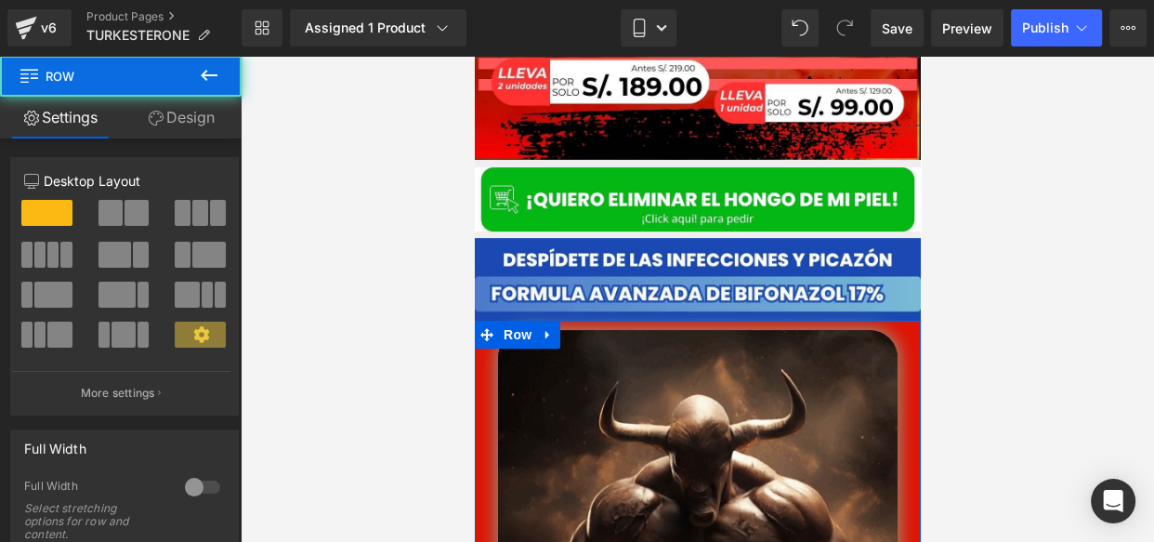
click at [192, 126] on link "Design" at bounding box center [181, 118] width 121 height 42
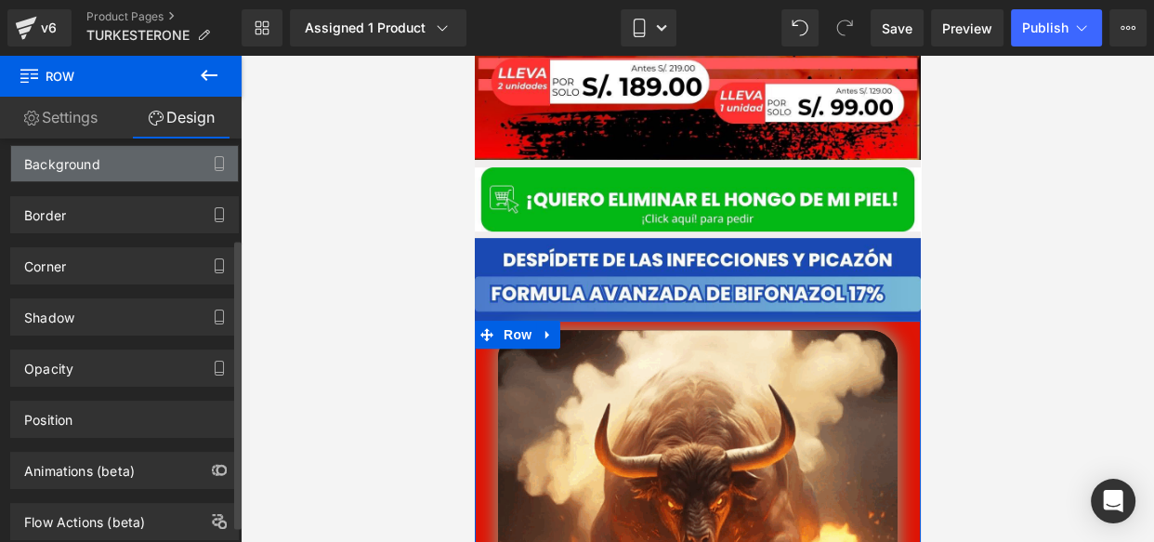
scroll to position [139, 0]
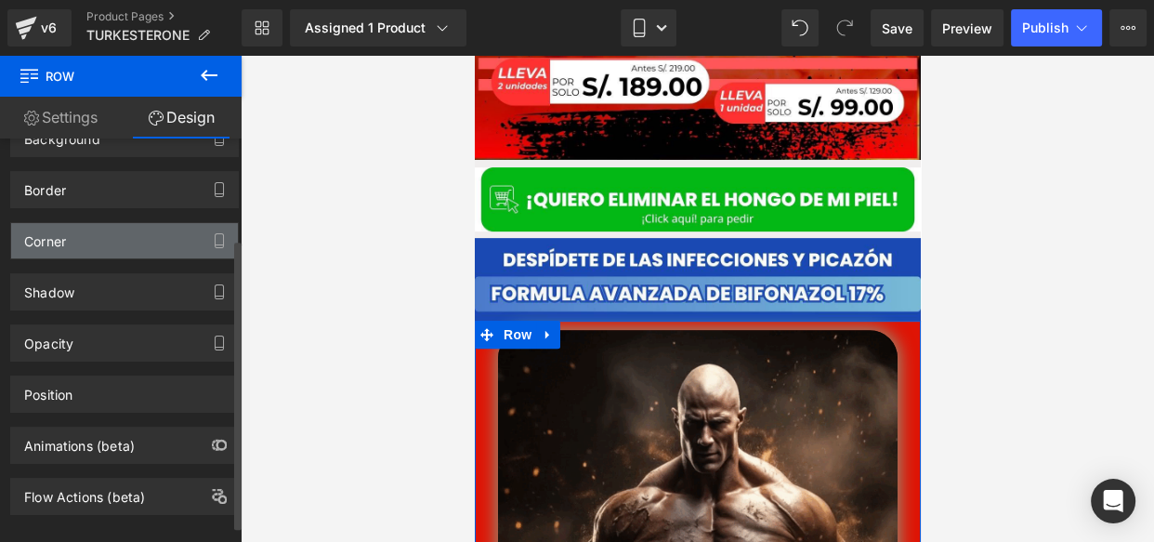
click at [110, 229] on div "Corner" at bounding box center [124, 240] width 227 height 35
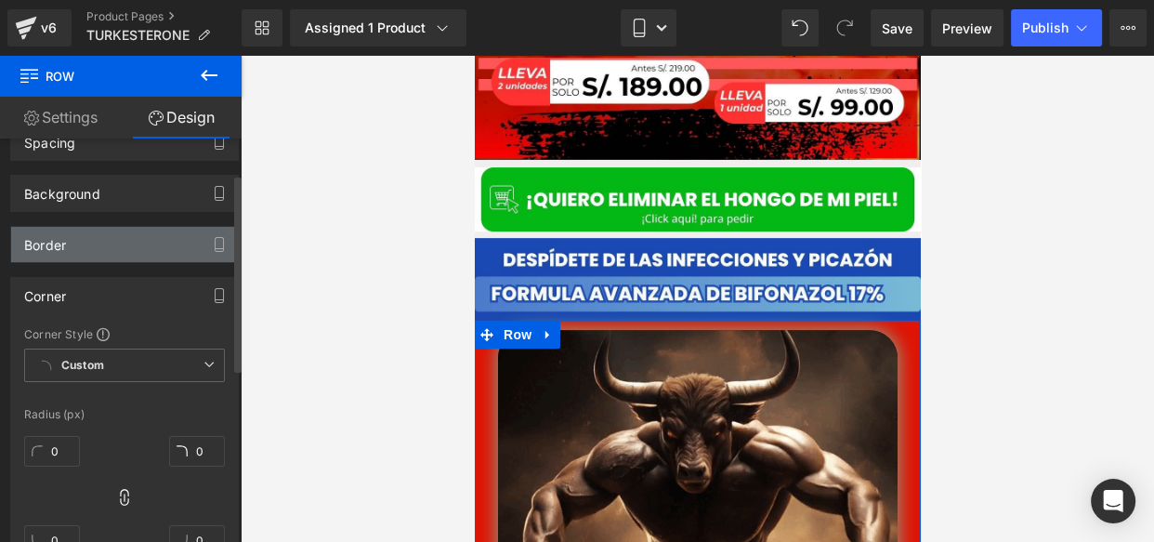
scroll to position [65, 0]
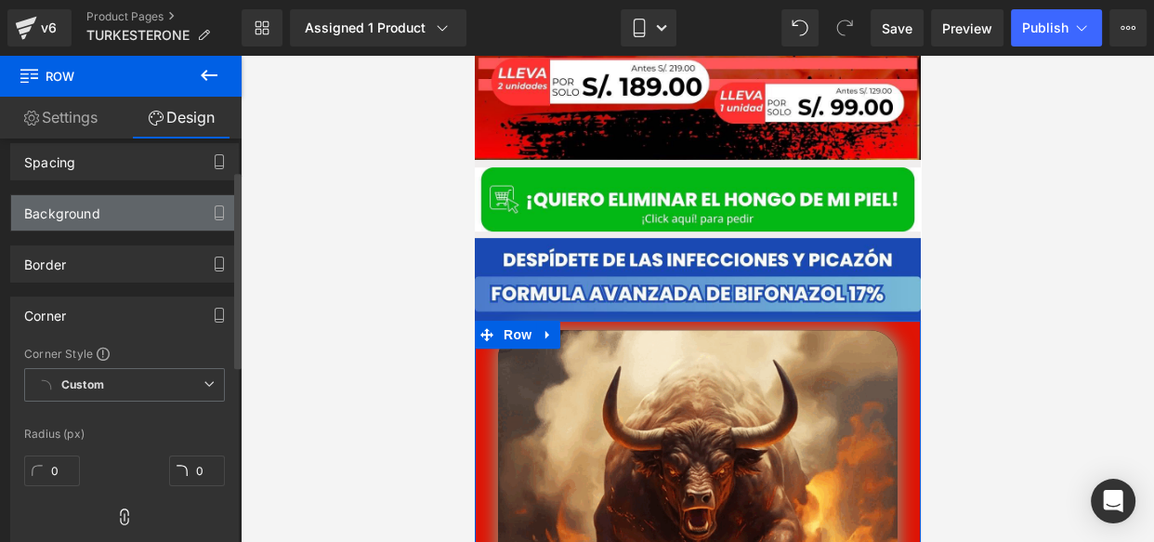
click at [86, 214] on div "Background" at bounding box center [62, 208] width 76 height 26
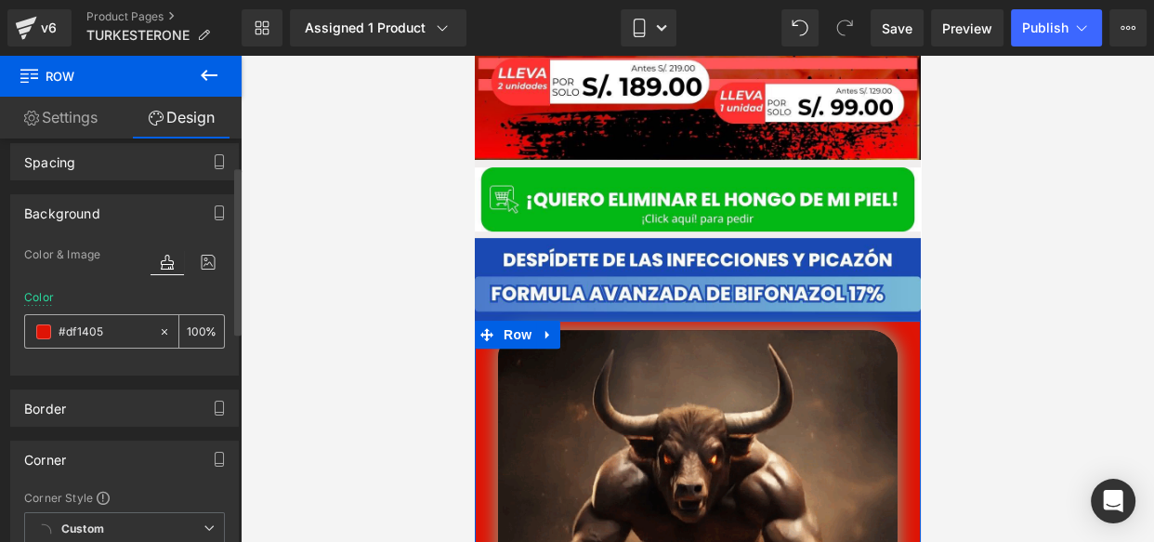
click at [70, 334] on input "#df1405" at bounding box center [104, 331] width 91 height 20
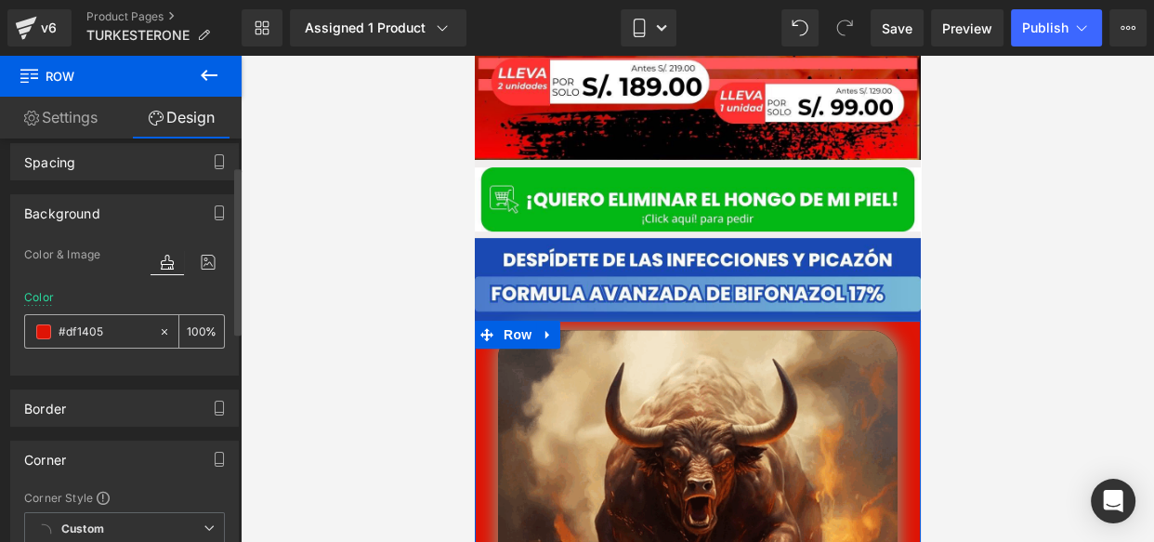
click at [70, 334] on input "#df1405" at bounding box center [104, 331] width 91 height 20
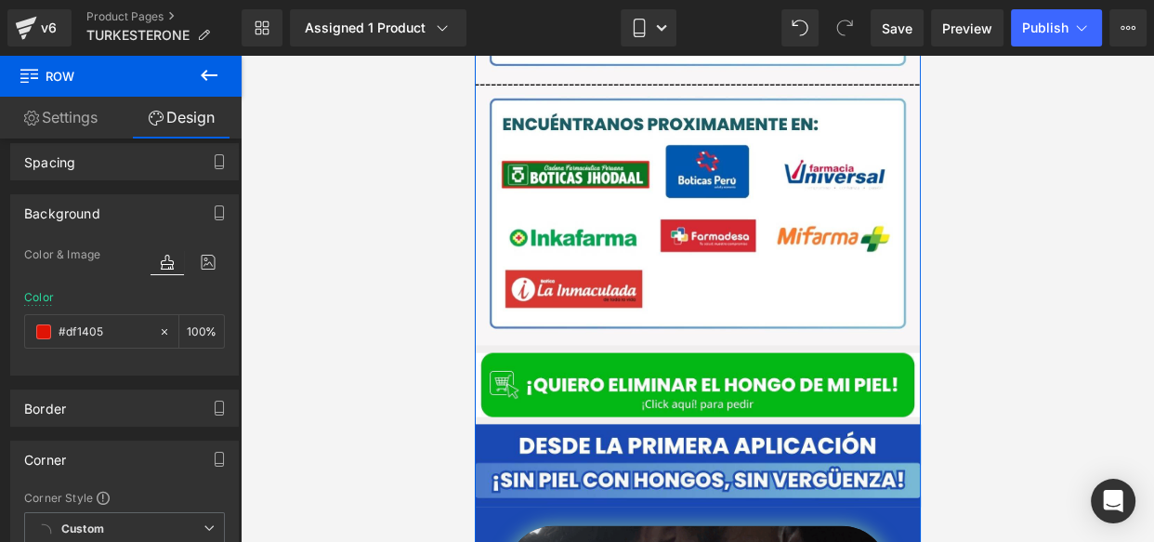
scroll to position [3548, 0]
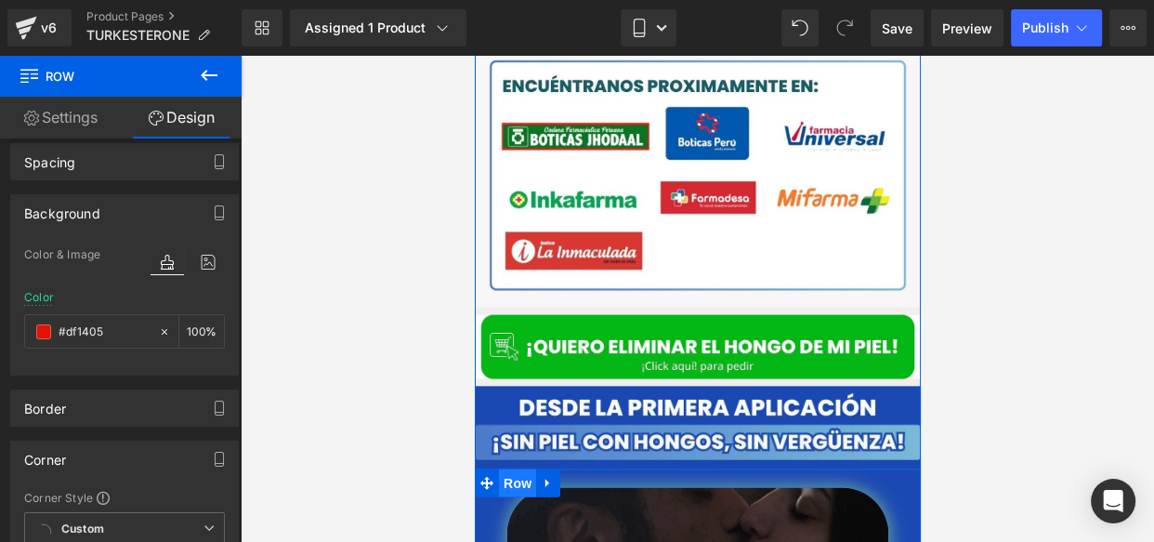
click at [500, 469] on span "Row" at bounding box center [516, 483] width 37 height 28
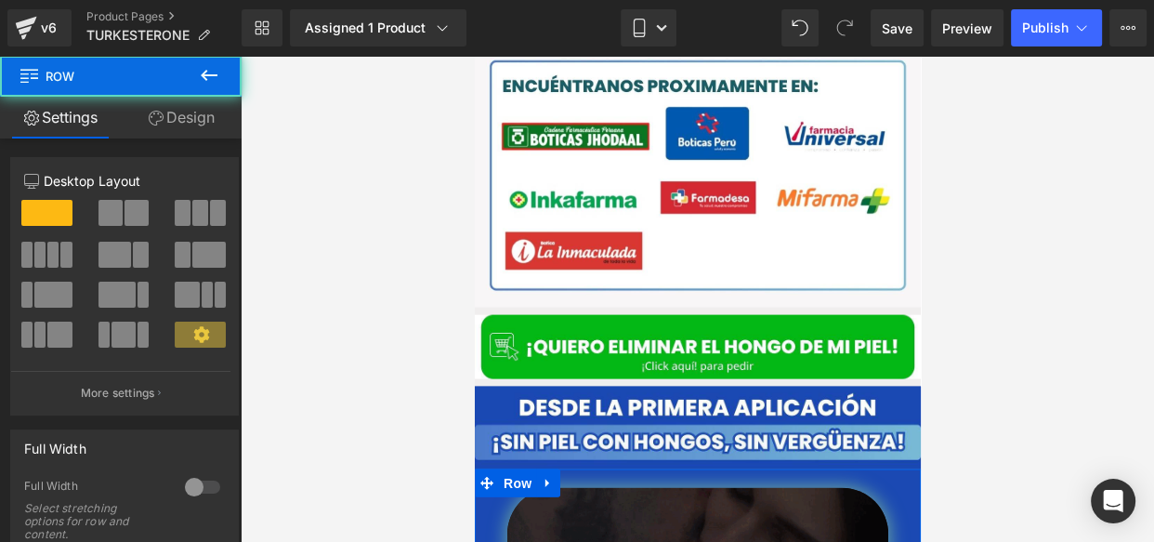
click at [177, 121] on link "Design" at bounding box center [181, 118] width 121 height 42
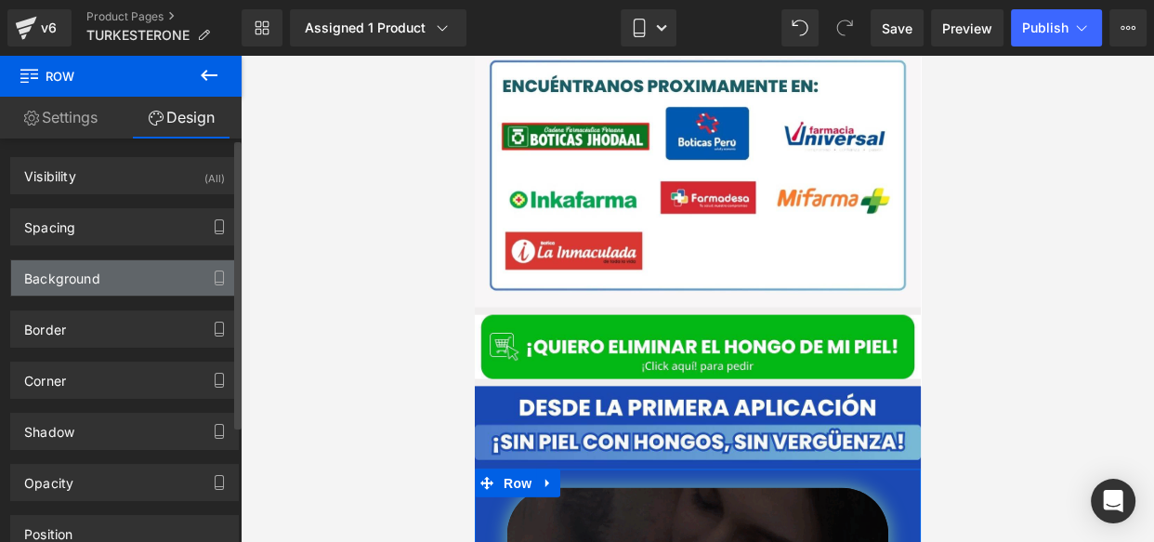
type input "#1b49b3"
type input "100"
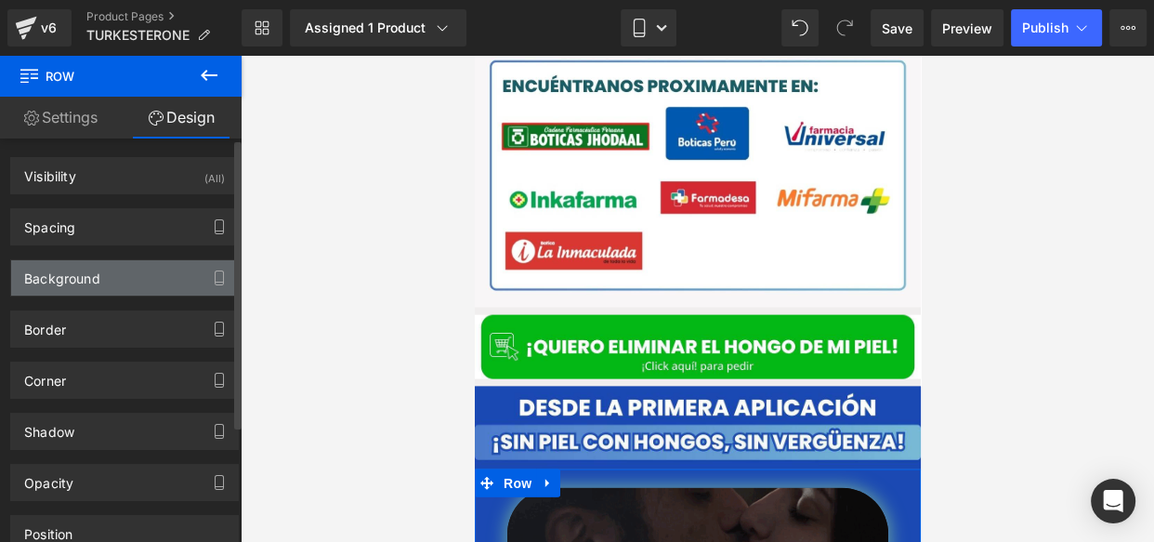
click at [116, 274] on div "Background" at bounding box center [124, 277] width 227 height 35
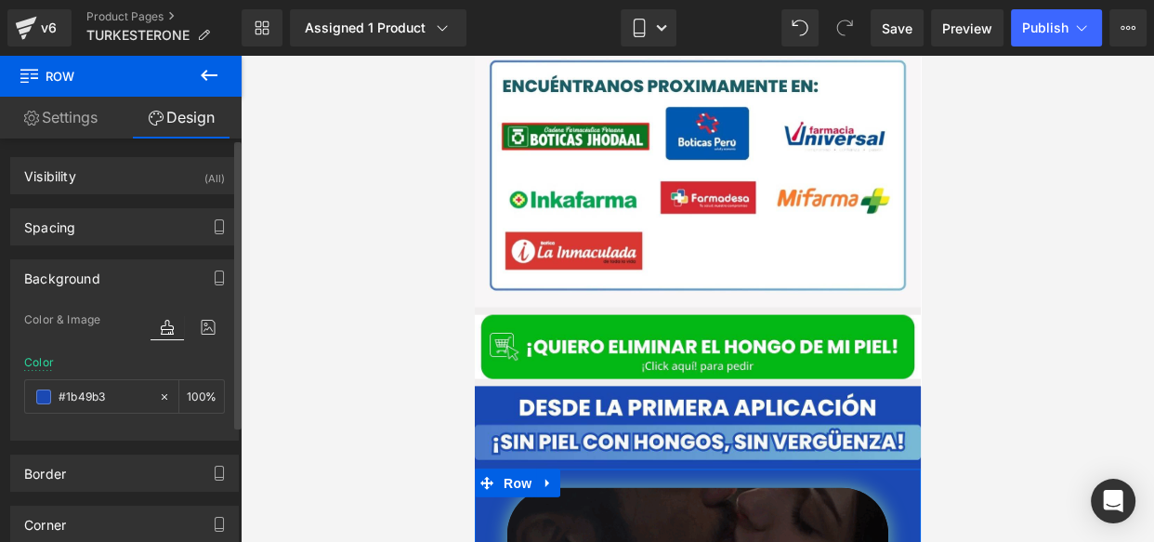
click at [98, 376] on div "Color #1b49b3 100 %" at bounding box center [124, 395] width 201 height 79
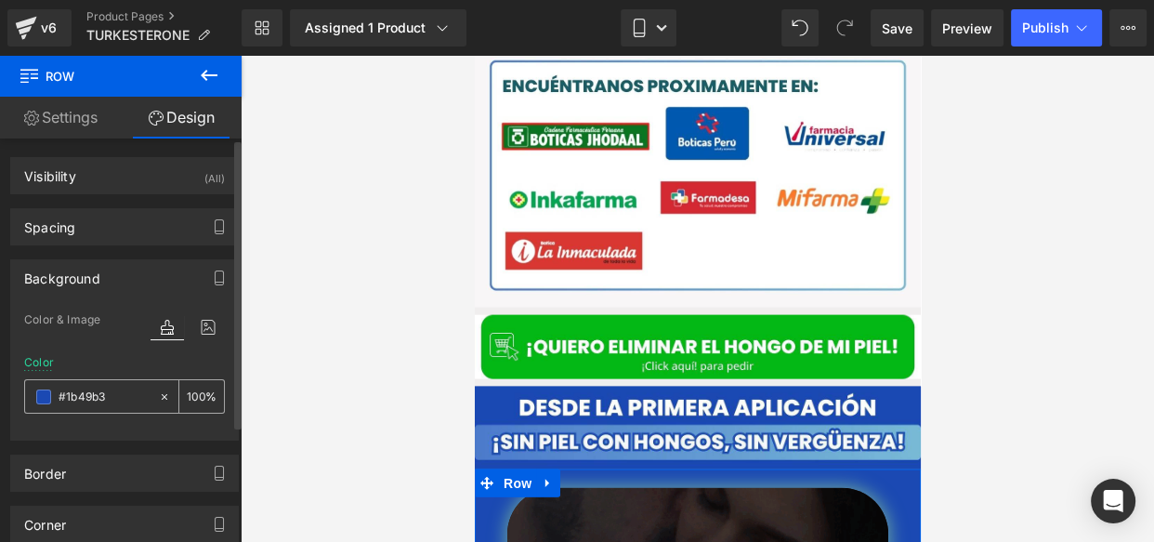
click at [85, 397] on input "#1b49b3" at bounding box center [104, 397] width 91 height 20
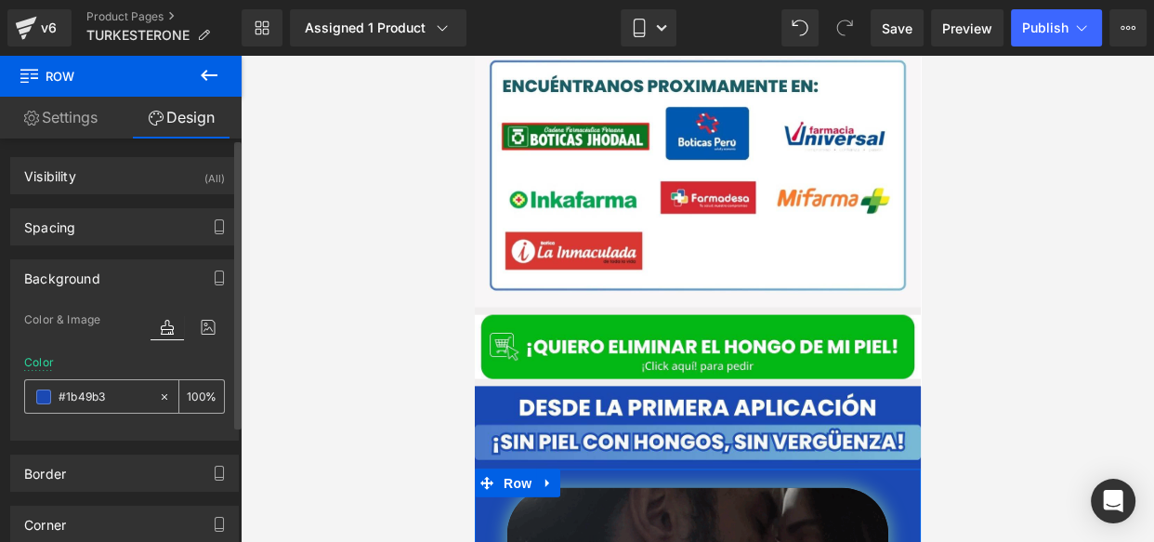
click at [85, 397] on input "#1b49b3" at bounding box center [104, 397] width 91 height 20
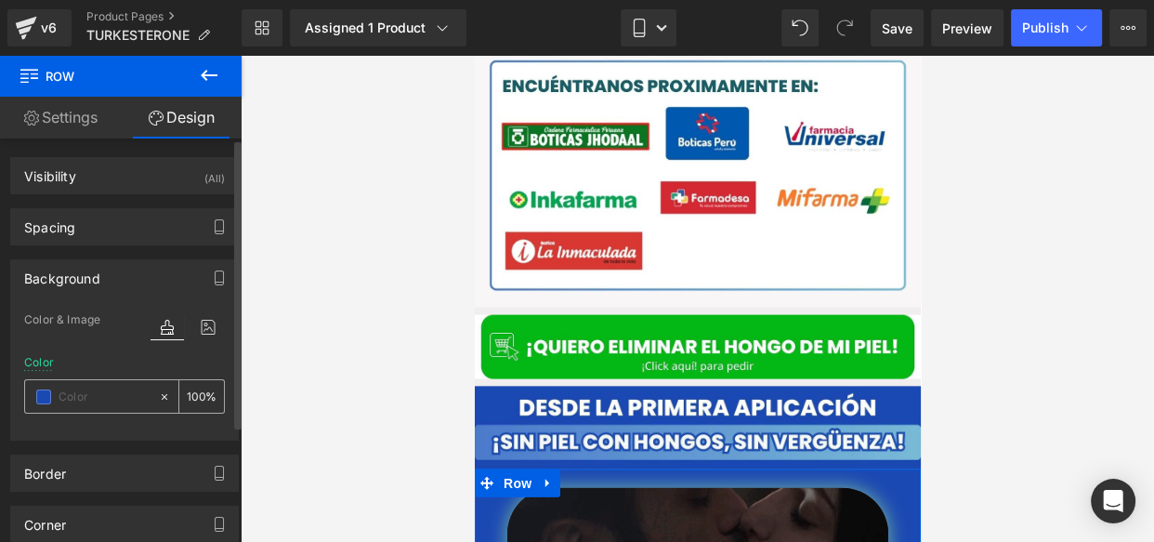
paste input "#df1405"
type input "#df1405"
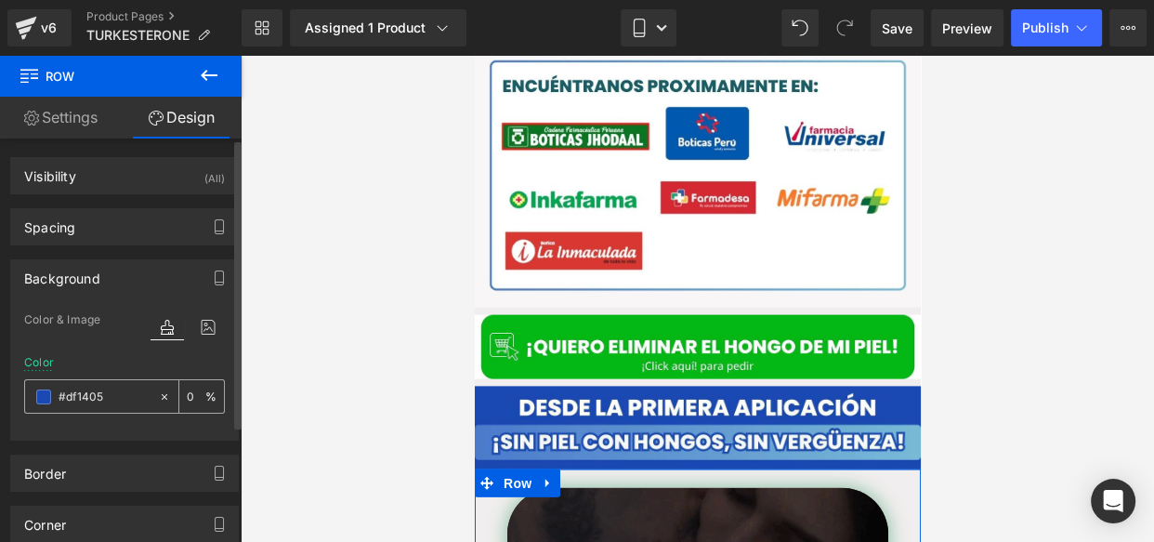
type input "100"
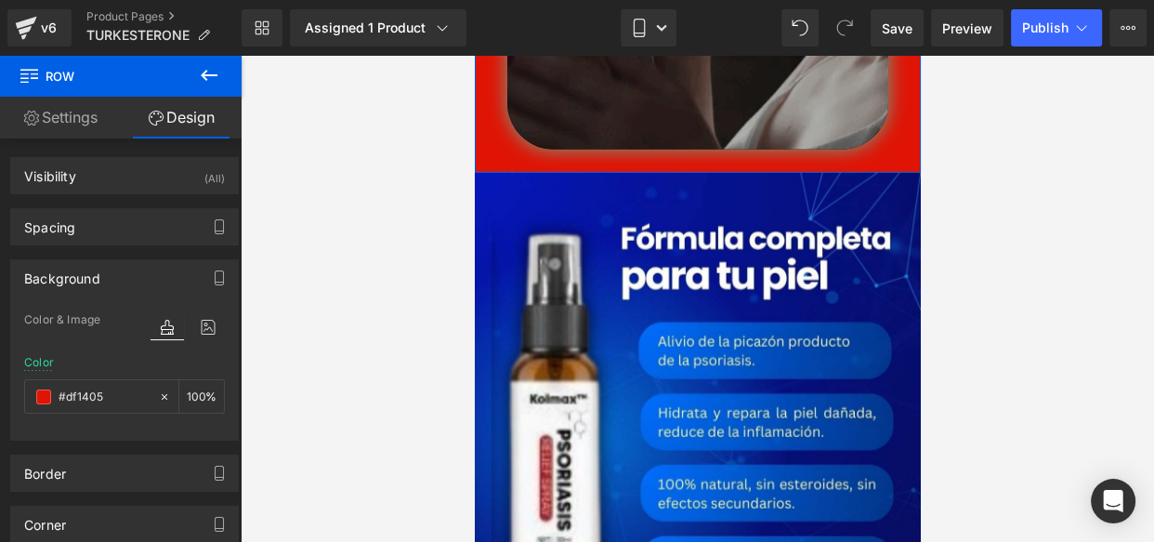
scroll to position [4268, 0]
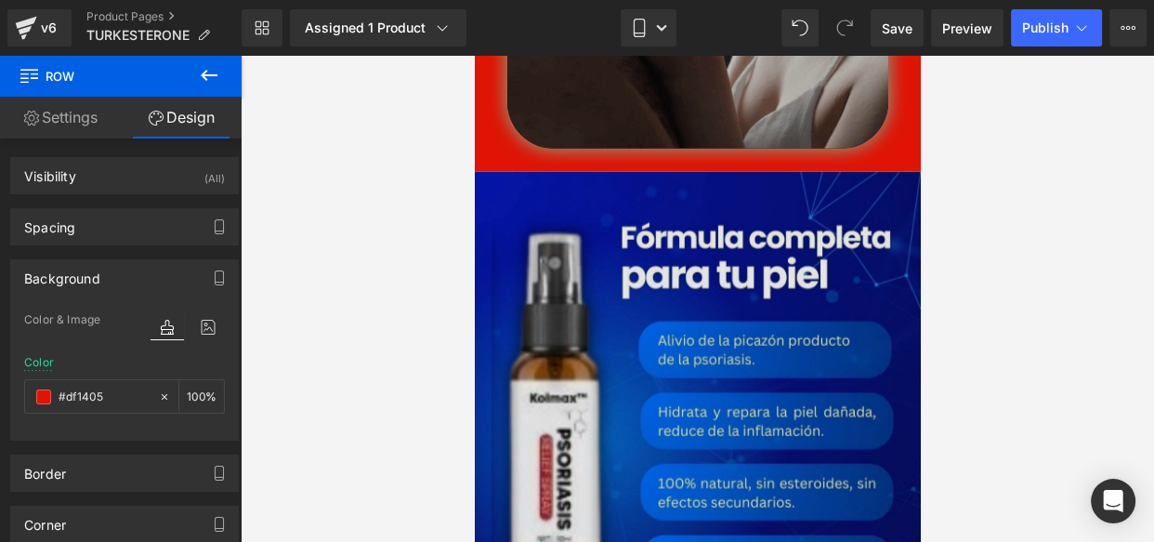
click at [606, 292] on img at bounding box center [697, 534] width 446 height 724
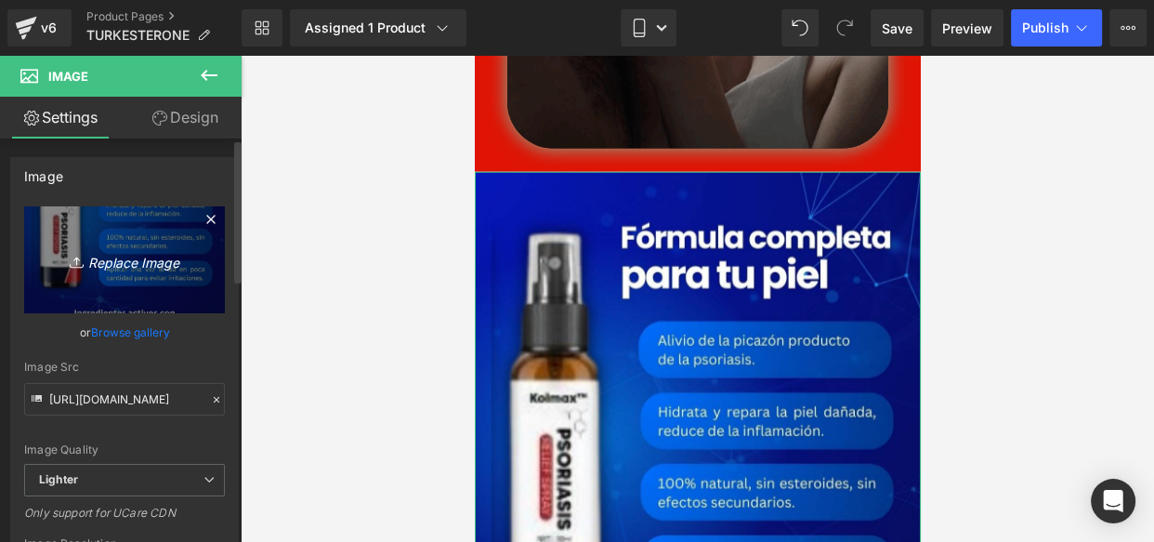
click at [138, 256] on icon "Replace Image" at bounding box center [124, 259] width 149 height 23
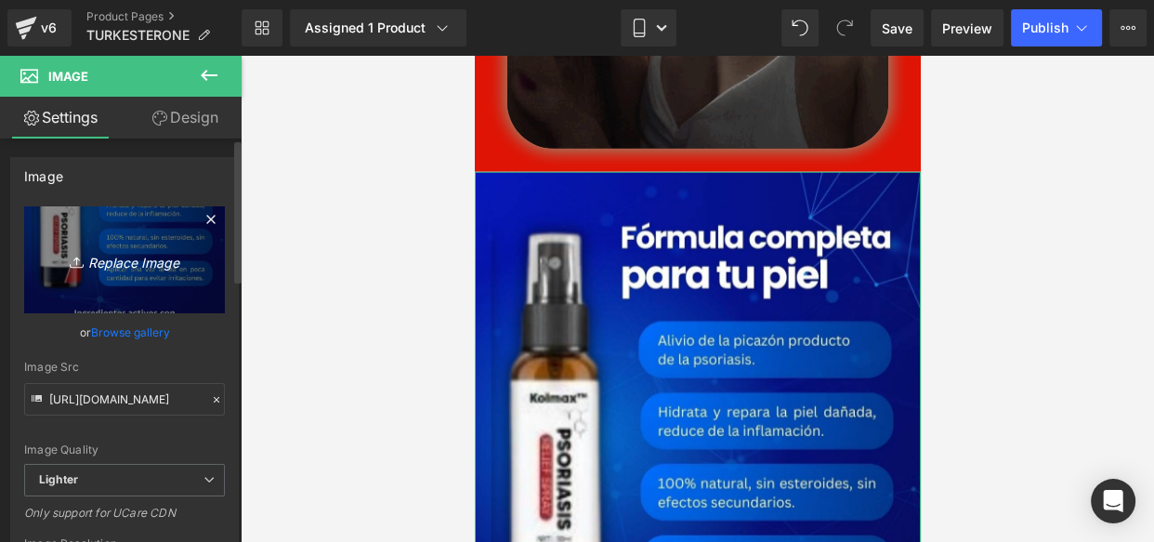
type input "C:\fakepath\3...jpg"
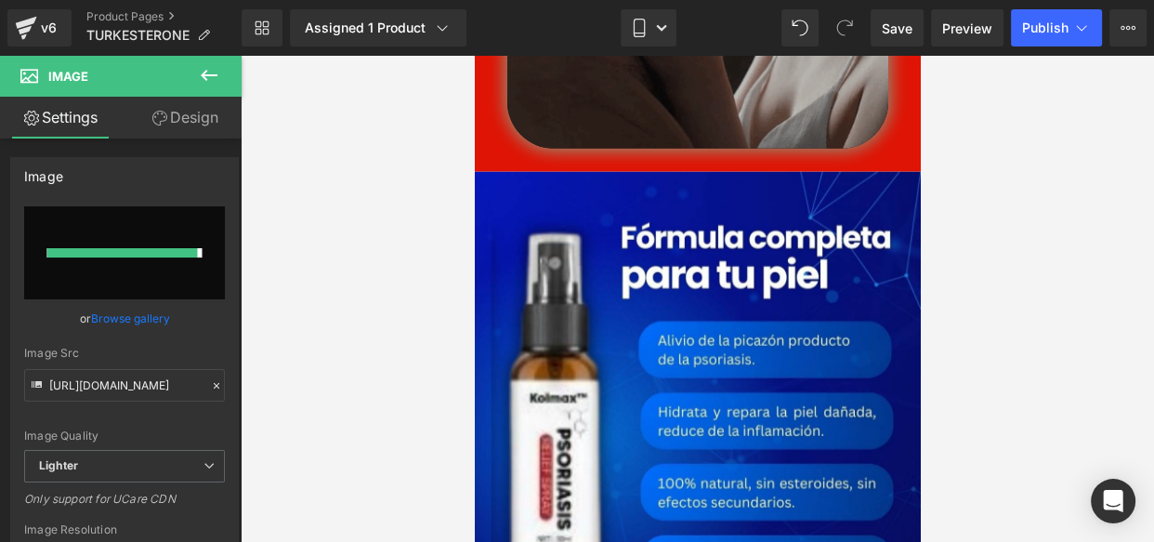
type input "[URL][DOMAIN_NAME]"
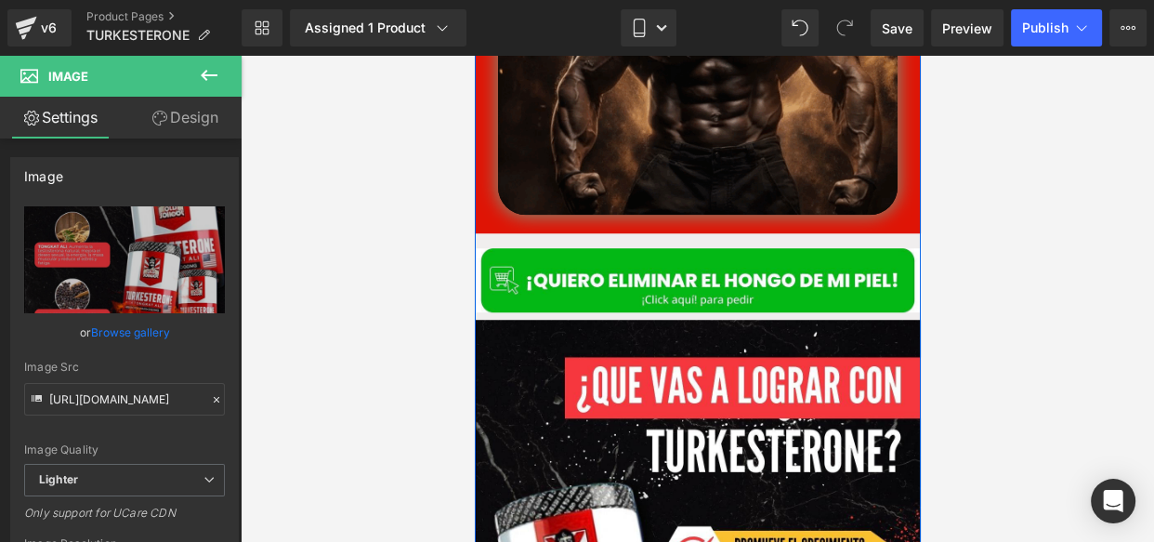
scroll to position [1257, 0]
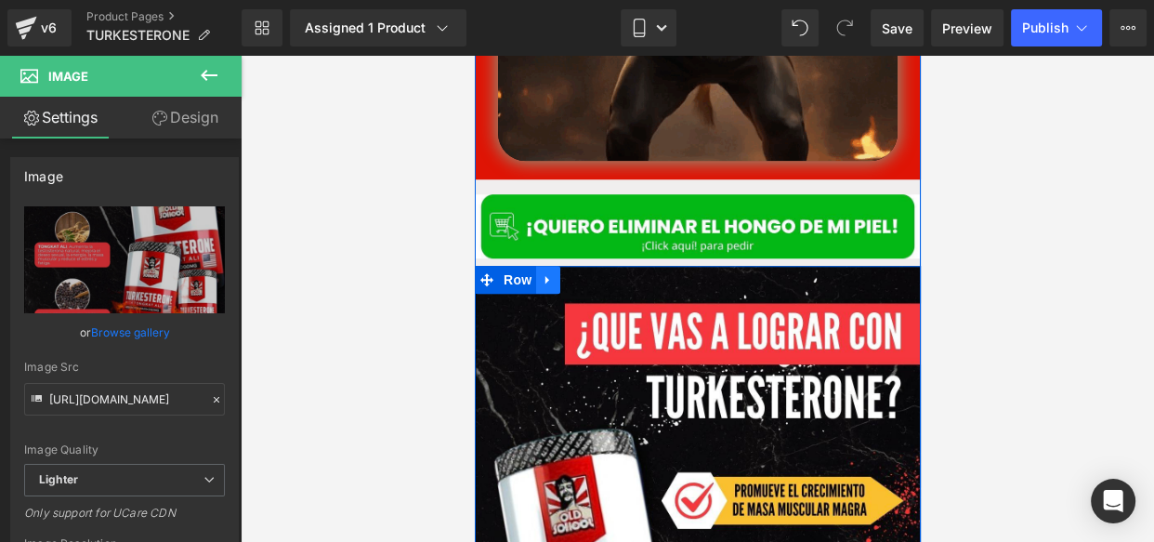
click at [541, 272] on icon at bounding box center [547, 279] width 13 height 14
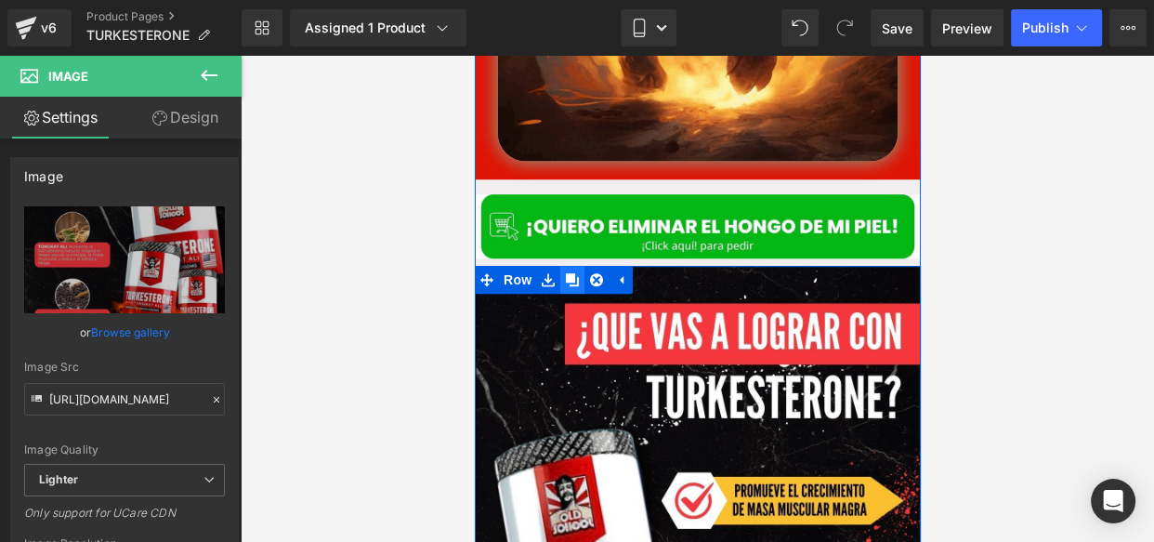
click at [571, 269] on link at bounding box center [571, 280] width 24 height 28
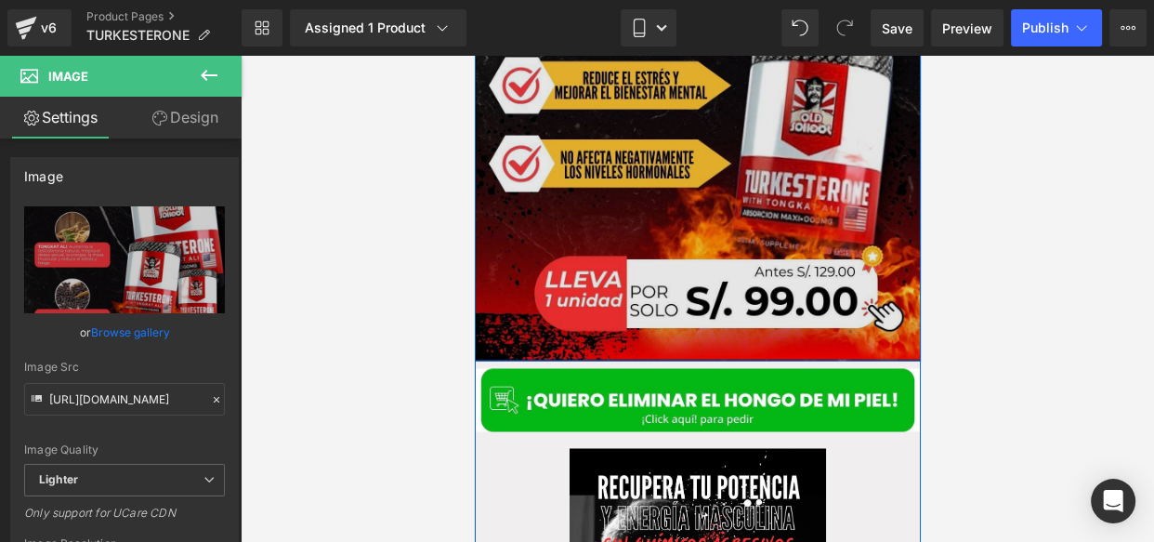
scroll to position [2767, 0]
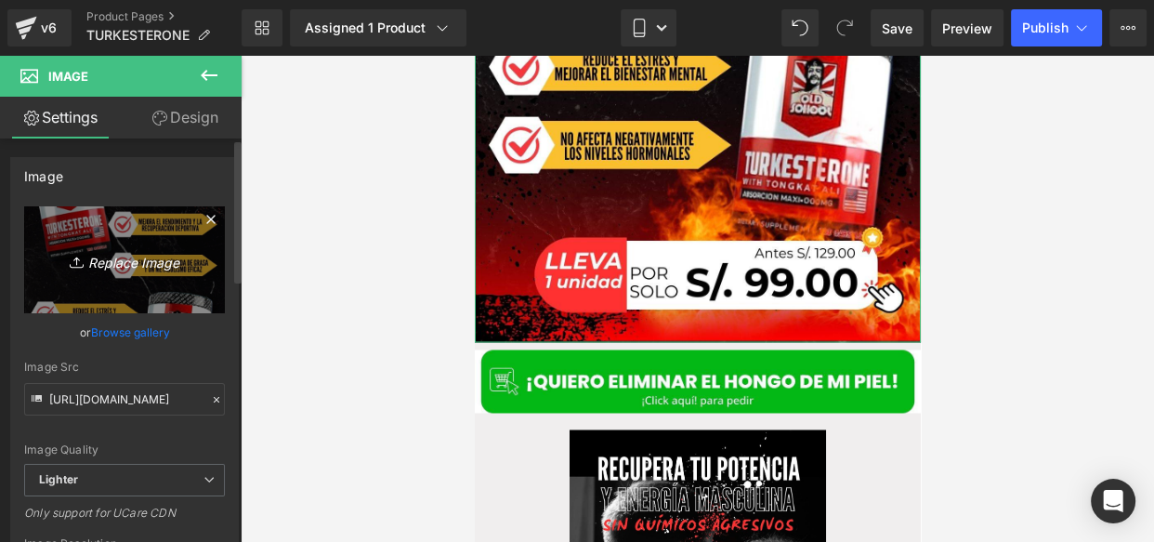
click at [102, 256] on icon "Replace Image" at bounding box center [124, 259] width 149 height 23
type input "C:\fakepath\4...jpg"
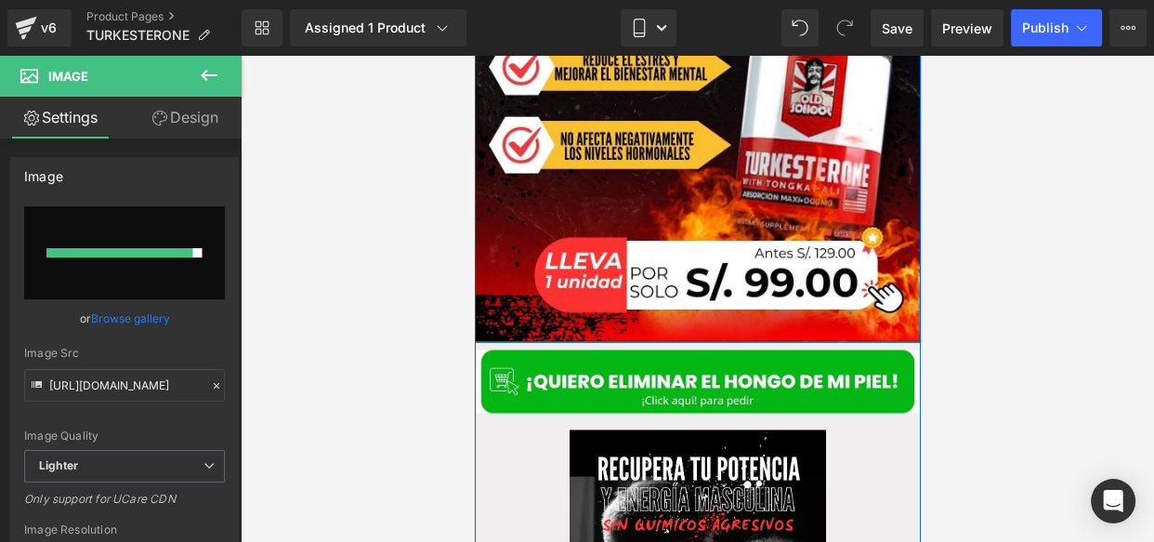
type input "[URL][DOMAIN_NAME]"
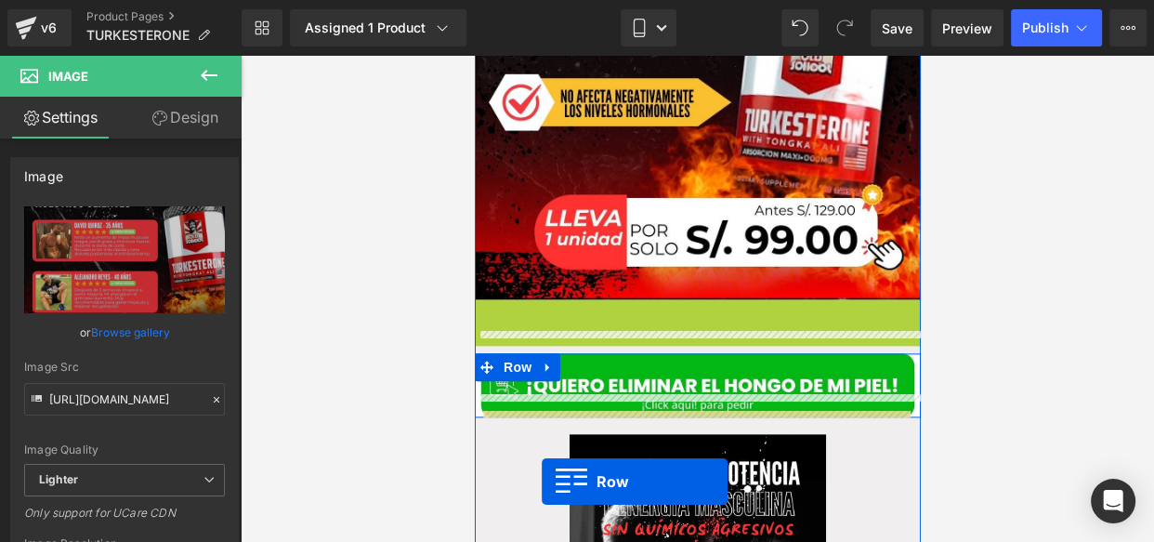
scroll to position [2072, 0]
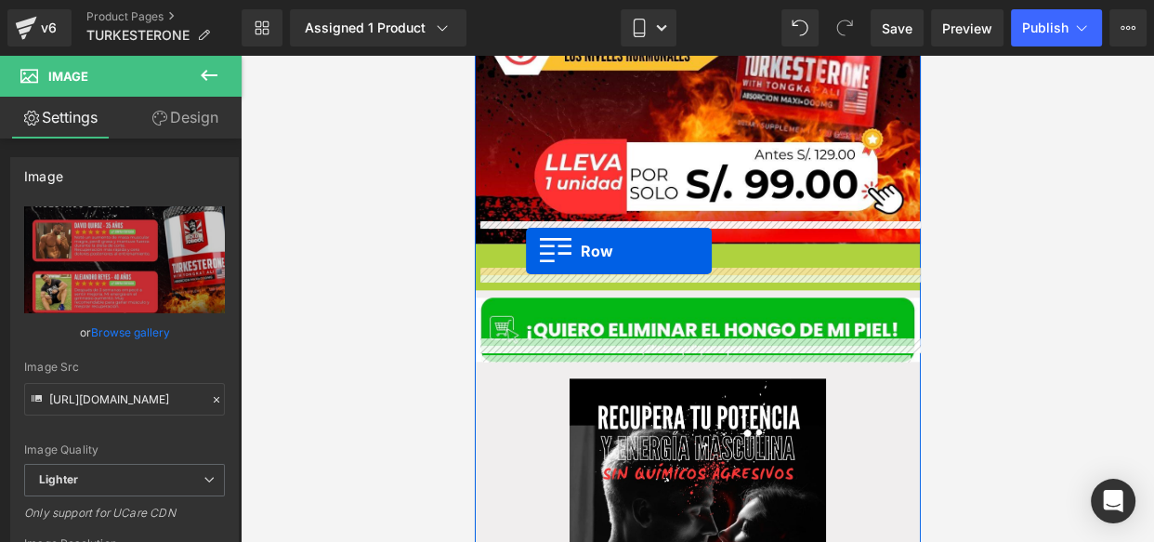
drag, startPoint x: 517, startPoint y: 276, endPoint x: 526, endPoint y: 251, distance: 26.8
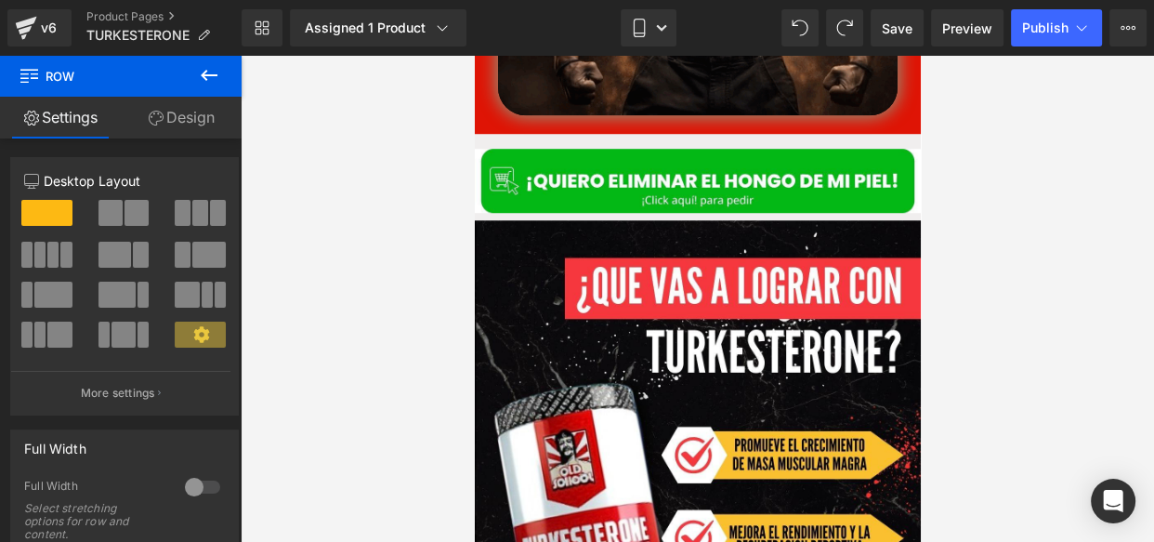
scroll to position [1310, 0]
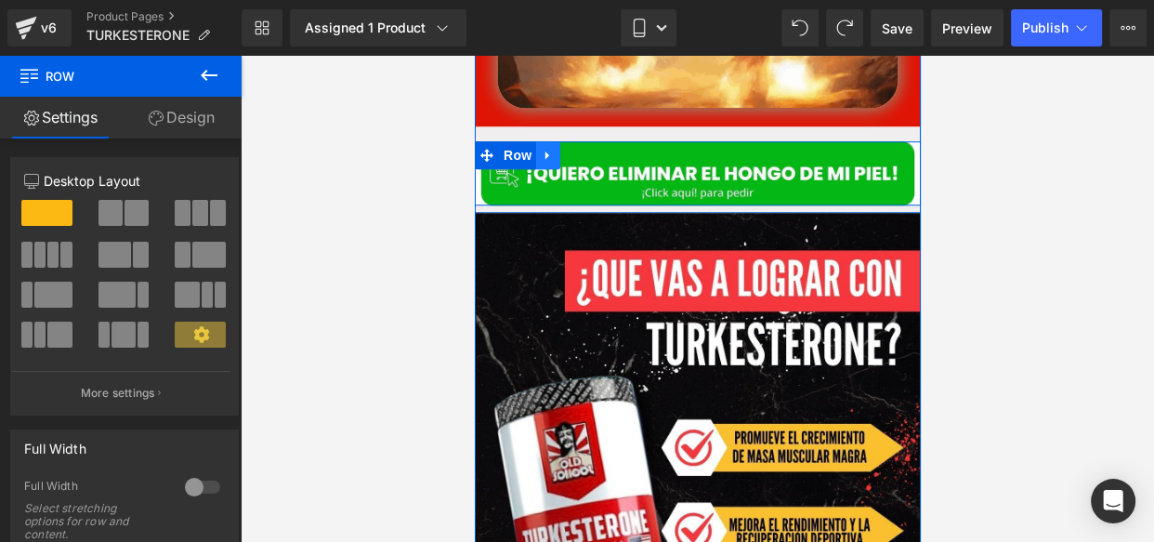
click at [544, 151] on icon at bounding box center [546, 155] width 4 height 8
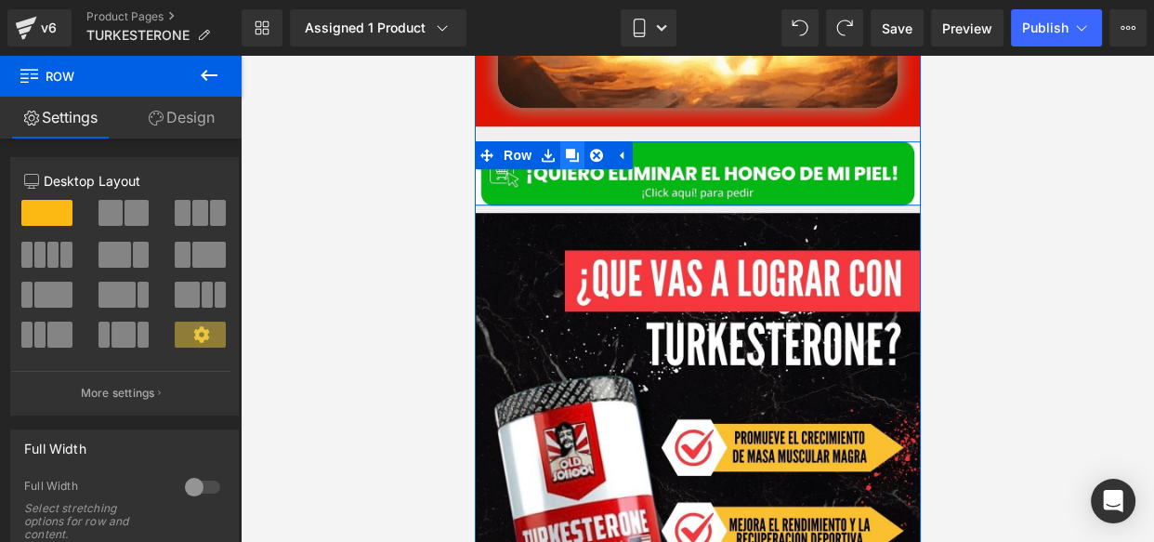
click at [568, 149] on icon at bounding box center [571, 156] width 13 height 14
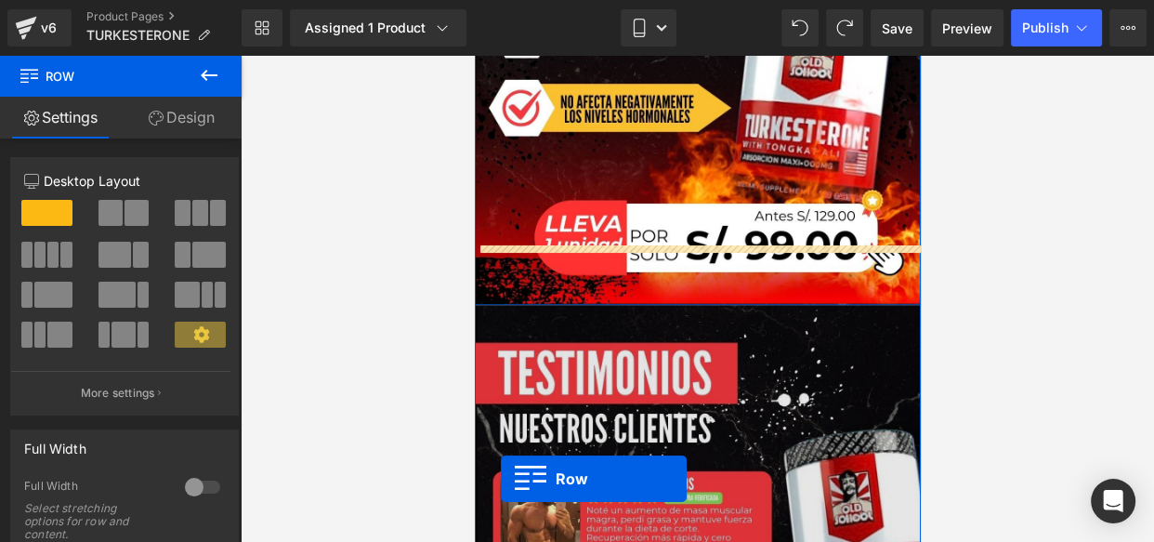
scroll to position [2184, 0]
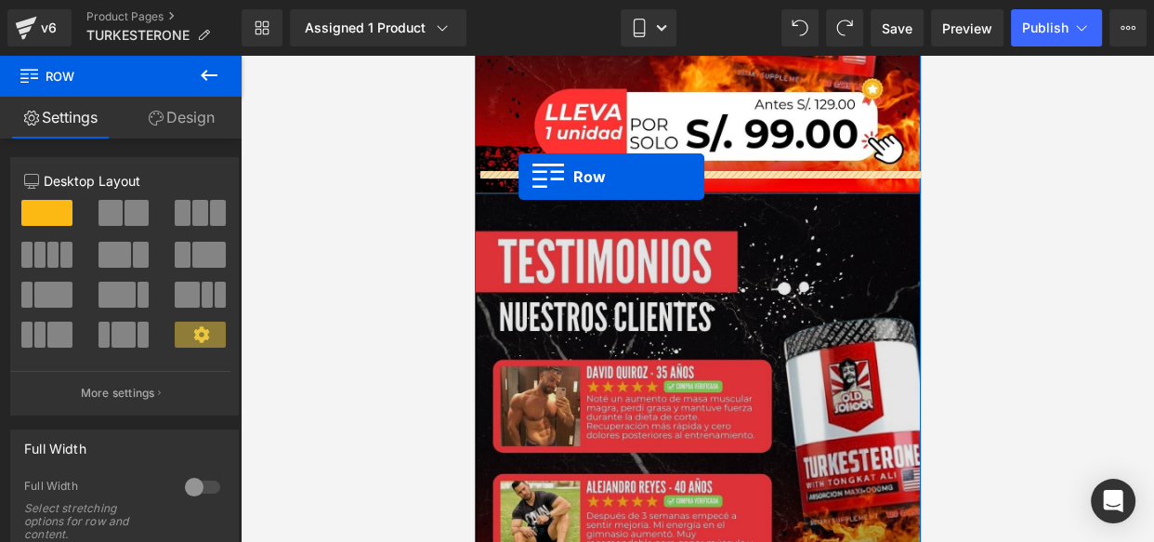
drag, startPoint x: 489, startPoint y: 215, endPoint x: 518, endPoint y: 177, distance: 48.3
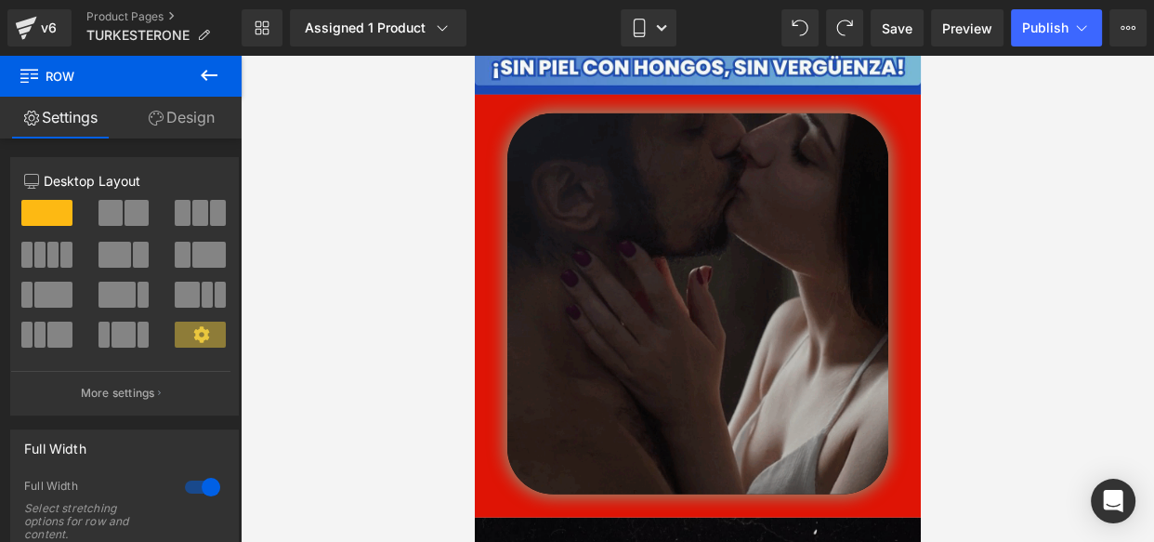
scroll to position [4428, 0]
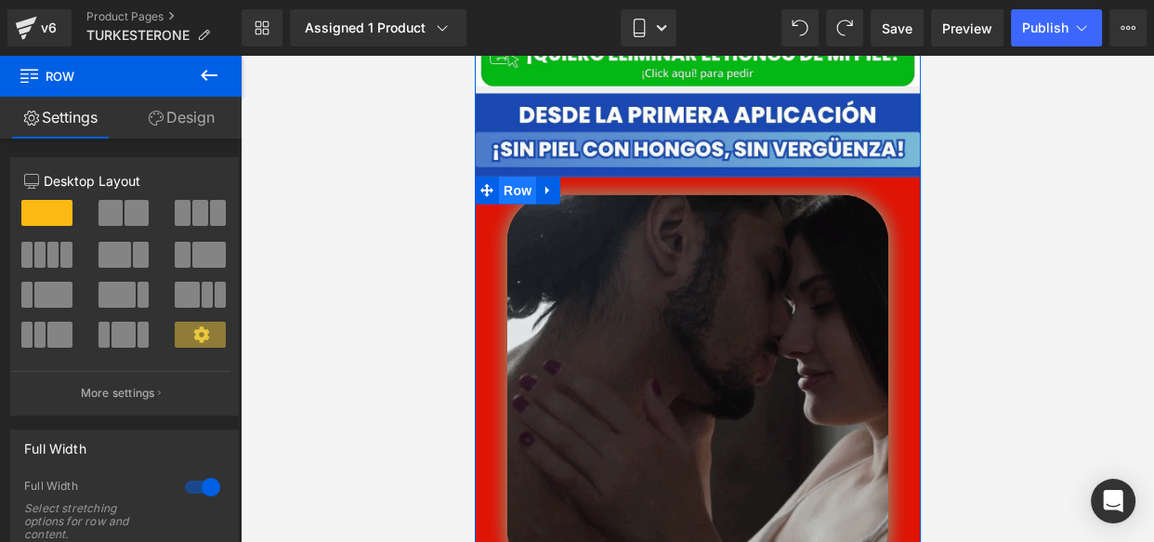
click at [500, 177] on span "Row" at bounding box center [516, 191] width 37 height 28
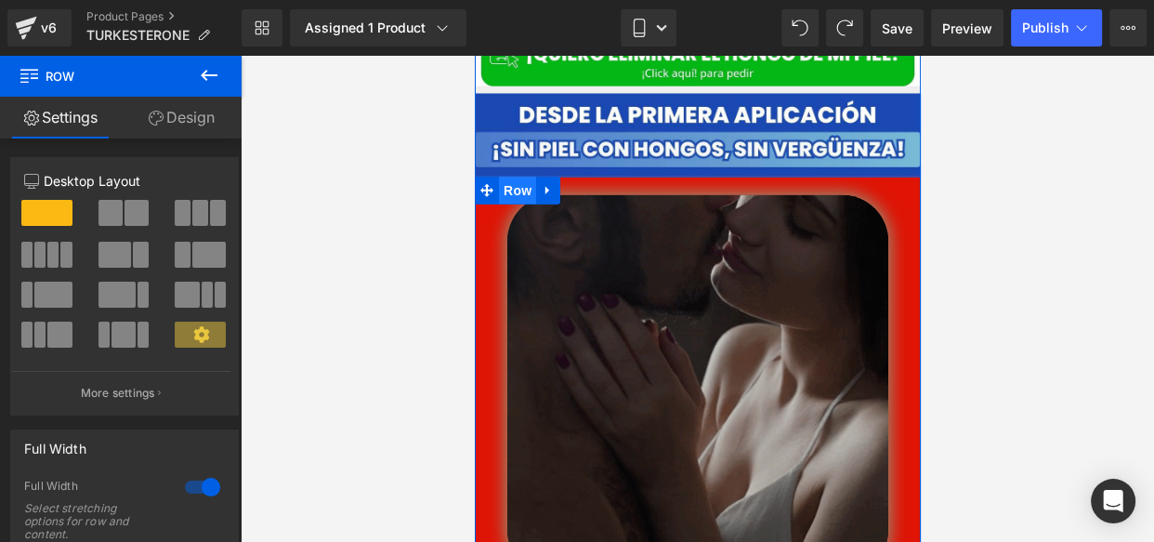
click at [500, 177] on span "Row" at bounding box center [516, 191] width 37 height 28
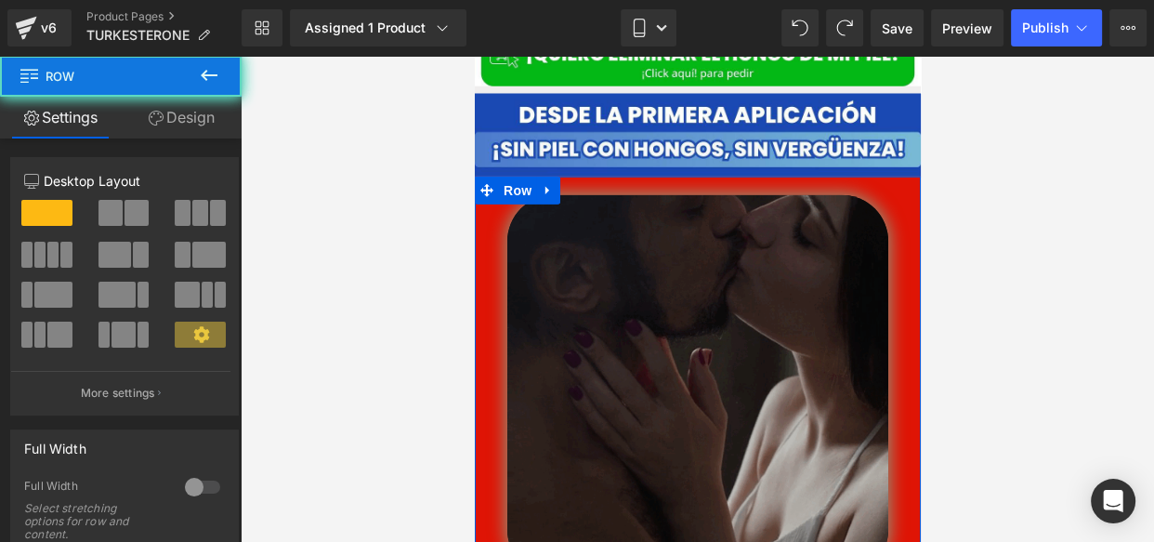
click at [178, 103] on link "Design" at bounding box center [181, 118] width 121 height 42
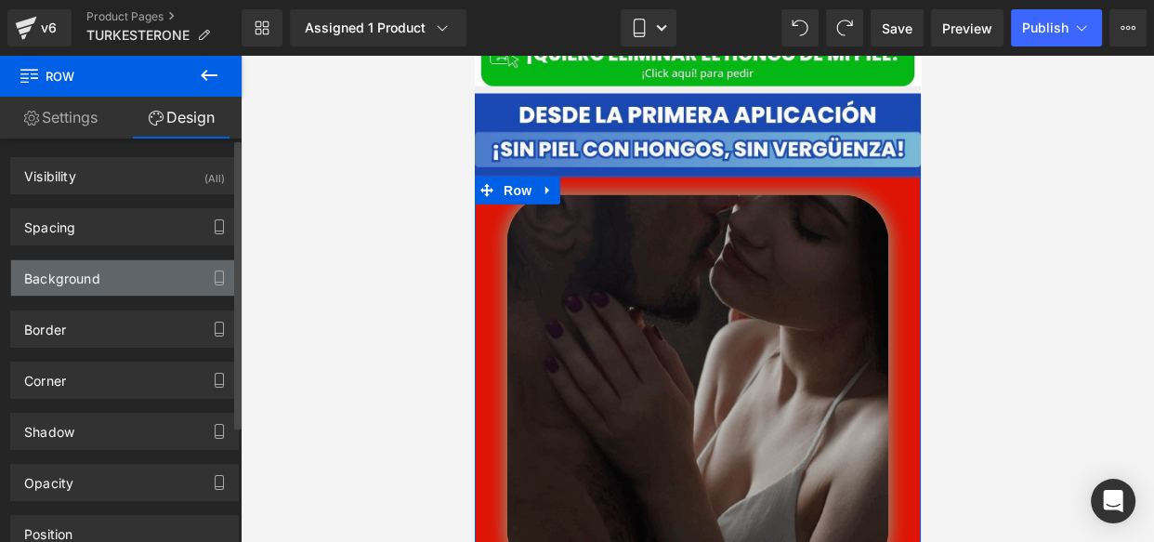
type input "#df1405"
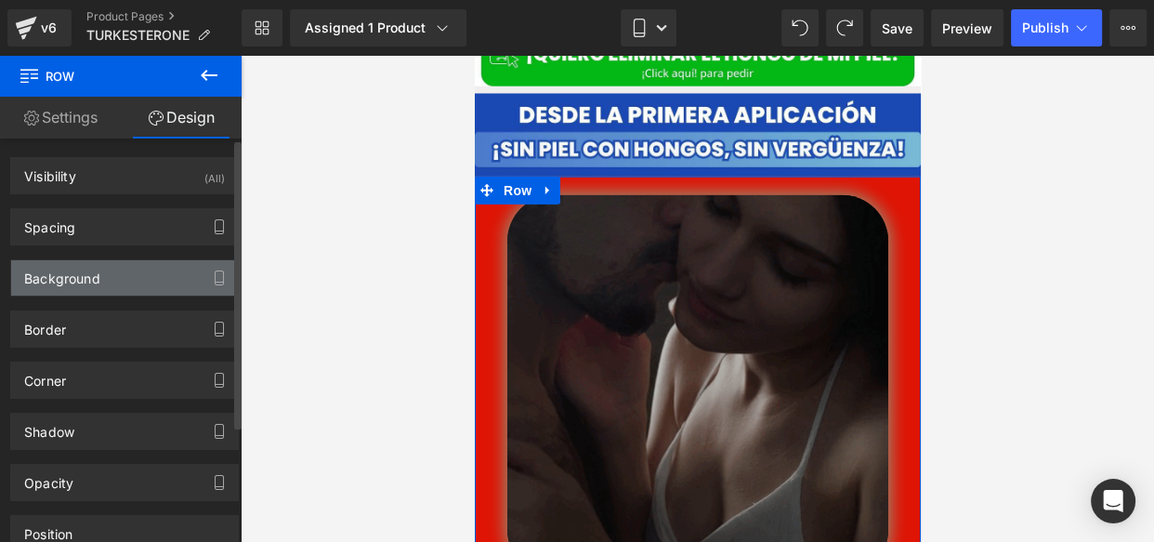
type input "100"
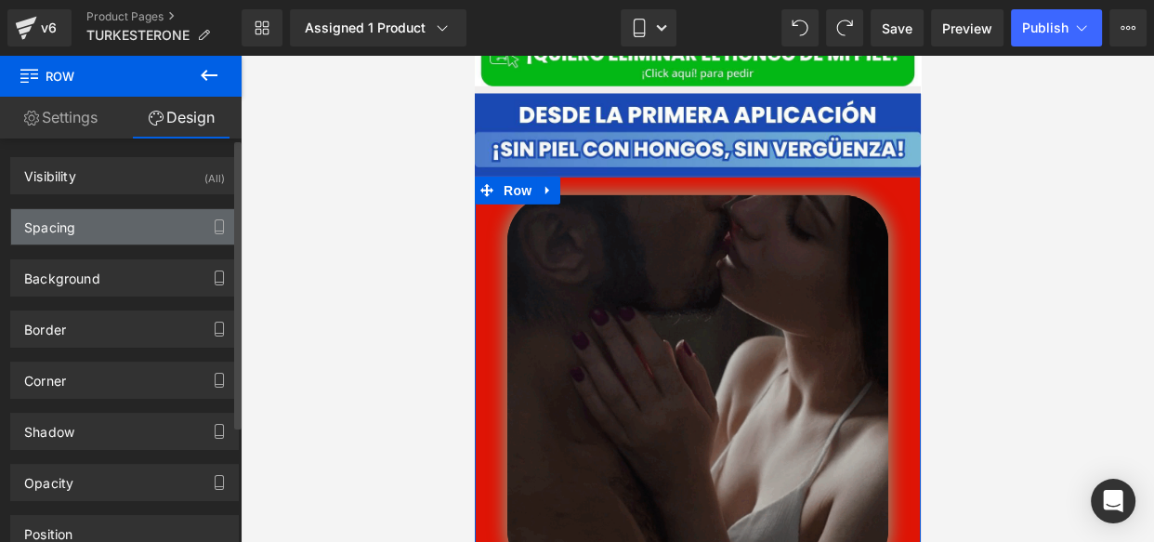
click at [102, 229] on div "Spacing" at bounding box center [124, 226] width 227 height 35
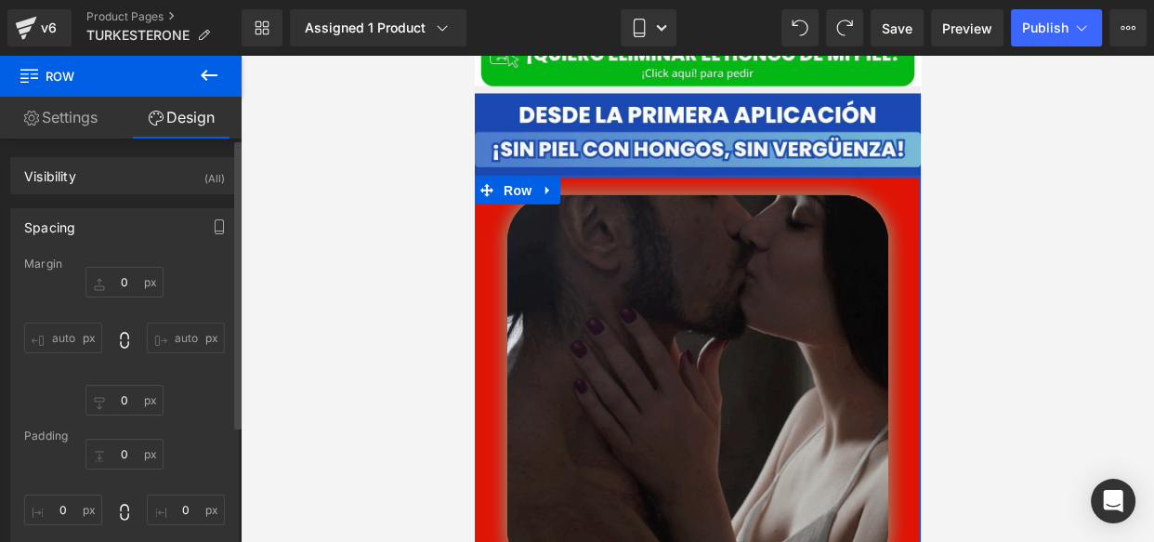
click at [92, 237] on div "Spacing" at bounding box center [124, 226] width 227 height 35
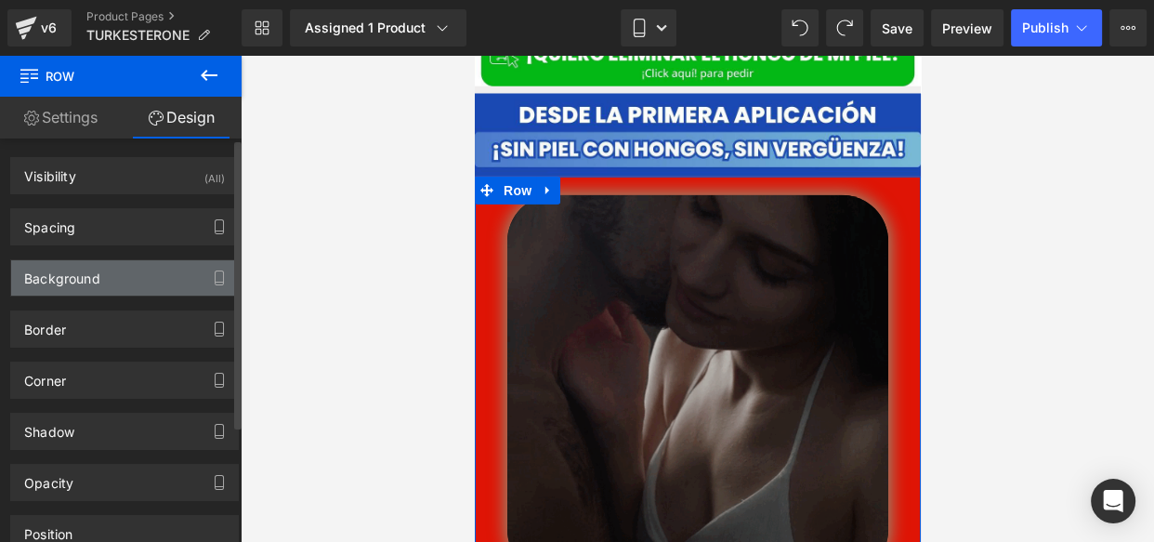
click at [81, 269] on div "Background" at bounding box center [62, 273] width 76 height 26
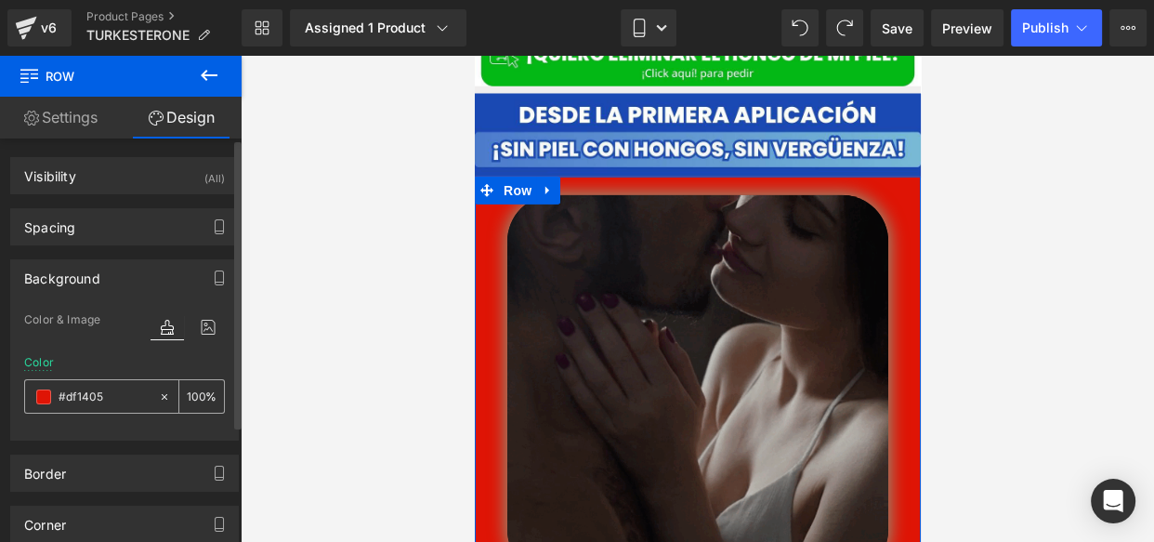
click at [44, 393] on span at bounding box center [43, 396] width 15 height 15
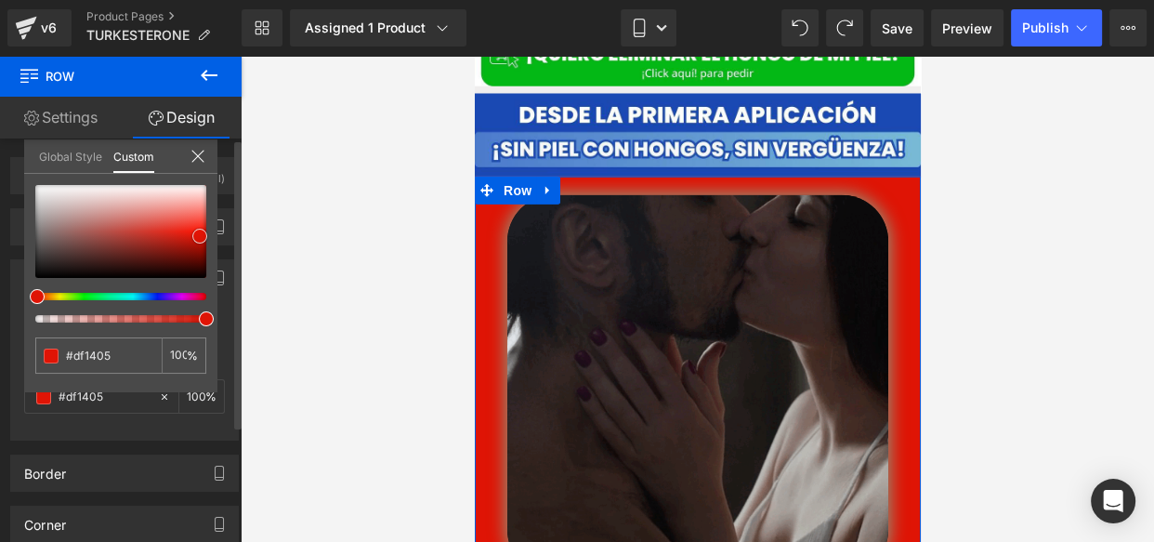
type input "#ba1c11"
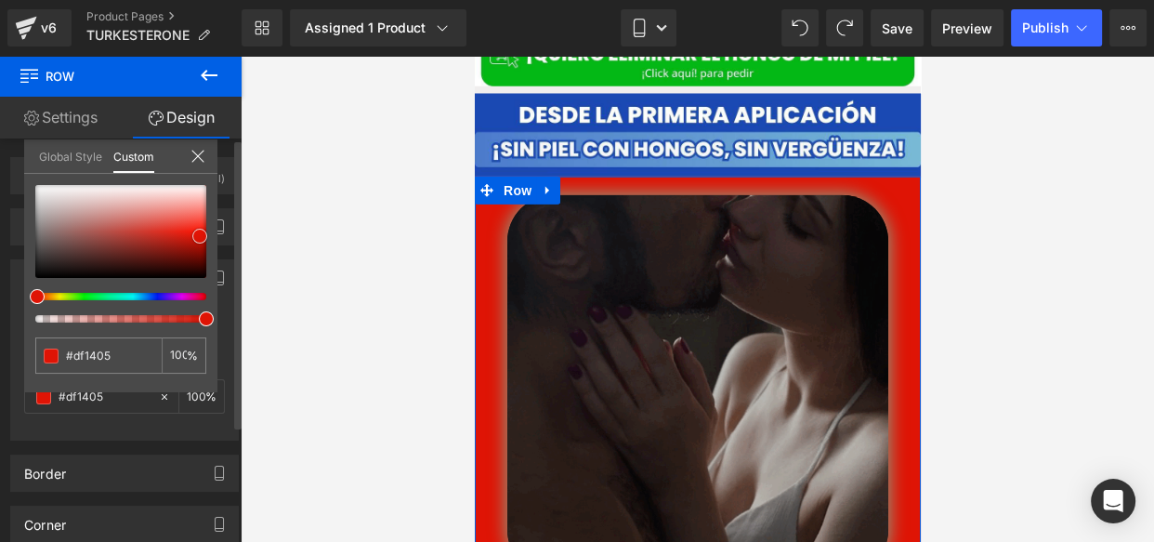
type input "#ba1c11"
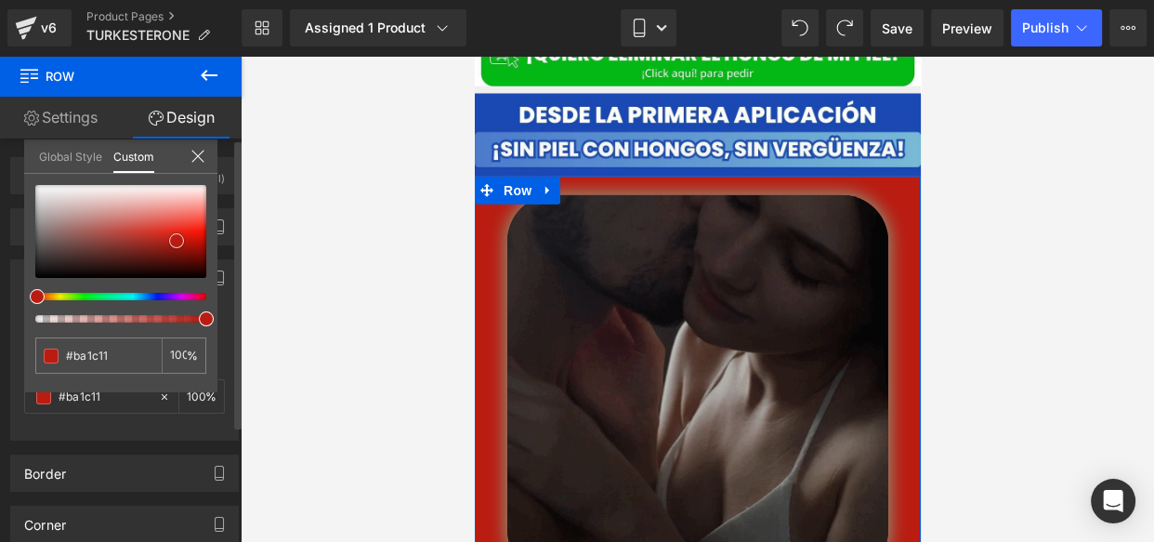
type input "#b51b10"
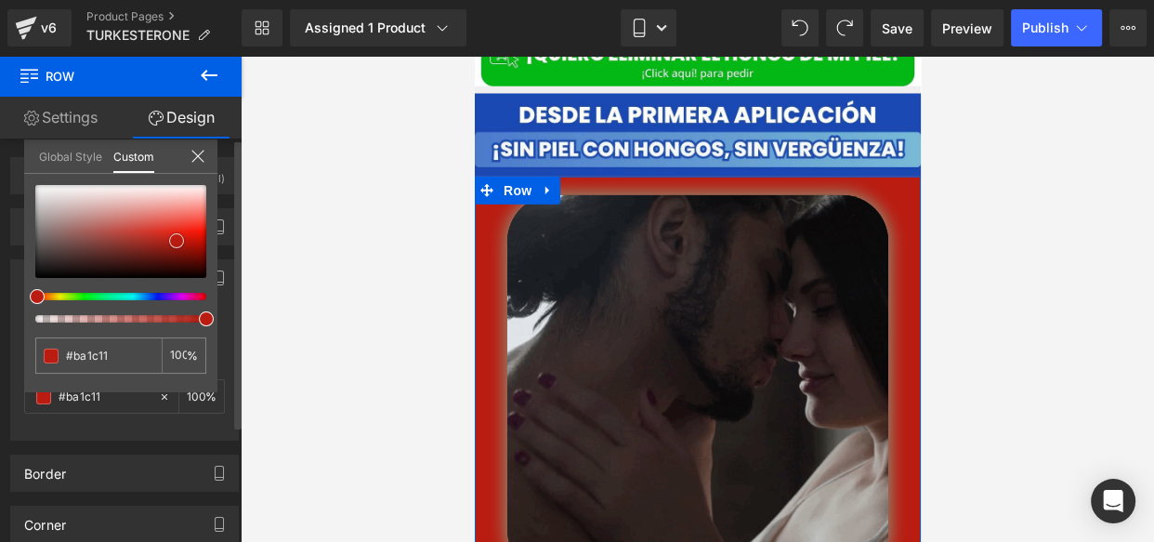
type input "#b51b10"
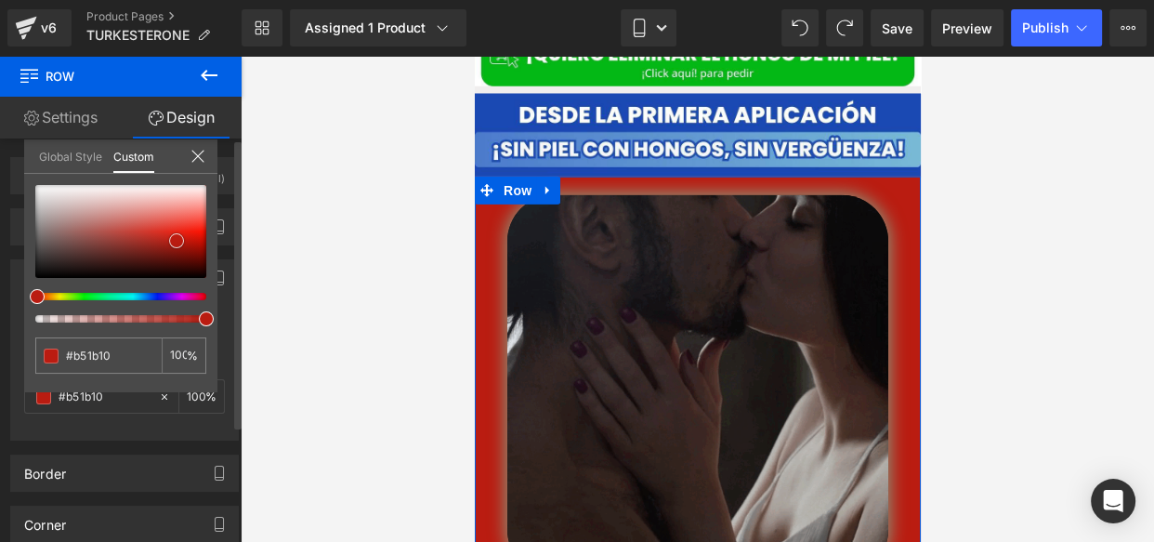
type input "#a7190f"
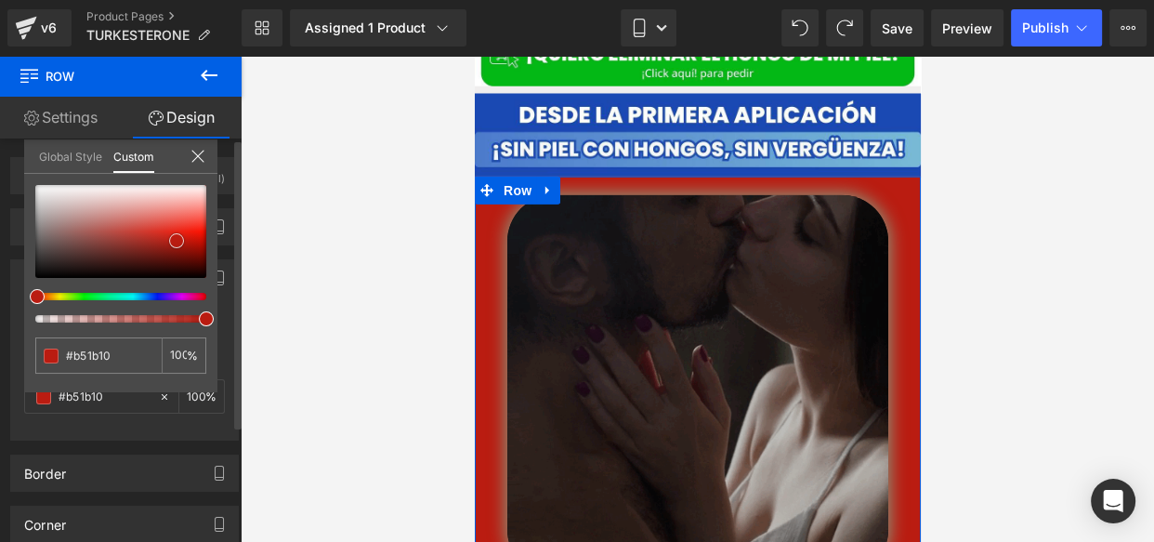
type input "#a7190f"
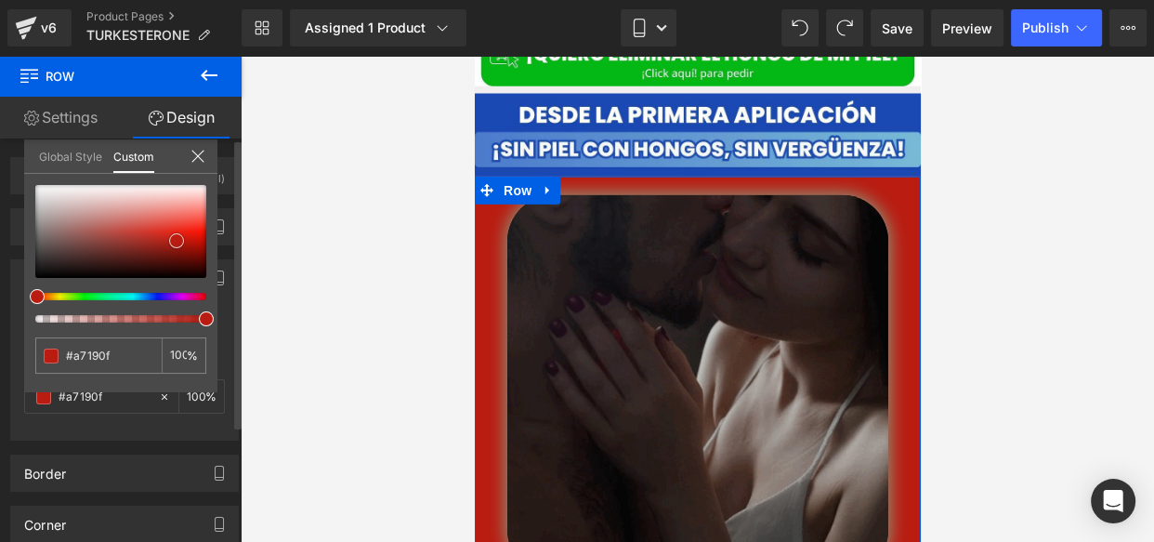
type input "#99180f"
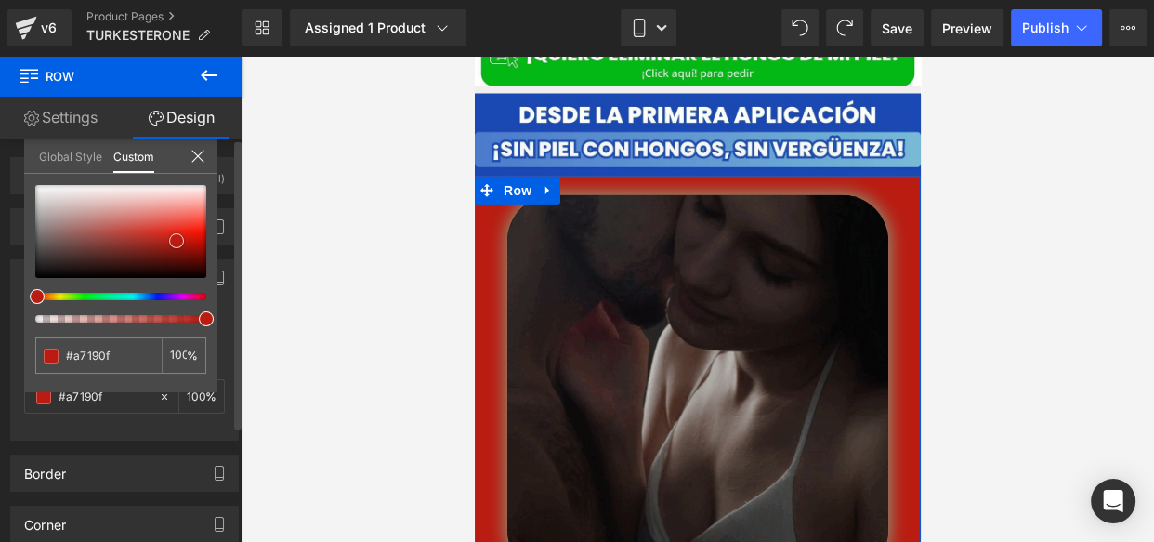
type input "#99180f"
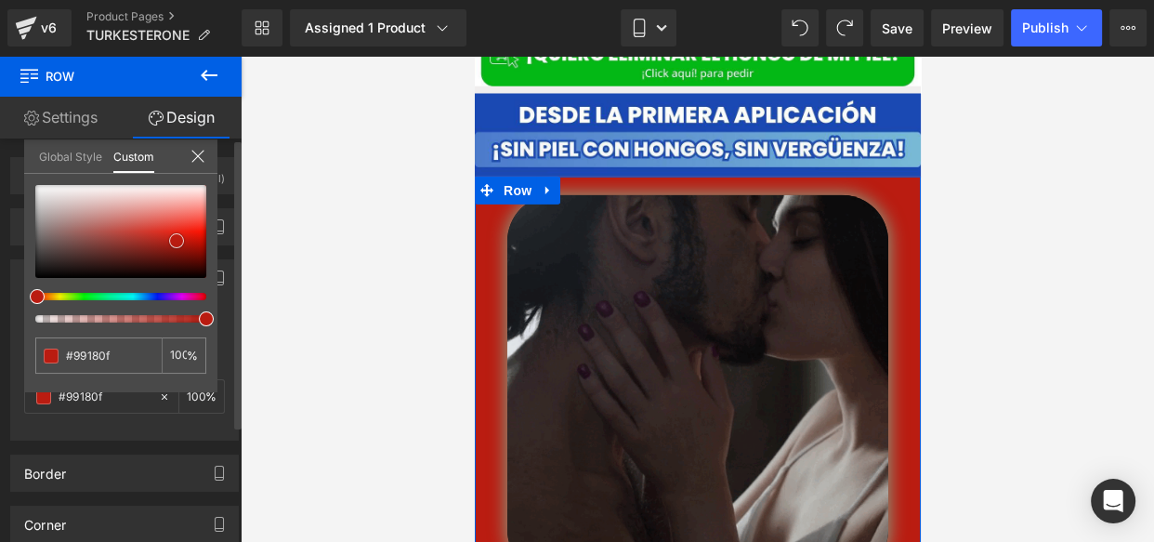
type input "#87140c"
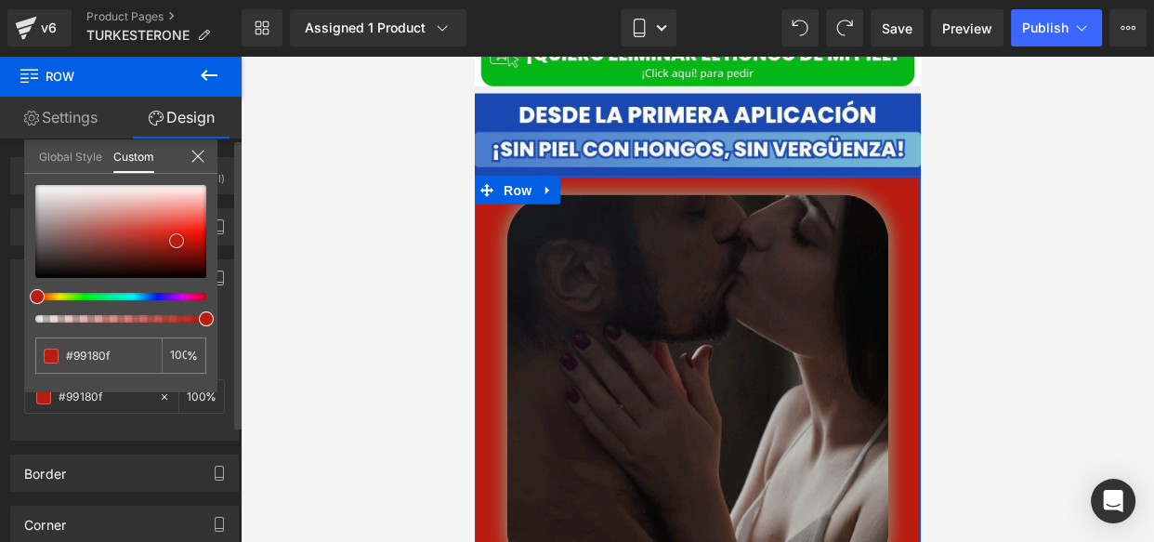
type input "#87140c"
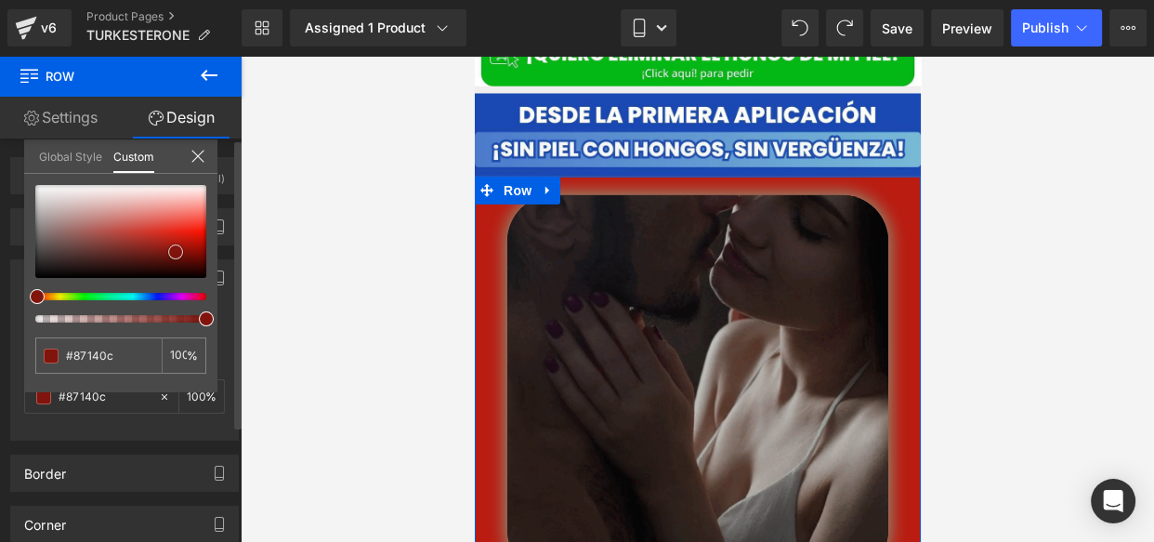
type input "#86150d"
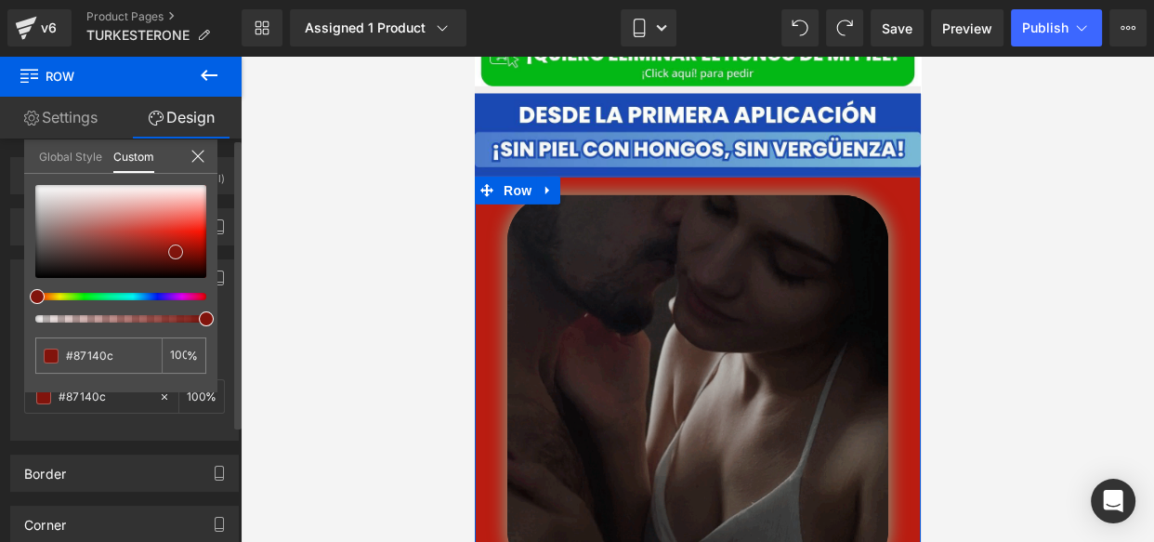
type input "#86150d"
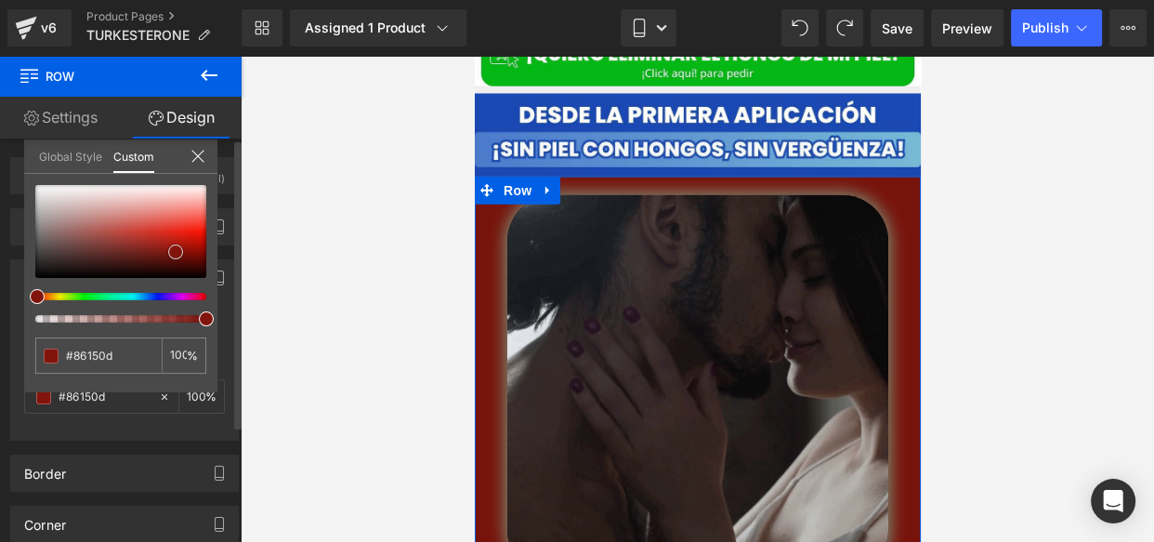
type input "#78130b"
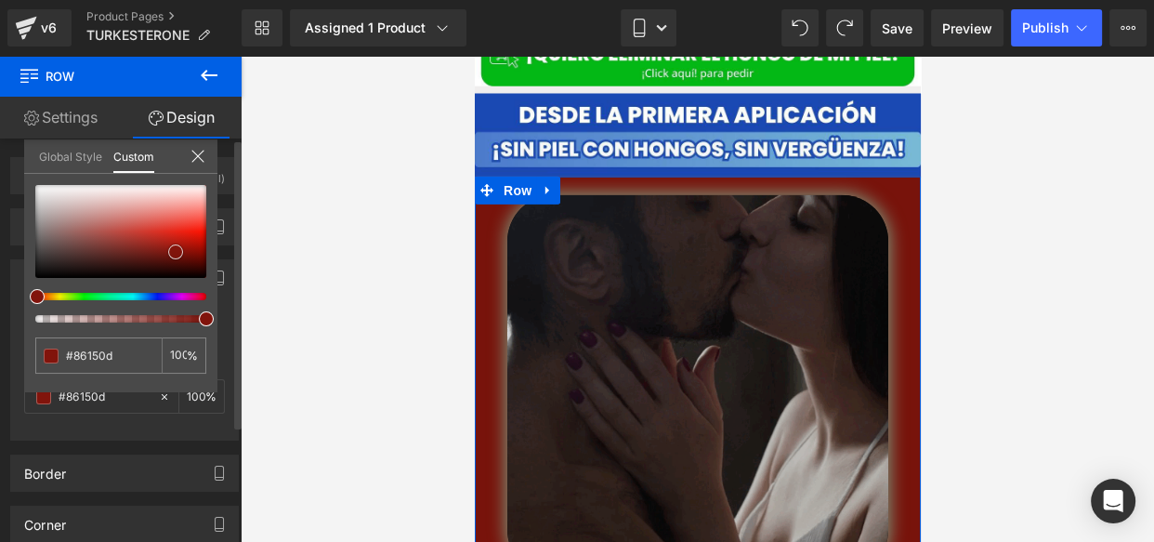
type input "#78130b"
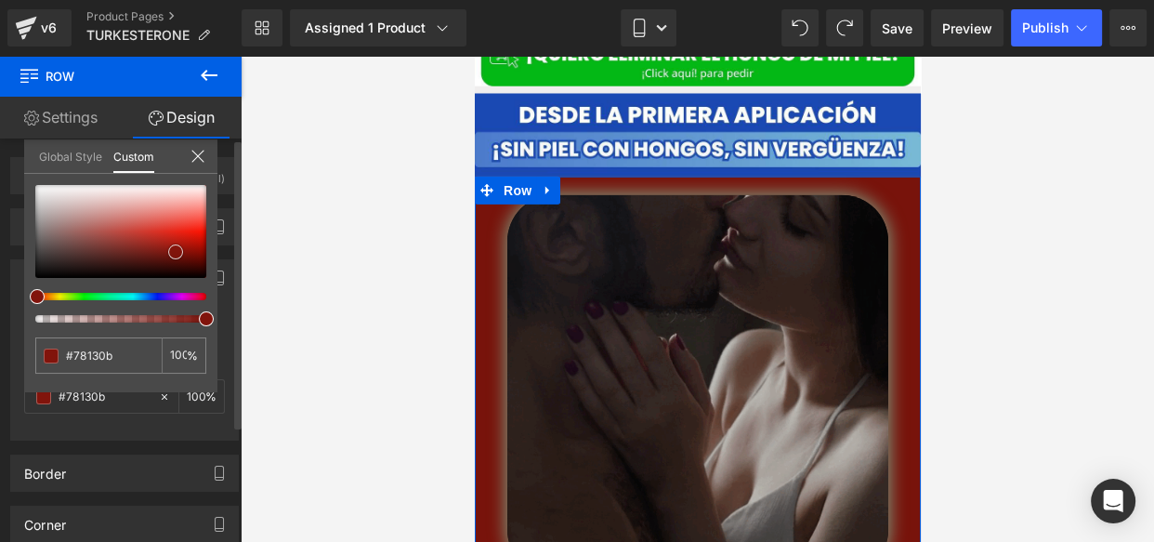
type input "#6f110a"
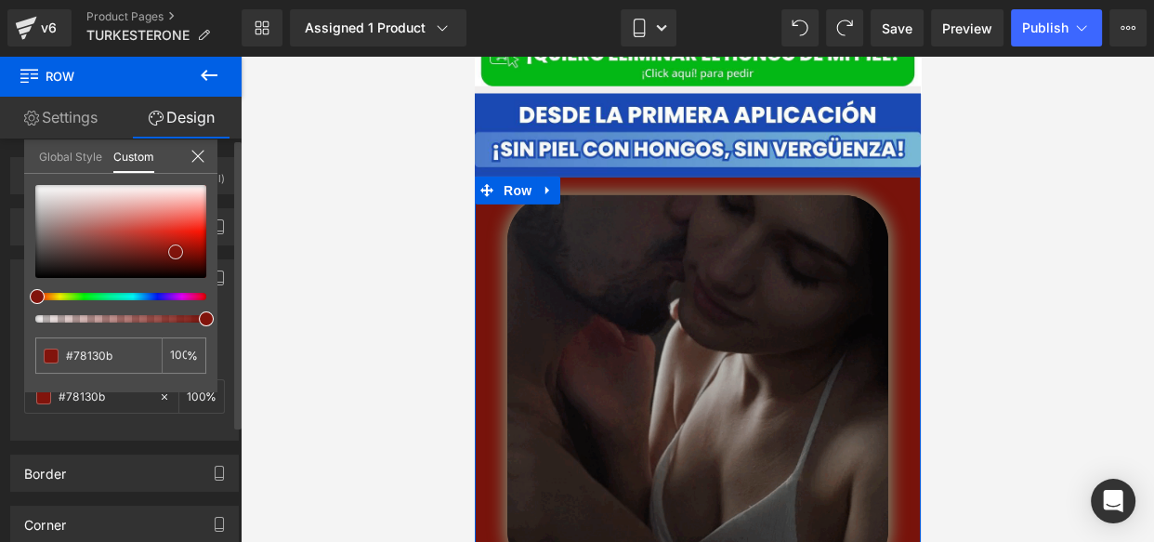
type input "#6f110a"
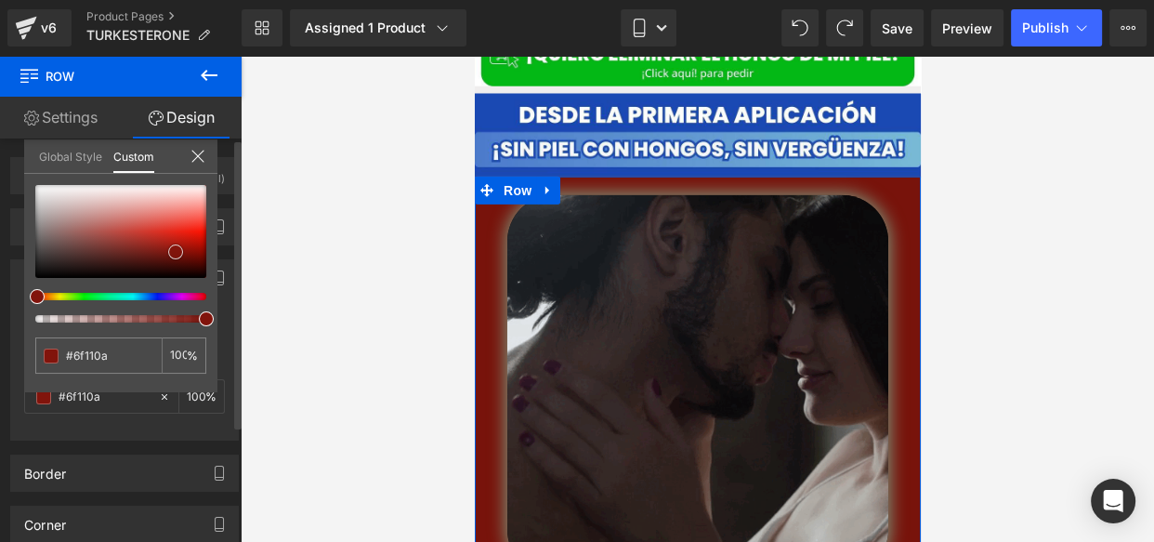
type input "#6a100a"
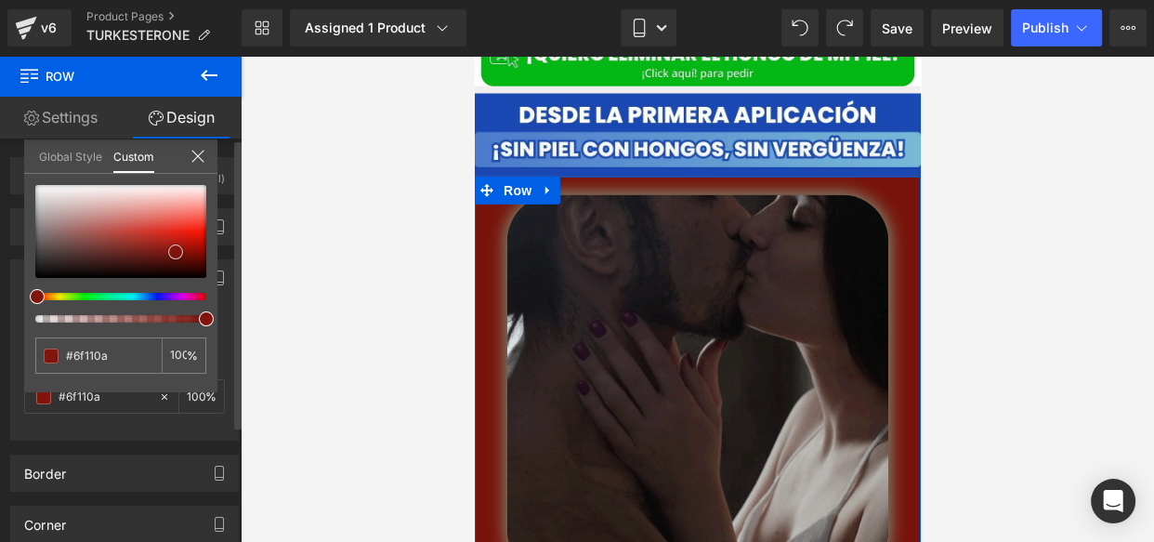
type input "#6a100a"
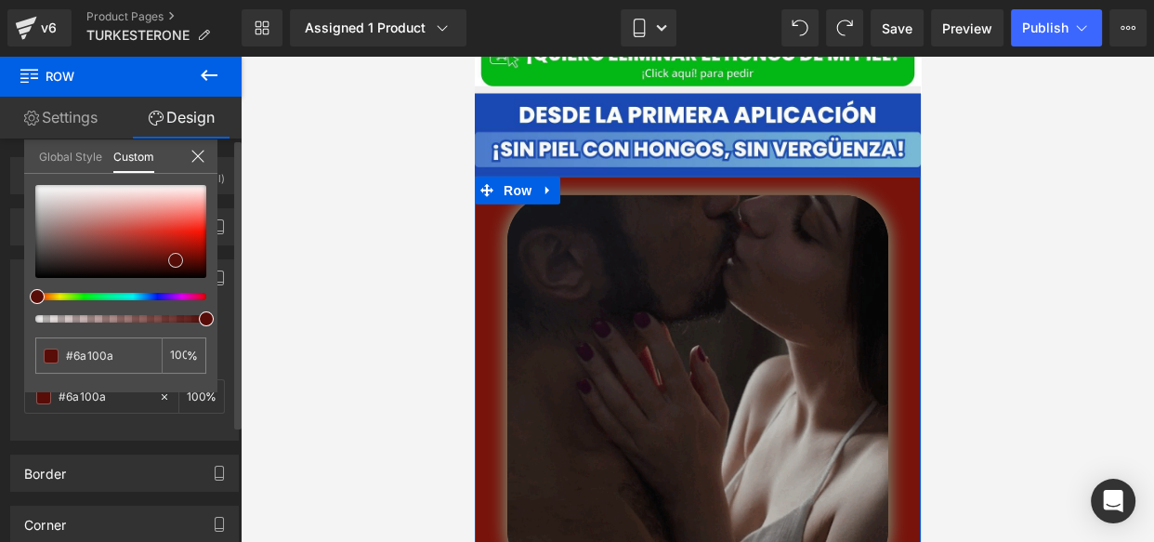
type input "#660f09"
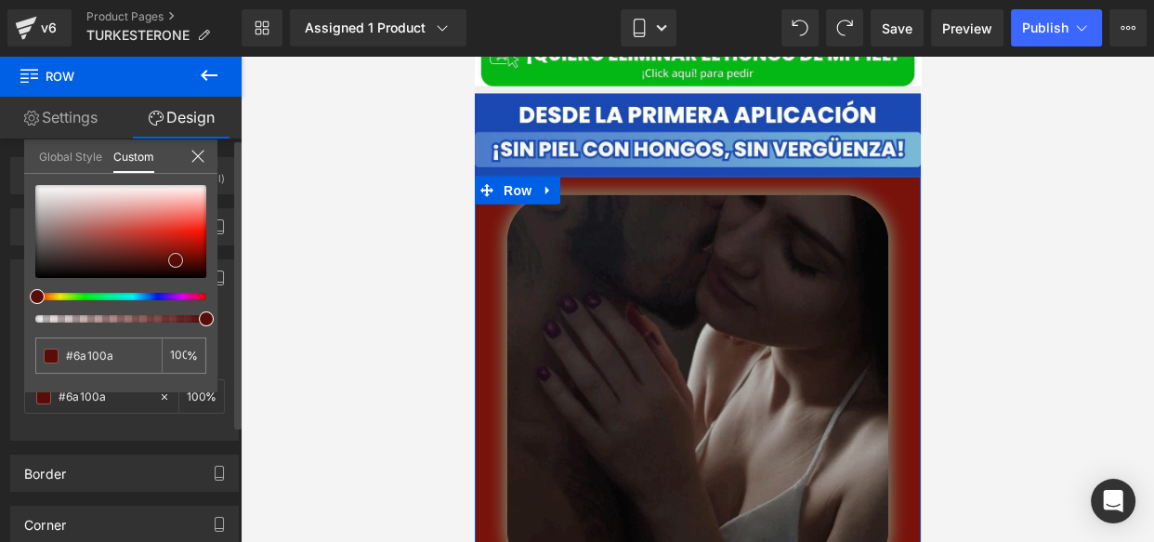
type input "#660f09"
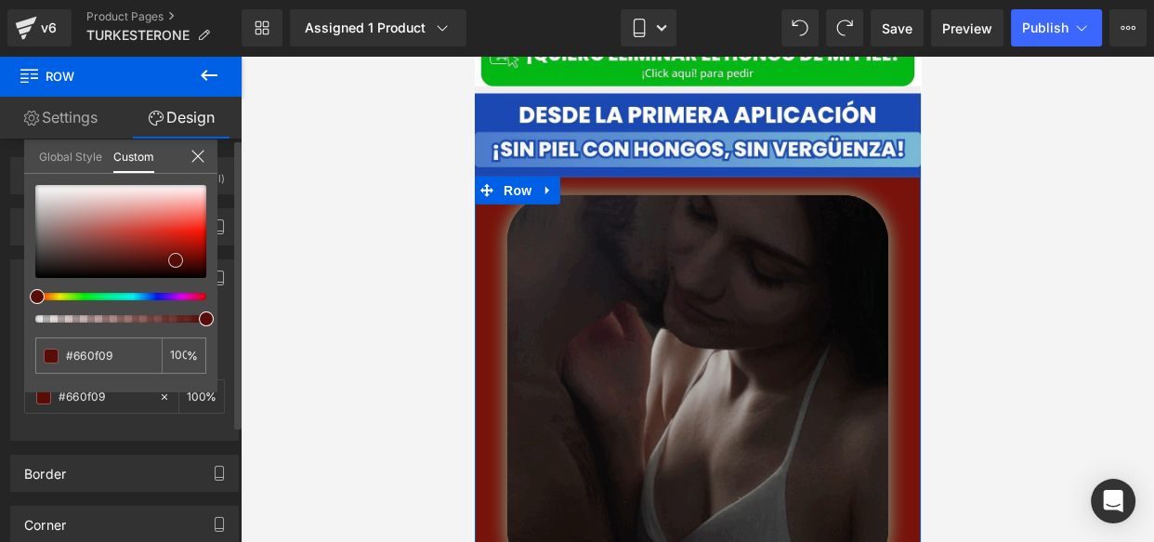
type input "#580d08"
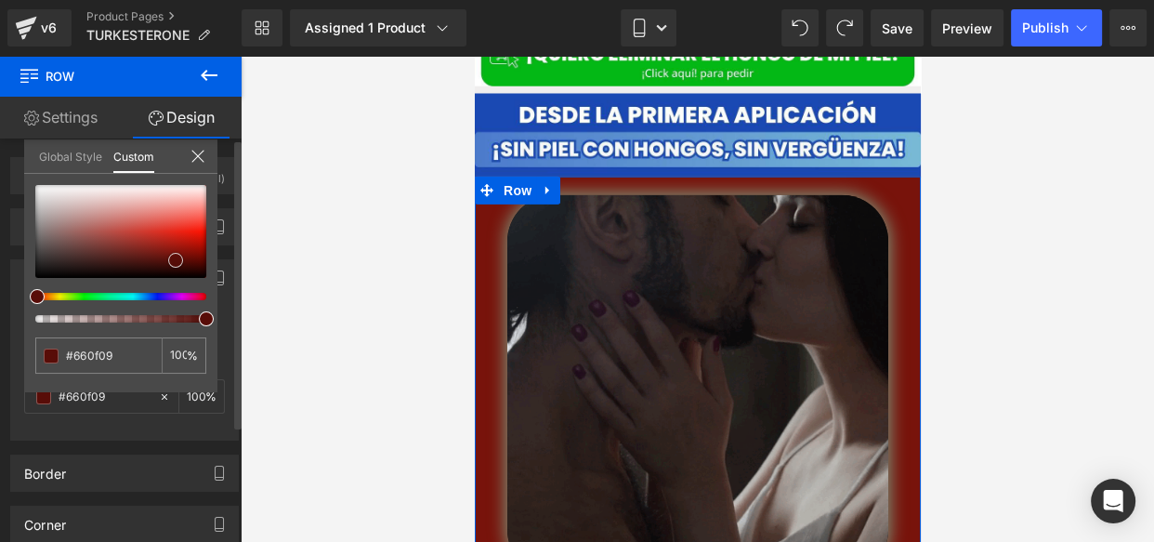
type input "#580d08"
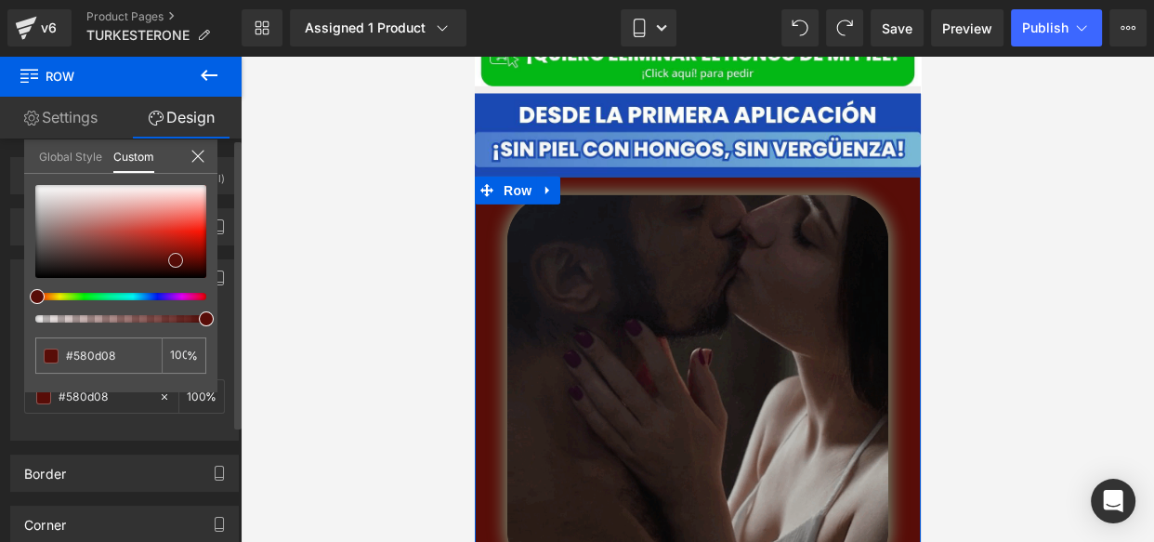
type input "#540c07"
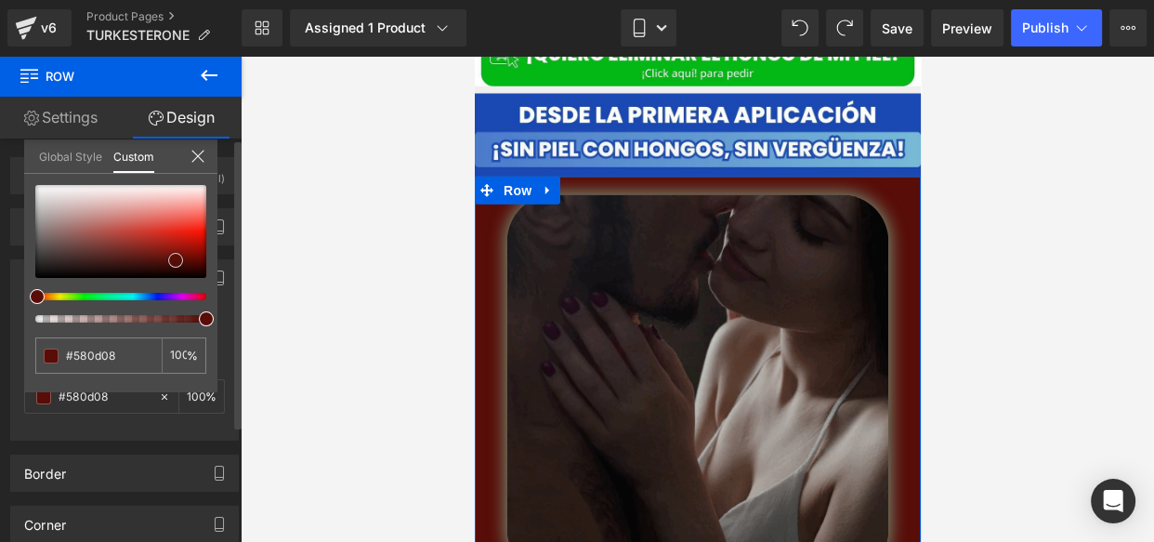
type input "#540c07"
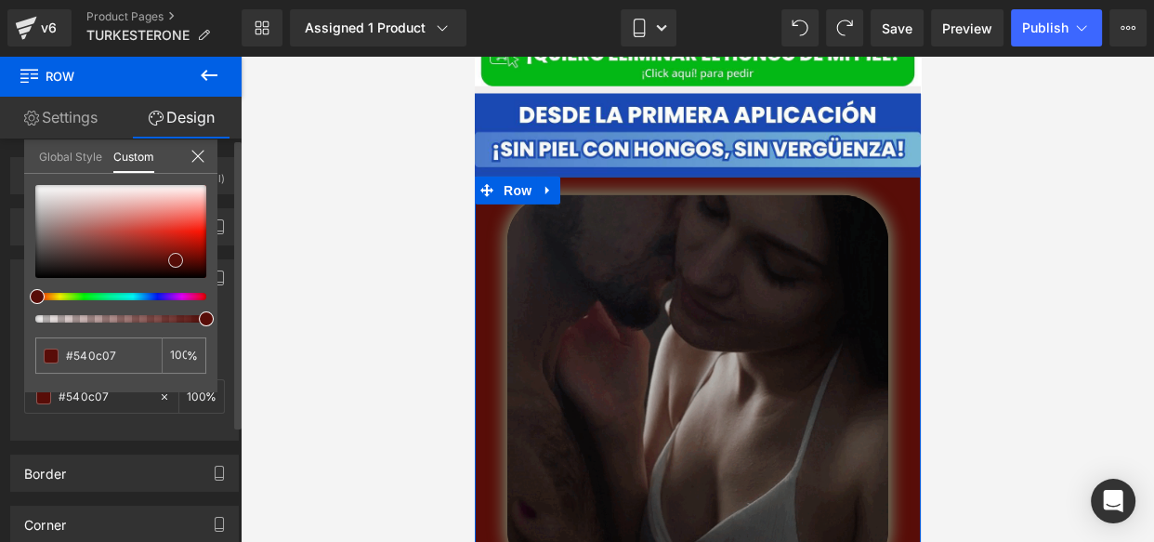
type input "#4e0c07"
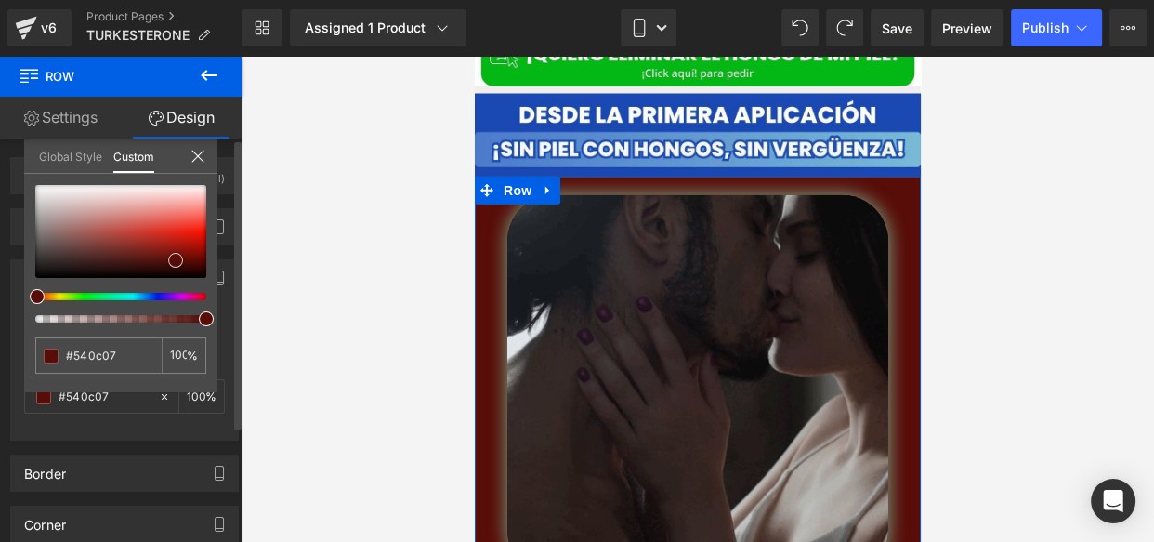
type input "#4e0c07"
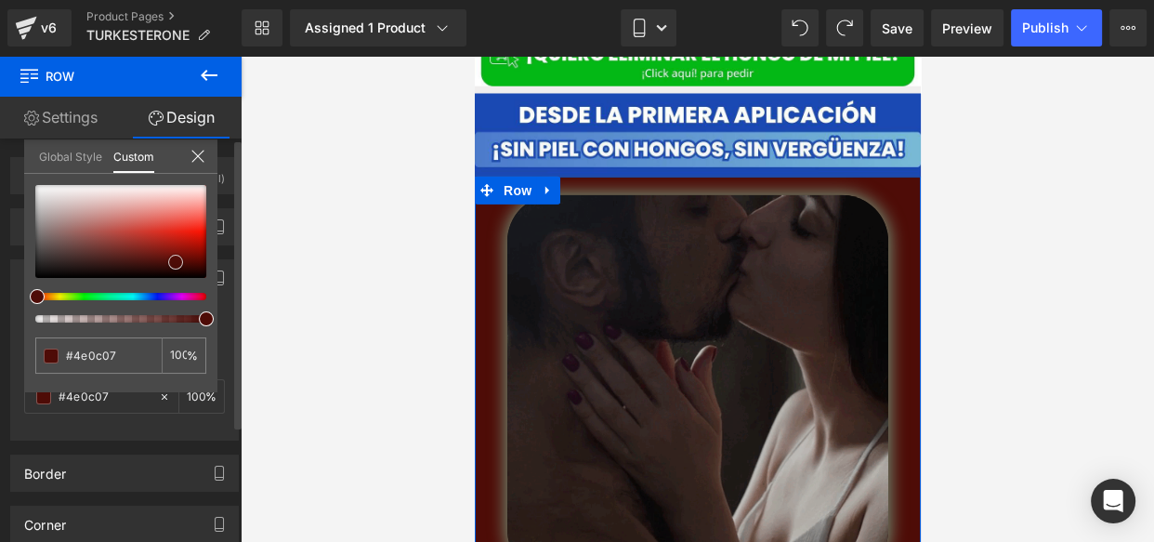
type input "#4b0b06"
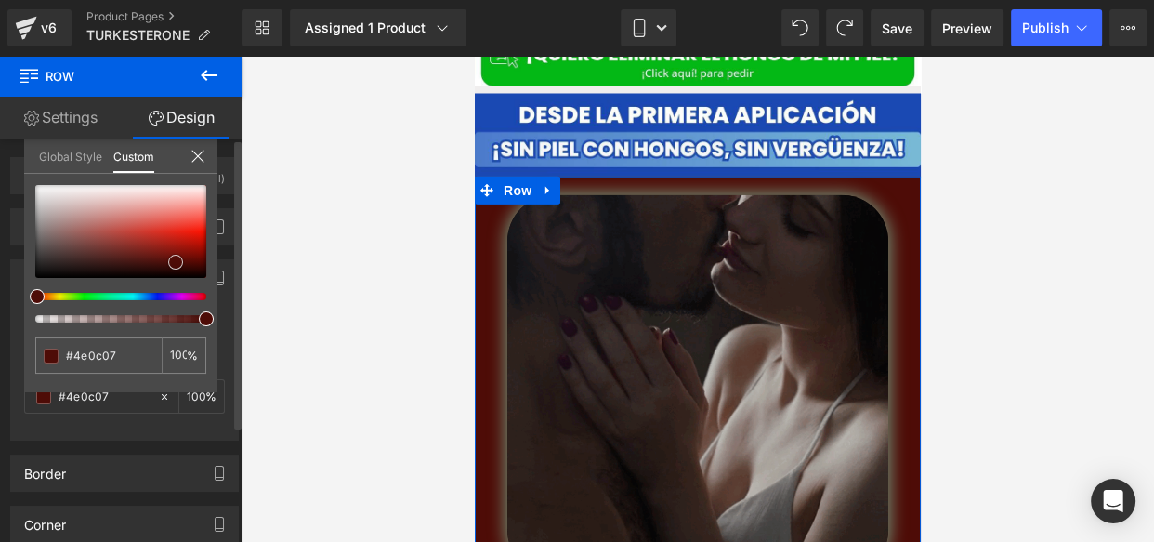
type input "#4b0b06"
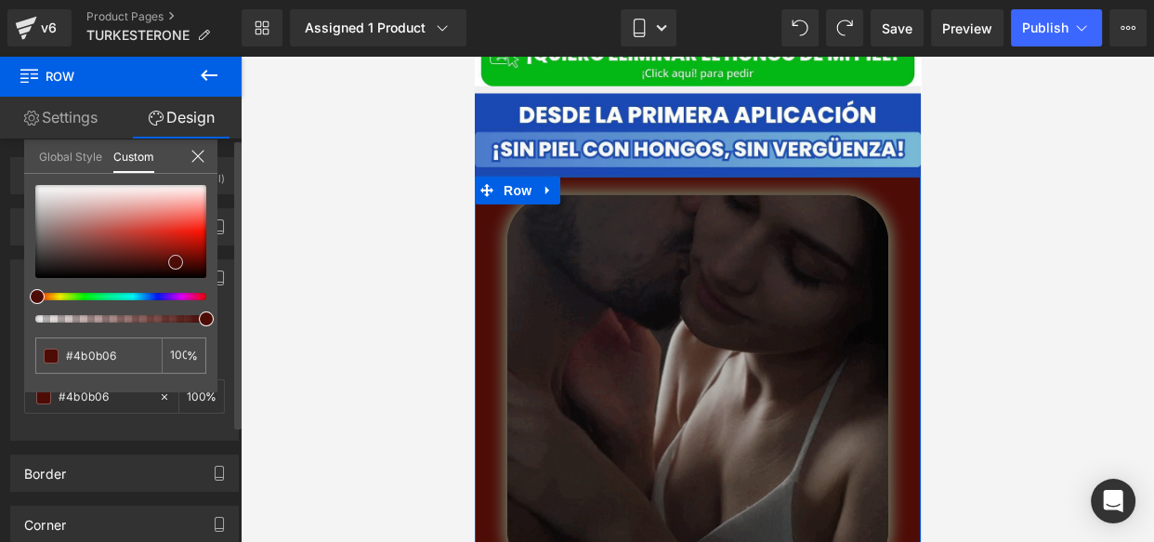
type input "#450a06"
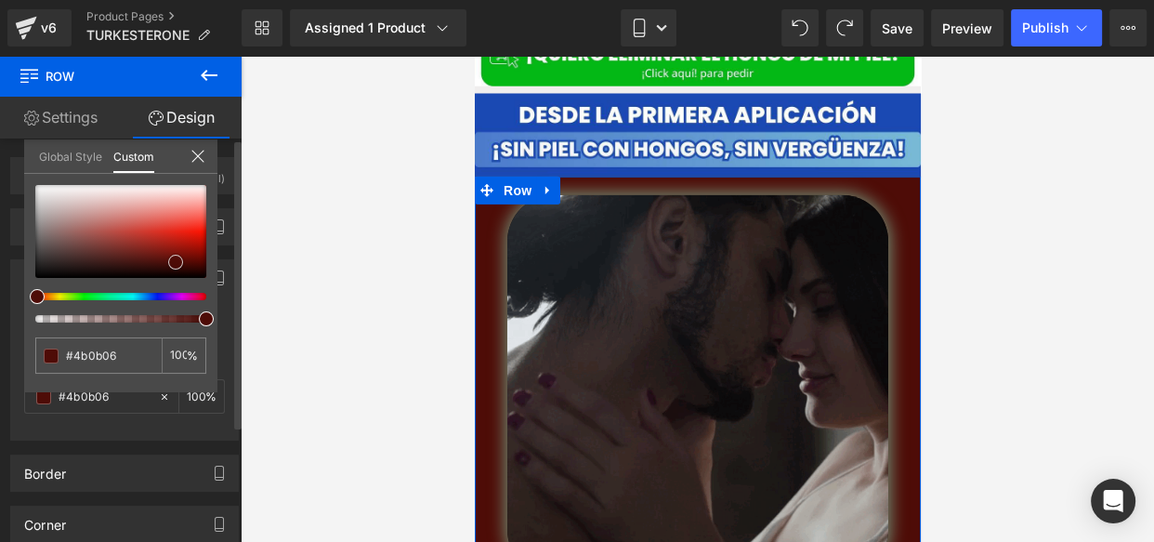
type input "#450a06"
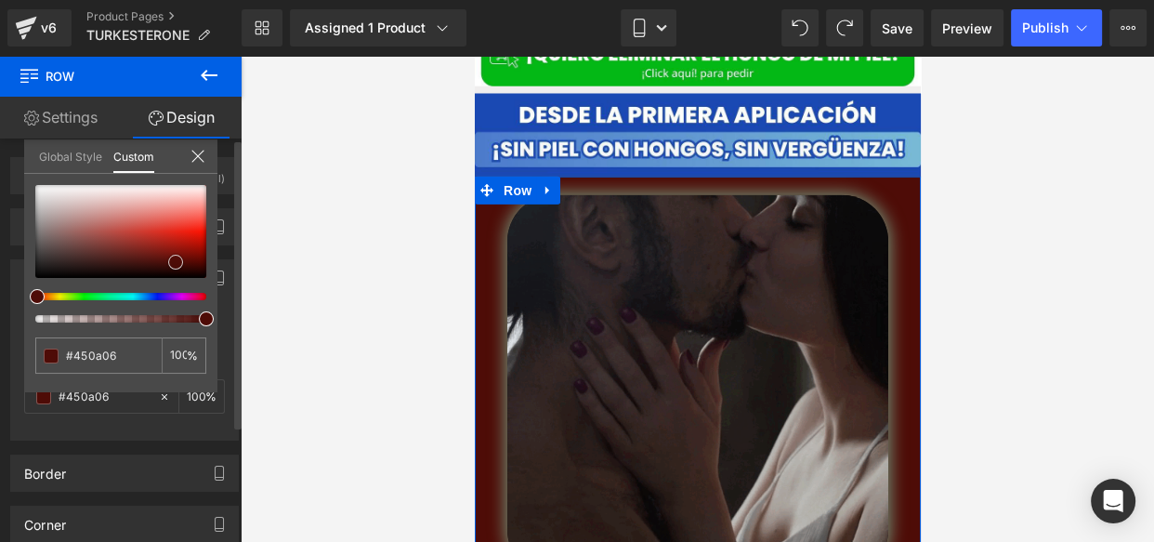
type input "#420904"
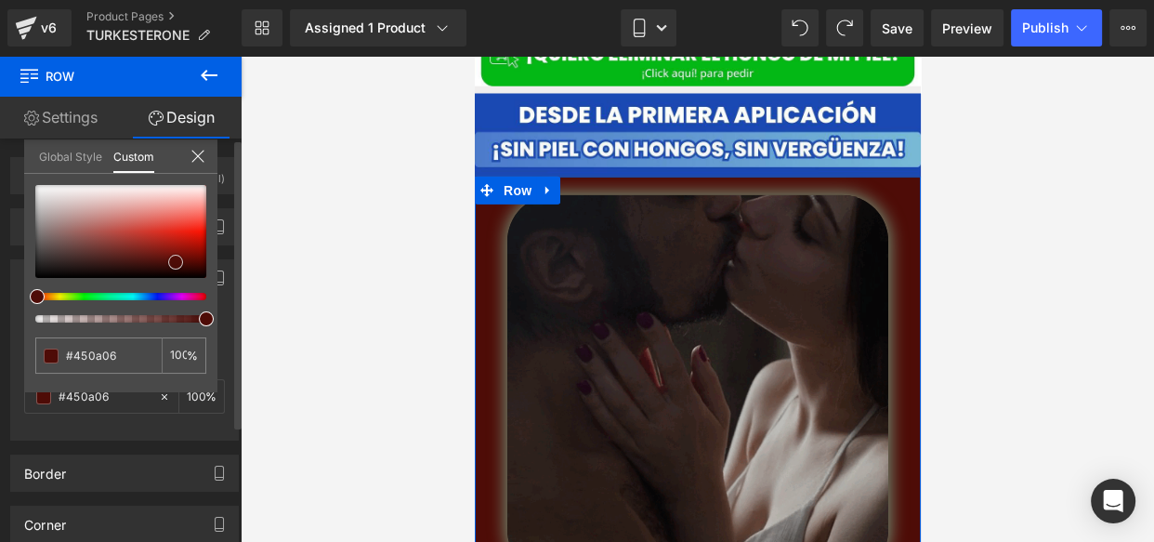
type input "#420904"
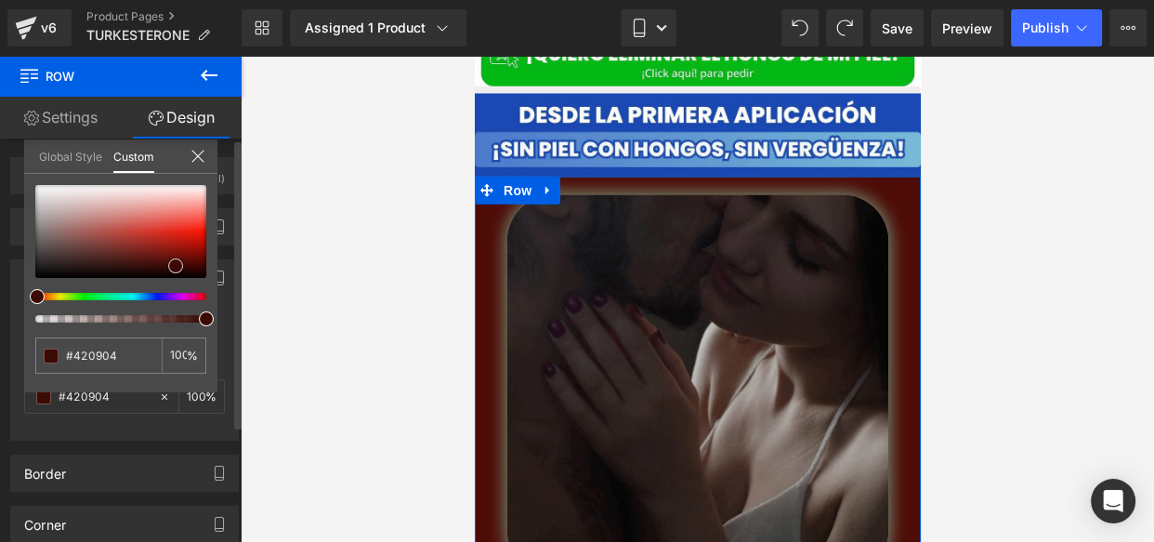
type input "#3c0a05"
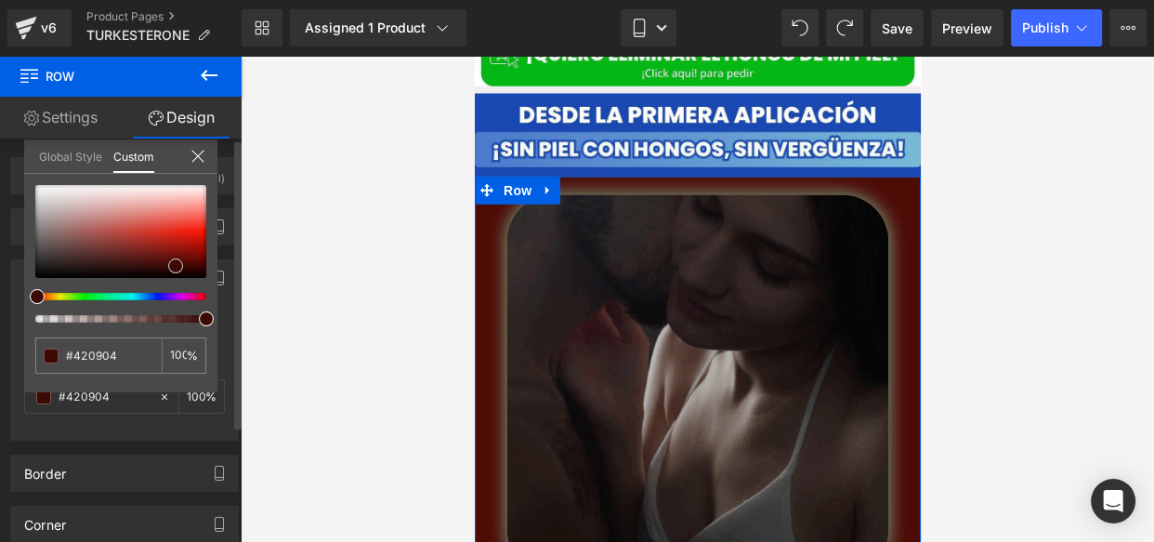
type input "#3c0a05"
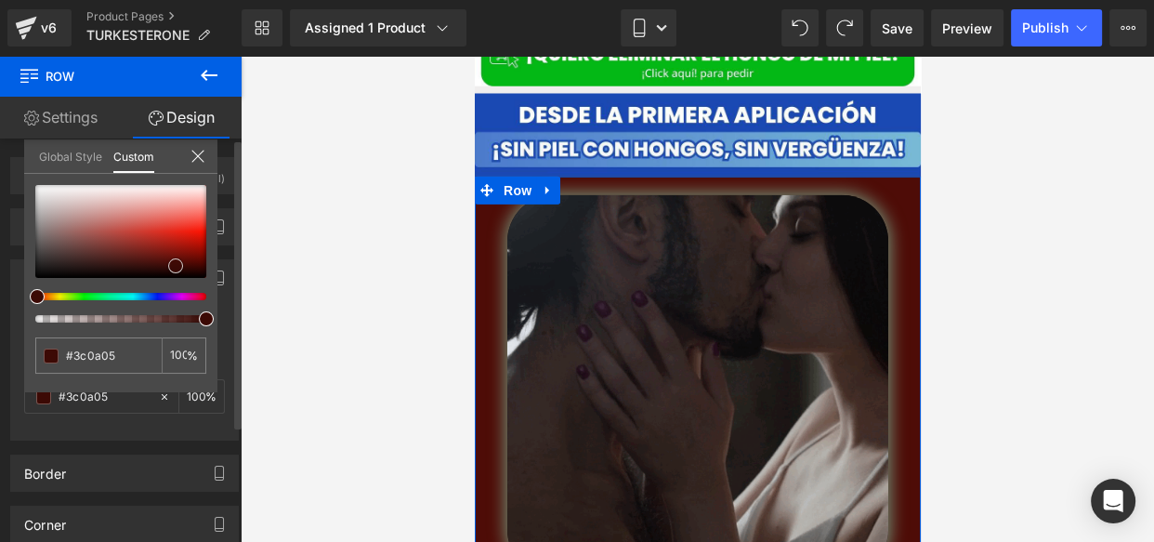
type input "#330804"
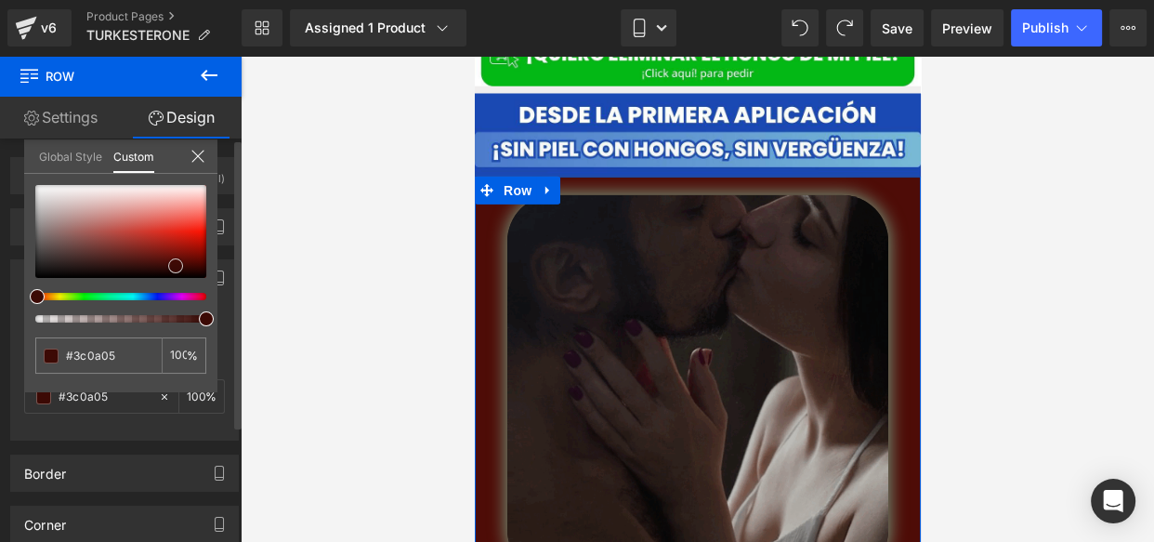
type input "#330804"
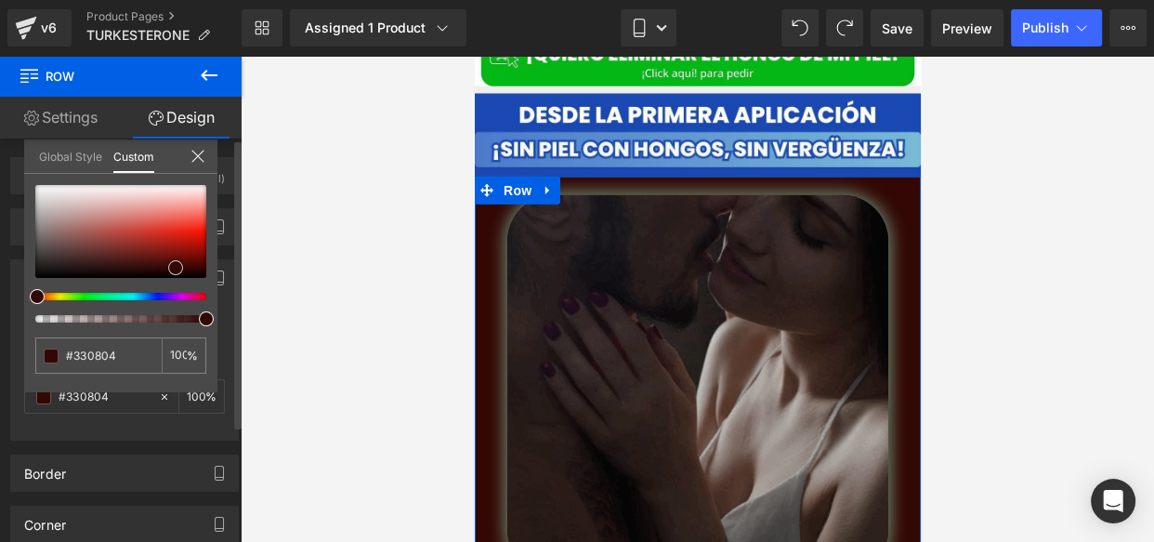
type input "#350703"
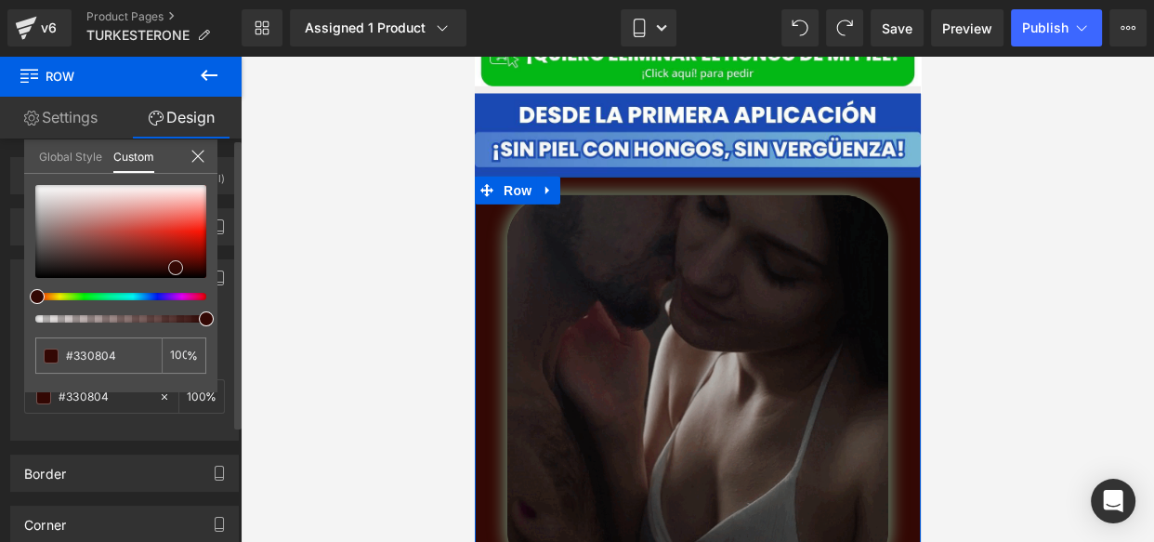
type input "#350703"
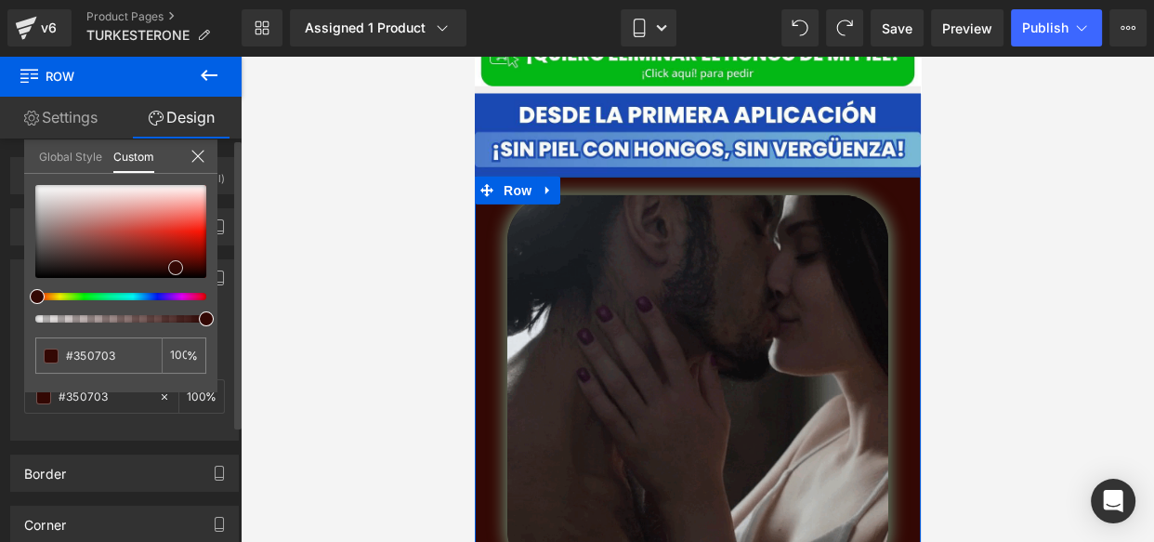
type input "#440803"
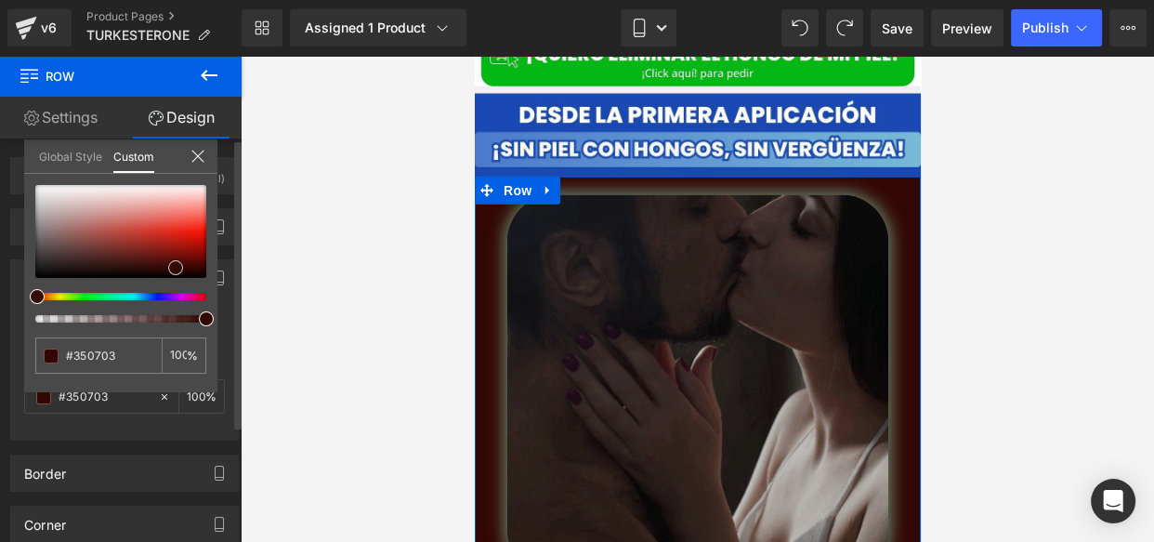
type input "#440803"
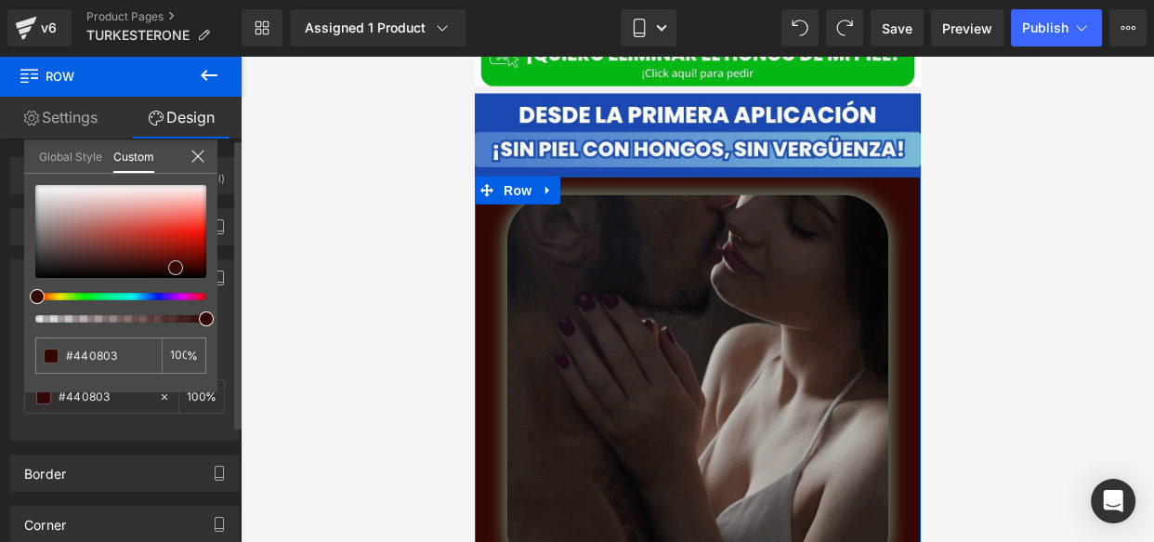
type input "#510904"
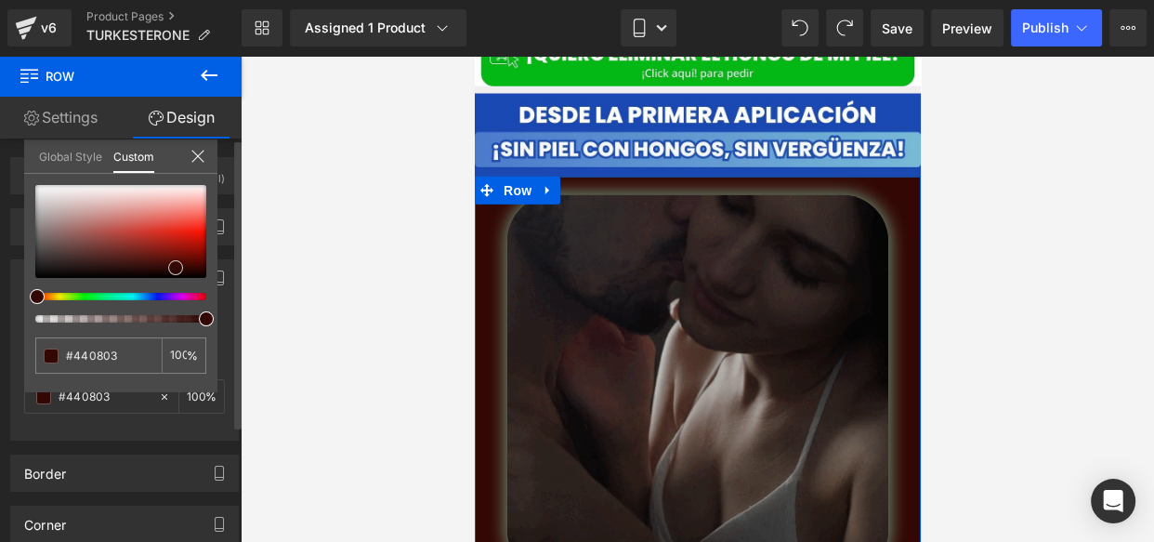
type input "#510904"
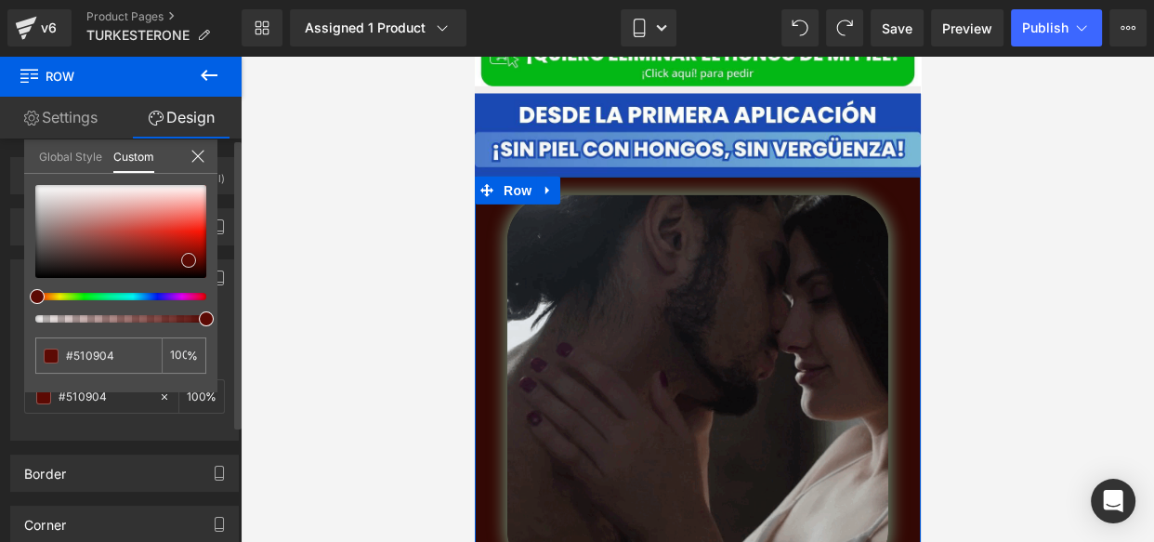
type input "#5c0a04"
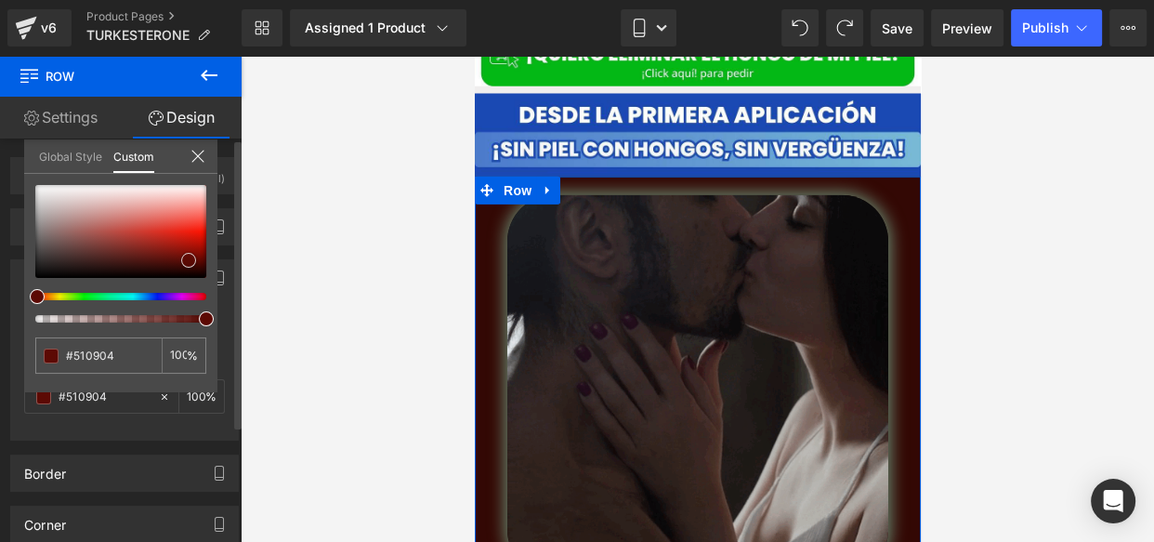
type input "#5c0a04"
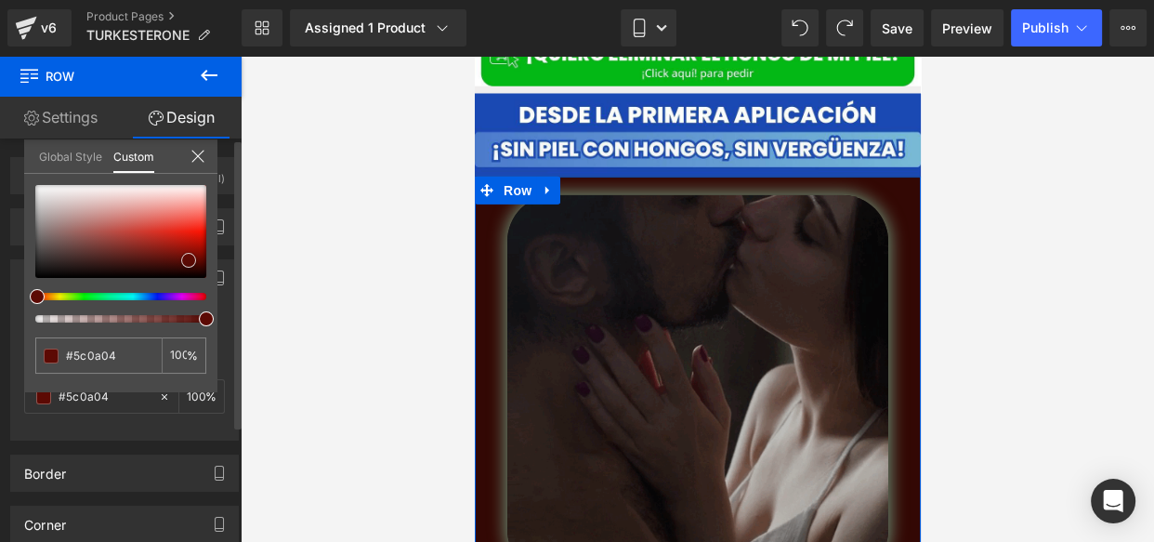
type input "#5d0903"
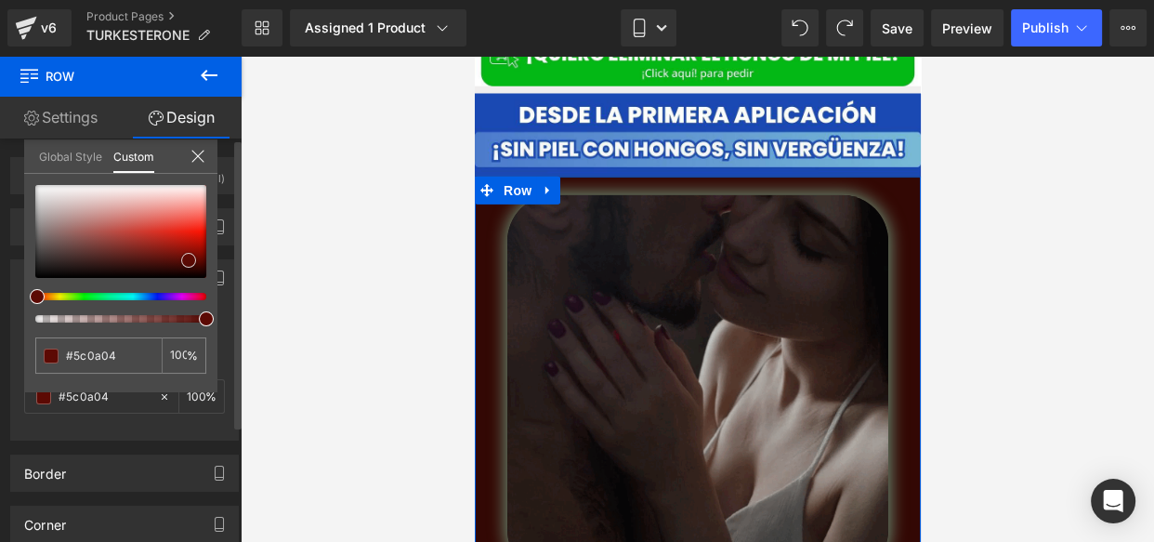
type input "#5d0903"
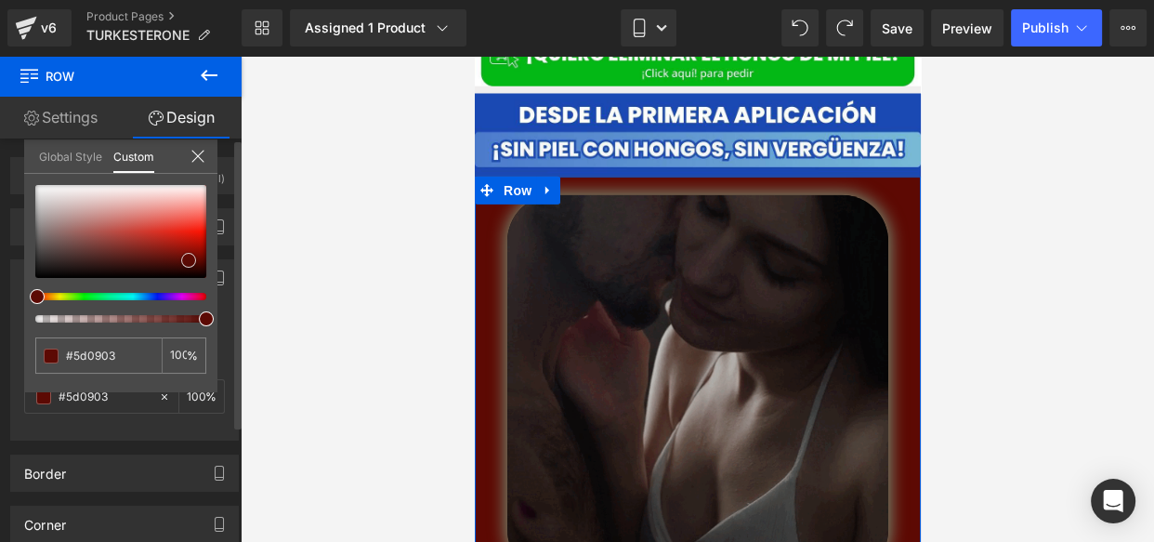
type input "#610a04"
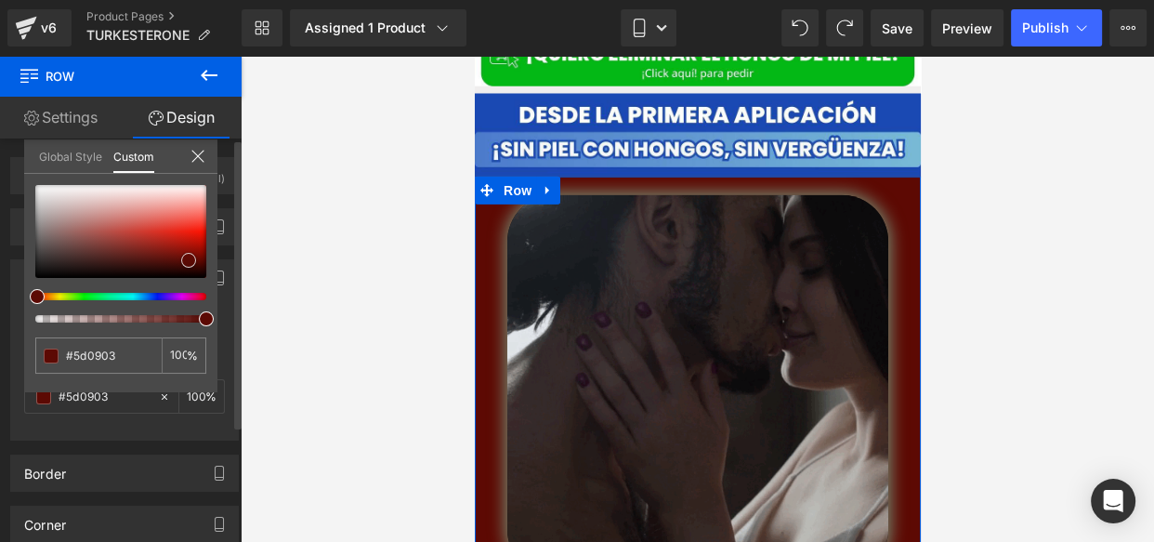
type input "#610a04"
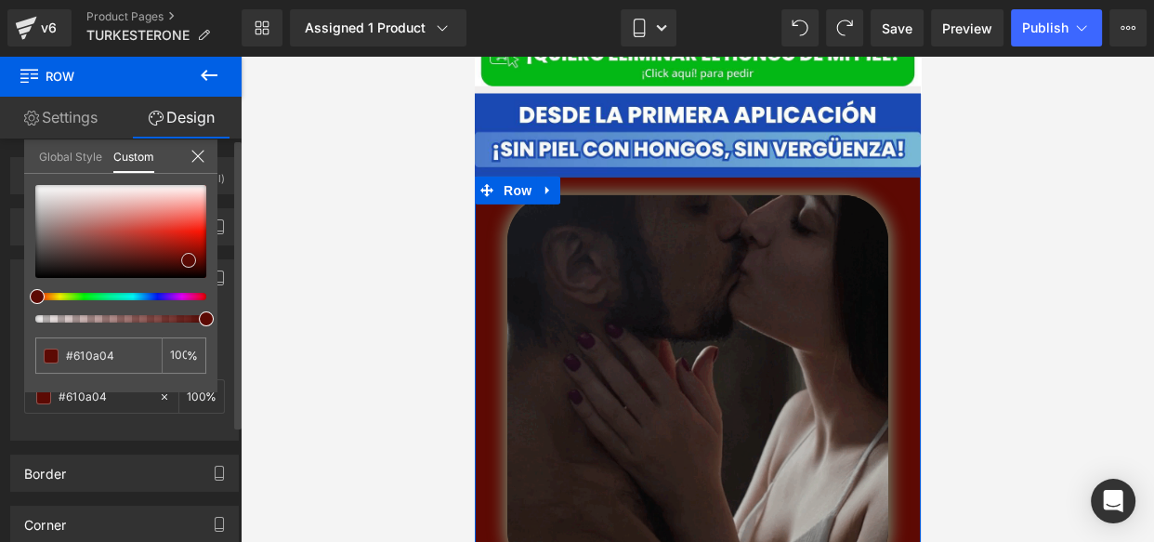
type input "#670903"
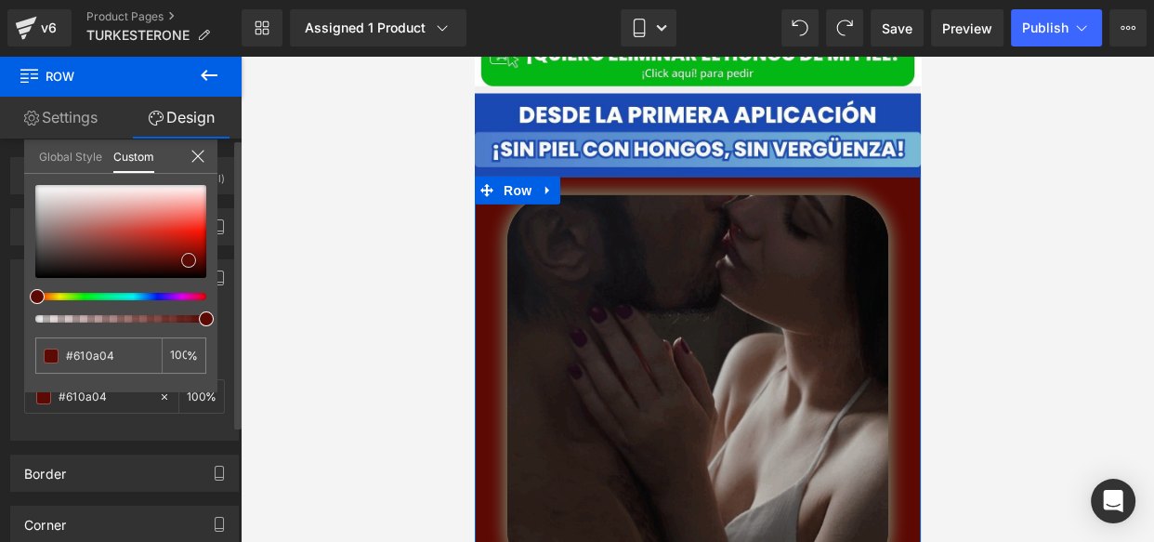
type input "#670903"
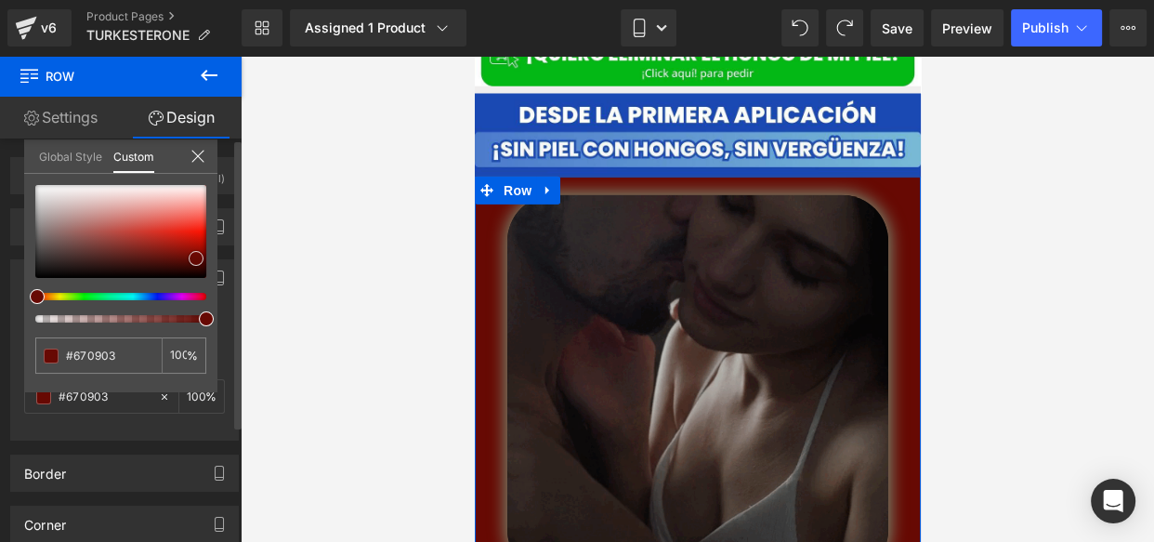
drag, startPoint x: 177, startPoint y: 241, endPoint x: 196, endPoint y: 258, distance: 26.3
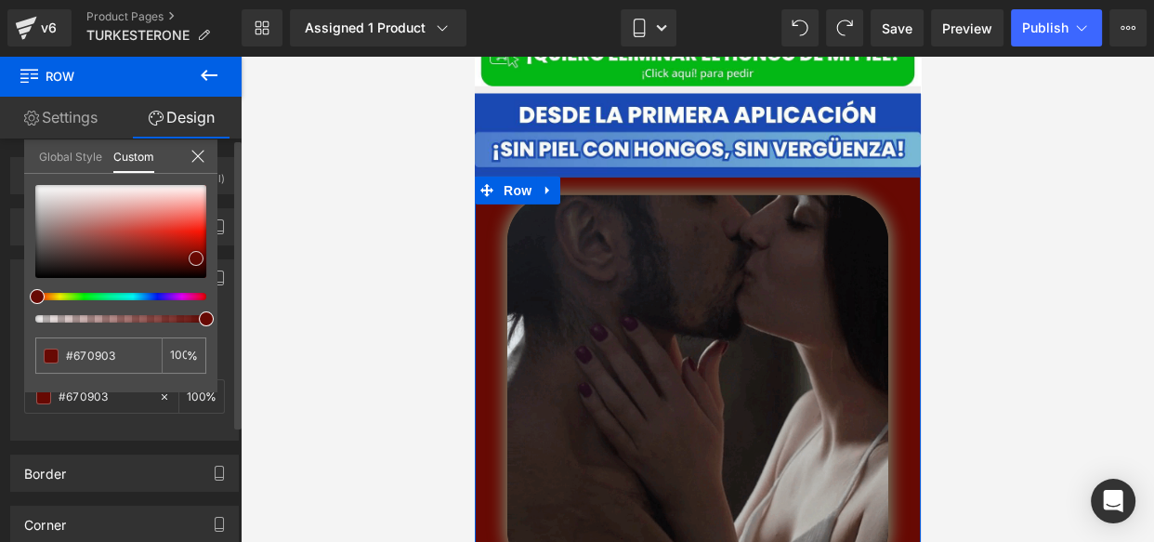
click at [196, 258] on div at bounding box center [120, 231] width 171 height 93
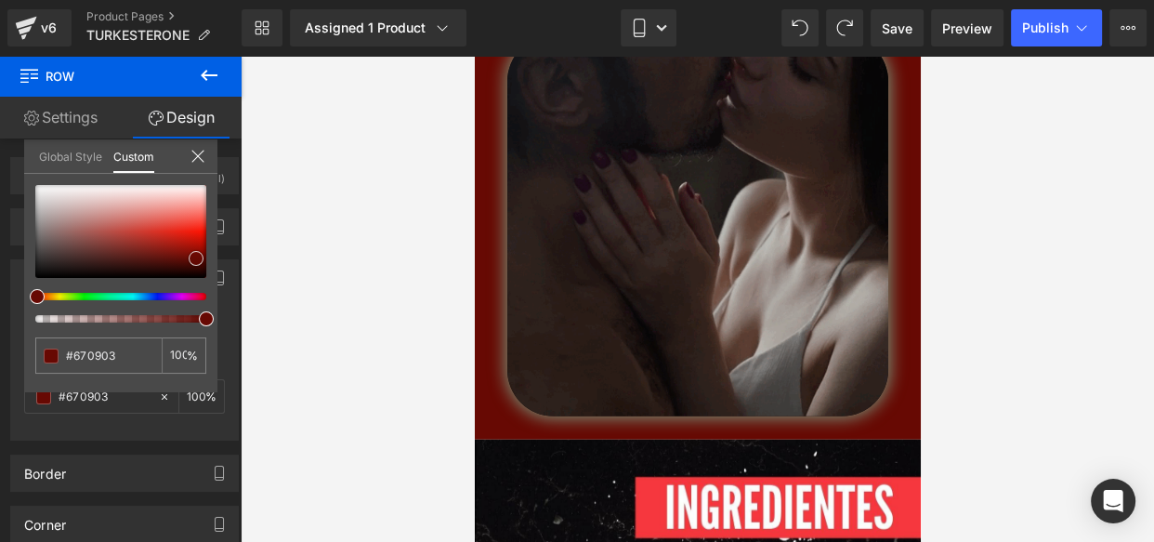
scroll to position [4582, 0]
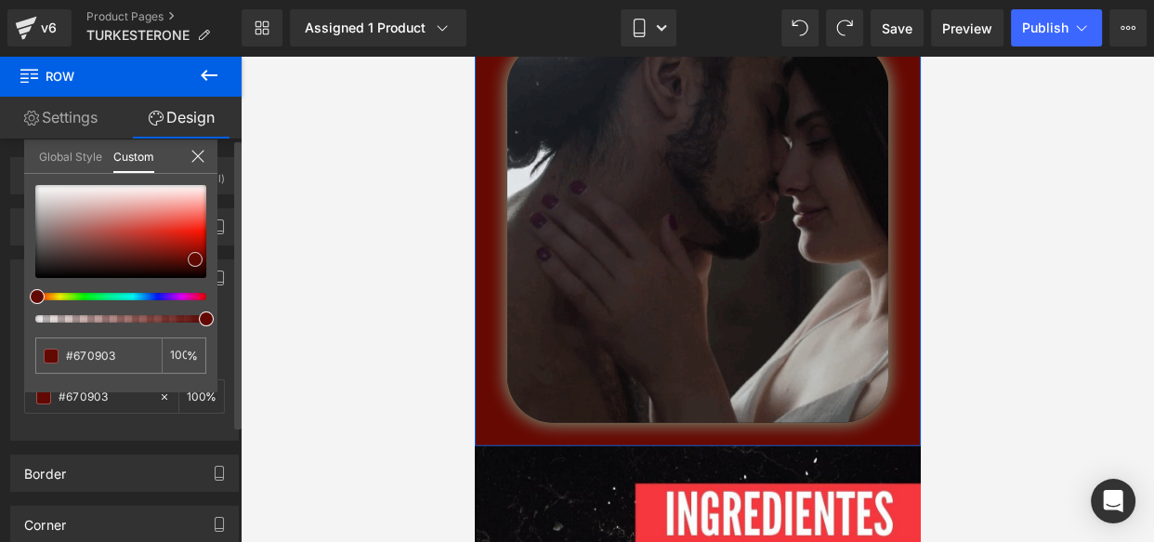
type input "#620903"
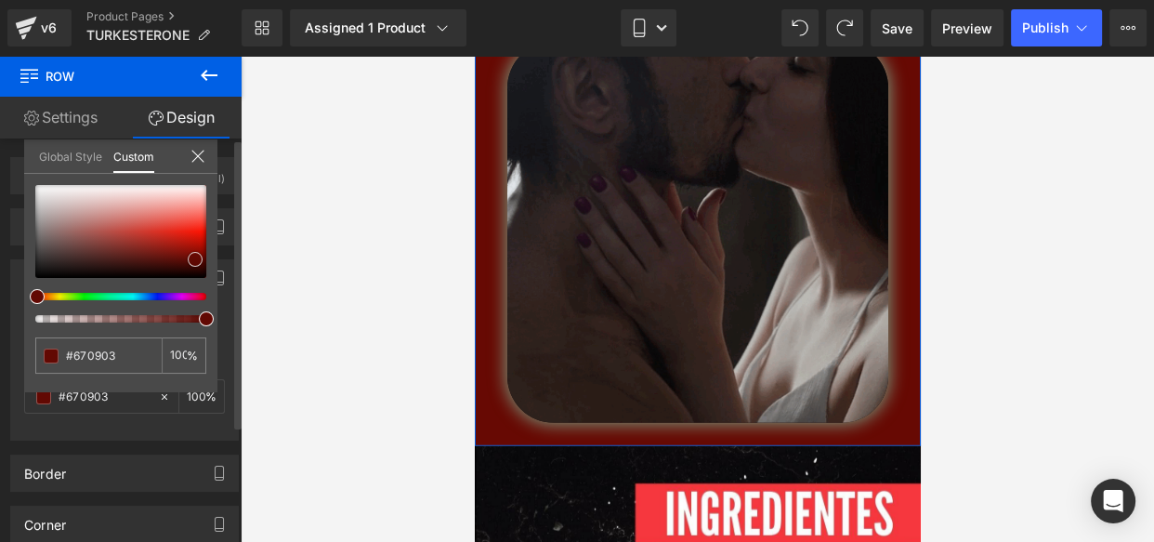
type input "#620903"
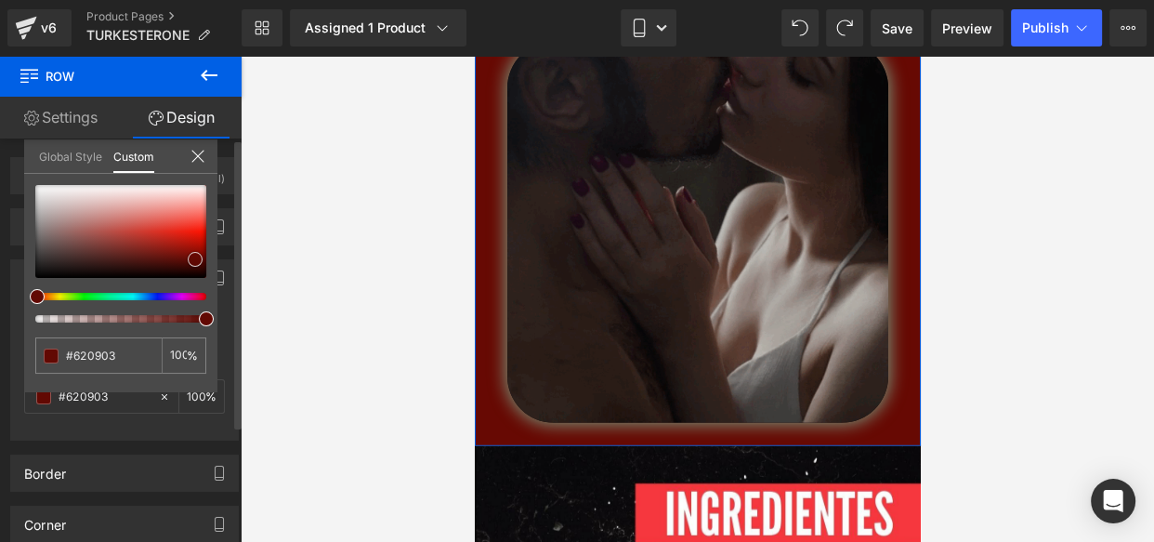
type input "#5d0802"
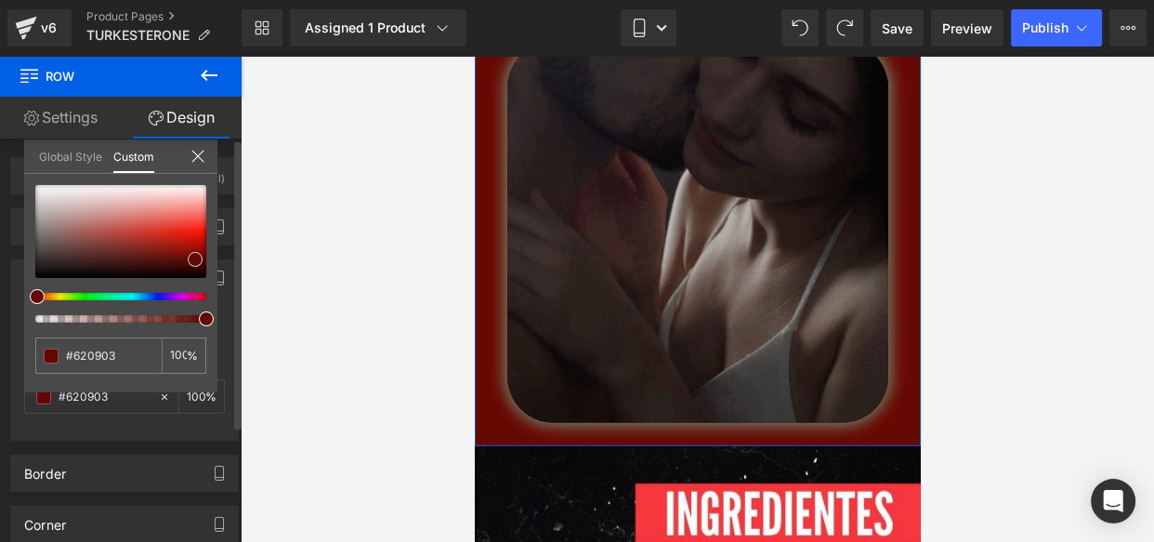
type input "#5d0802"
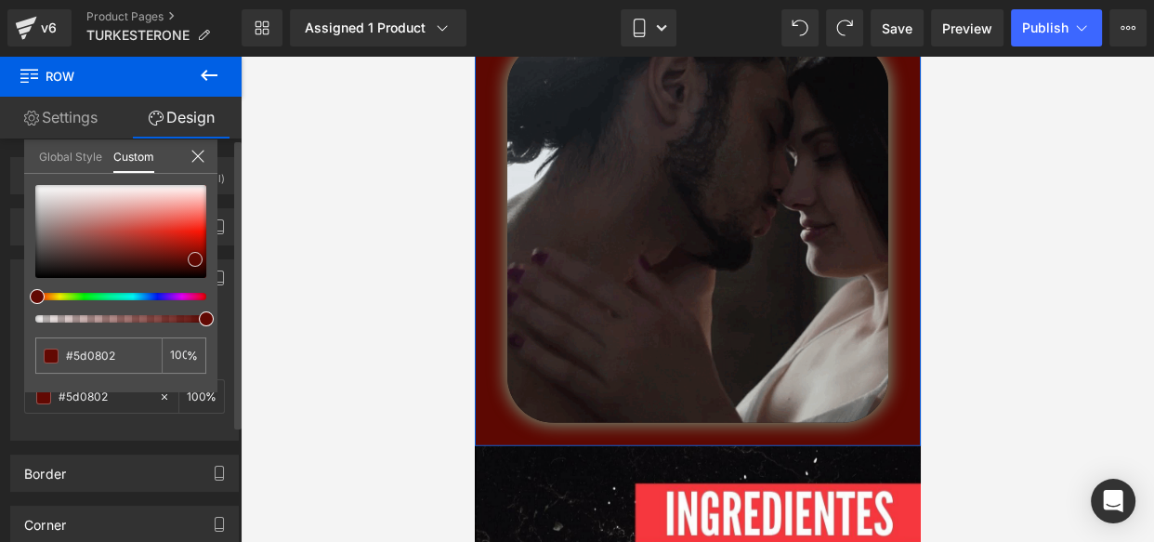
type input "#590802"
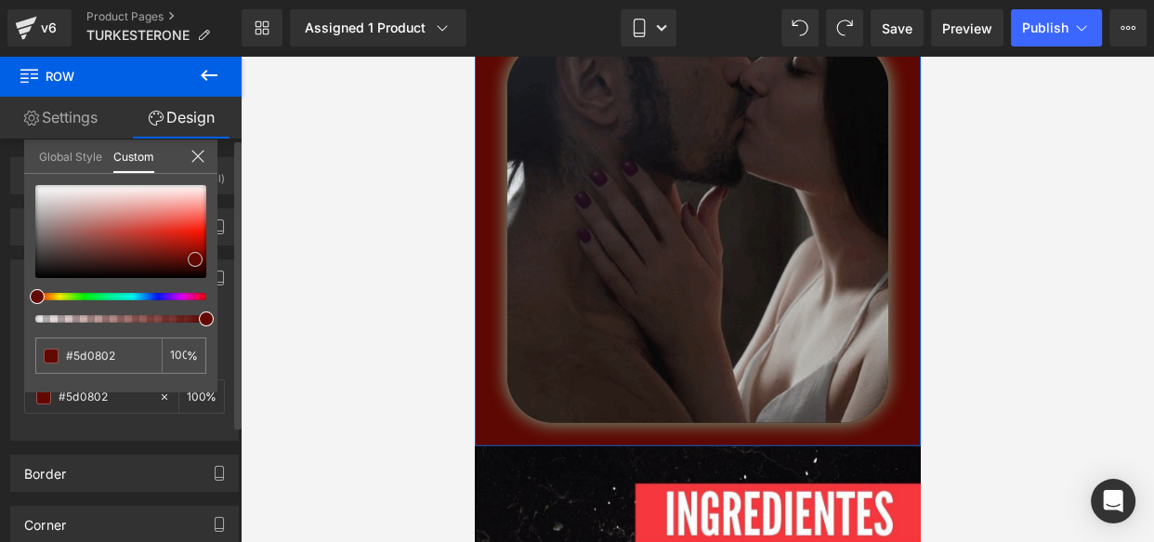
type input "#590802"
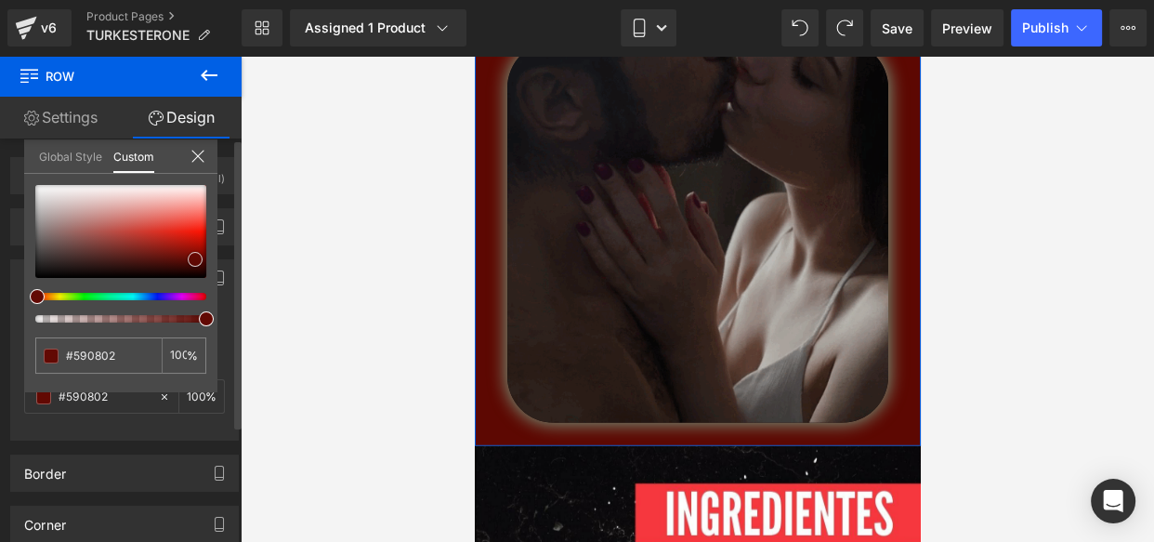
type input "#530803"
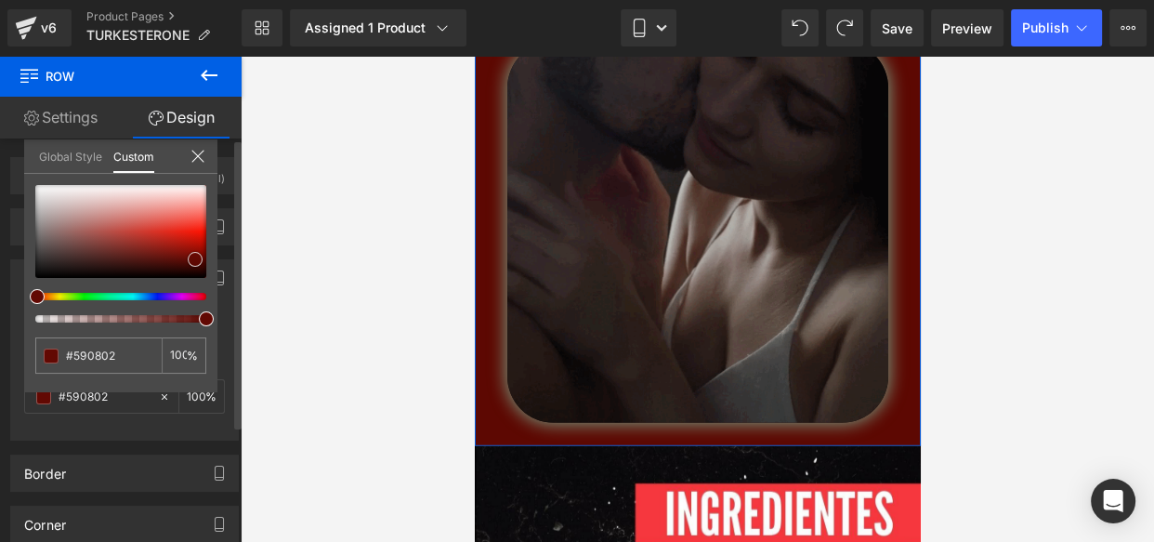
type input "#530803"
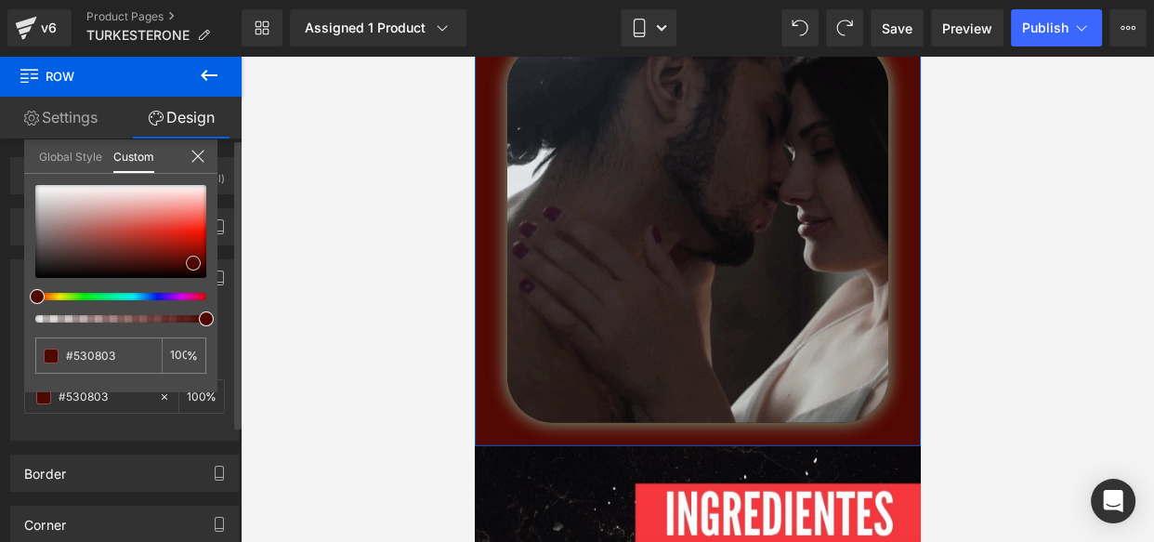
type input "#490702"
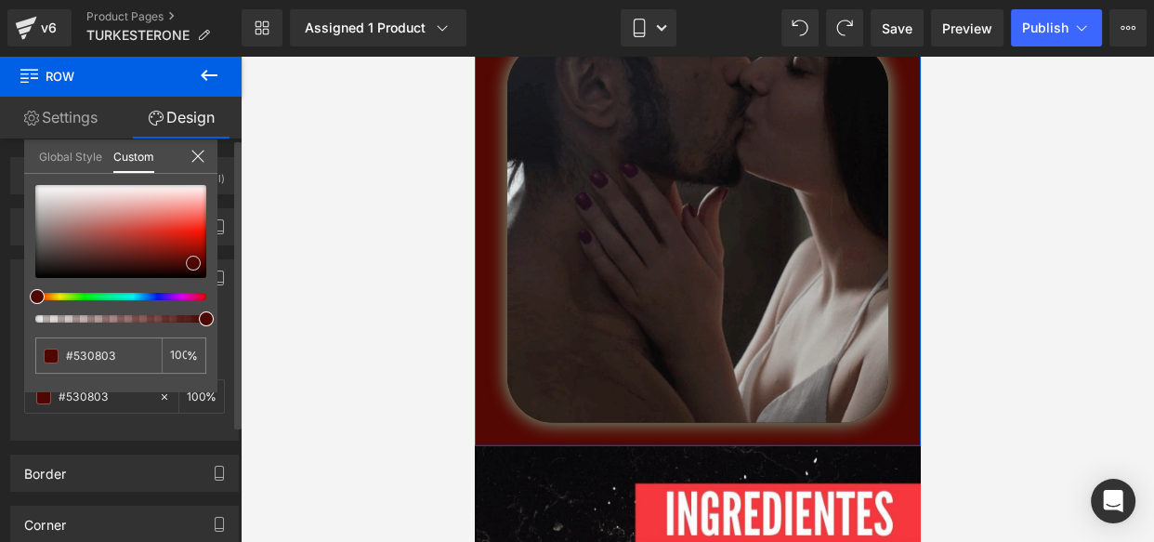
type input "#490702"
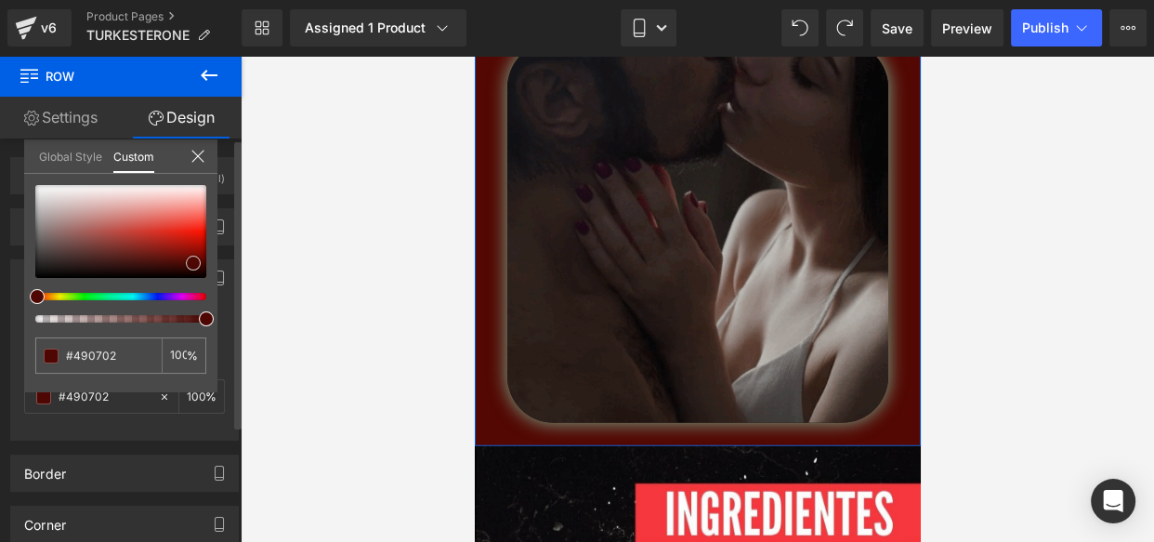
type input "#490703"
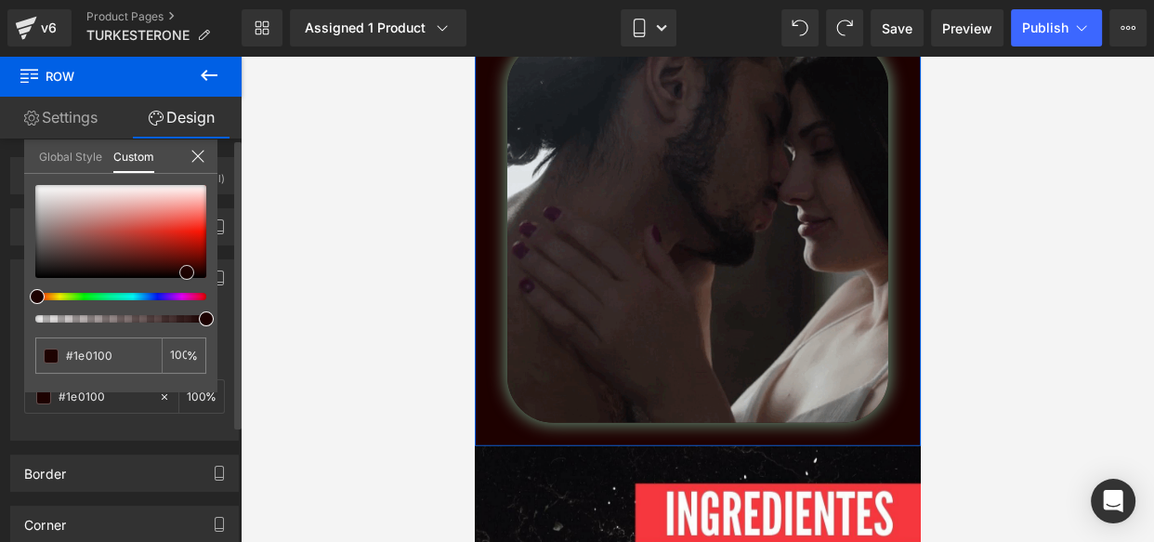
drag, startPoint x: 192, startPoint y: 259, endPoint x: 183, endPoint y: 273, distance: 16.8
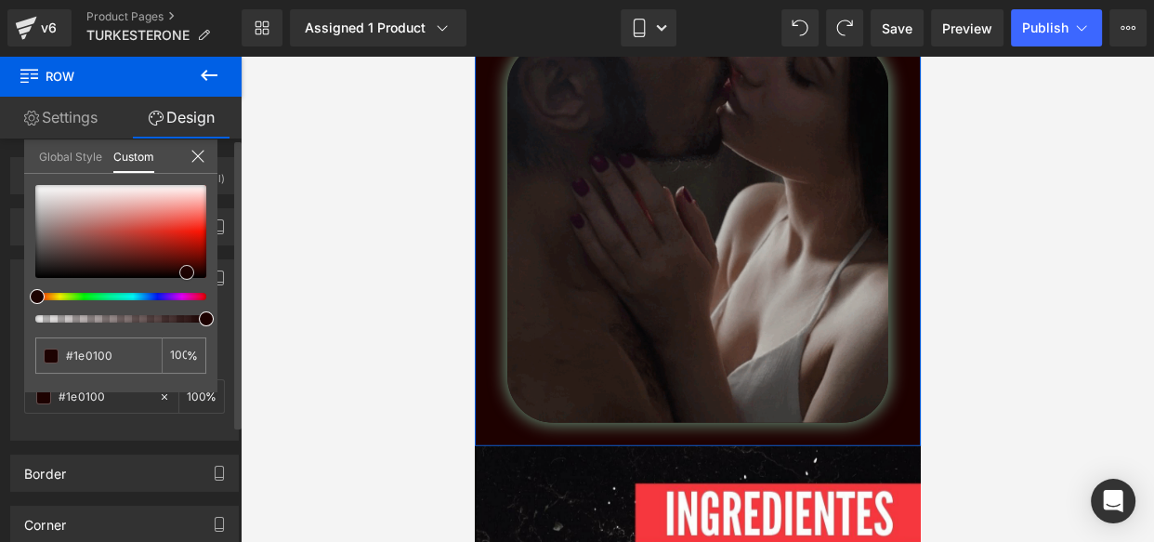
click at [183, 273] on span at bounding box center [186, 272] width 15 height 15
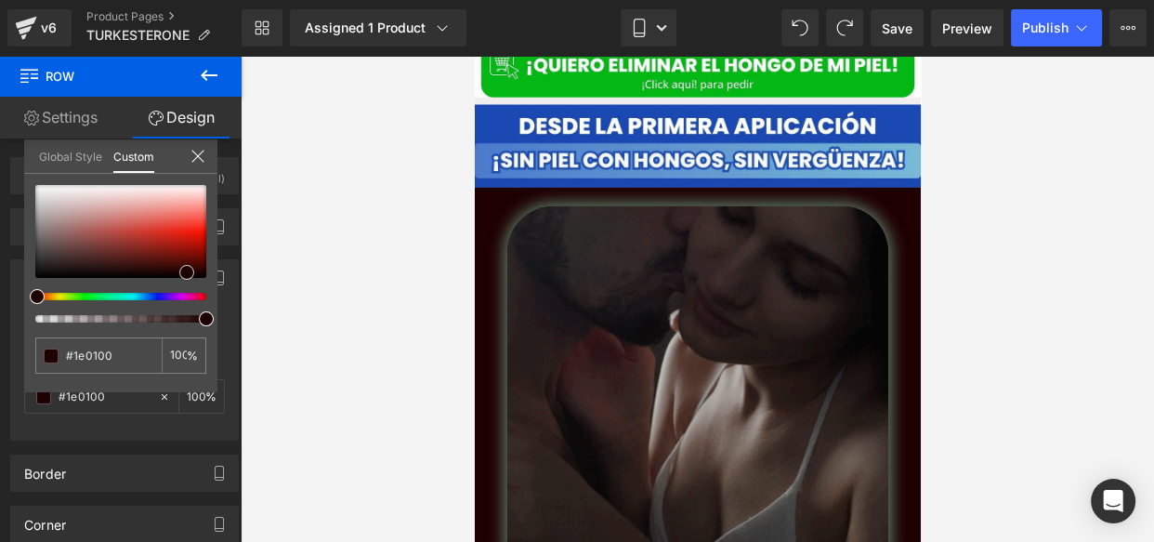
scroll to position [4407, 0]
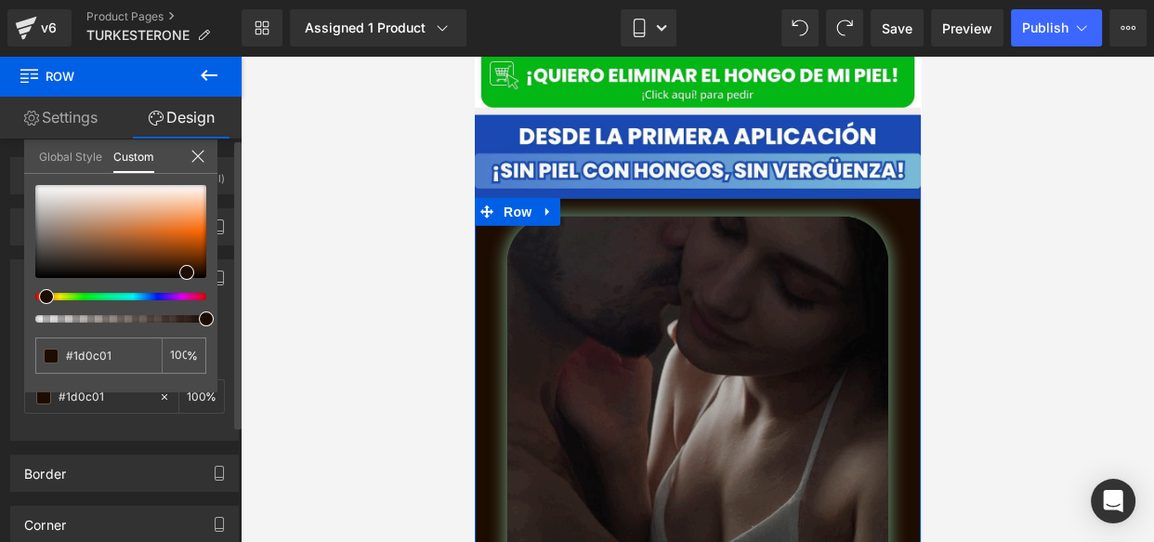
click at [37, 299] on div at bounding box center [120, 254] width 171 height 138
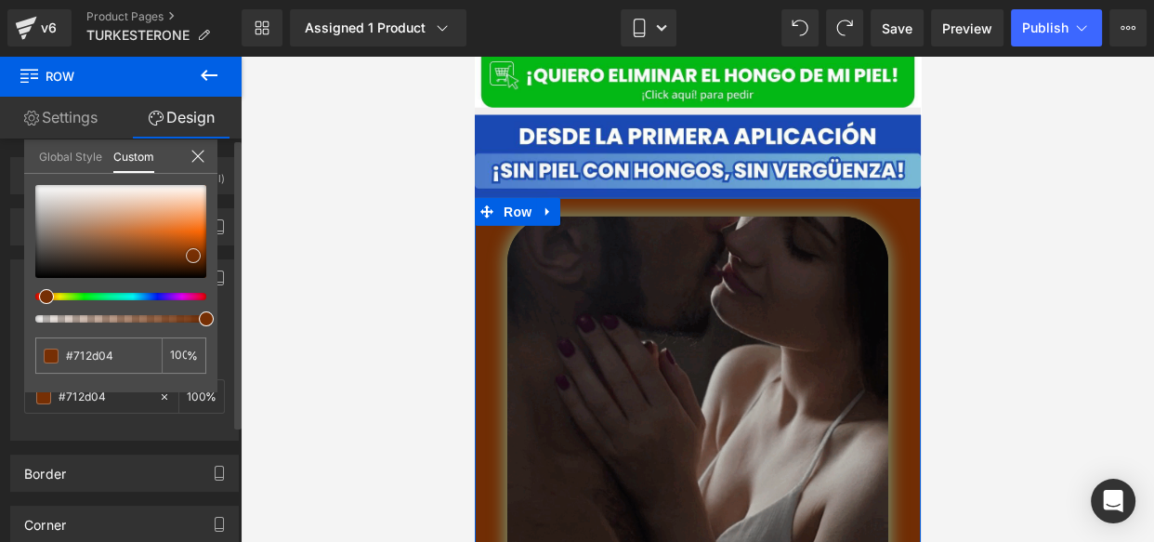
drag, startPoint x: 174, startPoint y: 274, endPoint x: 193, endPoint y: 257, distance: 25.7
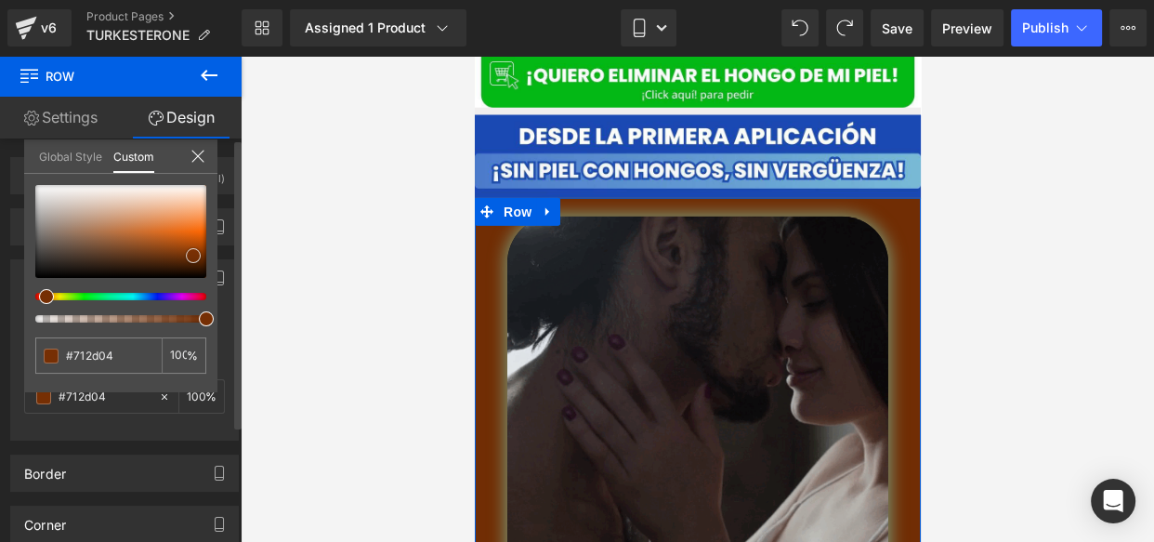
click at [193, 257] on div at bounding box center [120, 231] width 171 height 93
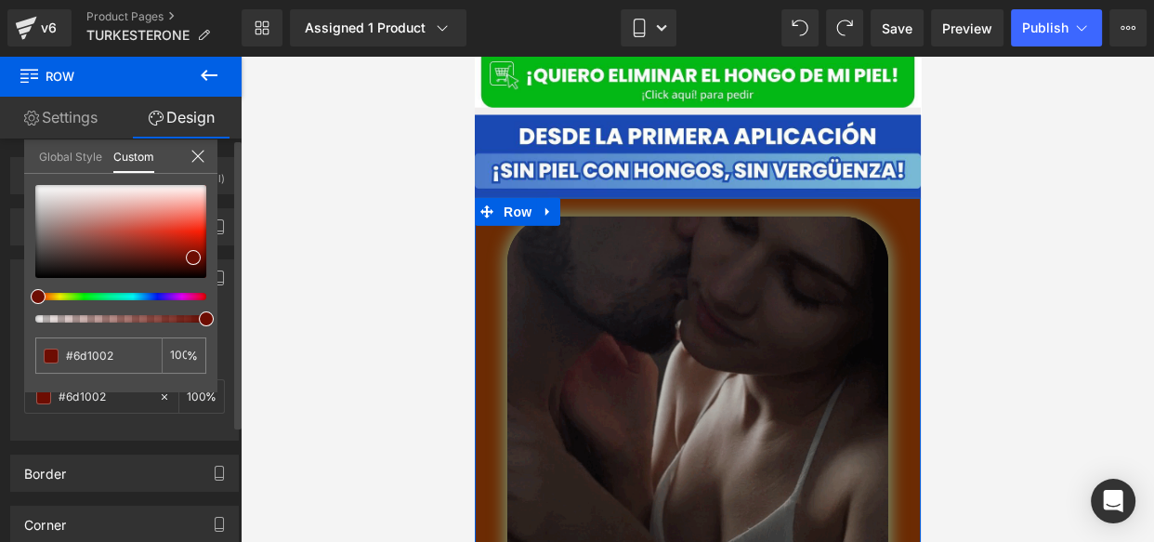
drag, startPoint x: 46, startPoint y: 297, endPoint x: 32, endPoint y: 298, distance: 14.9
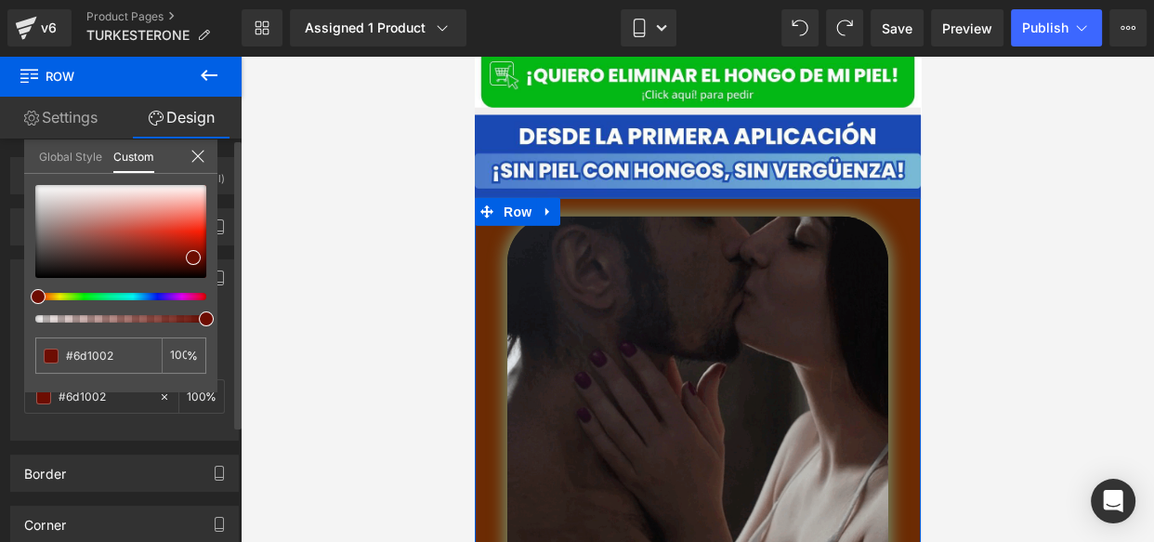
click at [32, 298] on span at bounding box center [38, 296] width 15 height 15
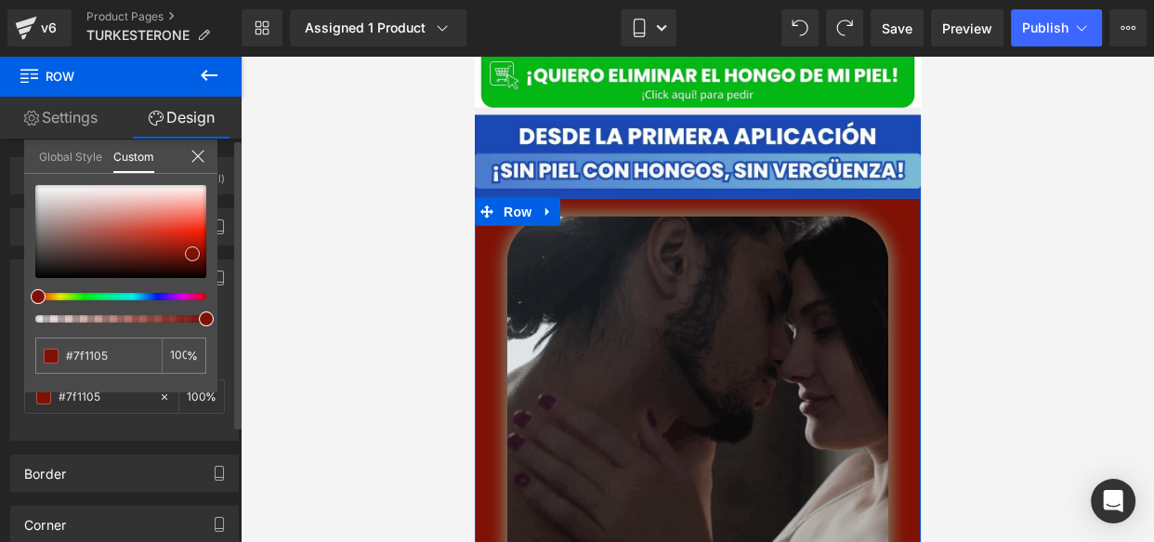
drag, startPoint x: 182, startPoint y: 255, endPoint x: 192, endPoint y: 251, distance: 10.9
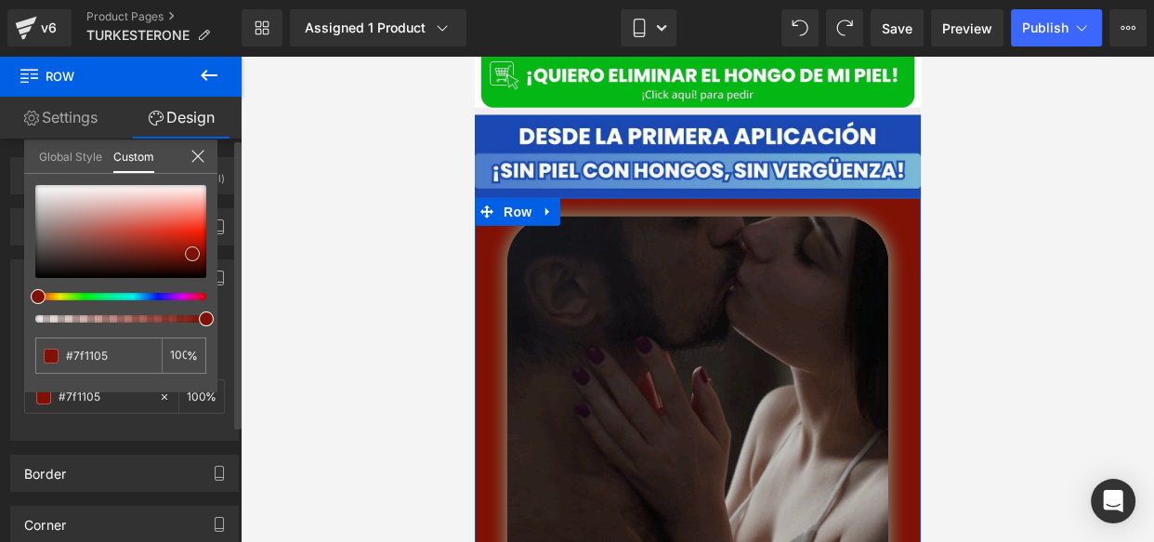
click at [192, 251] on div at bounding box center [120, 231] width 171 height 93
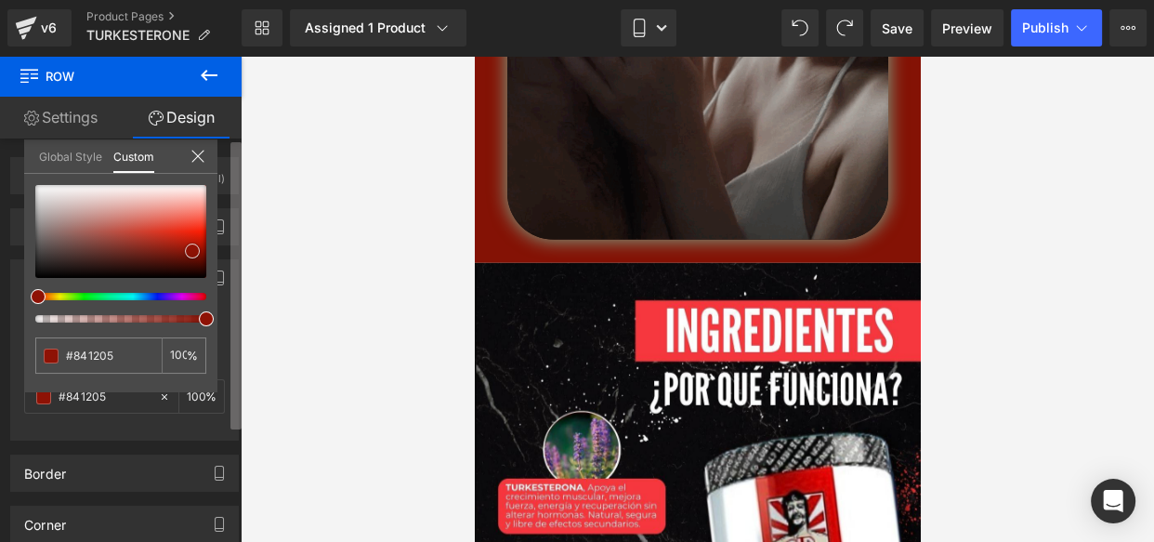
scroll to position [4754, 0]
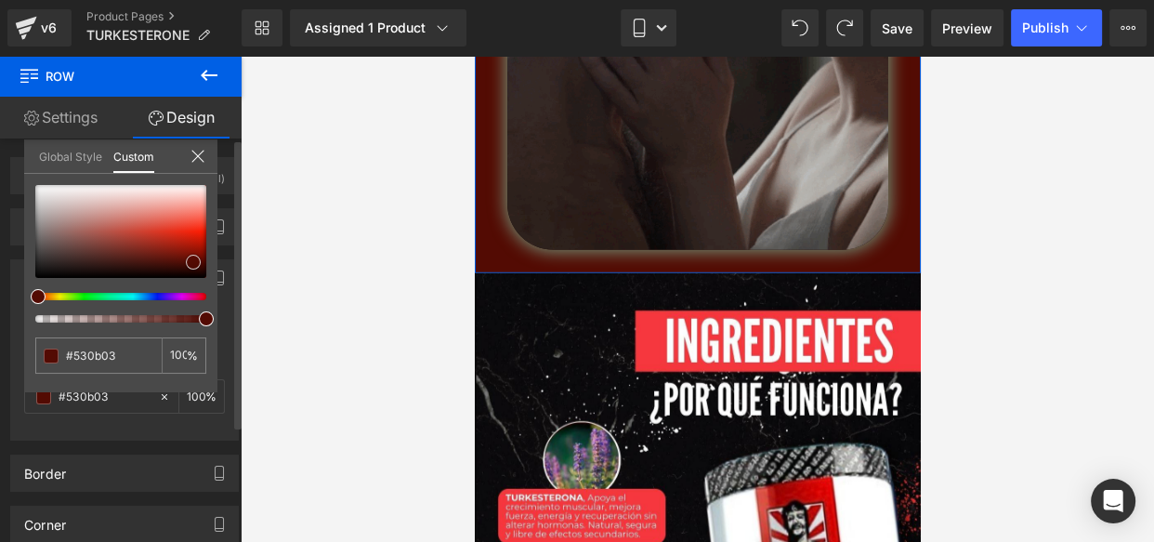
drag, startPoint x: 190, startPoint y: 255, endPoint x: 191, endPoint y: 266, distance: 11.2
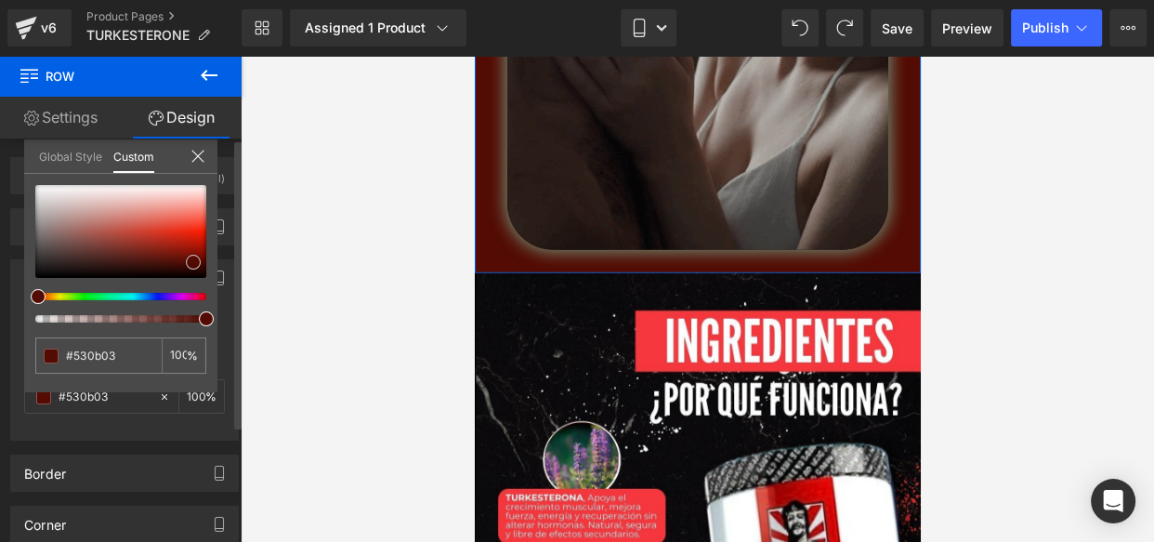
click at [191, 266] on span at bounding box center [193, 262] width 15 height 15
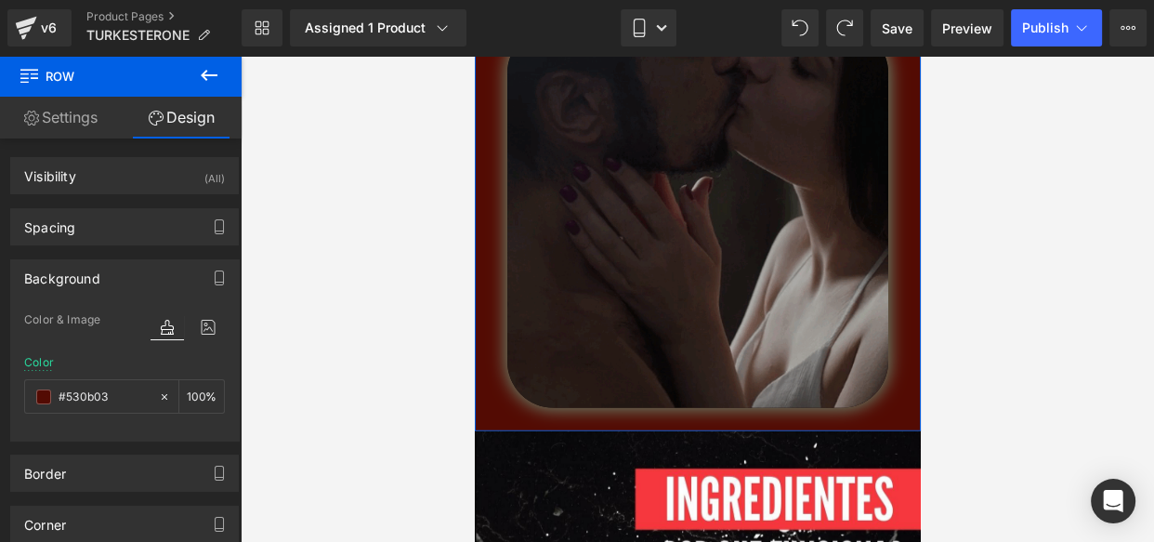
scroll to position [4597, 0]
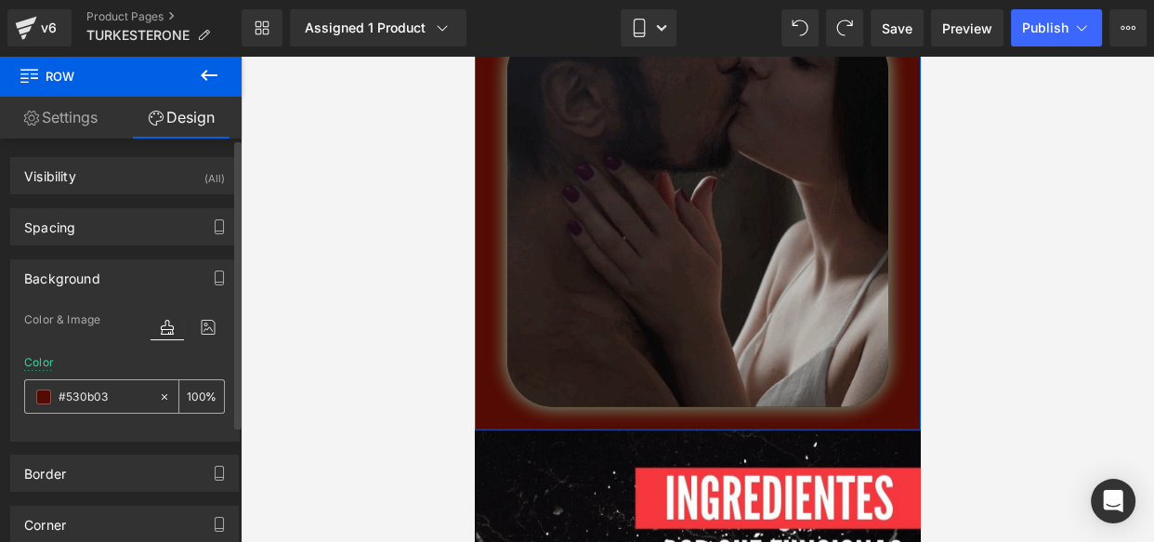
click at [60, 390] on input "#530b03" at bounding box center [104, 397] width 91 height 20
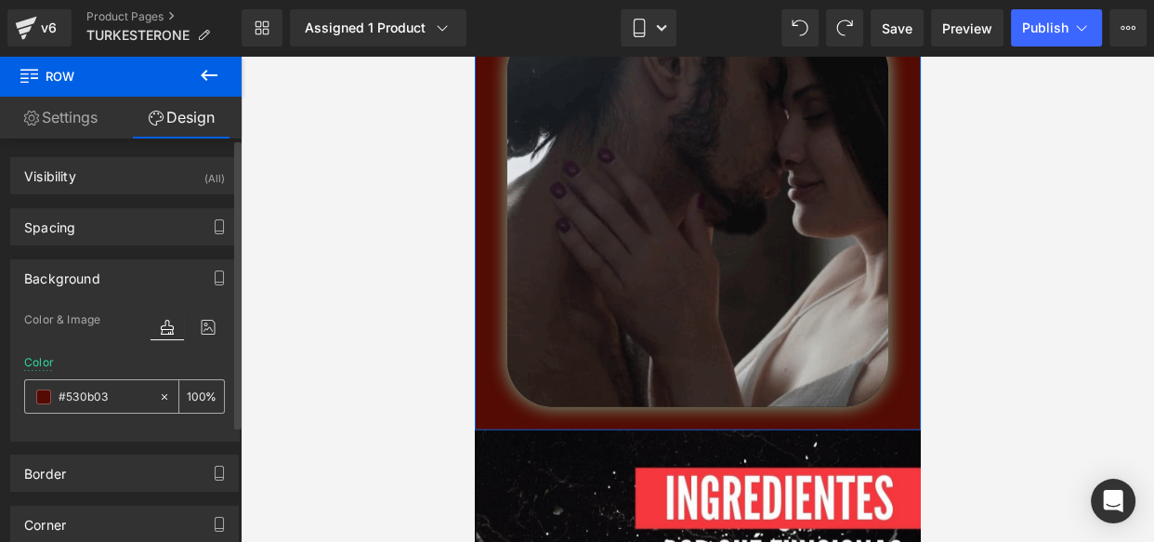
click at [41, 396] on span at bounding box center [43, 396] width 15 height 15
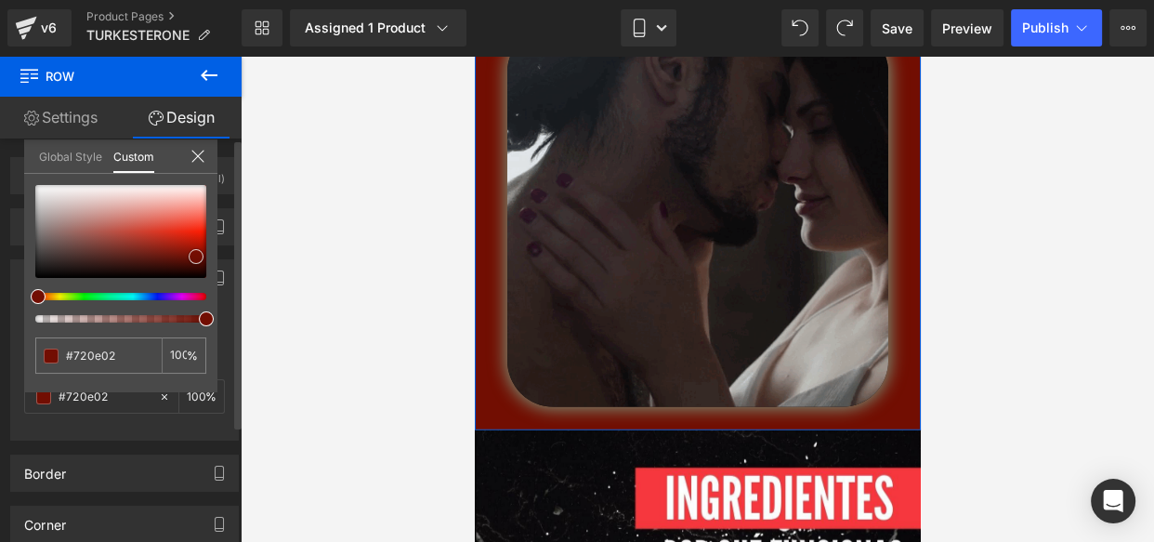
click at [196, 250] on span at bounding box center [196, 256] width 15 height 15
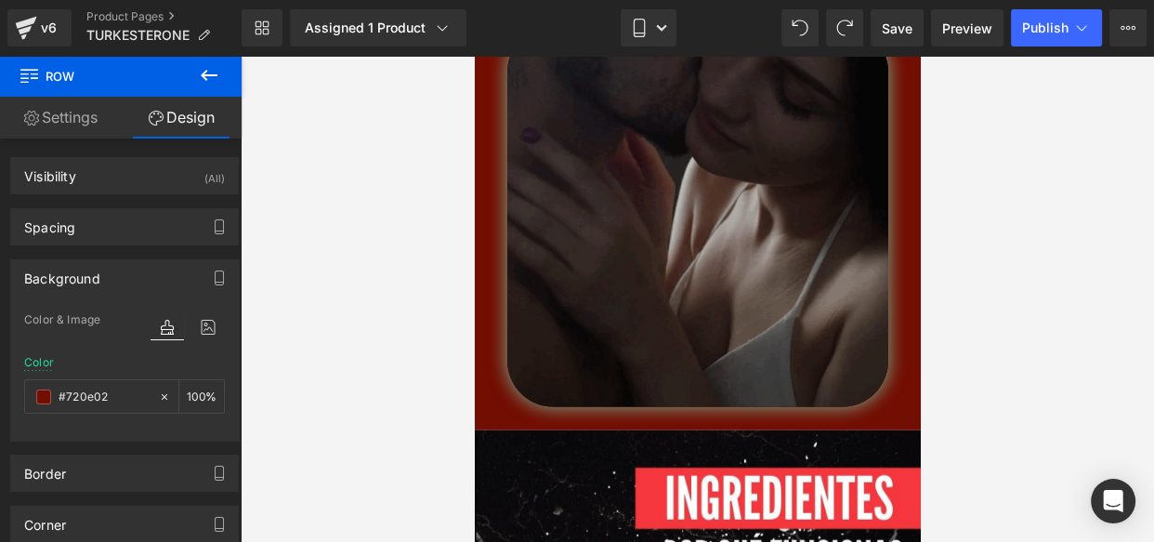
click at [359, 272] on div at bounding box center [697, 299] width 913 height 486
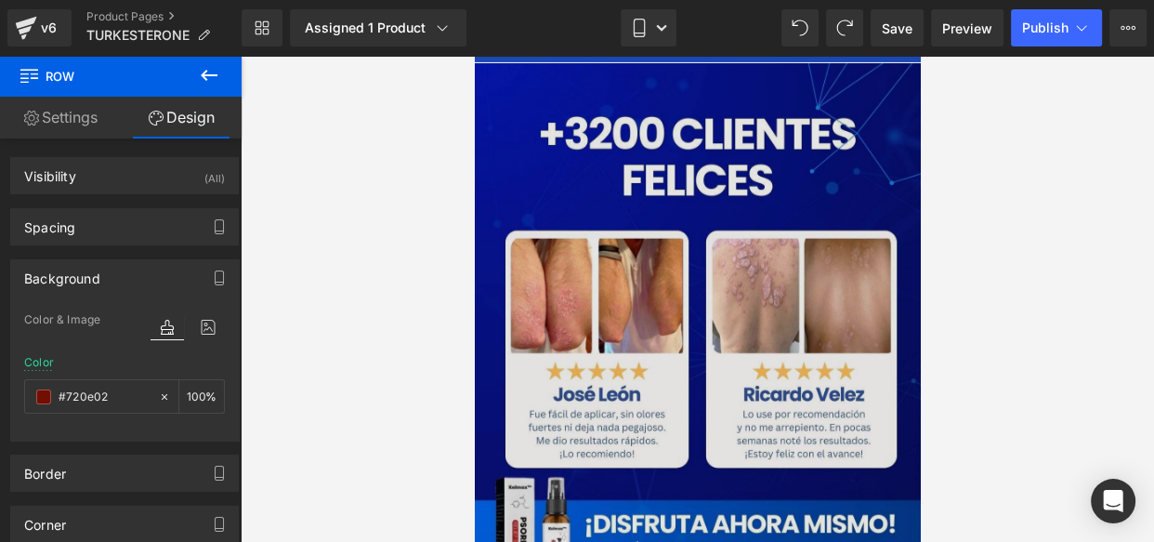
scroll to position [5923, 0]
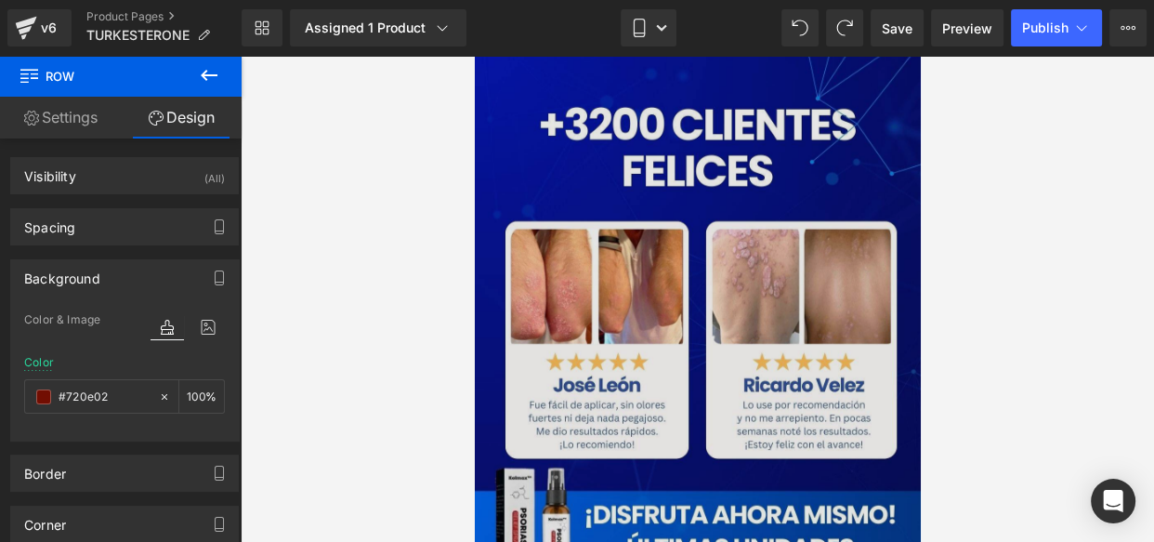
click at [641, 259] on img at bounding box center [697, 326] width 446 height 545
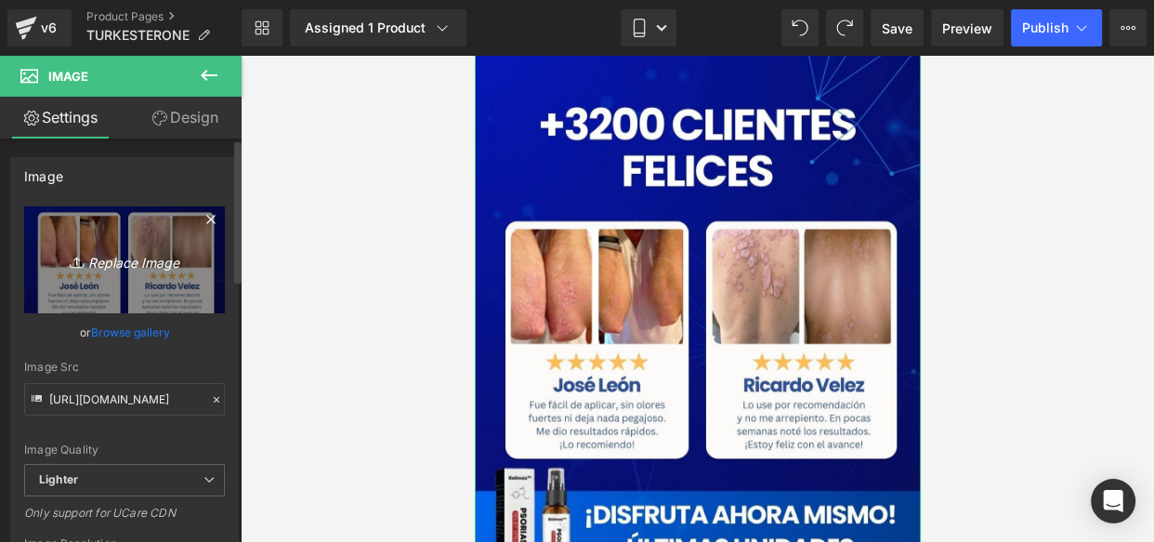
click at [115, 260] on icon "Replace Image" at bounding box center [124, 259] width 149 height 23
